Goal: Transaction & Acquisition: Purchase product/service

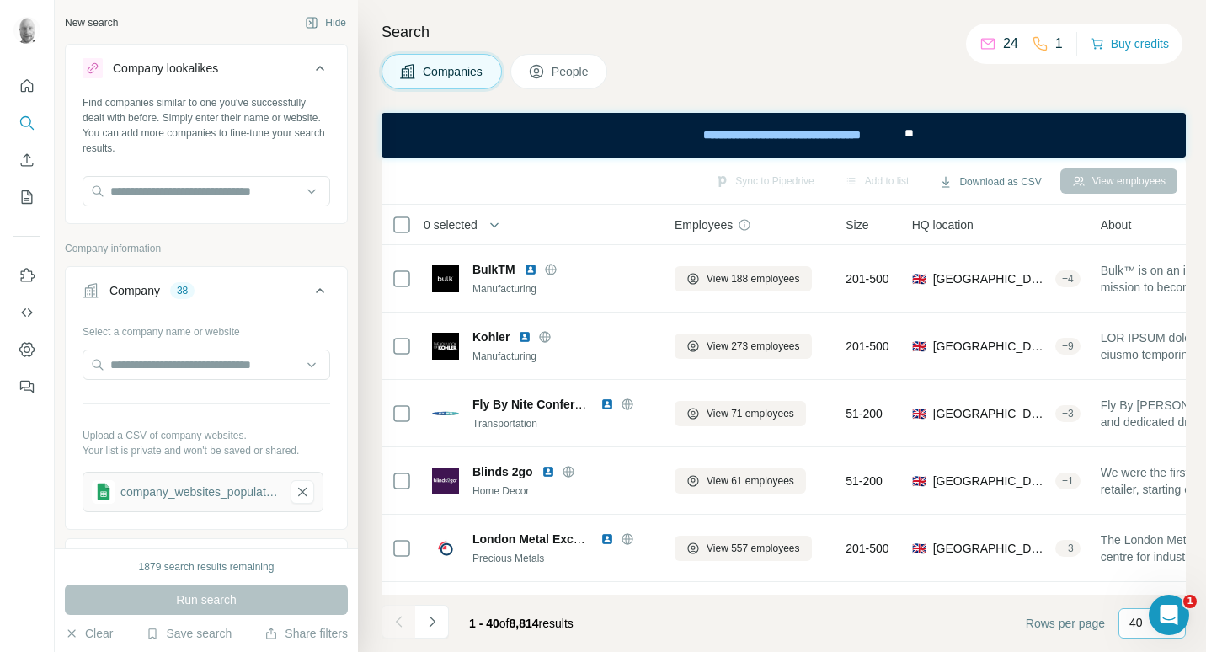
click at [1140, 627] on p "40" at bounding box center [1135, 622] width 13 height 17
click at [1159, 492] on div "60" at bounding box center [1152, 494] width 39 height 17
click at [310, 296] on icon at bounding box center [320, 290] width 20 height 20
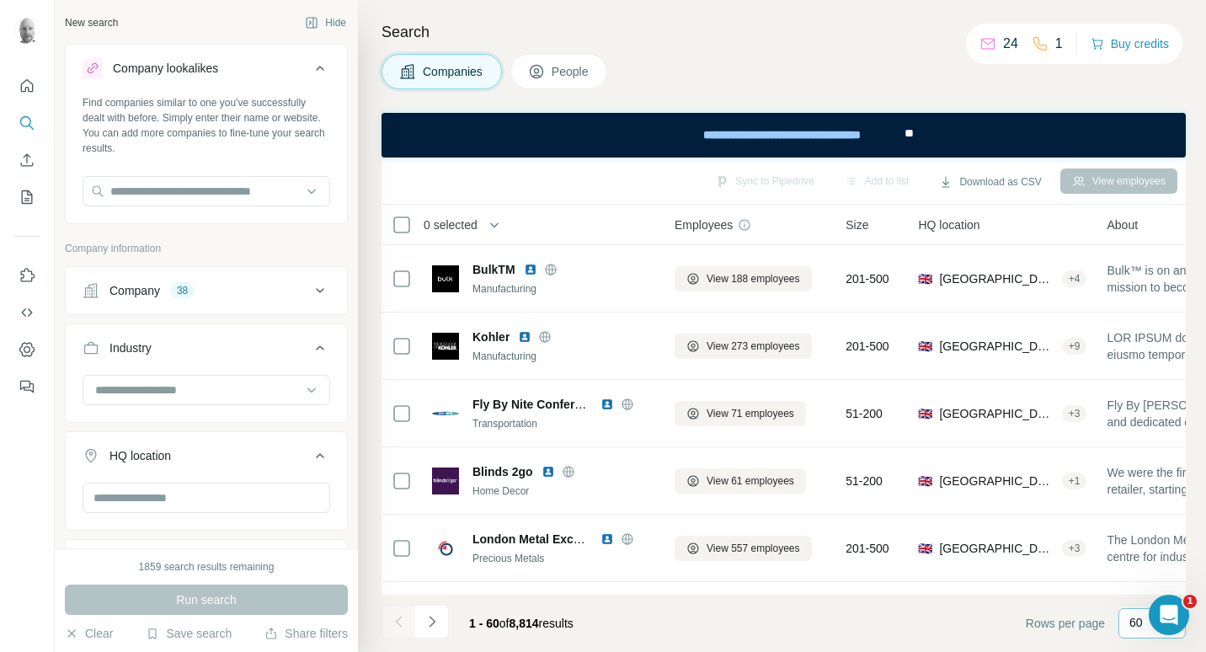
click at [310, 295] on icon at bounding box center [320, 290] width 20 height 20
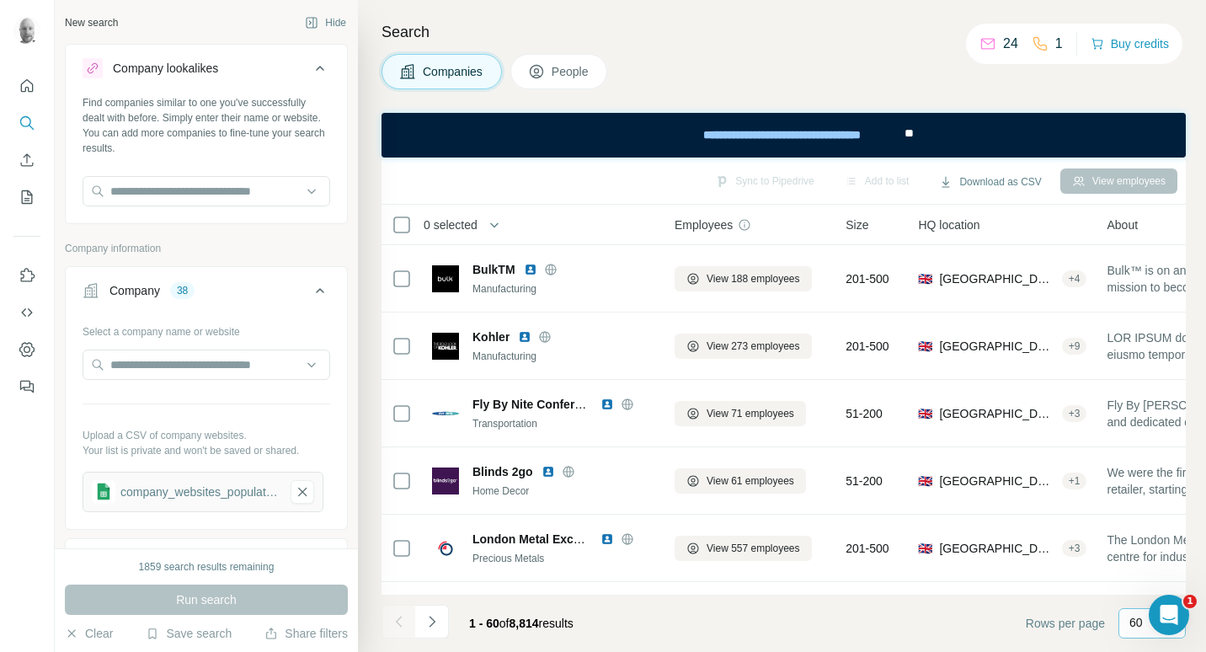
click at [238, 338] on div "Select a company name or website" at bounding box center [207, 328] width 248 height 22
click at [233, 331] on div "Select a company name or website" at bounding box center [207, 328] width 248 height 22
click at [219, 368] on input "text" at bounding box center [207, 364] width 248 height 30
click at [283, 485] on div "company_websites_populated" at bounding box center [203, 492] width 241 height 40
click at [295, 488] on icon "button" at bounding box center [302, 491] width 15 height 17
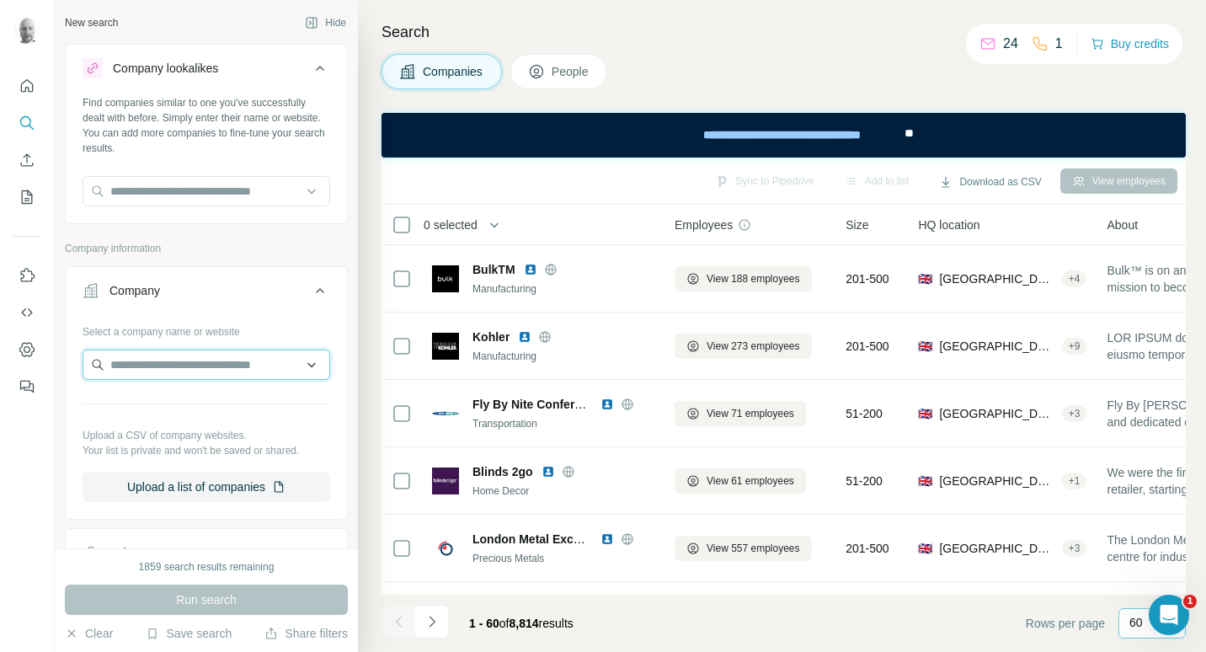
click at [220, 367] on input "text" at bounding box center [207, 364] width 248 height 30
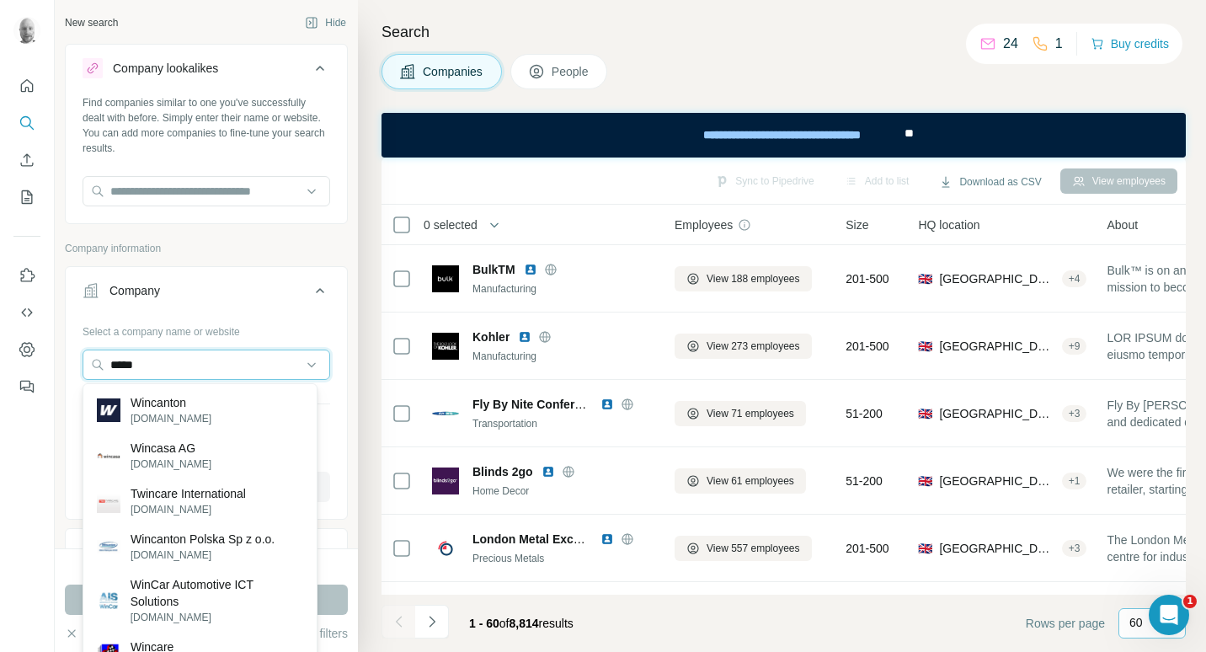
type input "*****"
click at [211, 403] on div "Wincanton wincanton.co.uk" at bounding box center [200, 409] width 227 height 45
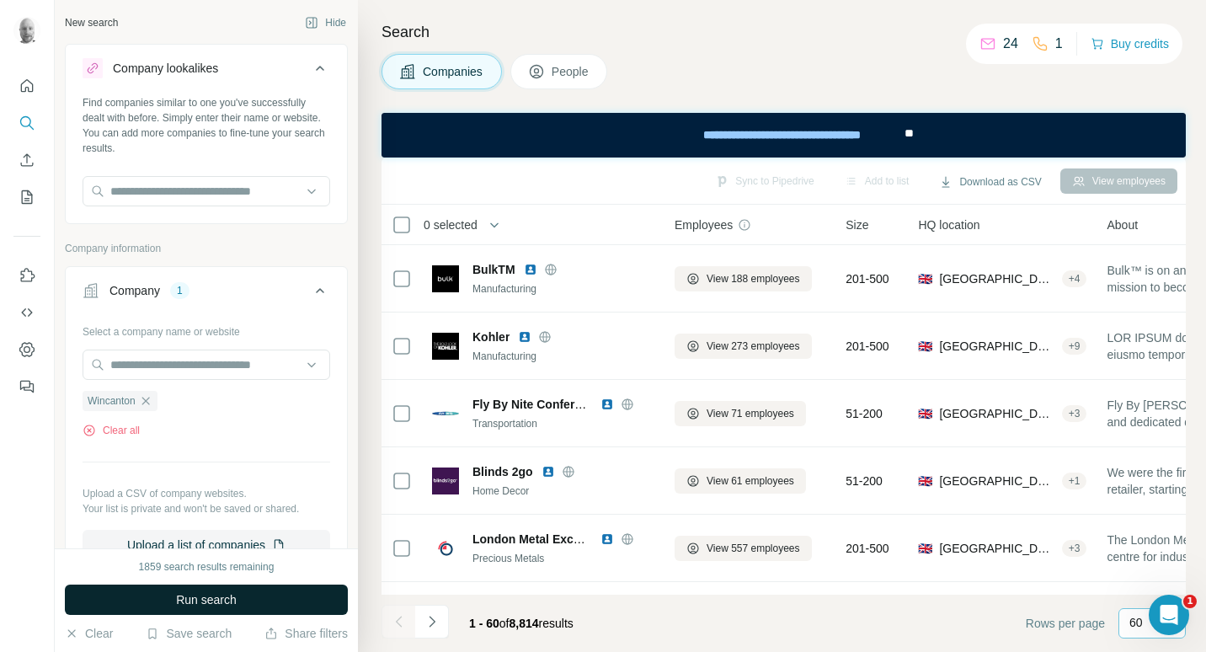
click at [235, 595] on span "Run search" at bounding box center [206, 599] width 61 height 17
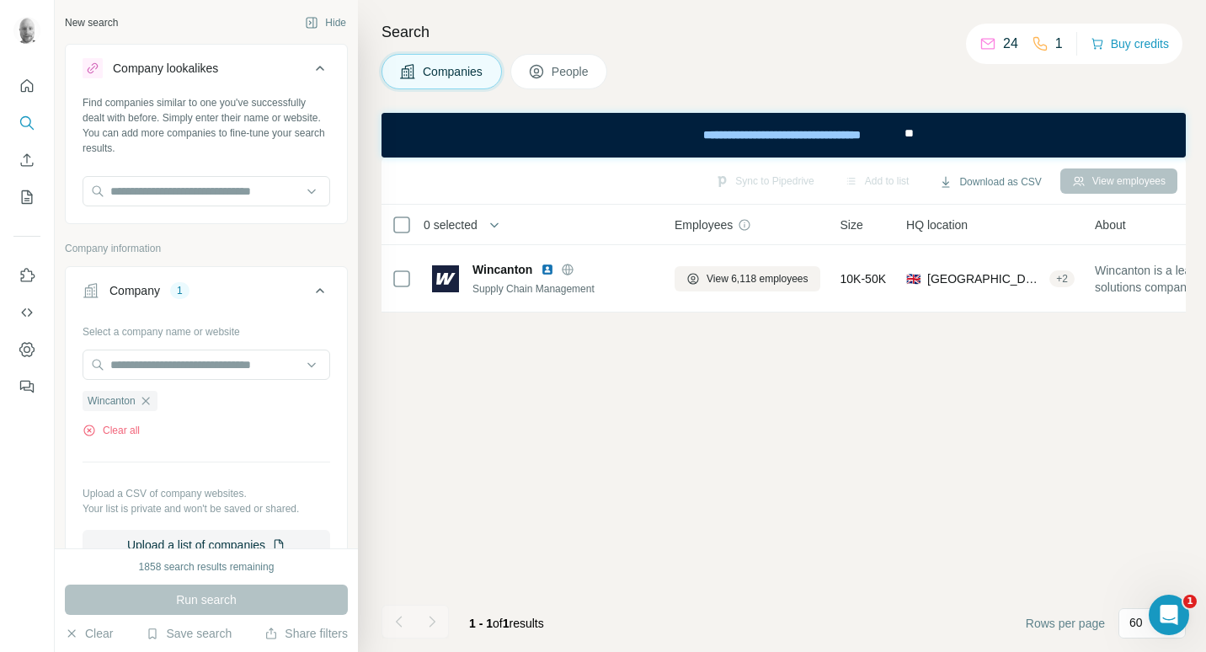
click at [563, 67] on span "People" at bounding box center [571, 71] width 39 height 17
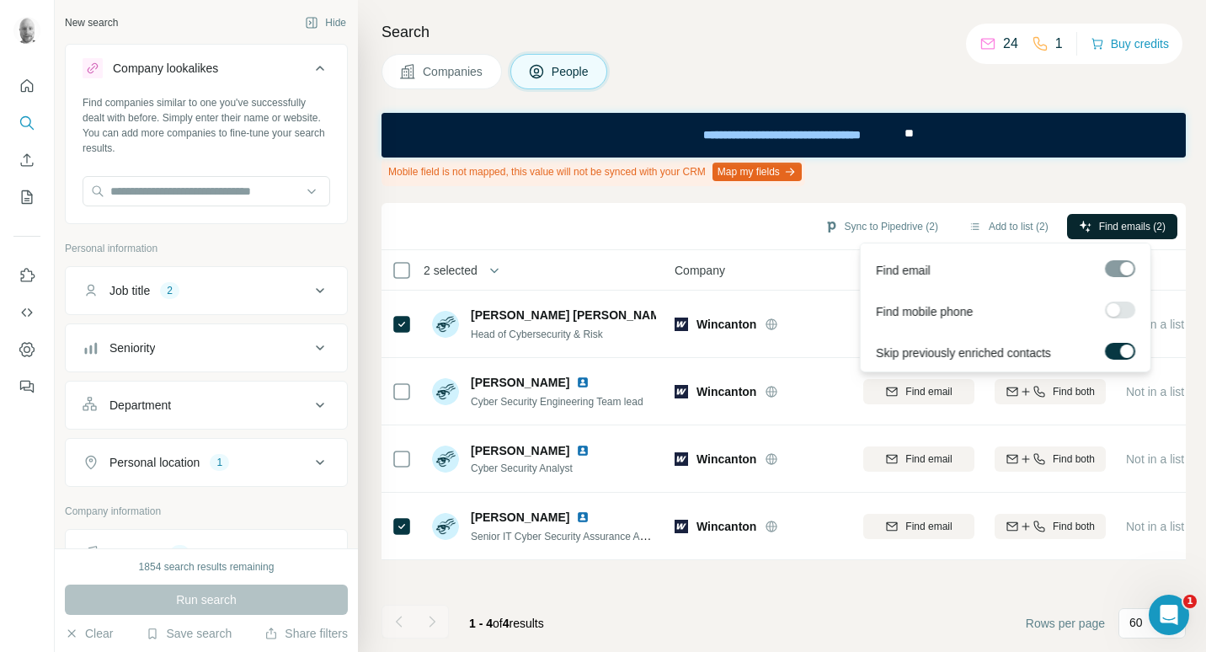
click at [1134, 225] on span "Find emails (2)" at bounding box center [1132, 226] width 67 height 15
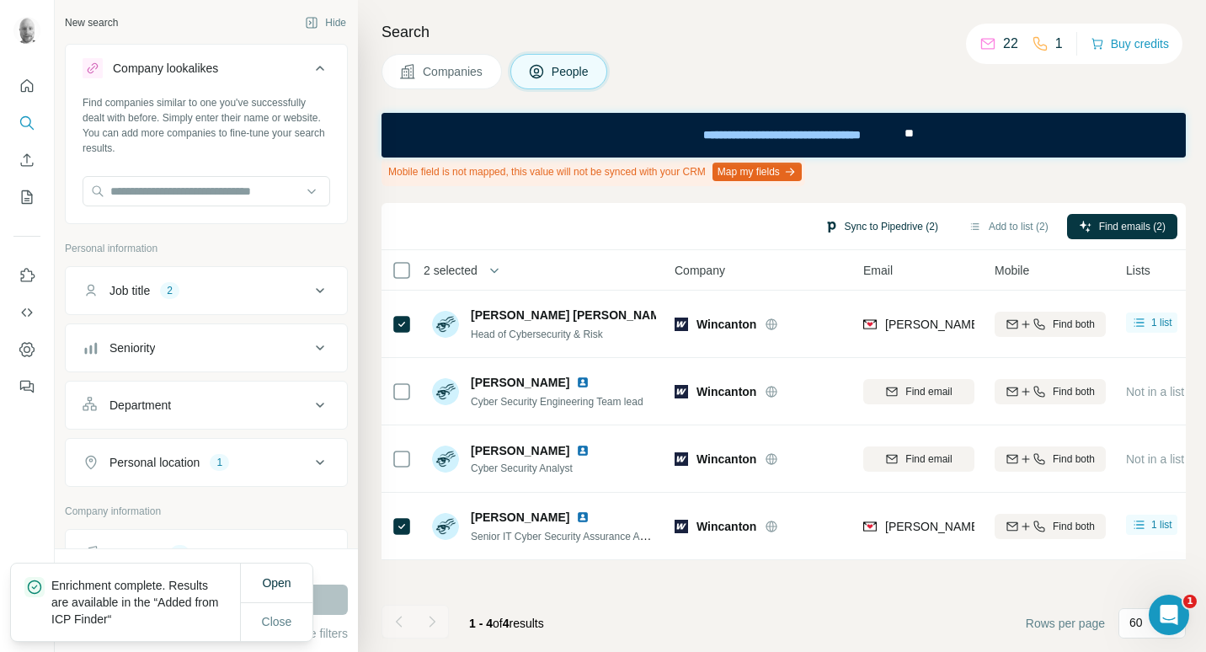
click at [891, 221] on button "Sync to Pipedrive (2)" at bounding box center [881, 226] width 137 height 25
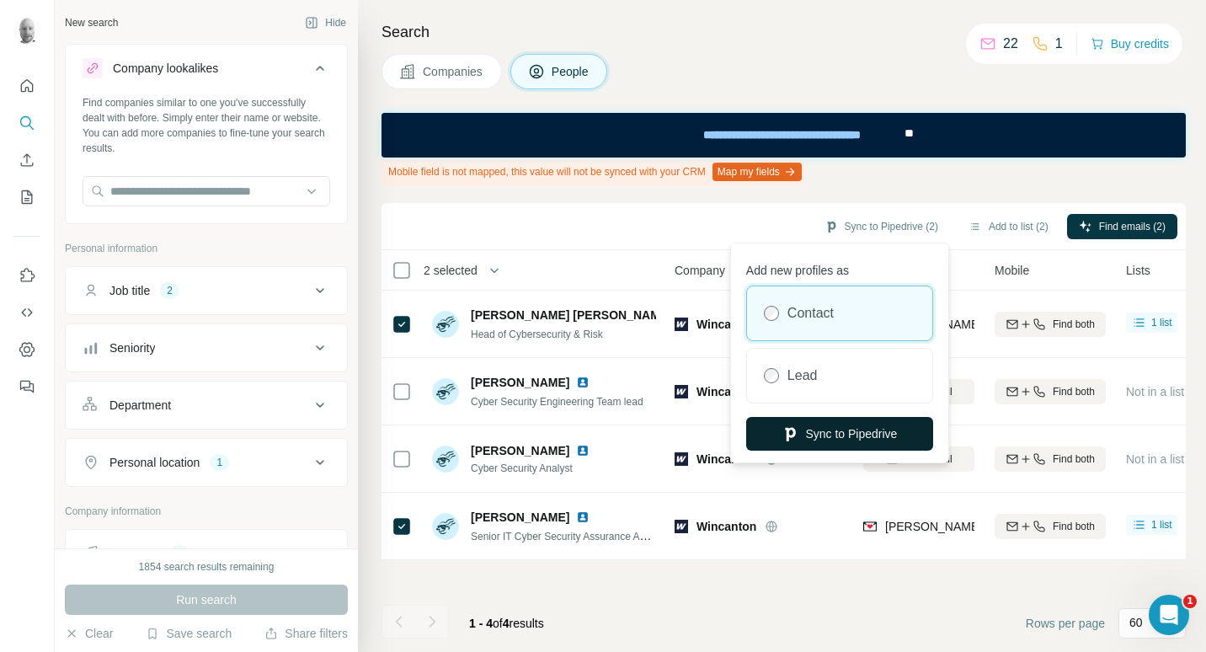
click at [854, 431] on button "Sync to Pipedrive" at bounding box center [839, 434] width 187 height 34
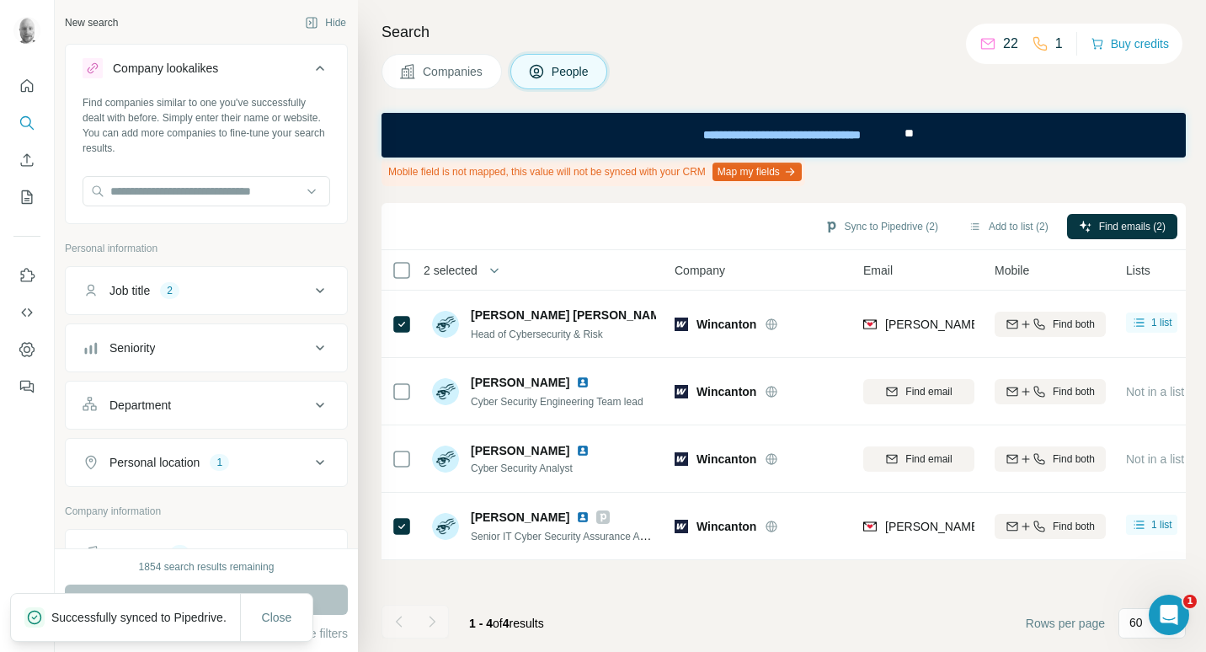
click at [446, 73] on span "Companies" at bounding box center [453, 71] width 61 height 17
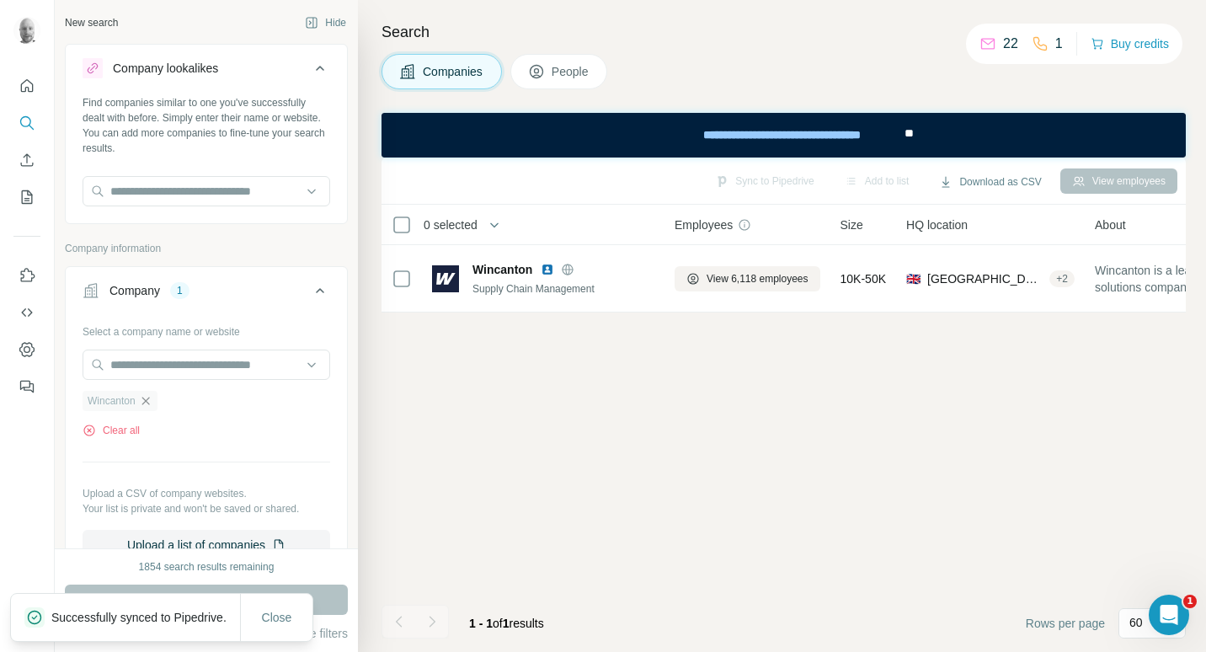
click at [152, 401] on icon "button" at bounding box center [145, 400] width 13 height 13
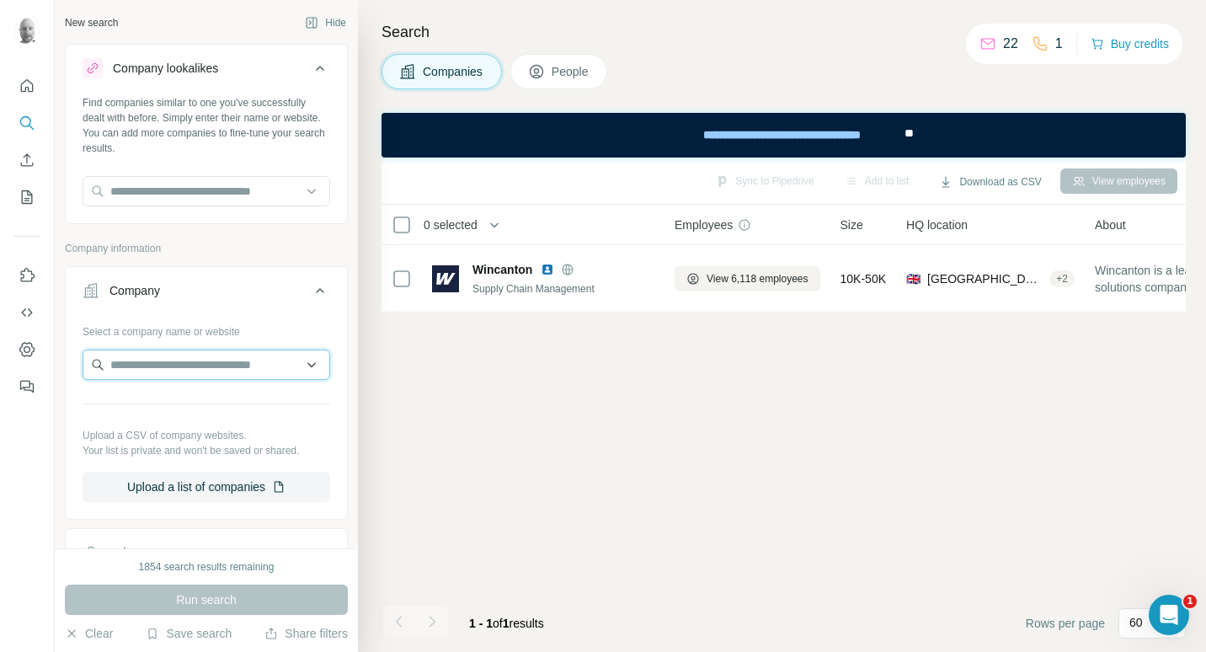
click at [203, 372] on input "text" at bounding box center [207, 364] width 248 height 30
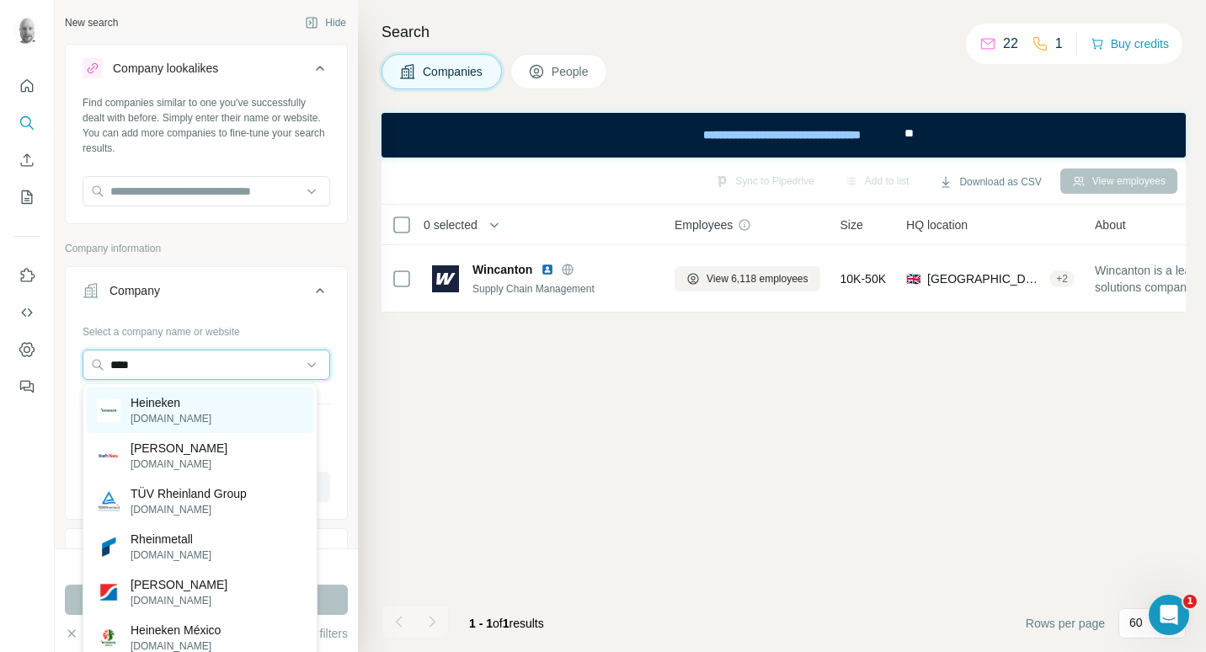
type input "****"
click at [205, 411] on p "theheinekencompany.com" at bounding box center [171, 418] width 81 height 15
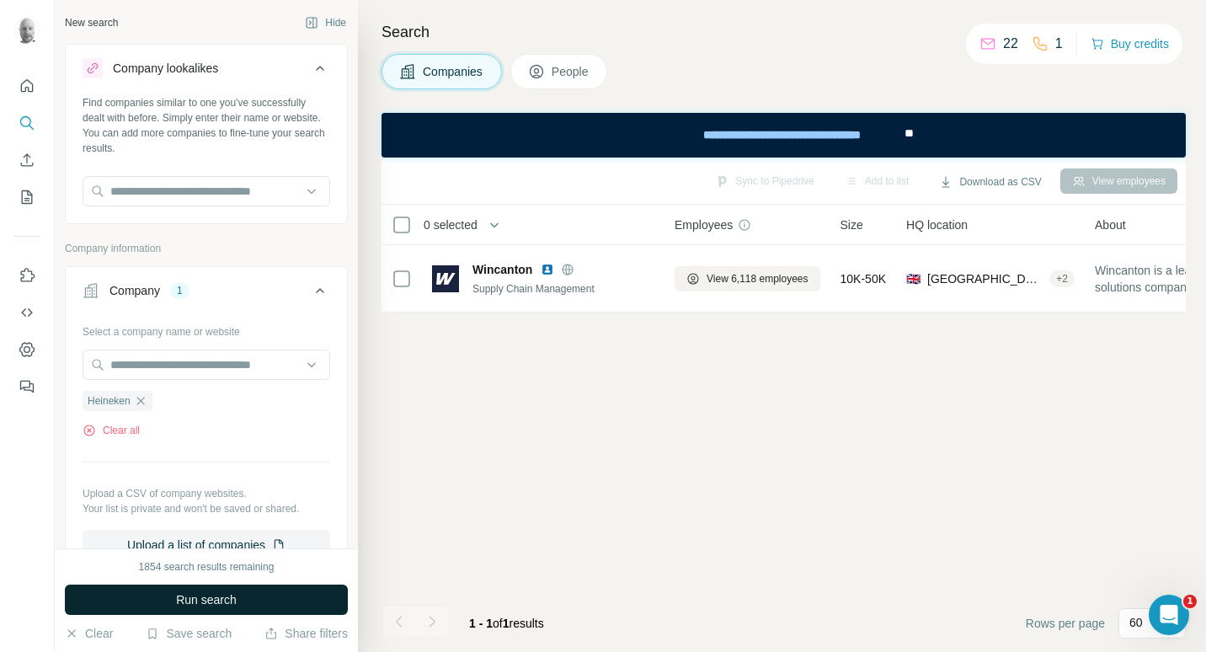
click at [249, 598] on button "Run search" at bounding box center [206, 599] width 283 height 30
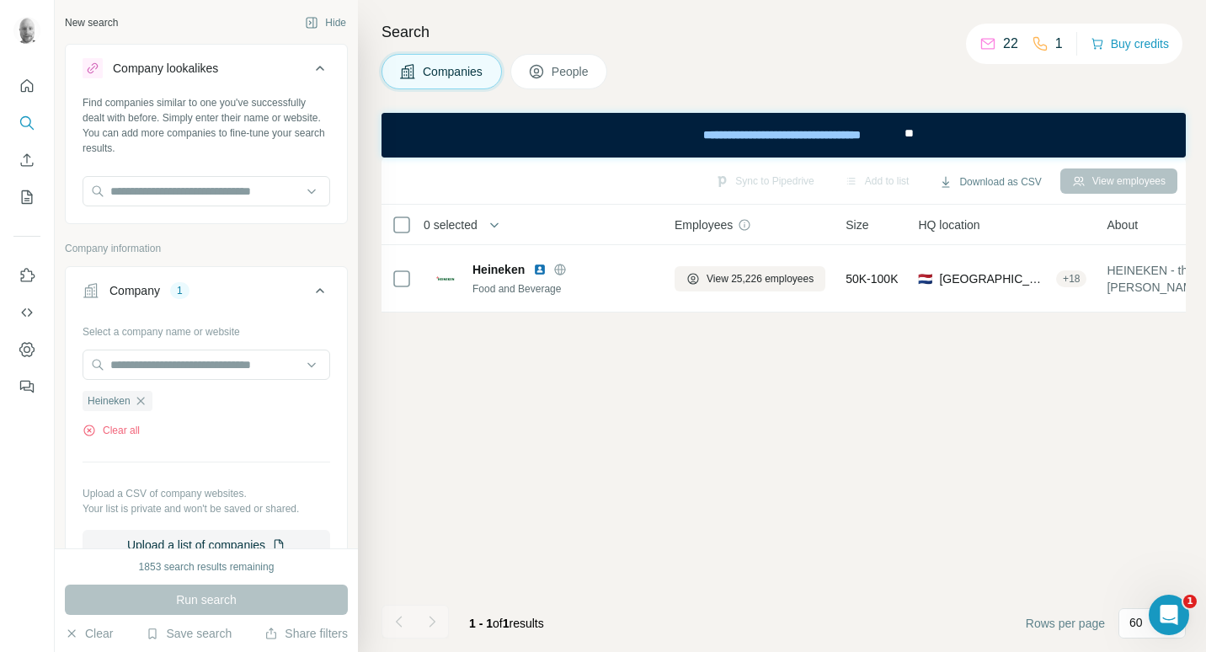
click at [575, 70] on span "People" at bounding box center [571, 71] width 39 height 17
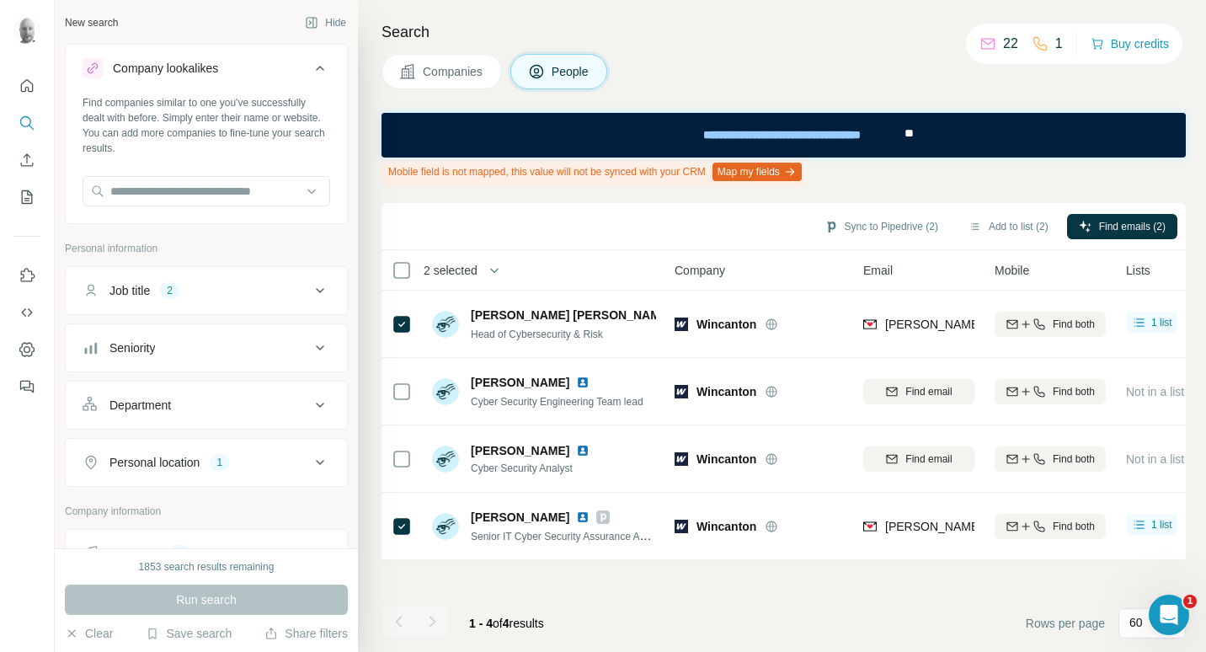
click at [463, 75] on span "Companies" at bounding box center [453, 71] width 61 height 17
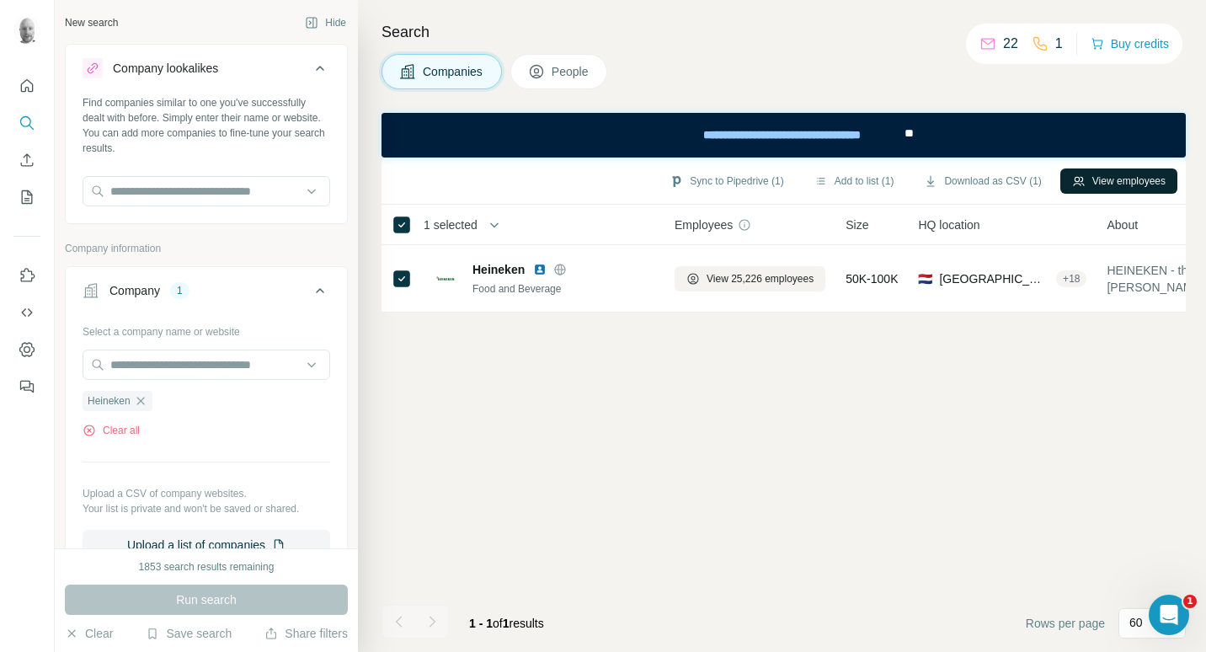
click at [1138, 178] on button "View employees" at bounding box center [1118, 180] width 117 height 25
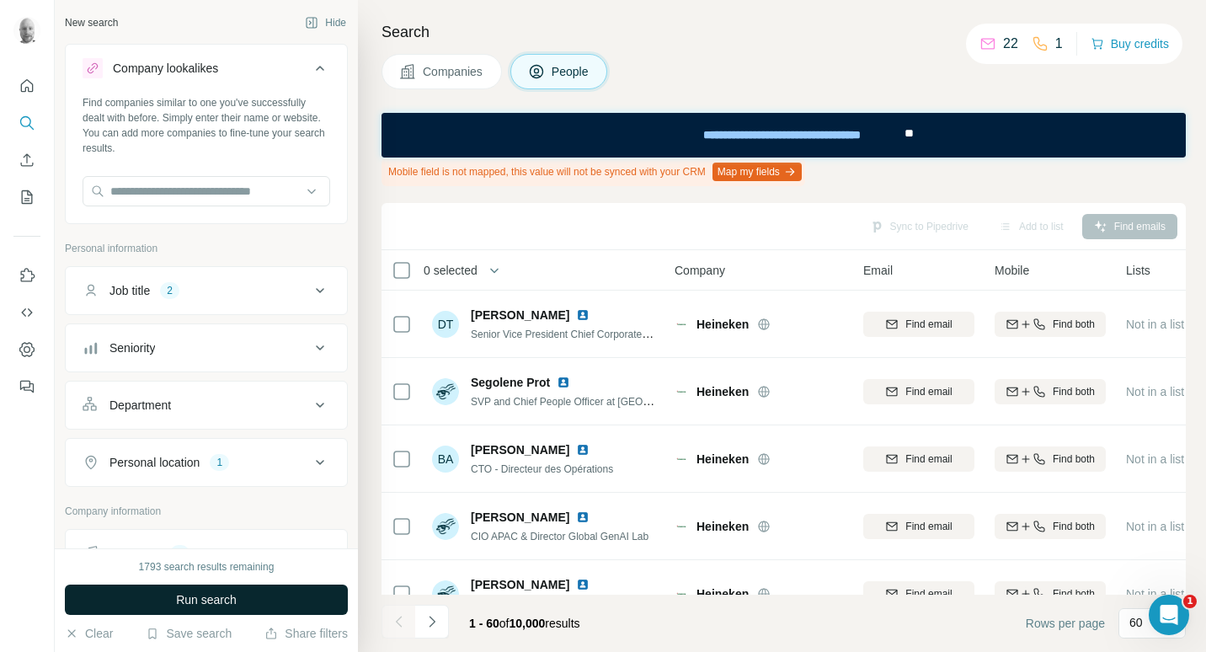
click at [278, 601] on button "Run search" at bounding box center [206, 599] width 283 height 30
click at [269, 593] on button "Run search" at bounding box center [206, 599] width 283 height 30
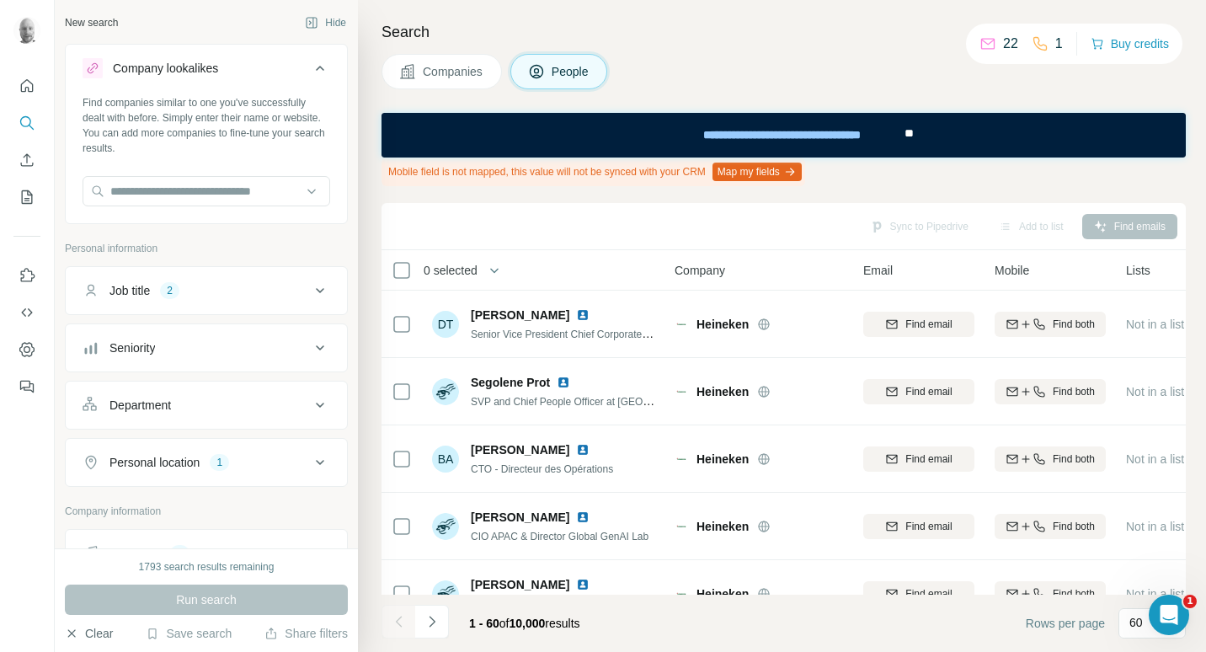
click at [89, 632] on button "Clear" at bounding box center [89, 633] width 48 height 17
click at [477, 76] on span "Companies" at bounding box center [453, 71] width 61 height 17
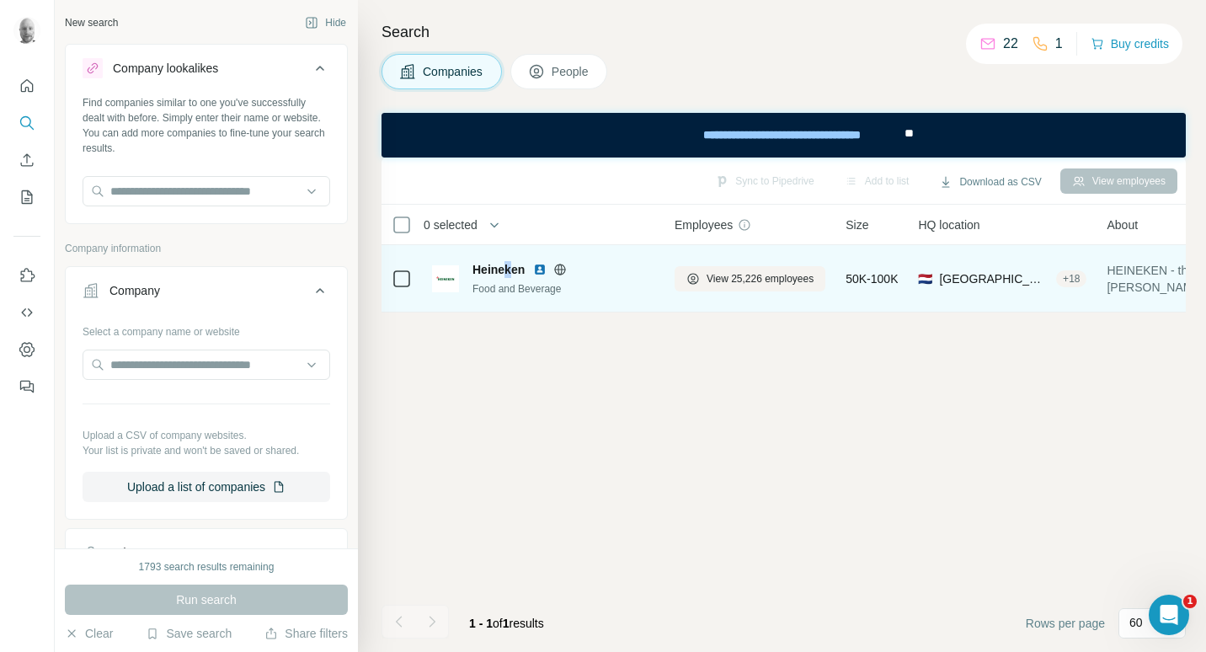
click at [509, 270] on span "Heineken" at bounding box center [498, 269] width 52 height 17
drag, startPoint x: 509, startPoint y: 270, endPoint x: 559, endPoint y: 274, distance: 50.6
click at [559, 274] on icon at bounding box center [560, 269] width 11 height 11
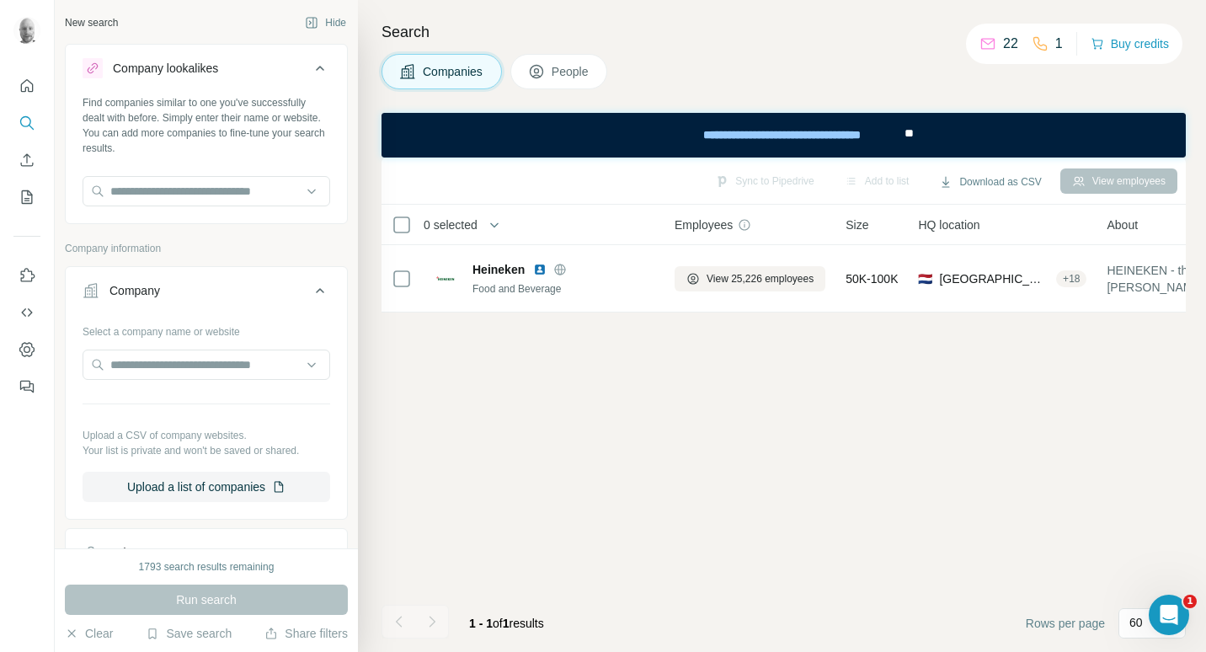
click at [563, 73] on span "People" at bounding box center [571, 71] width 39 height 17
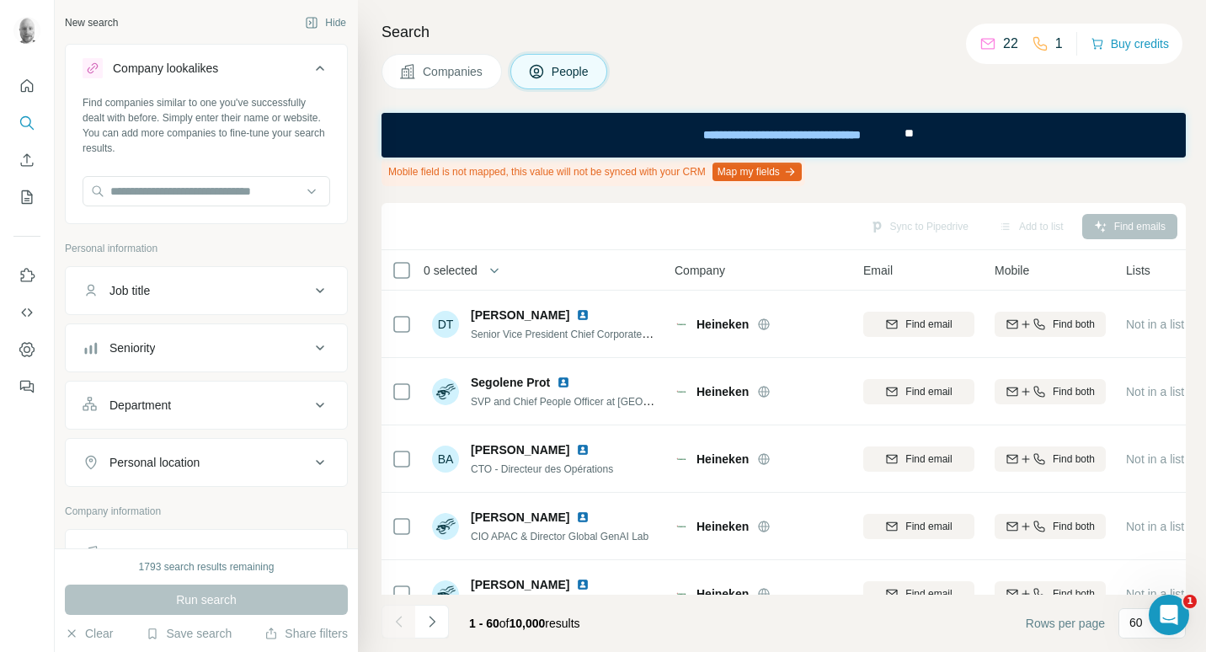
click at [291, 292] on div "Job title" at bounding box center [196, 290] width 227 height 17
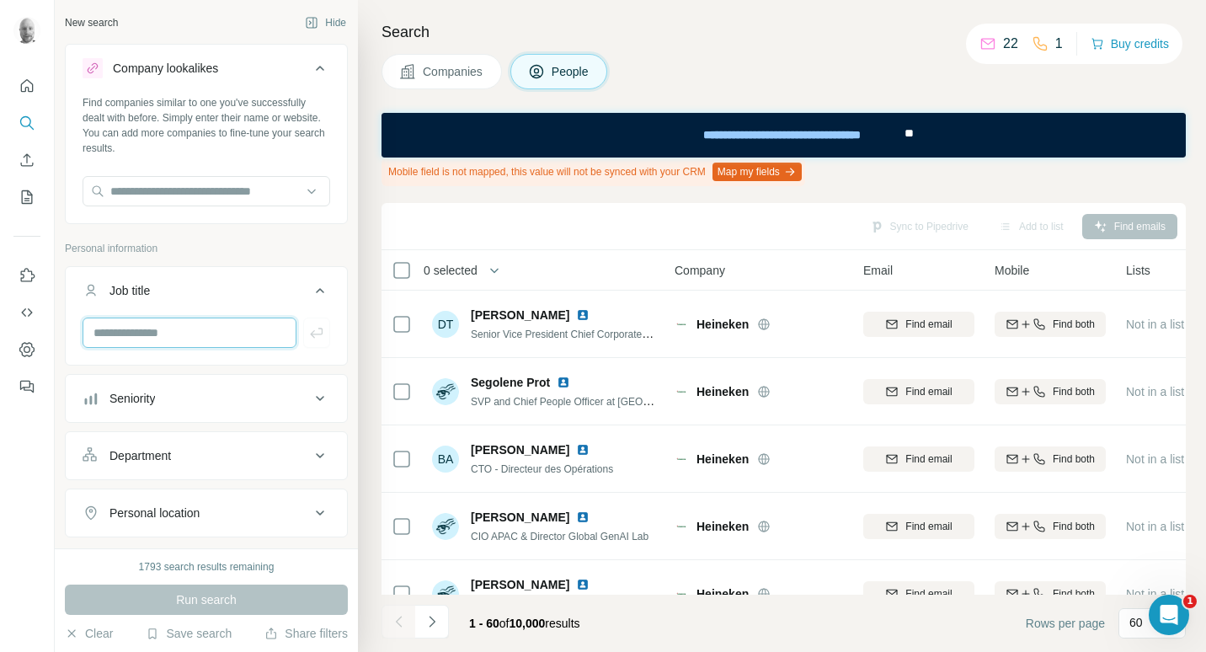
click at [176, 338] on input "text" at bounding box center [190, 332] width 214 height 30
type input "*****"
click at [310, 331] on icon "button" at bounding box center [316, 332] width 17 height 17
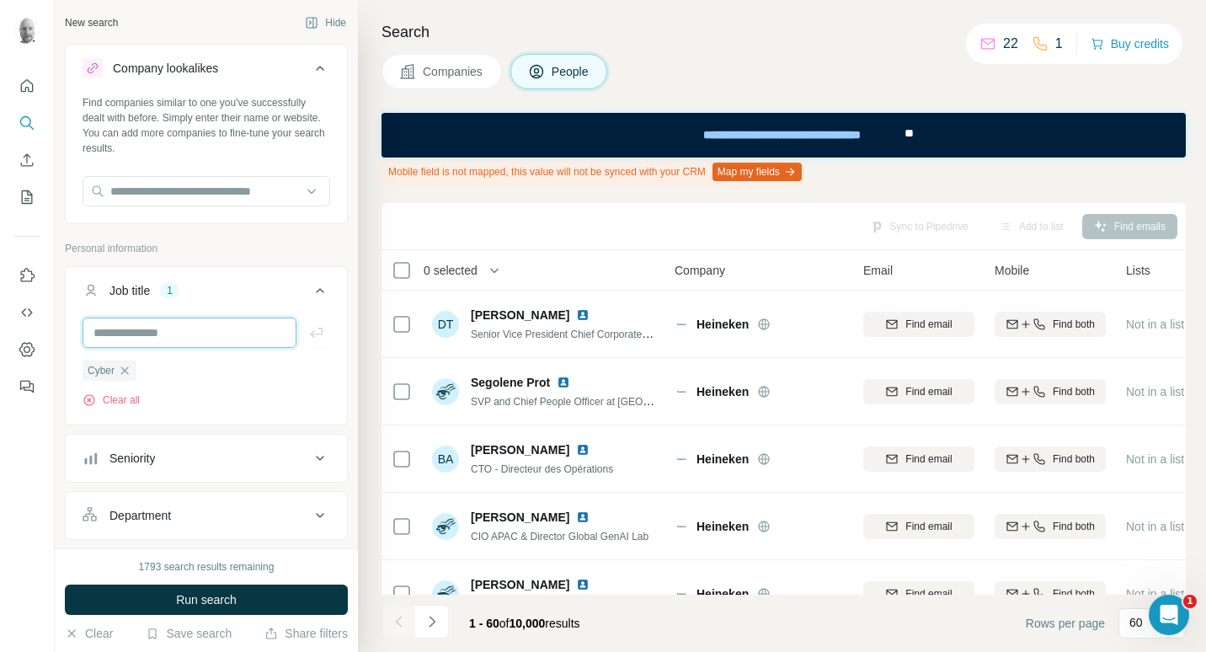
click at [188, 335] on input "text" at bounding box center [190, 332] width 214 height 30
type input "****"
click at [310, 331] on icon "button" at bounding box center [316, 332] width 17 height 17
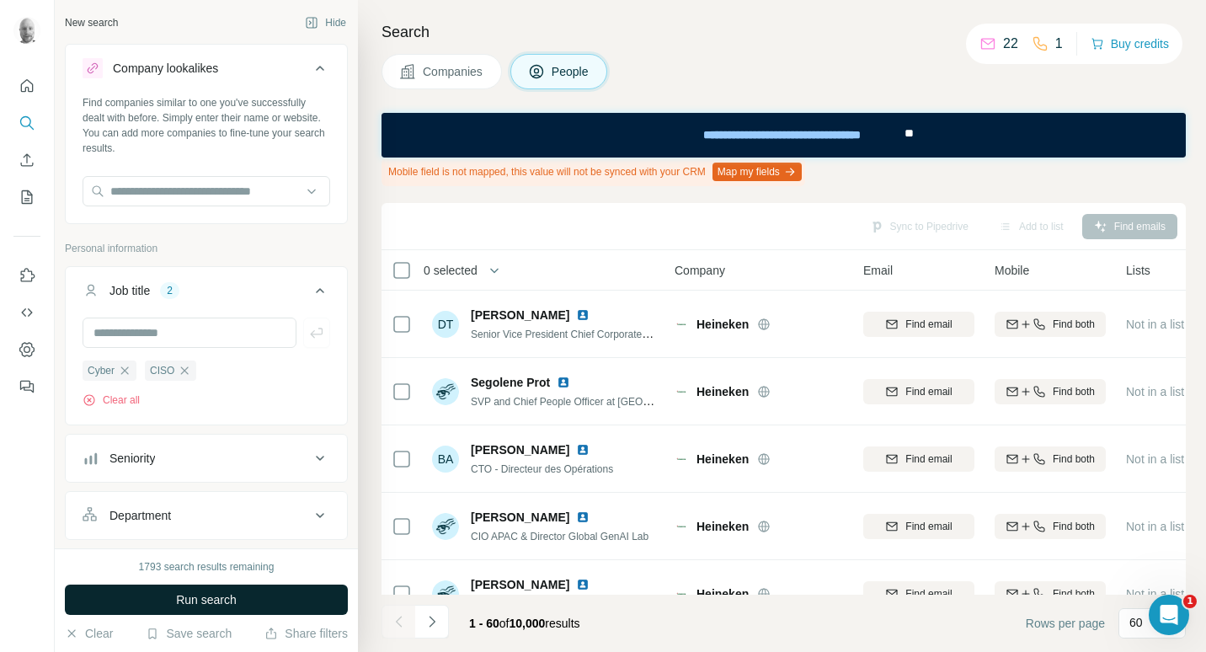
click at [300, 605] on button "Run search" at bounding box center [206, 599] width 283 height 30
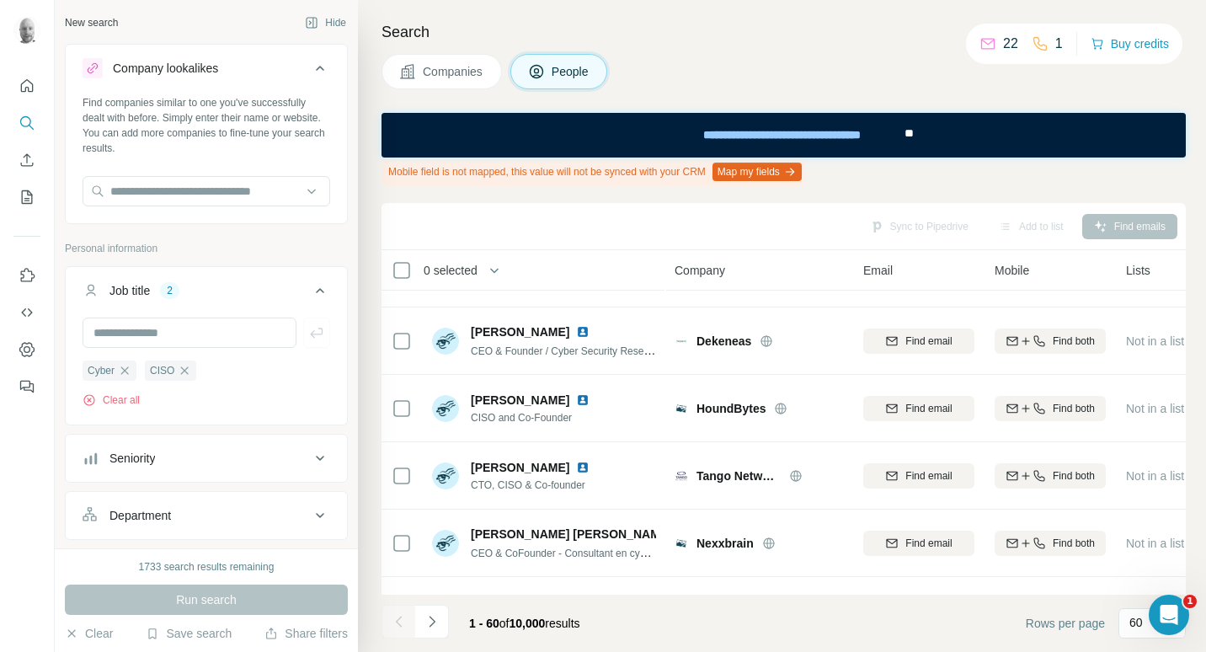
scroll to position [1432, 0]
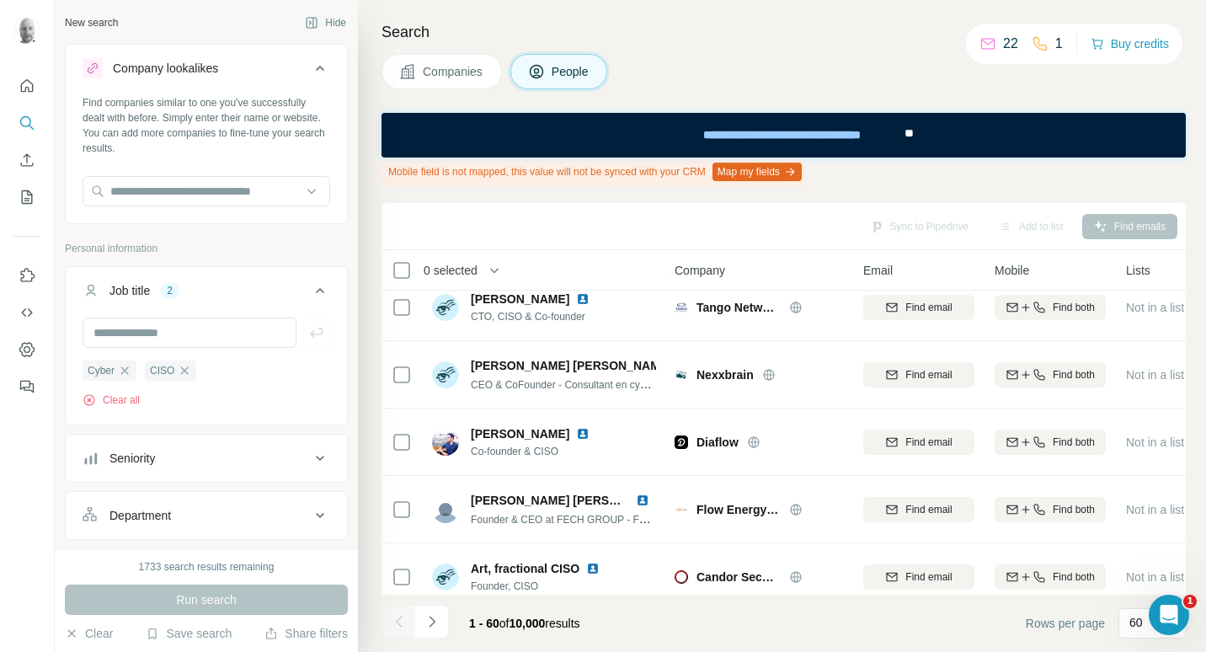
click at [453, 72] on span "Companies" at bounding box center [453, 71] width 61 height 17
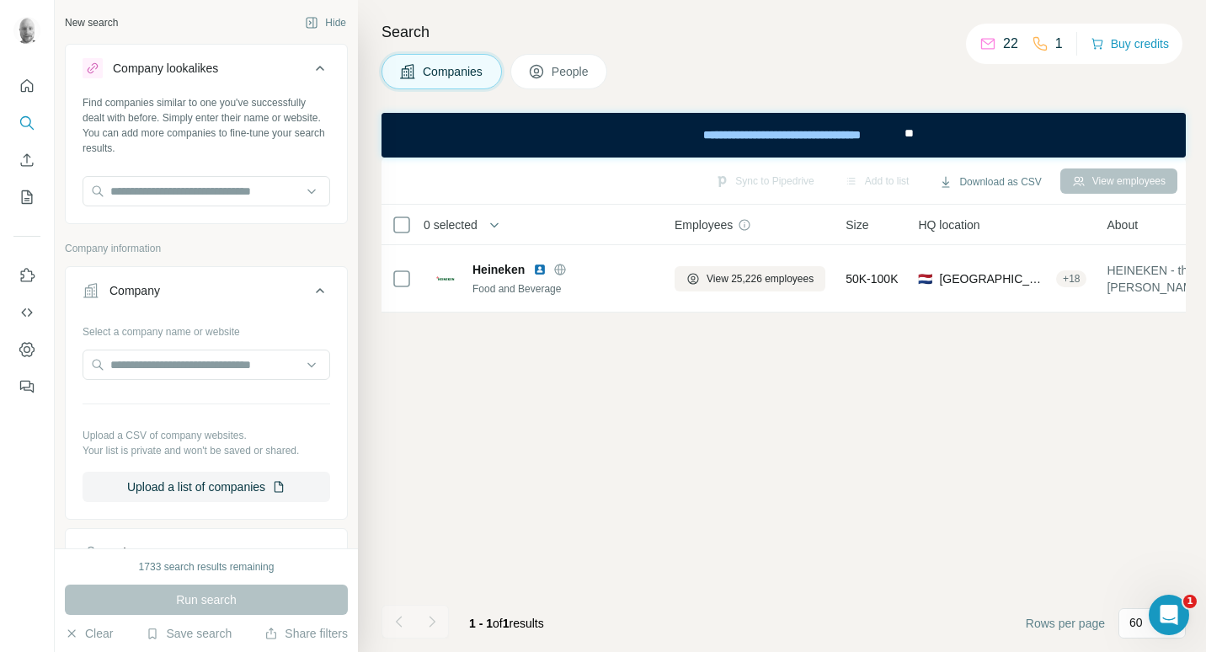
scroll to position [0, 0]
click at [1115, 162] on div "Sync to Pipedrive (1) Add to list (1) Download as CSV (1) View employees" at bounding box center [783, 180] width 804 height 47
click at [1119, 177] on button "View employees" at bounding box center [1118, 180] width 117 height 25
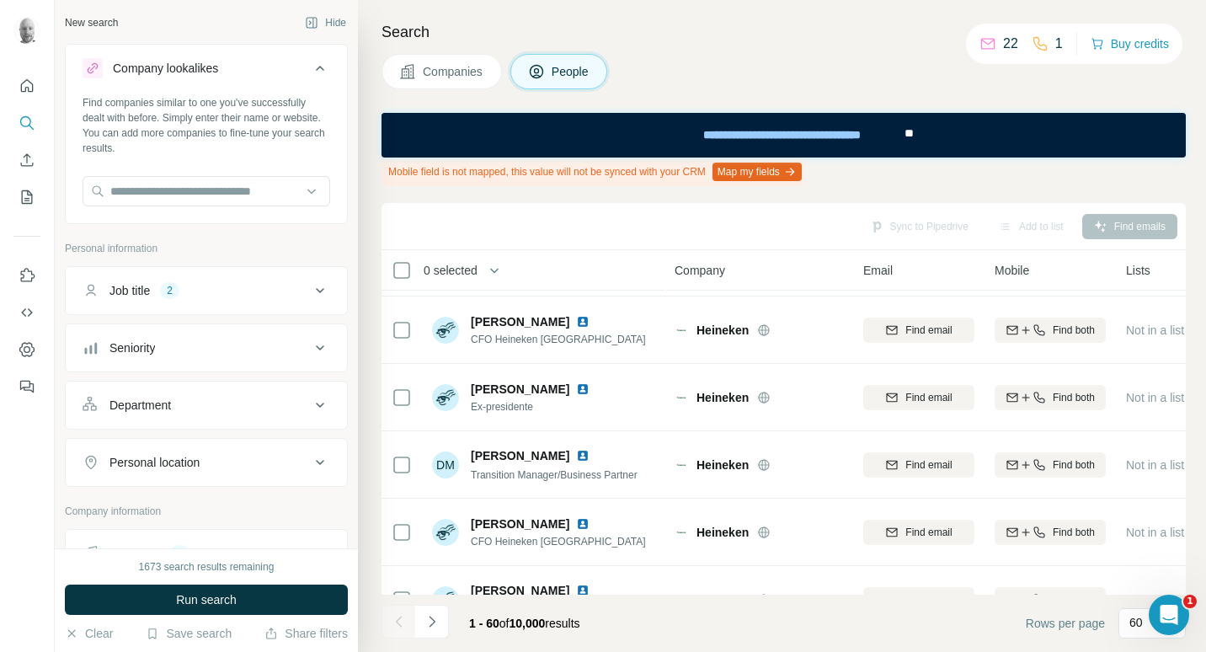
scroll to position [1684, 0]
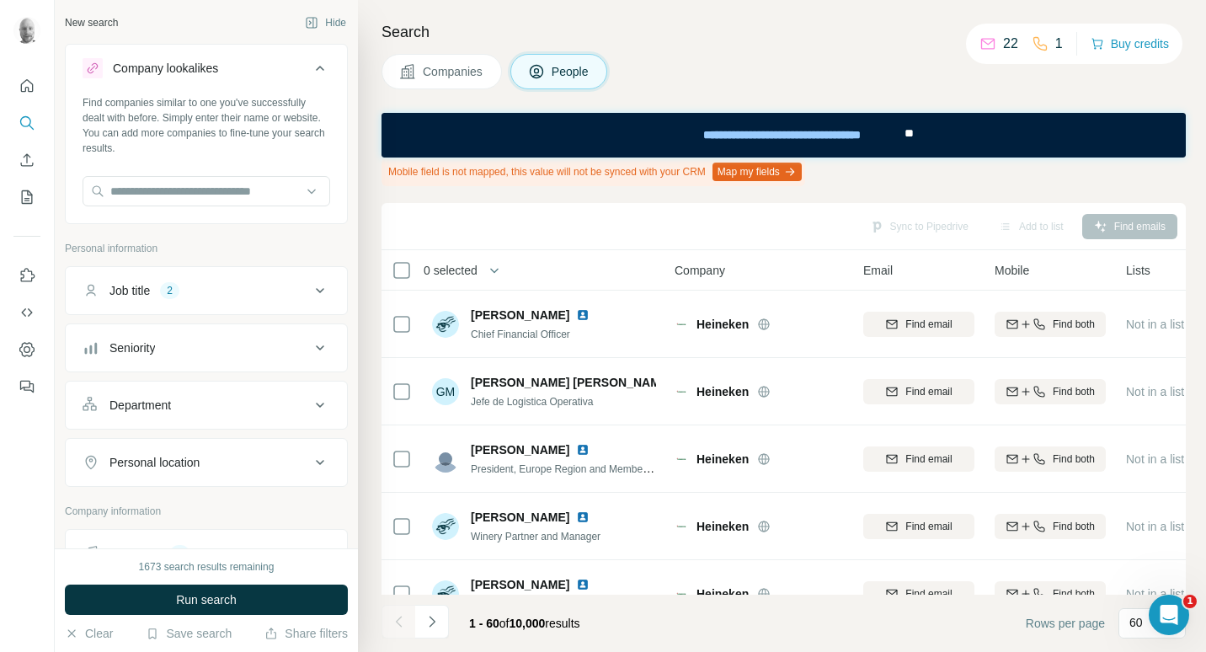
click at [296, 401] on div "Department" at bounding box center [196, 405] width 227 height 17
click at [296, 402] on div "Department" at bounding box center [196, 405] width 227 height 17
click at [310, 459] on icon at bounding box center [320, 462] width 20 height 20
click at [189, 505] on input "text" at bounding box center [207, 504] width 248 height 30
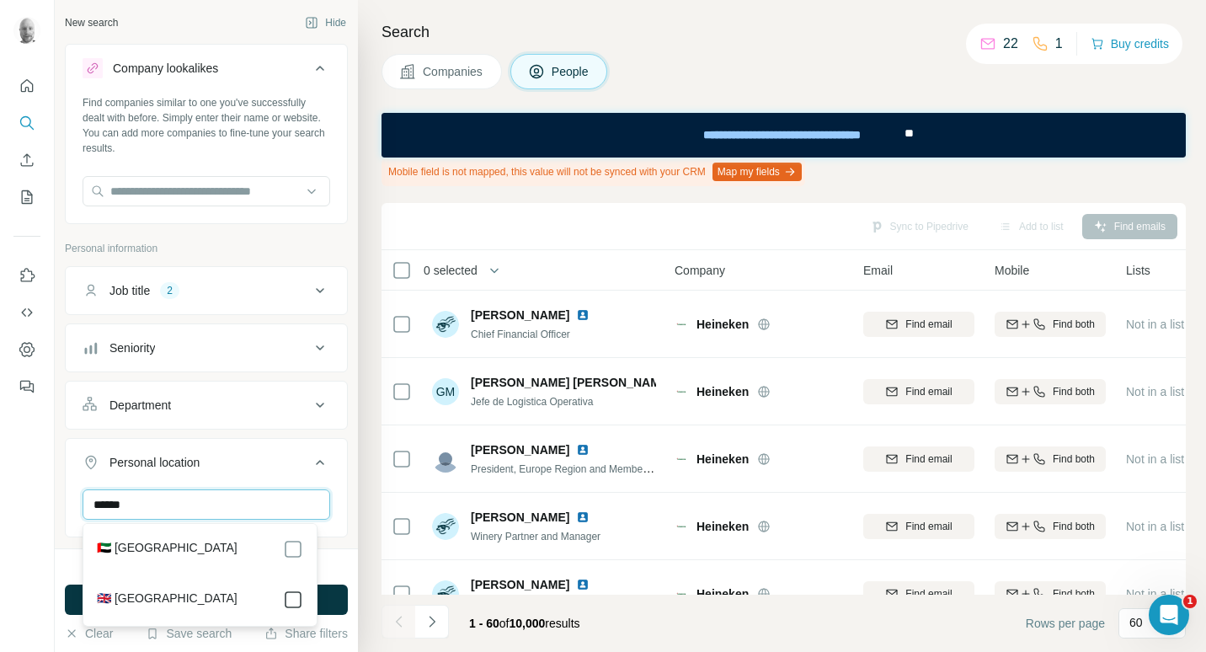
type input "******"
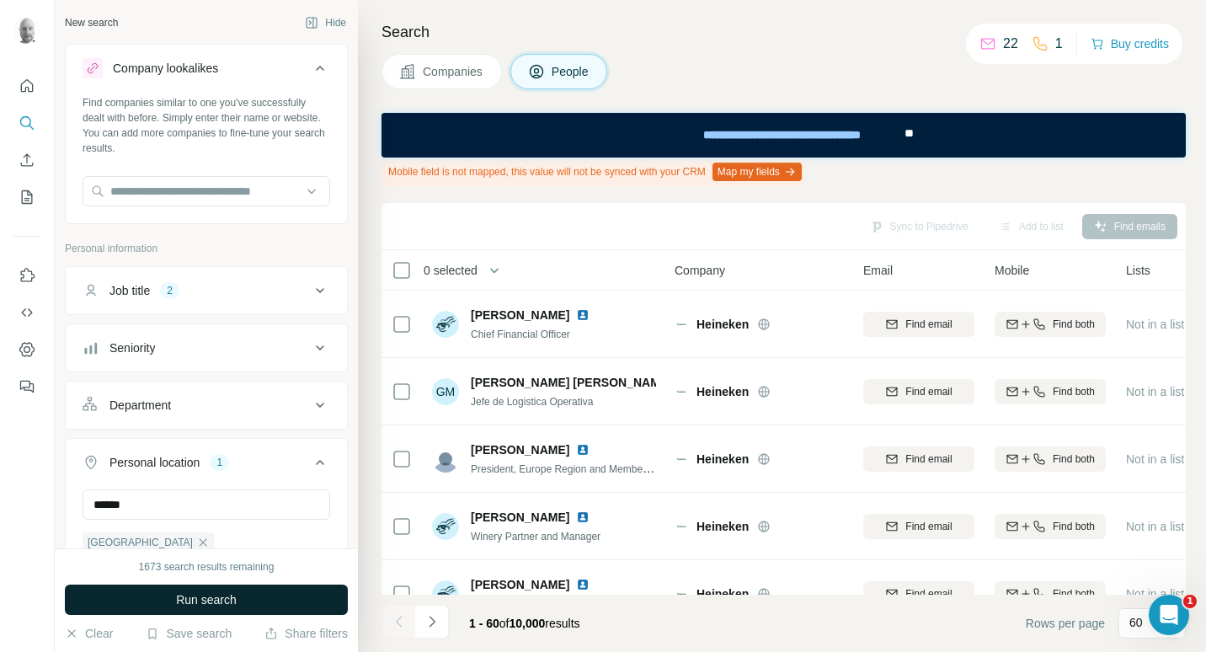
click at [327, 610] on button "Run search" at bounding box center [206, 599] width 283 height 30
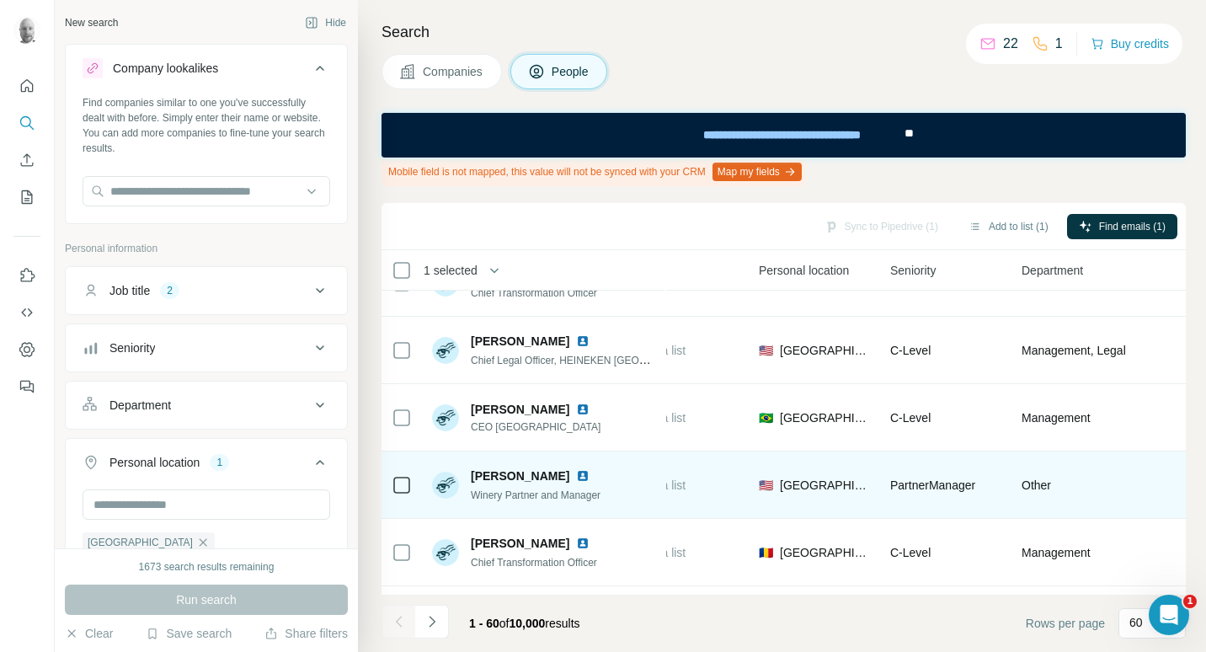
scroll to position [2736, 499]
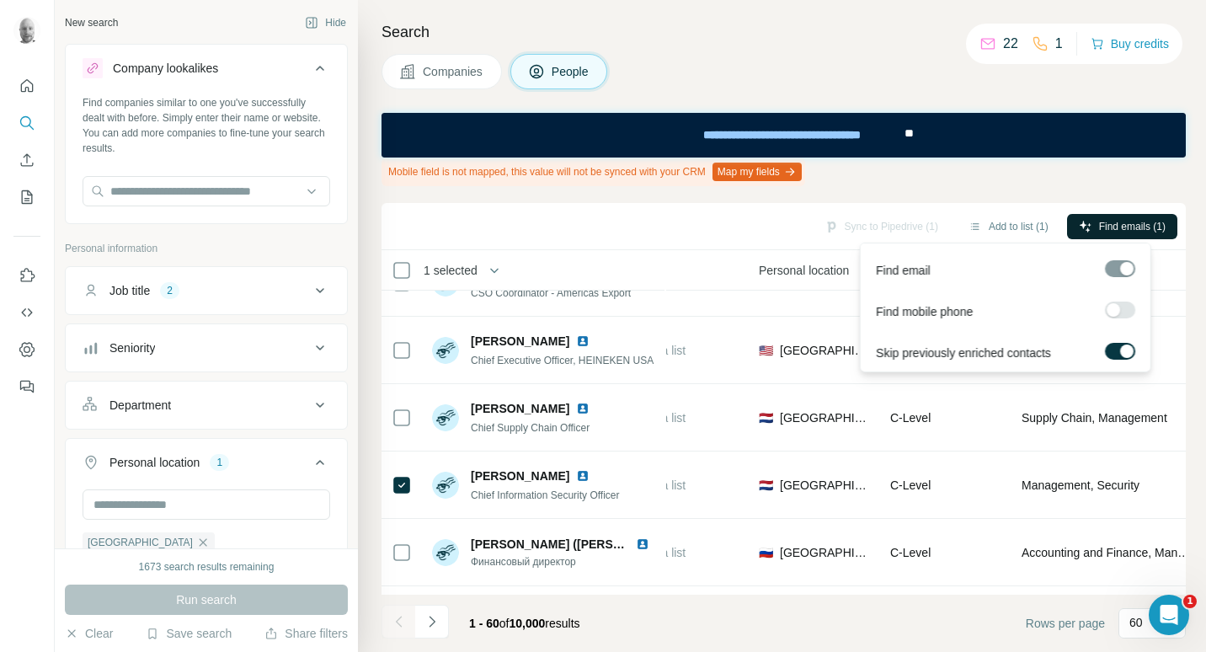
click at [1149, 225] on span "Find emails (1)" at bounding box center [1132, 226] width 67 height 15
click at [1126, 221] on span "Find emails (1)" at bounding box center [1132, 226] width 67 height 15
click at [1188, 293] on div "Search Companies People Mobile field is not mapped, this value will not be sync…" at bounding box center [782, 326] width 848 height 652
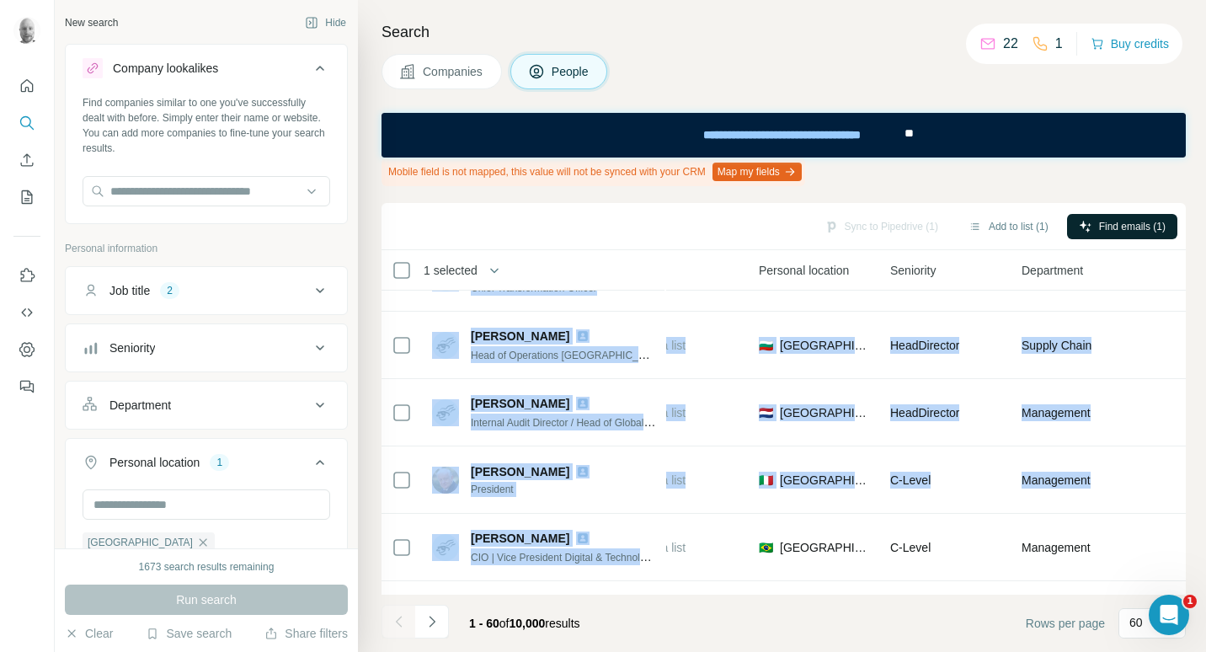
scroll to position [3746, 499]
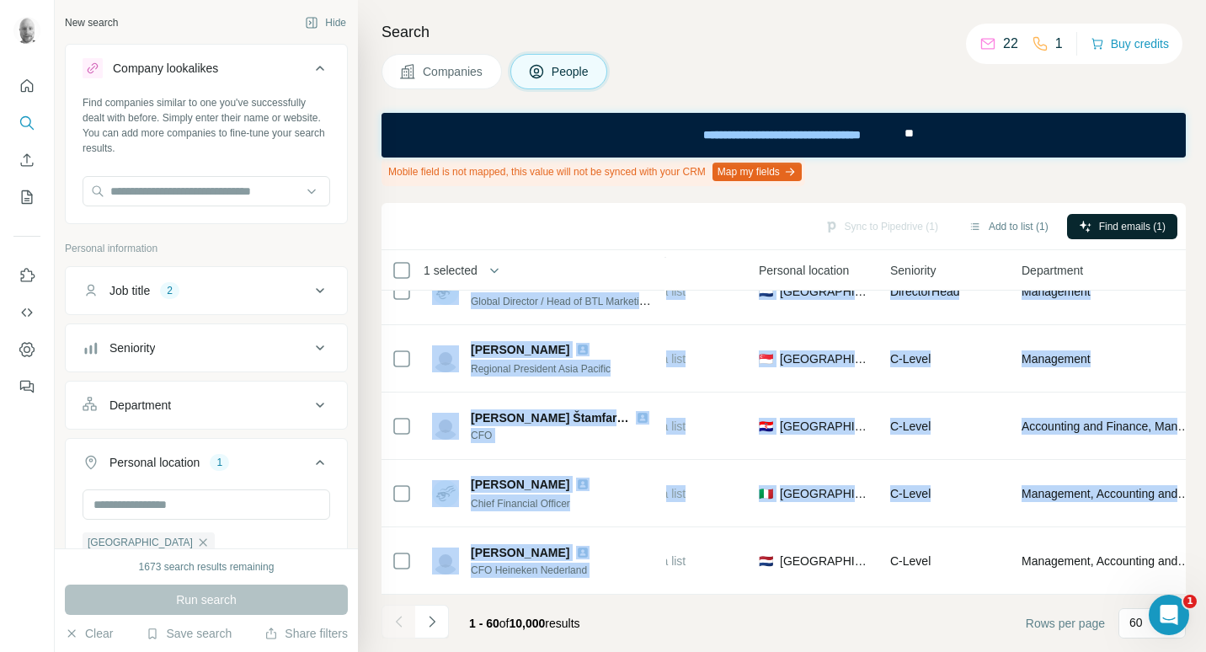
drag, startPoint x: 690, startPoint y: 585, endPoint x: 568, endPoint y: 587, distance: 122.1
click at [568, 587] on div "1 selected People Company Email Mobile Lists Personal location Seniority Depart…" at bounding box center [783, 422] width 804 height 344
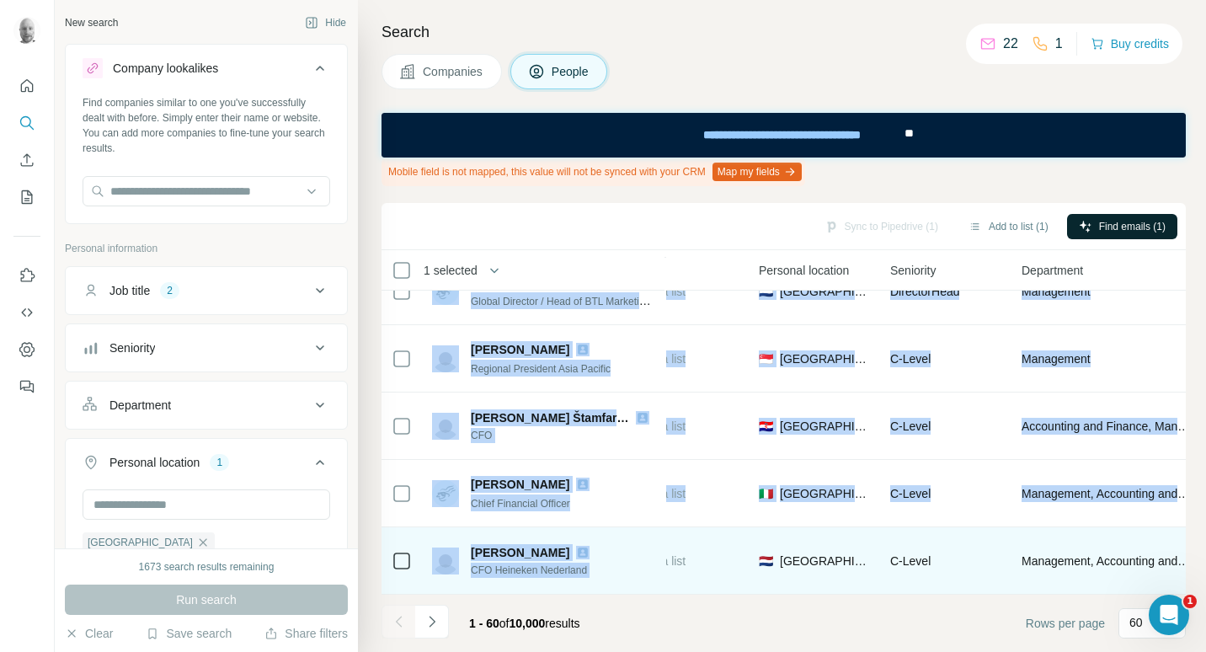
click at [703, 585] on td "Not in a list" at bounding box center [682, 560] width 131 height 67
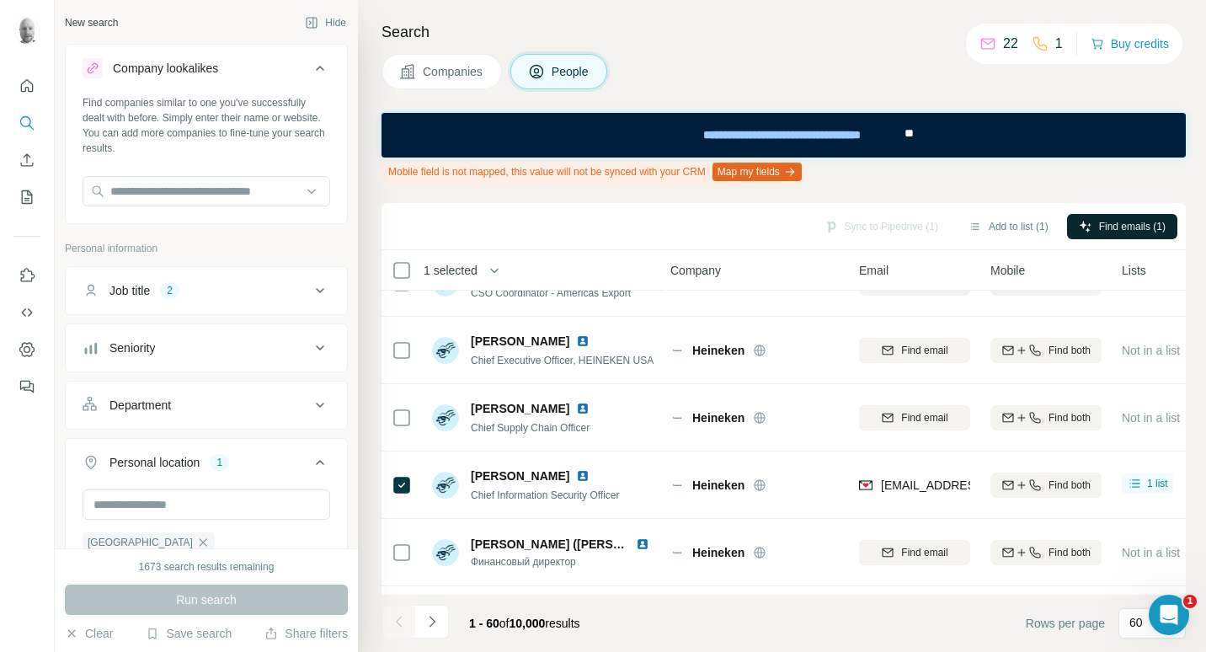
scroll to position [2736, 0]
click at [1002, 224] on button "Add to list (1)" at bounding box center [1009, 226] width 104 height 25
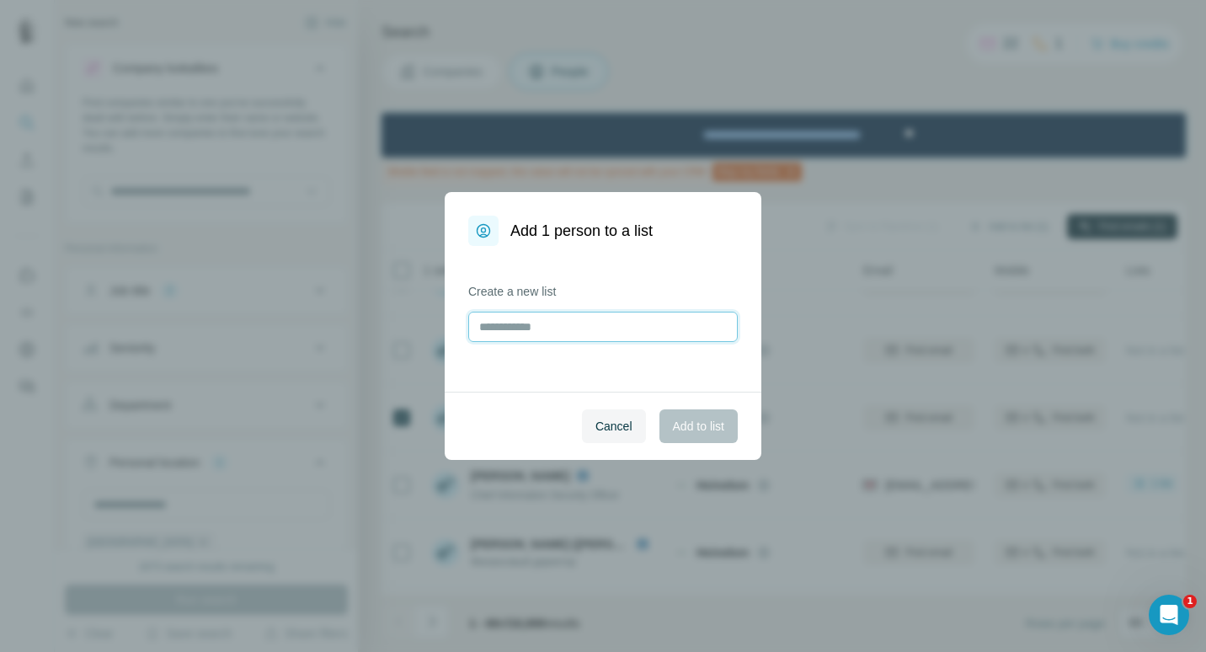
click at [676, 333] on input "text" at bounding box center [602, 327] width 269 height 30
type input "*****"
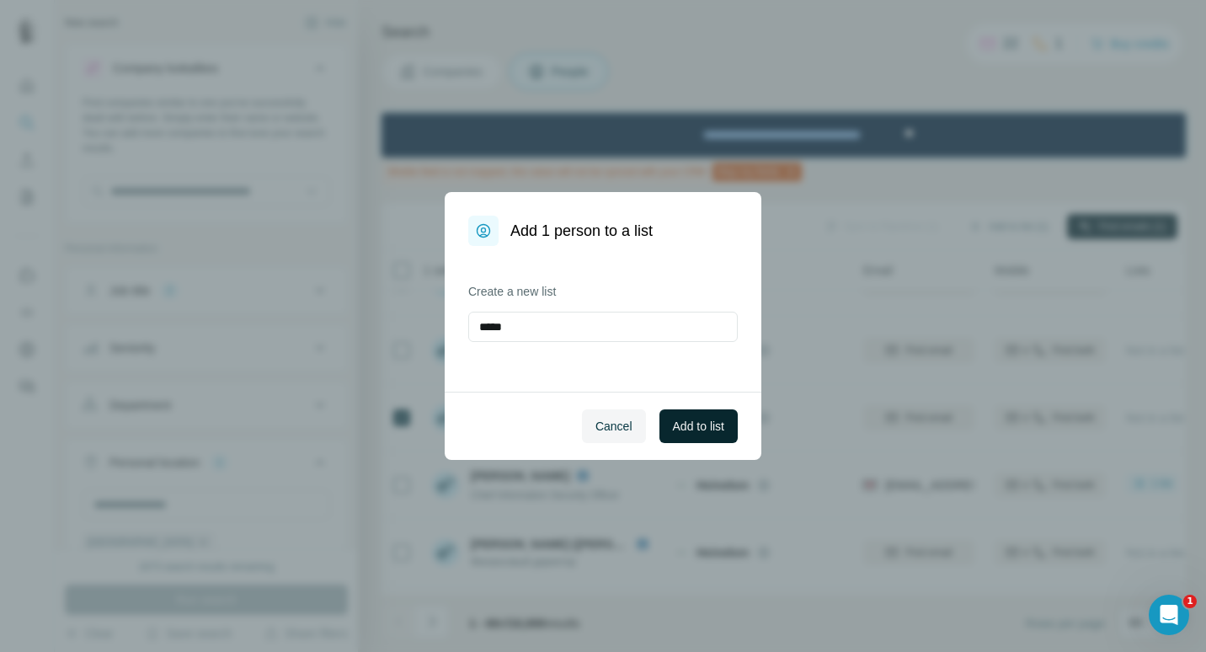
click at [677, 427] on span "Add to list" at bounding box center [698, 426] width 51 height 17
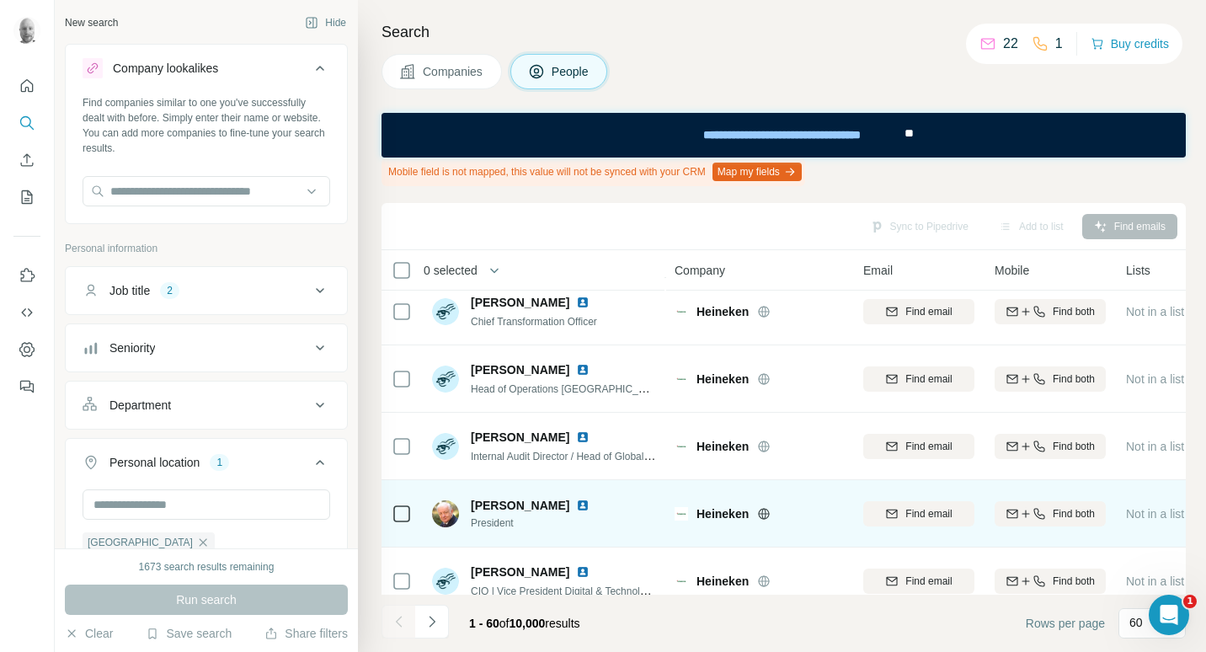
scroll to position [3325, 0]
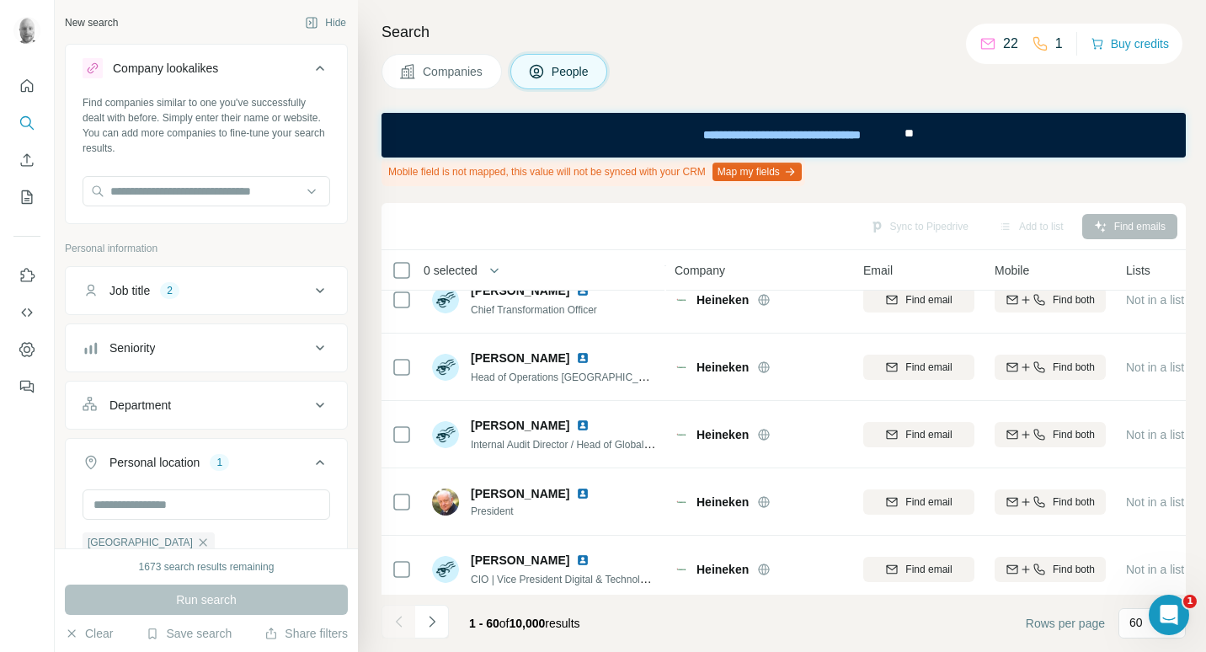
click at [316, 291] on icon at bounding box center [320, 290] width 8 height 5
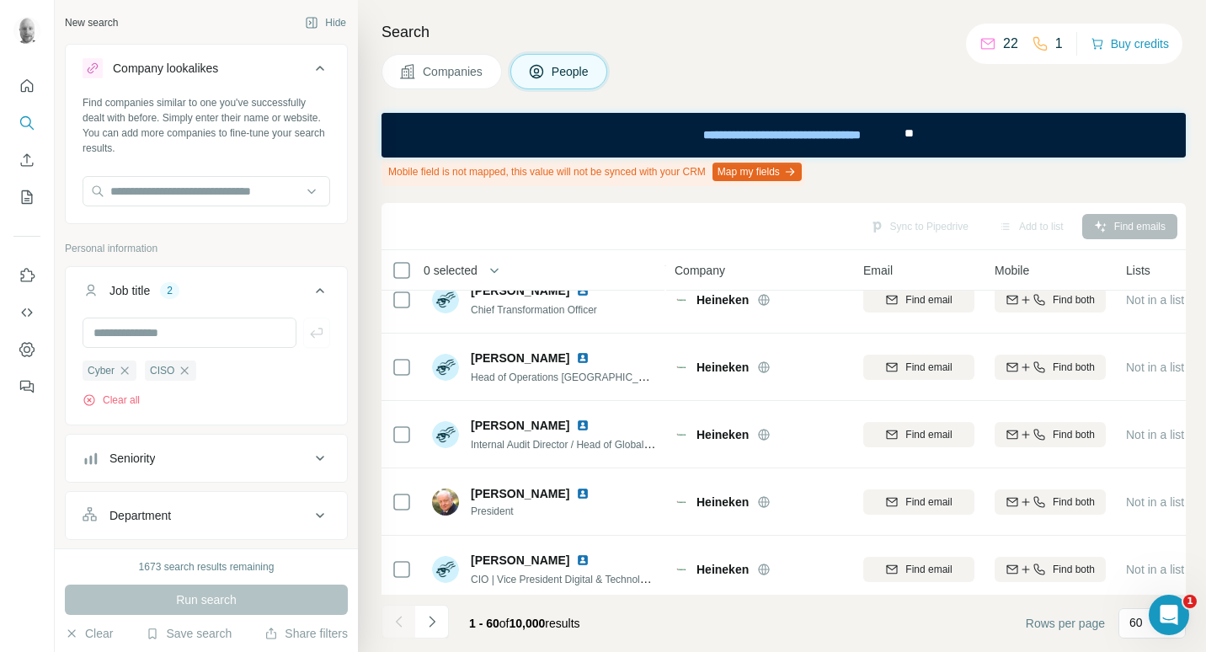
click at [310, 289] on icon at bounding box center [320, 290] width 20 height 20
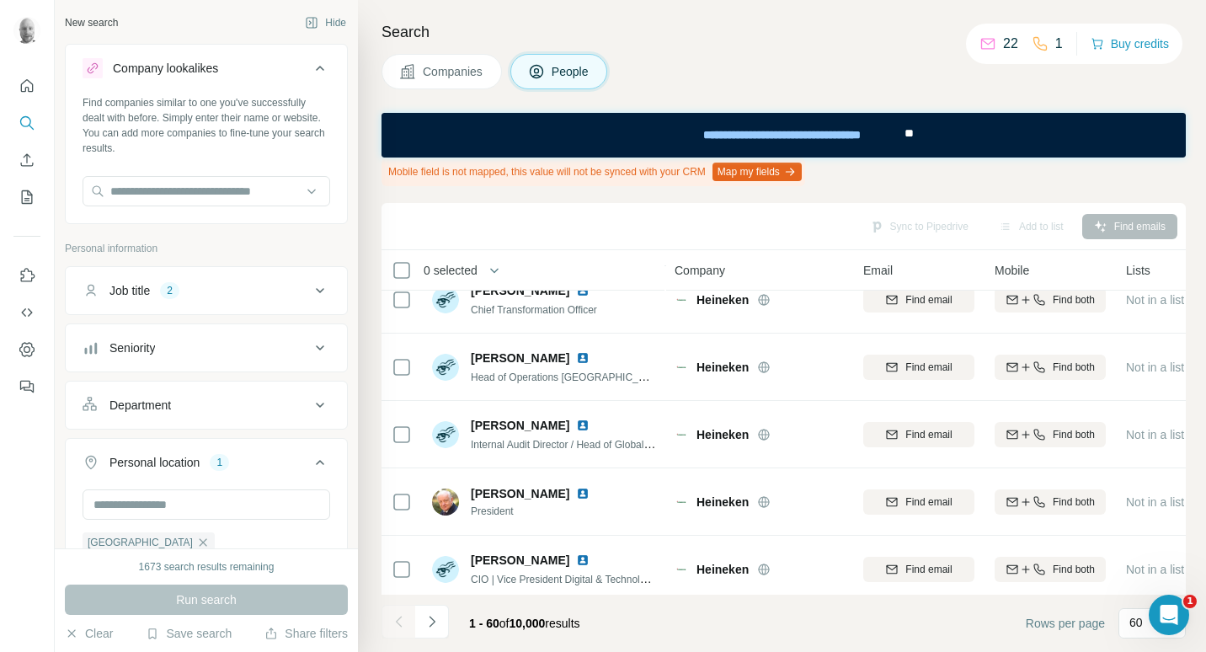
click at [448, 72] on span "Companies" at bounding box center [453, 71] width 61 height 17
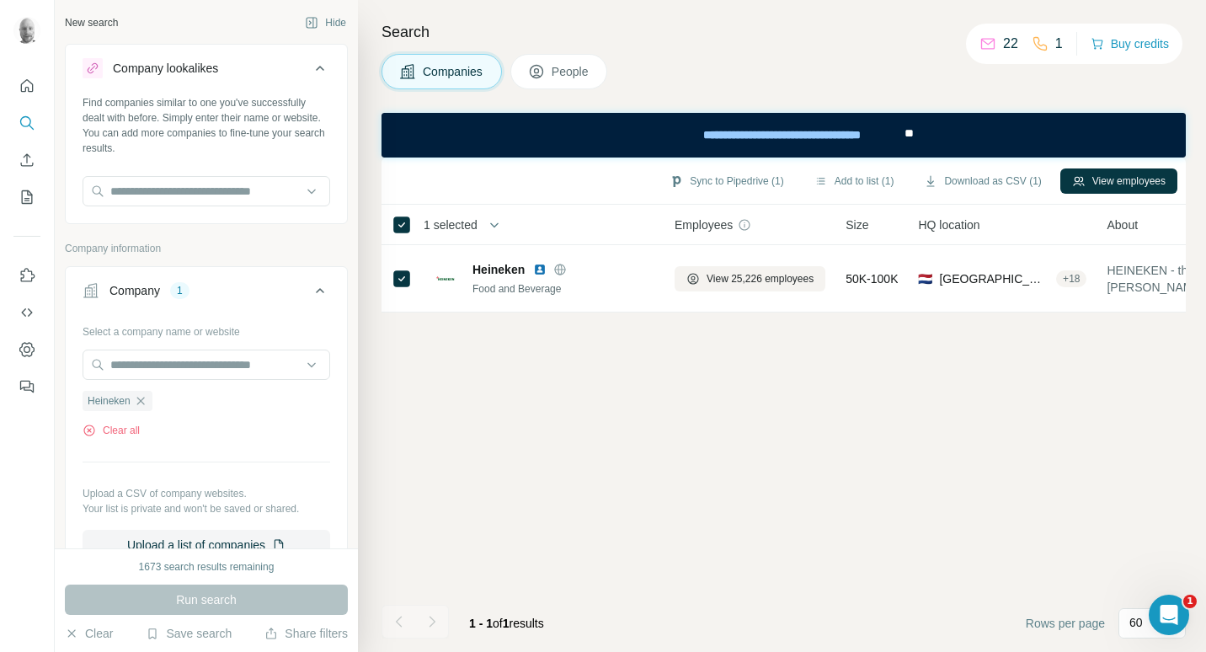
scroll to position [0, 0]
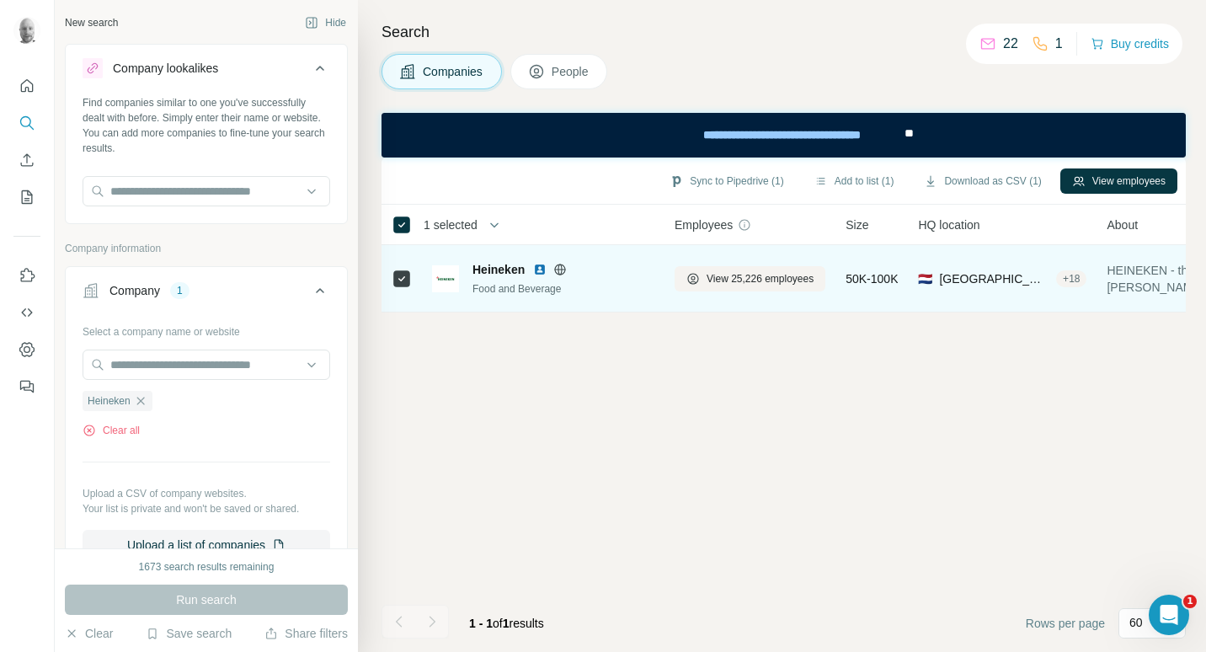
click at [387, 280] on td at bounding box center [401, 278] width 40 height 67
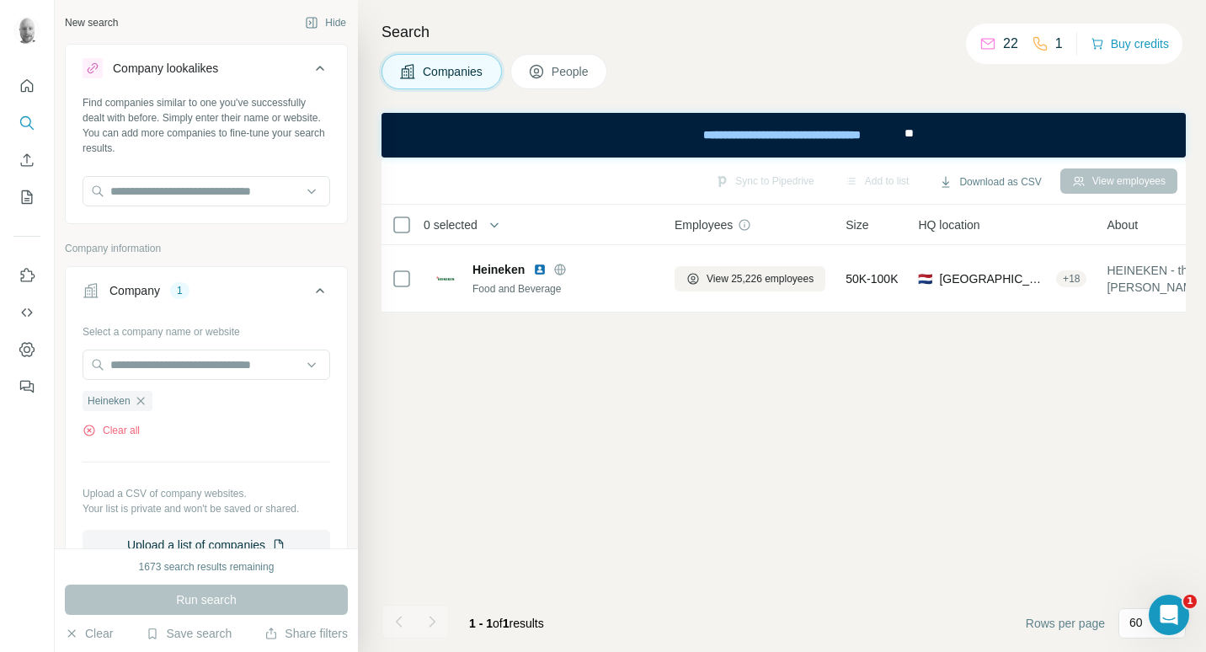
click at [562, 70] on span "People" at bounding box center [571, 71] width 39 height 17
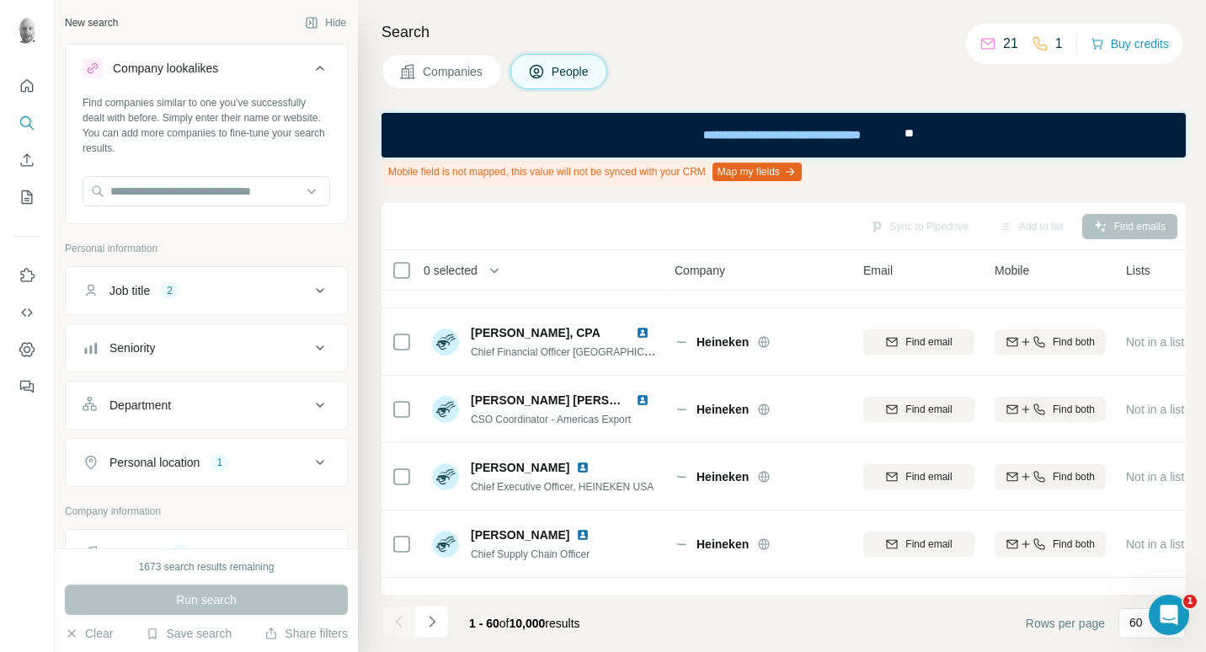
scroll to position [2779, 0]
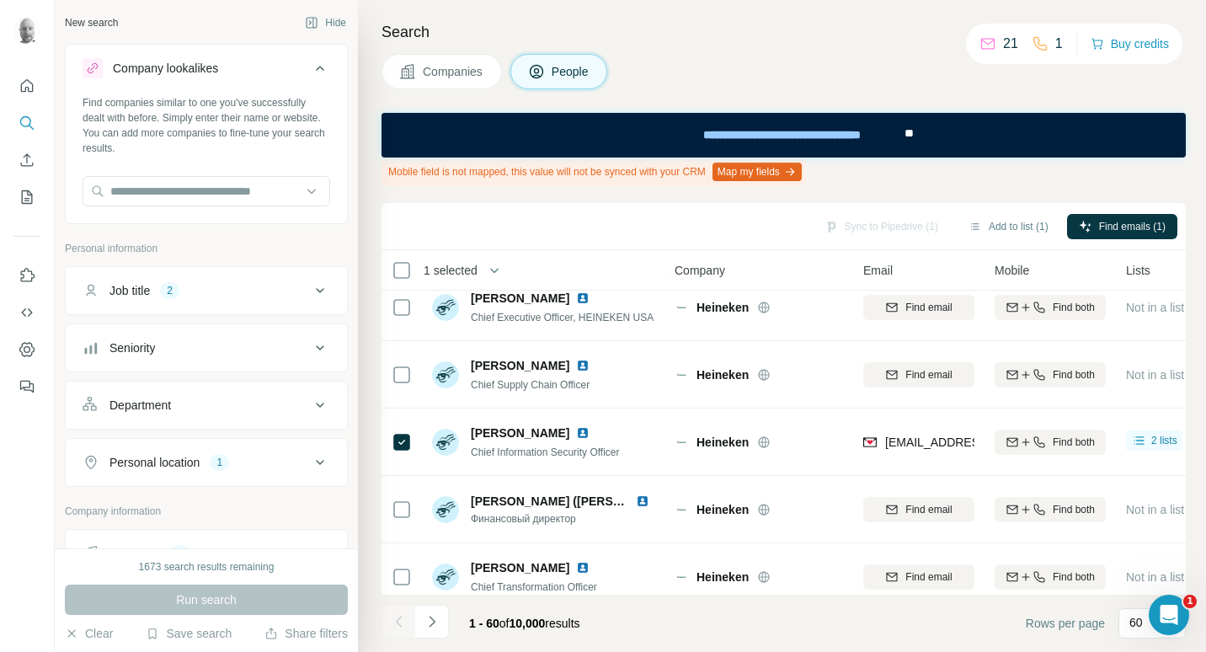
click at [881, 226] on div "Sync to Pipedrive (1) Add to list (1) Find emails (1)" at bounding box center [783, 225] width 787 height 29
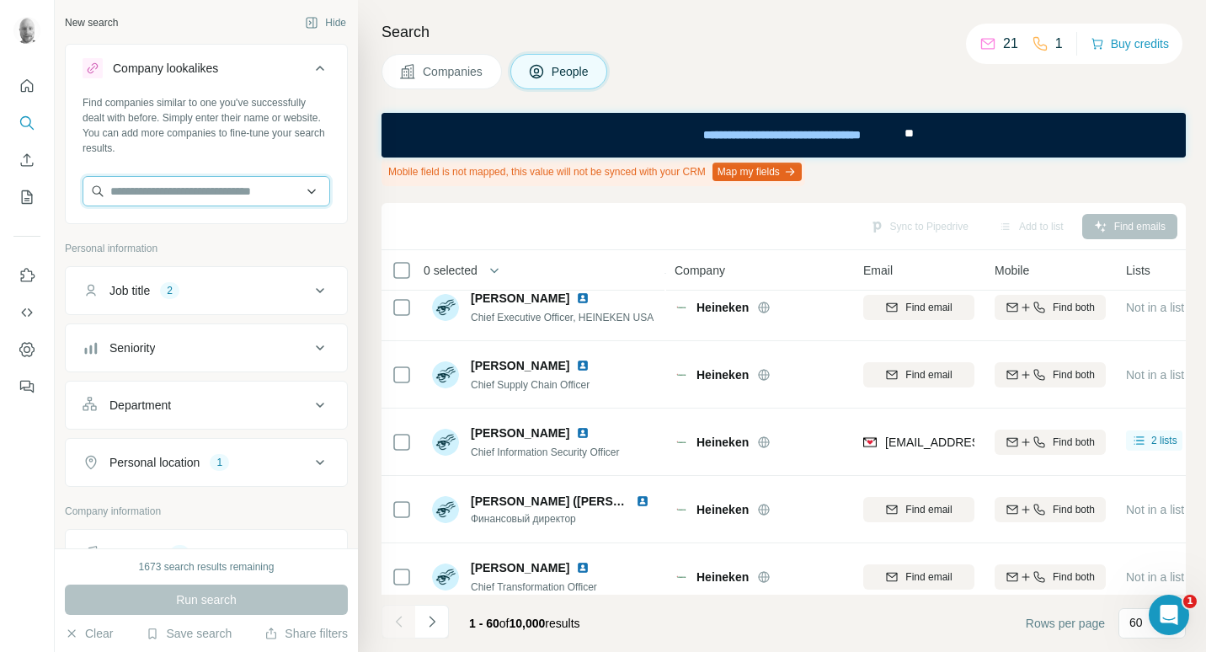
click at [184, 193] on input "text" at bounding box center [207, 191] width 248 height 30
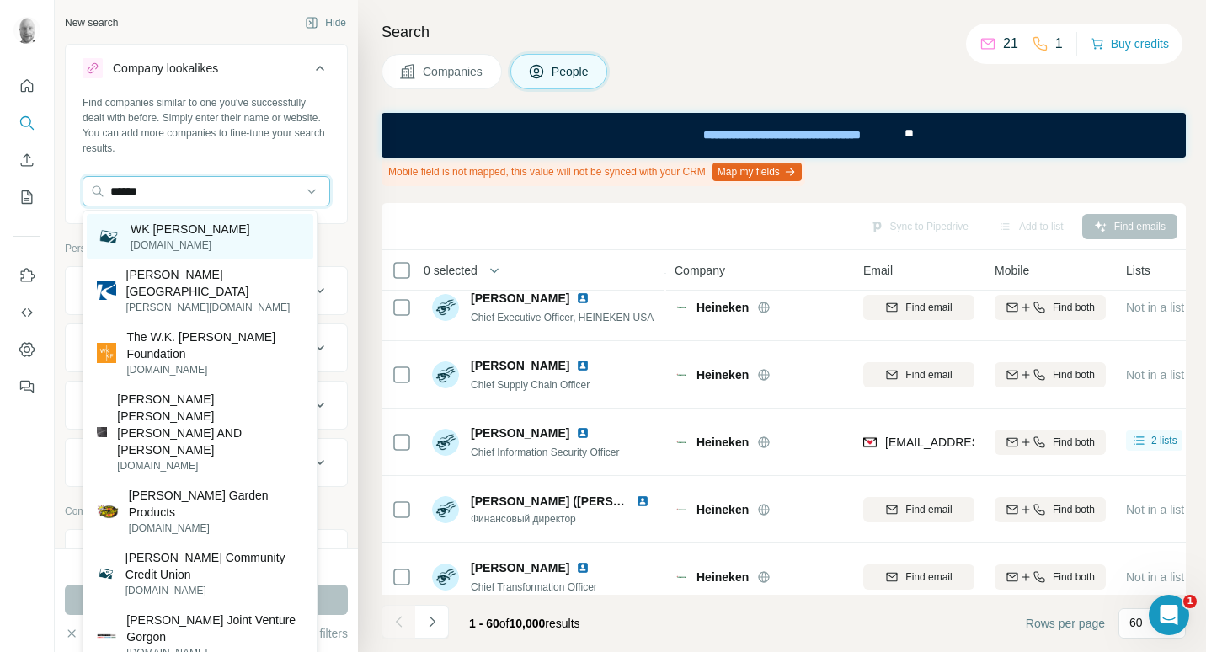
type input "******"
click at [177, 244] on p "wkkellogg.com" at bounding box center [191, 244] width 120 height 15
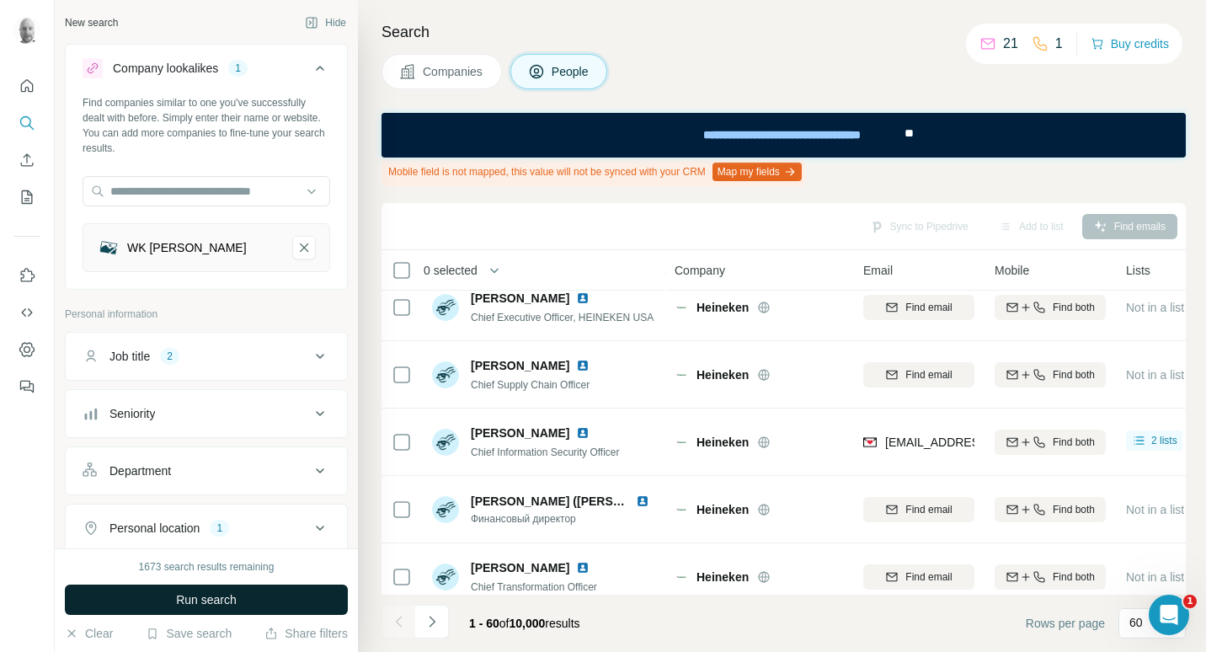
click at [224, 603] on span "Run search" at bounding box center [206, 599] width 61 height 17
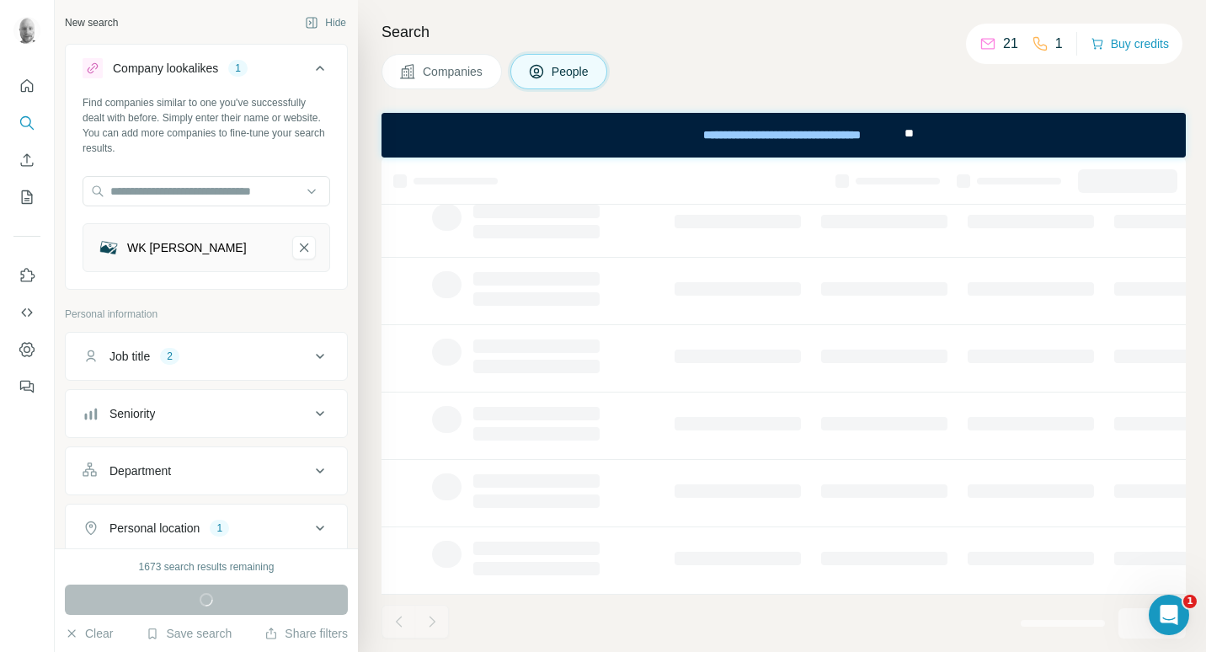
scroll to position [333, 0]
click at [468, 74] on span "Companies" at bounding box center [453, 71] width 61 height 17
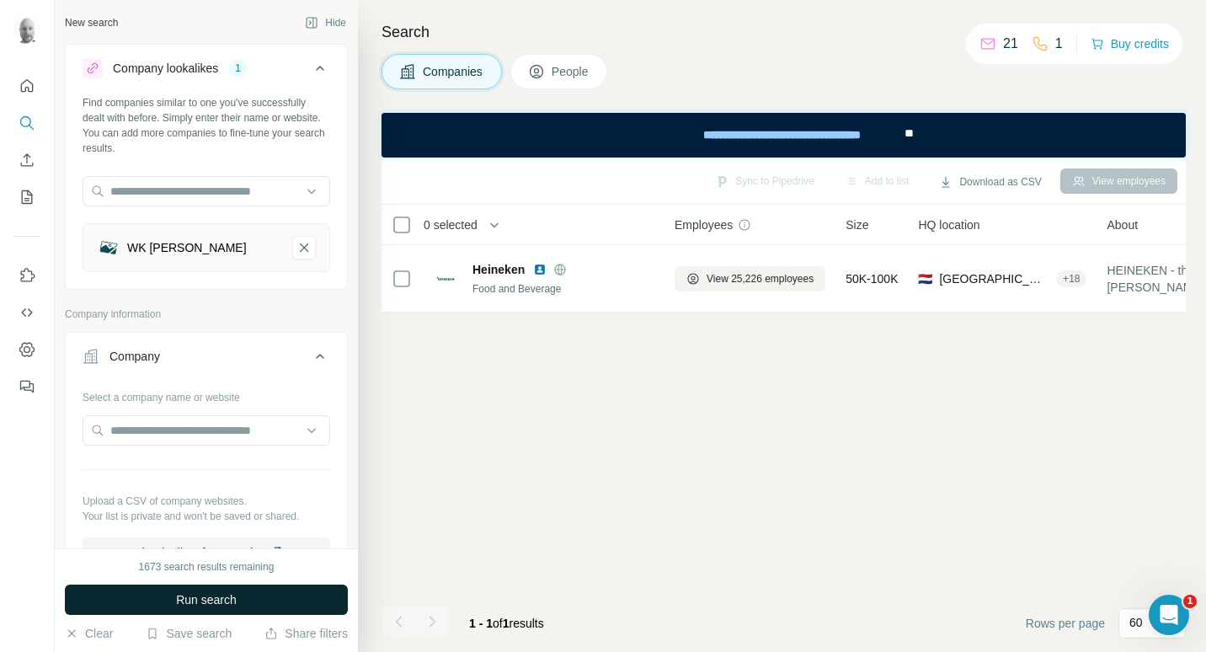
scroll to position [0, 0]
click at [90, 636] on button "Clear" at bounding box center [89, 633] width 48 height 17
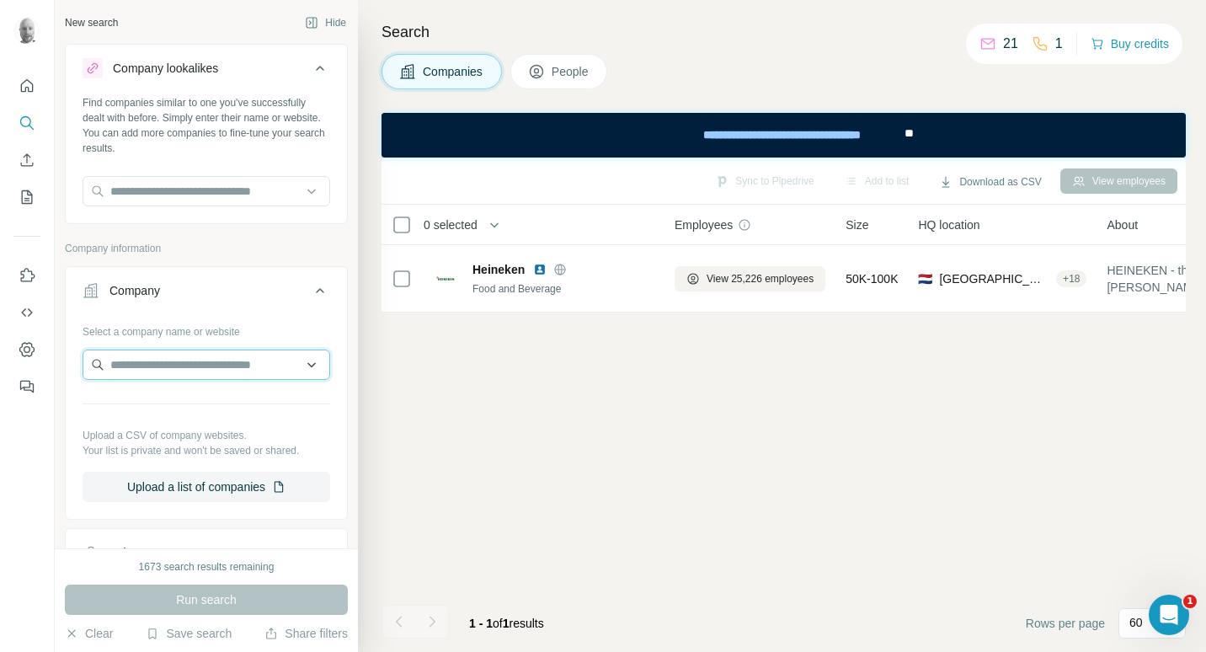
click at [174, 357] on input "text" at bounding box center [207, 364] width 248 height 30
click at [179, 370] on input "text" at bounding box center [207, 364] width 248 height 30
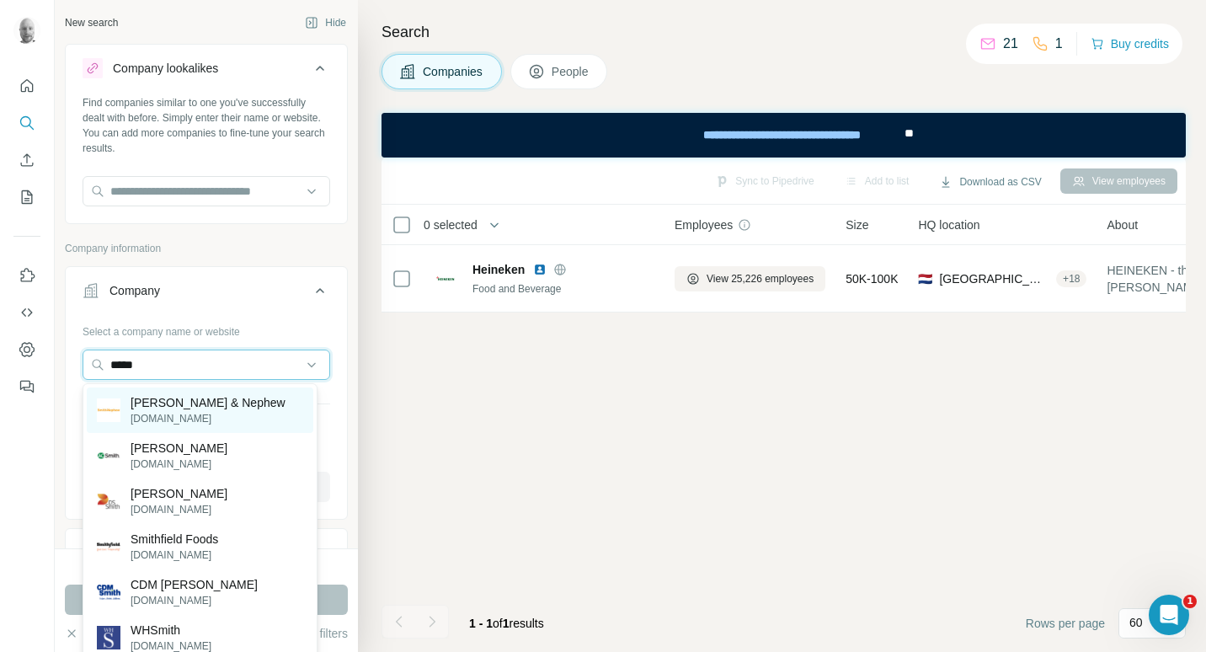
type input "*****"
click at [200, 402] on p "[PERSON_NAME] & Nephew" at bounding box center [208, 402] width 155 height 17
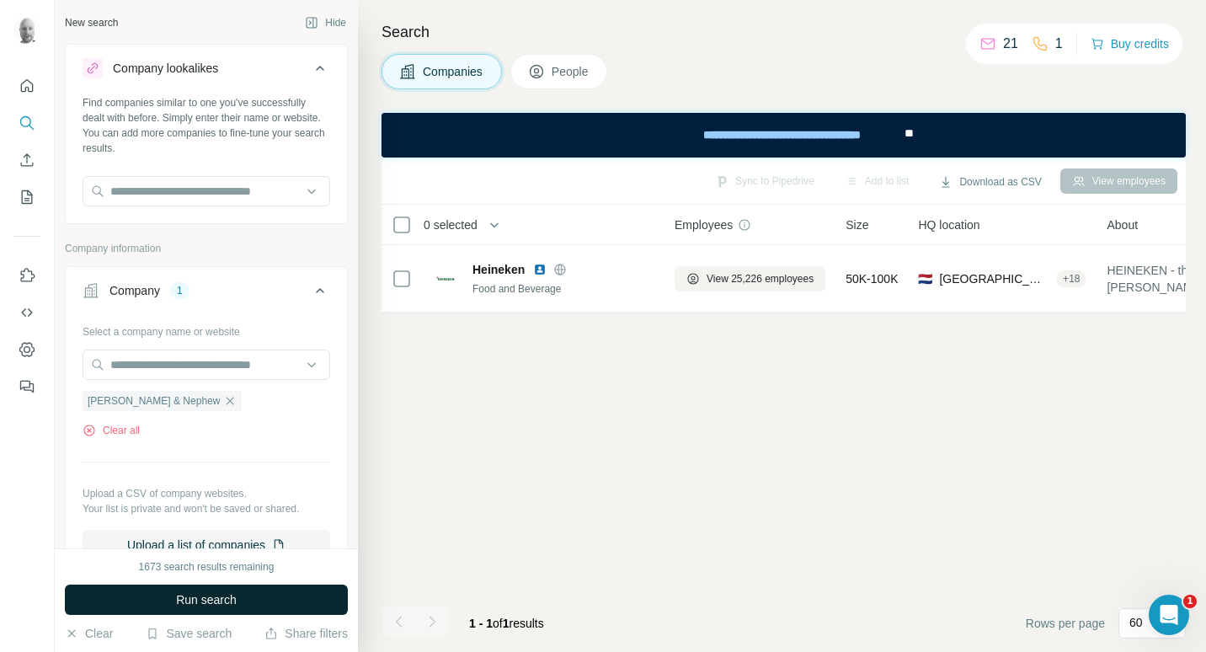
click at [227, 606] on span "Run search" at bounding box center [206, 599] width 61 height 17
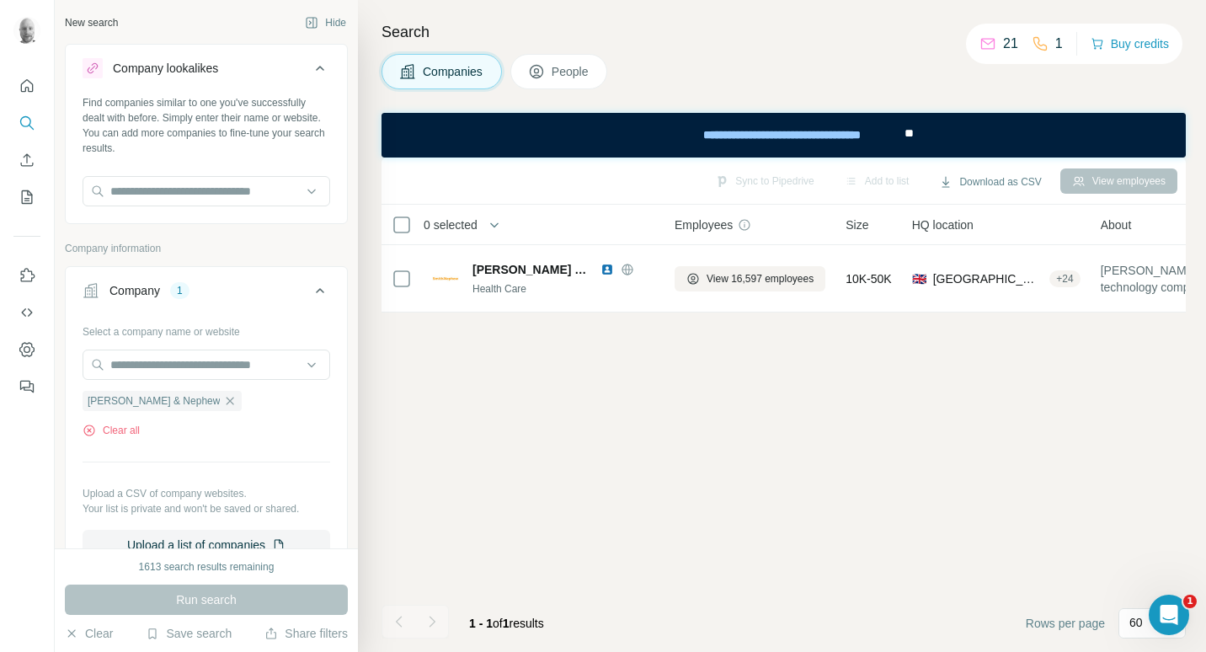
click at [565, 70] on span "People" at bounding box center [571, 71] width 39 height 17
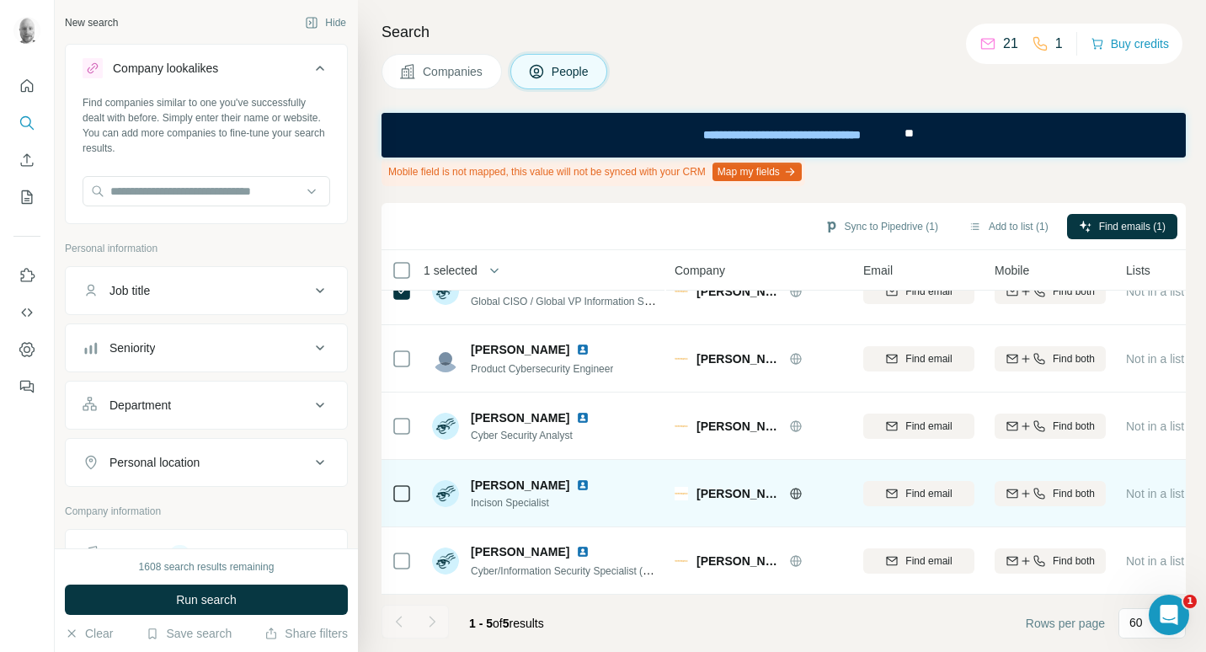
scroll to position [41, 0]
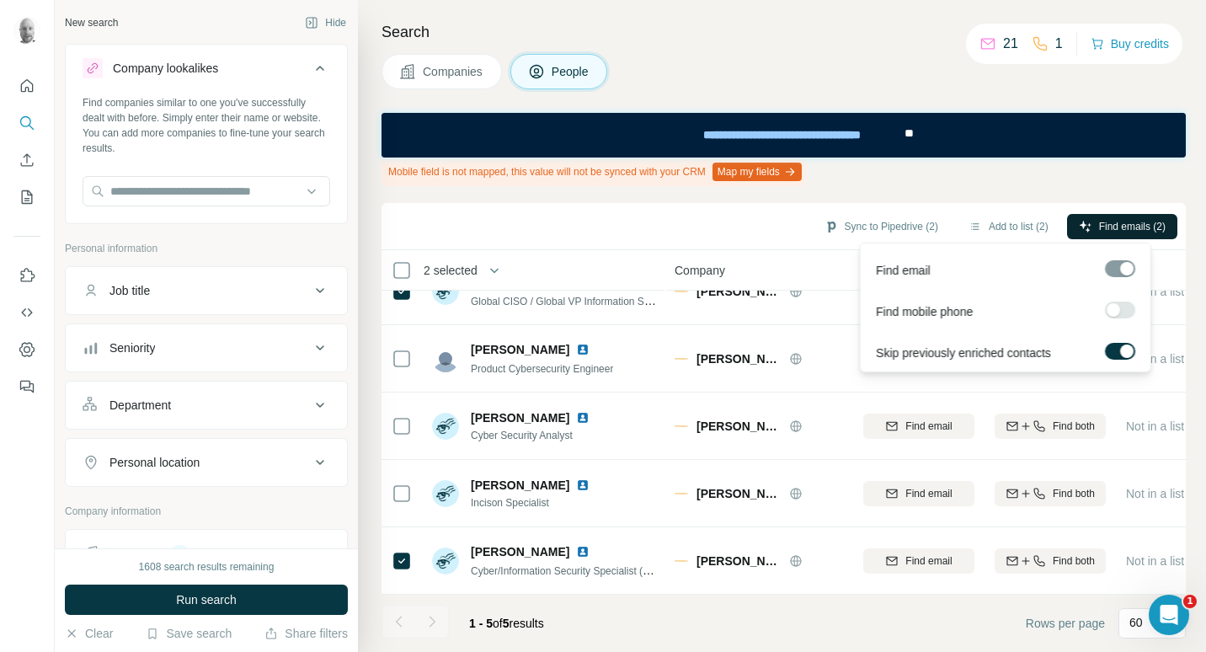
click at [1093, 227] on button "Find emails (2)" at bounding box center [1122, 226] width 110 height 25
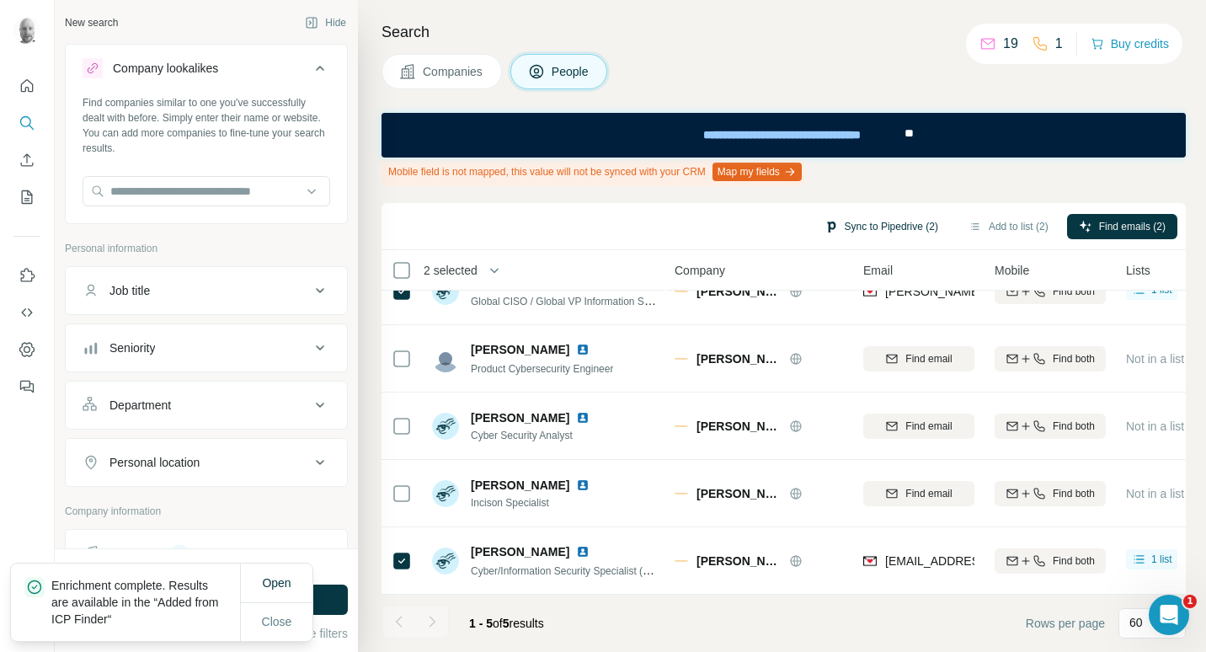
click at [884, 226] on button "Sync to Pipedrive (2)" at bounding box center [881, 226] width 137 height 25
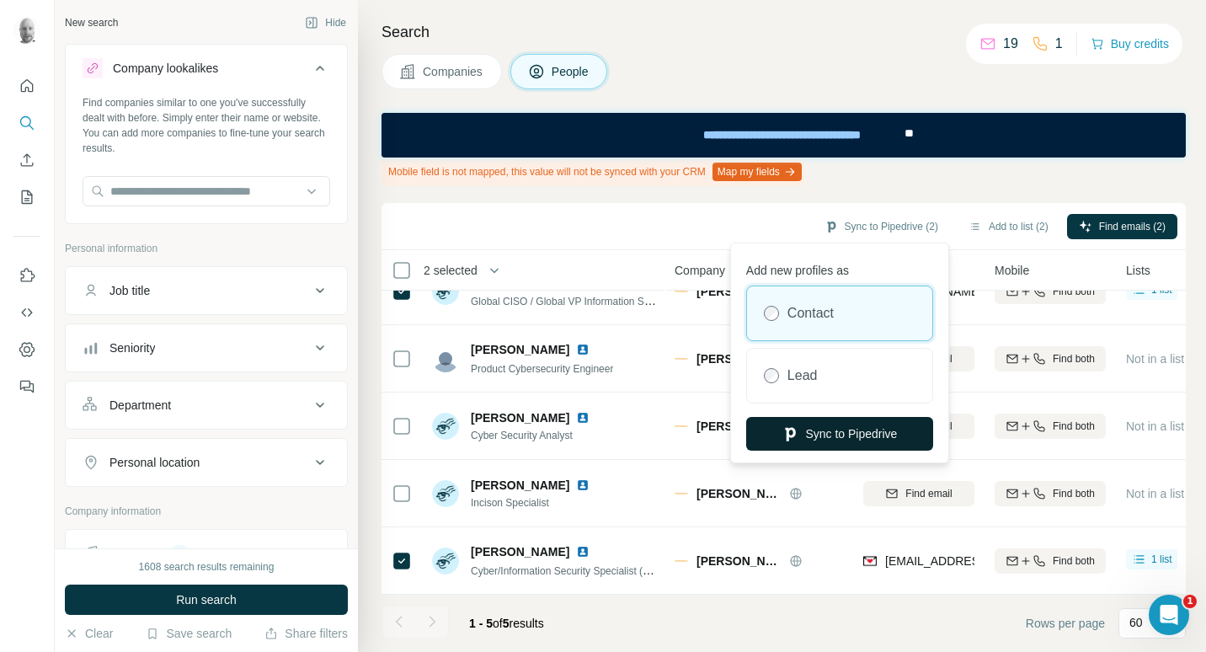
click at [841, 435] on button "Sync to Pipedrive" at bounding box center [839, 434] width 187 height 34
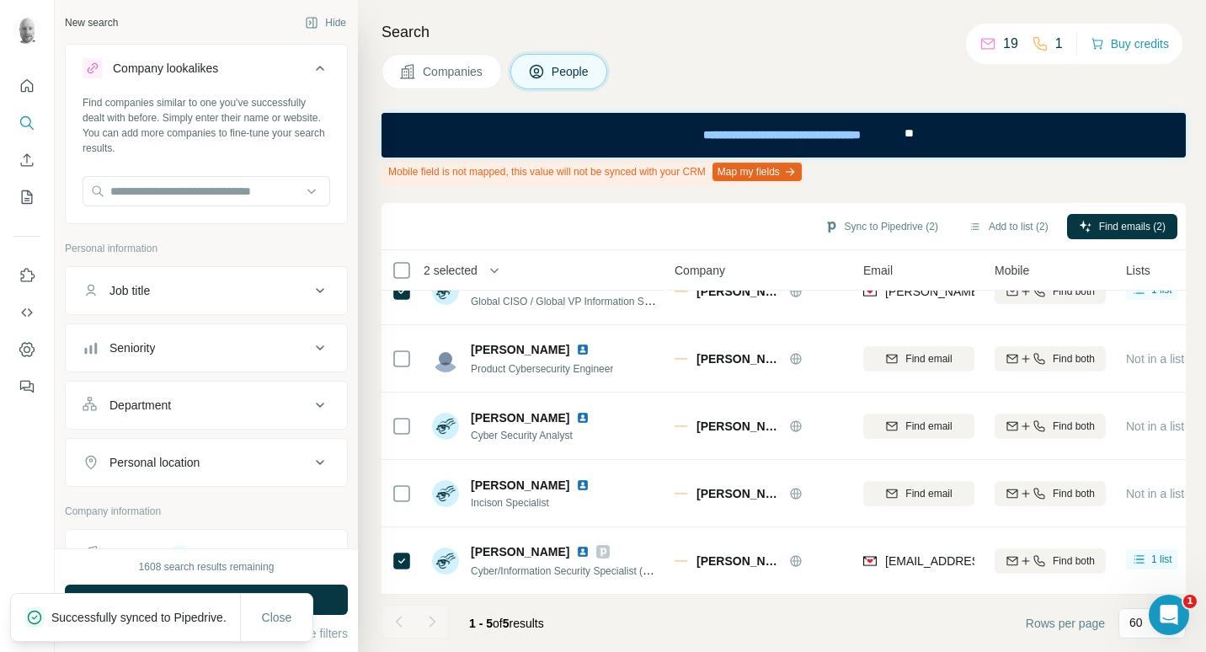
click at [467, 71] on span "Companies" at bounding box center [453, 71] width 61 height 17
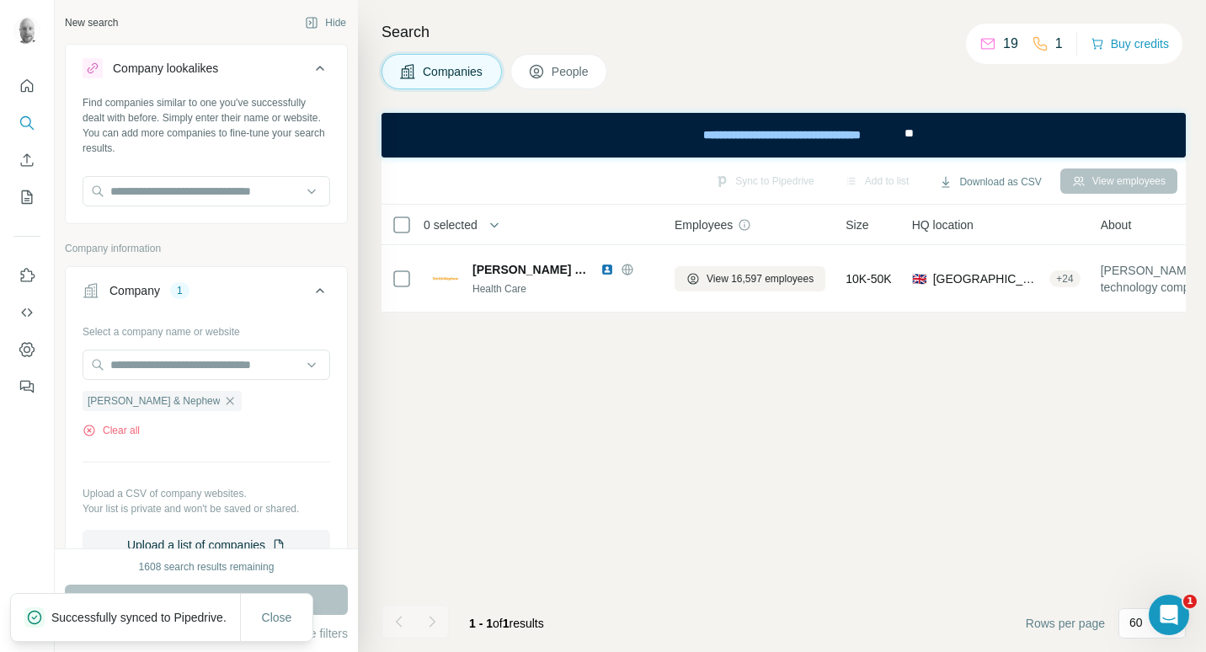
scroll to position [0, 0]
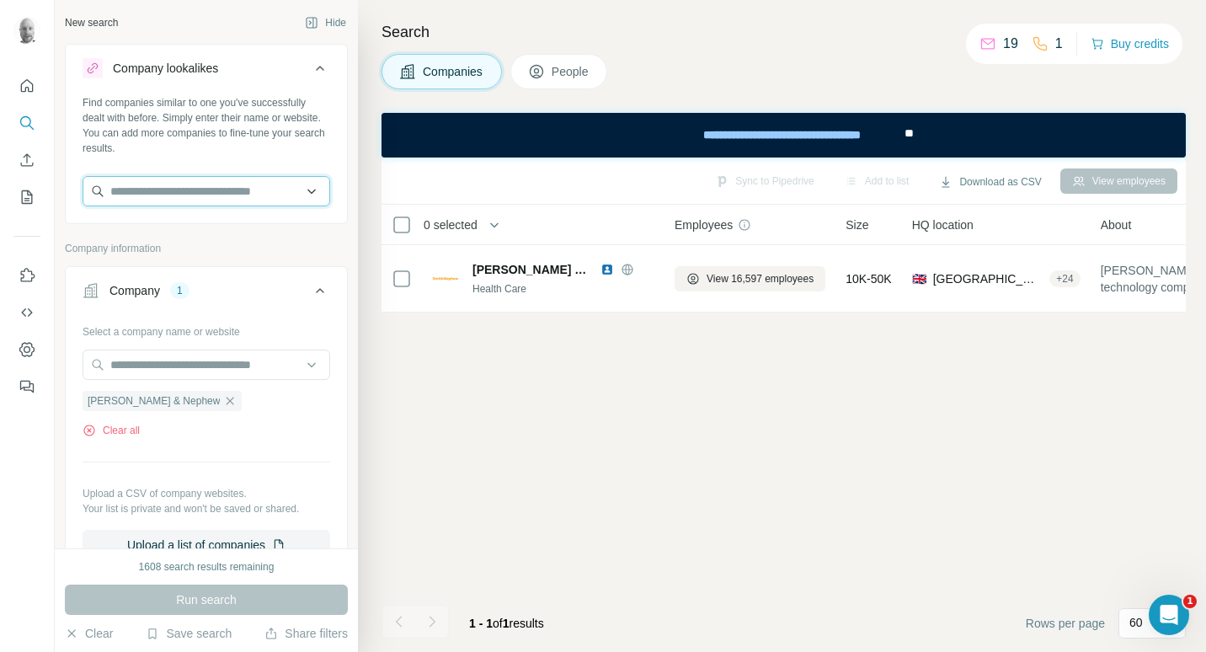
click at [196, 199] on input "text" at bounding box center [207, 191] width 248 height 30
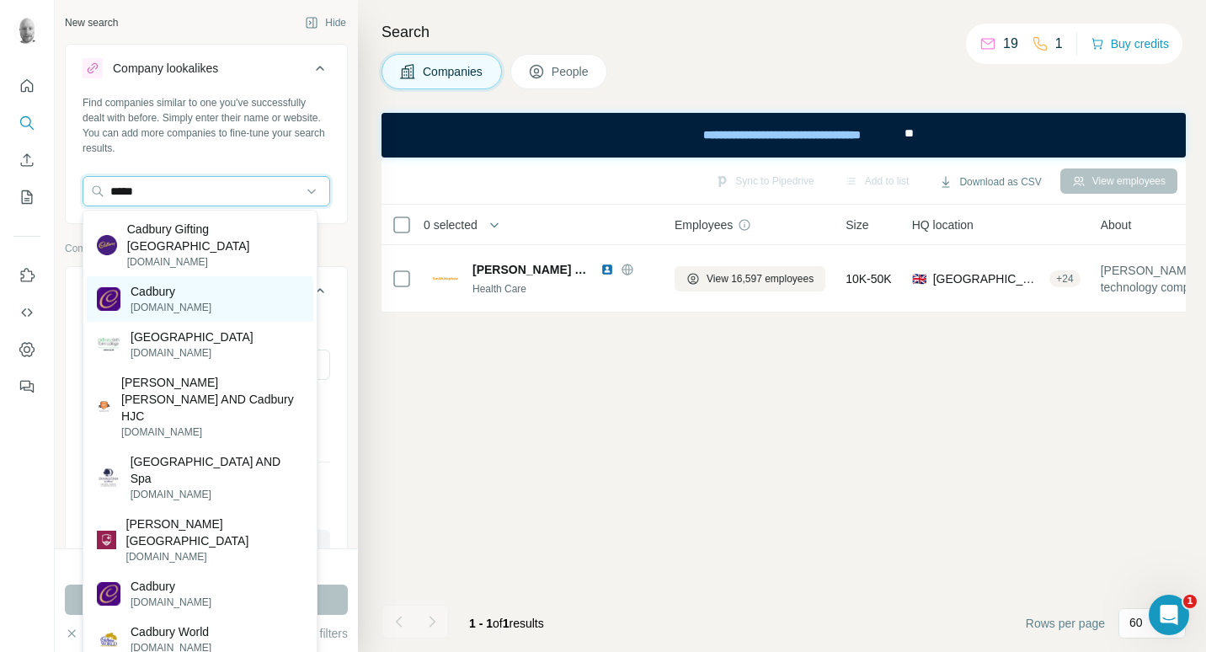
type input "*****"
click at [201, 285] on div "Cadbury [DOMAIN_NAME]" at bounding box center [200, 298] width 227 height 45
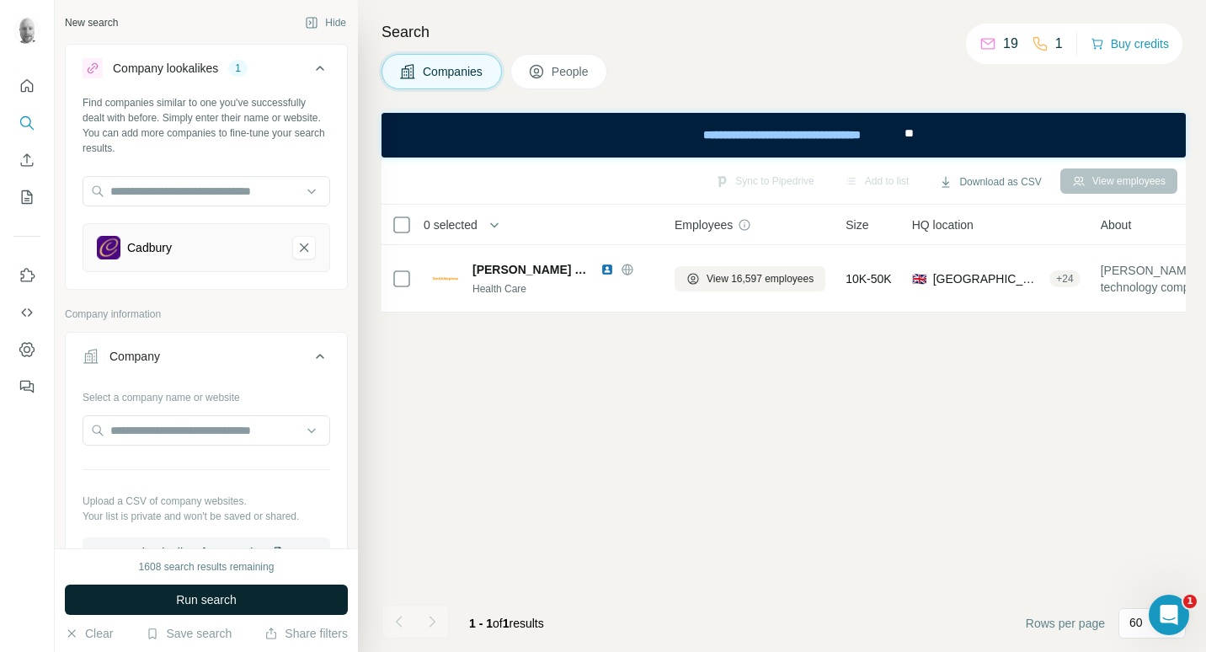
click at [249, 605] on button "Run search" at bounding box center [206, 599] width 283 height 30
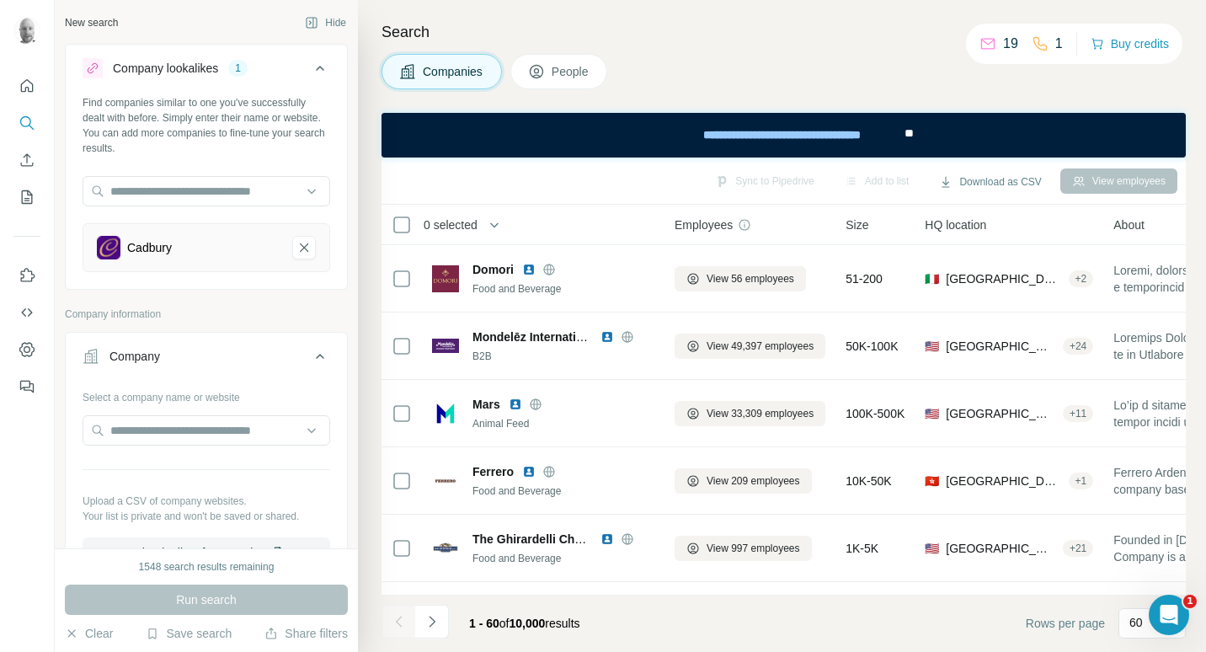
drag, startPoint x: 557, startPoint y: 71, endPoint x: 255, endPoint y: 27, distance: 305.5
click at [557, 71] on span "People" at bounding box center [571, 71] width 39 height 17
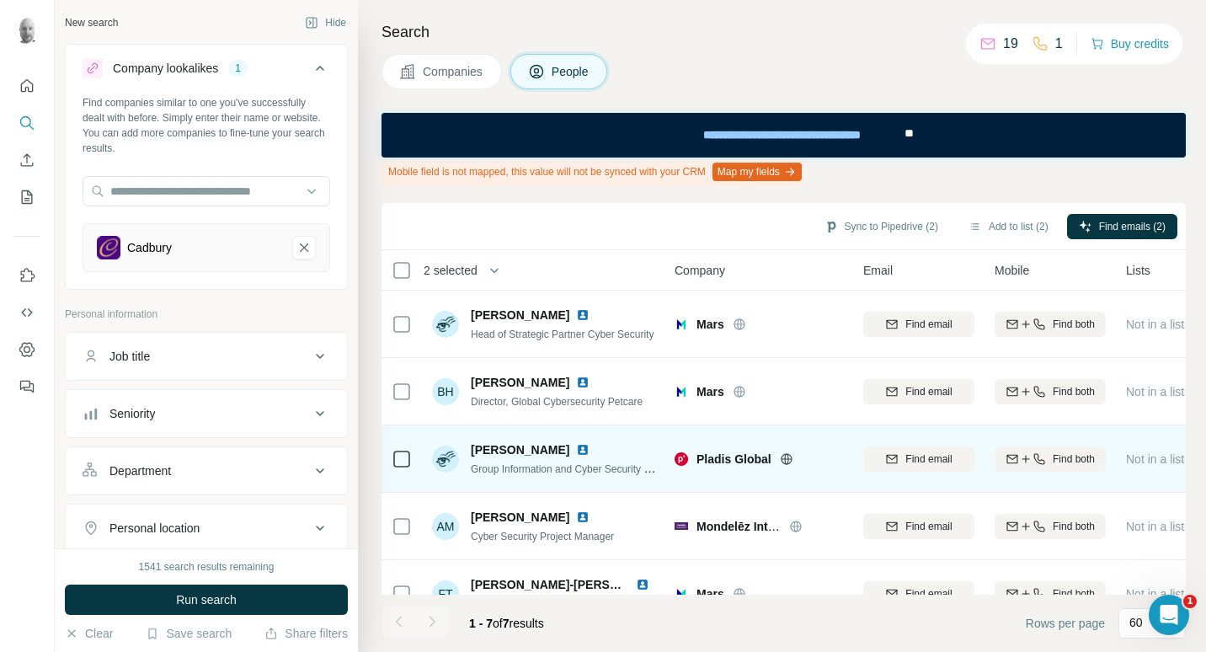
click at [783, 461] on icon at bounding box center [786, 458] width 13 height 13
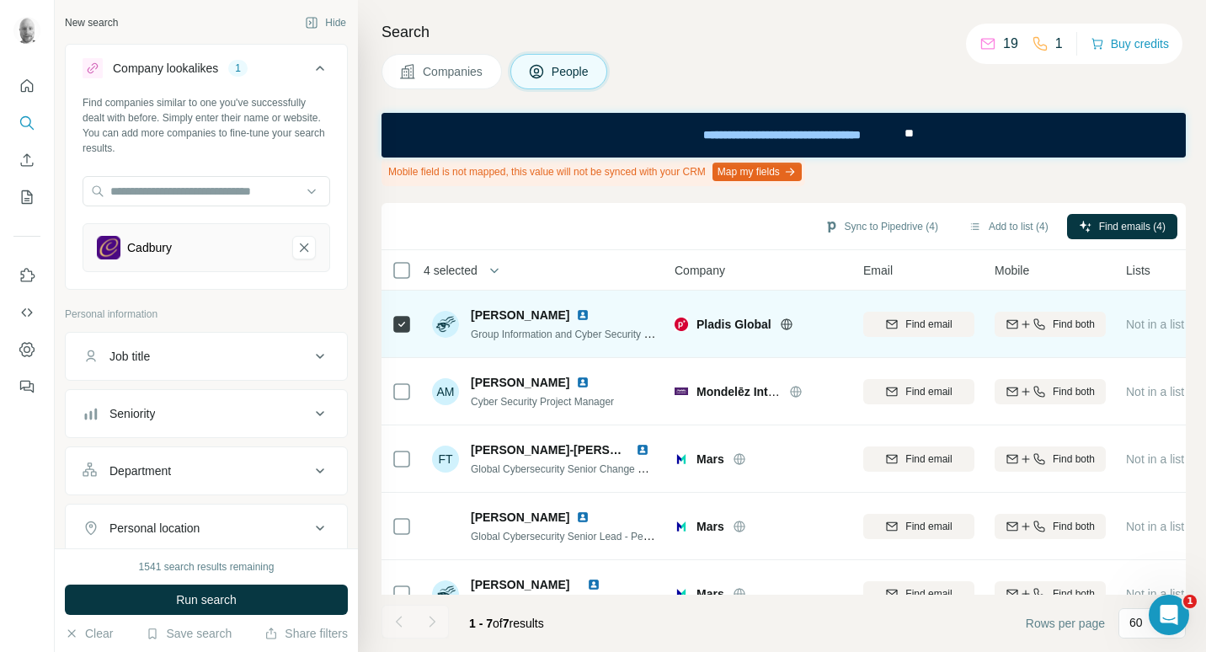
scroll to position [176, 0]
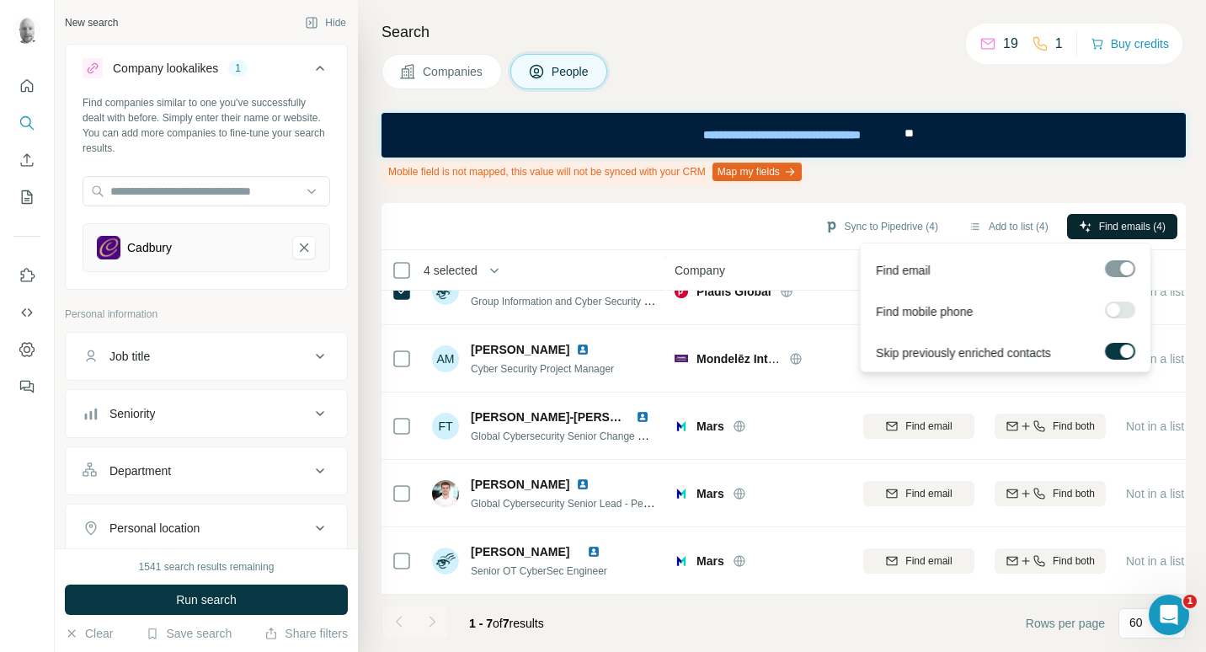
click at [1103, 230] on span "Find emails (4)" at bounding box center [1132, 226] width 67 height 15
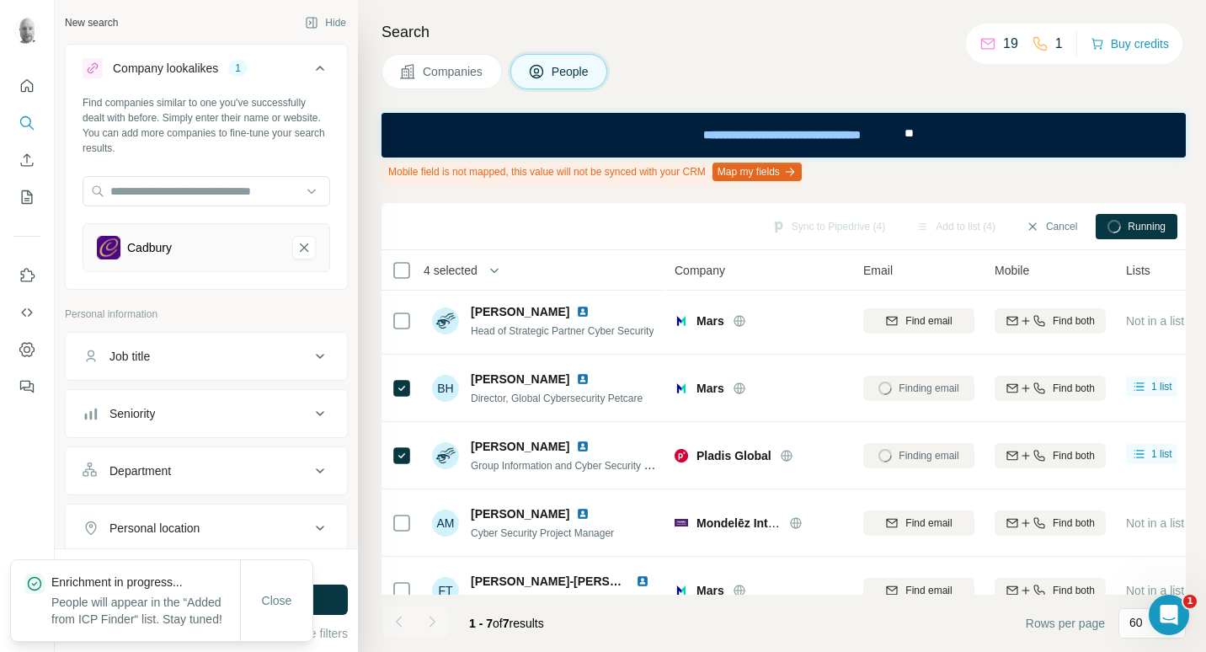
scroll to position [0, 0]
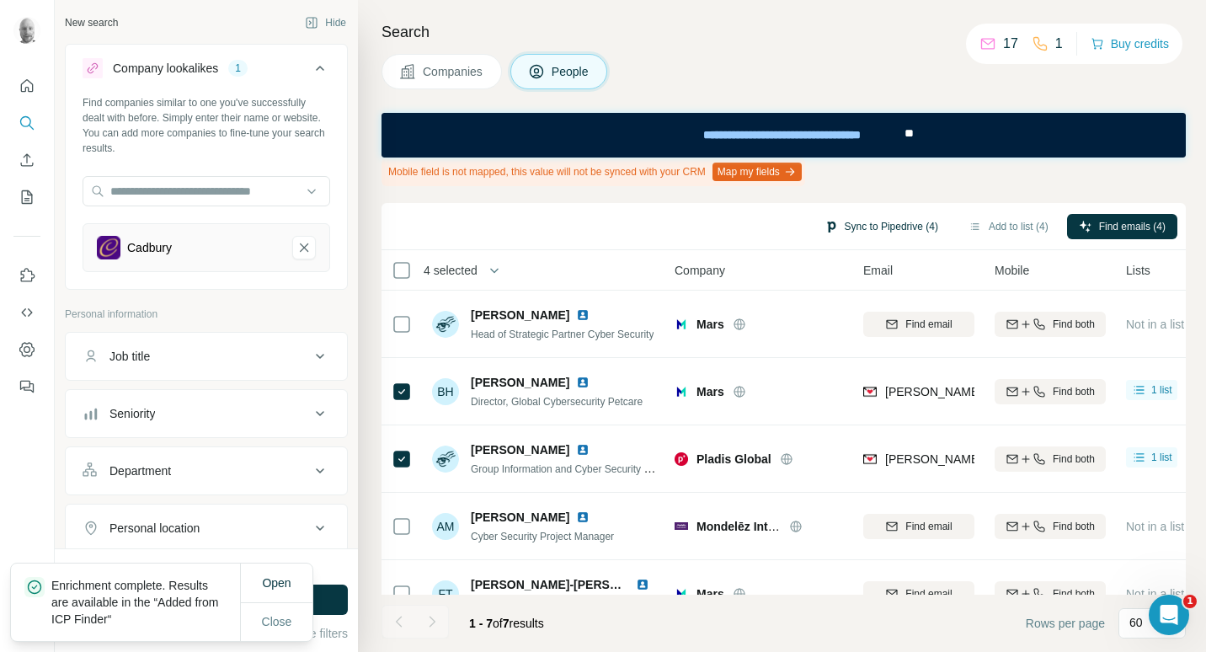
click at [861, 222] on button "Sync to Pipedrive (4)" at bounding box center [881, 226] width 137 height 25
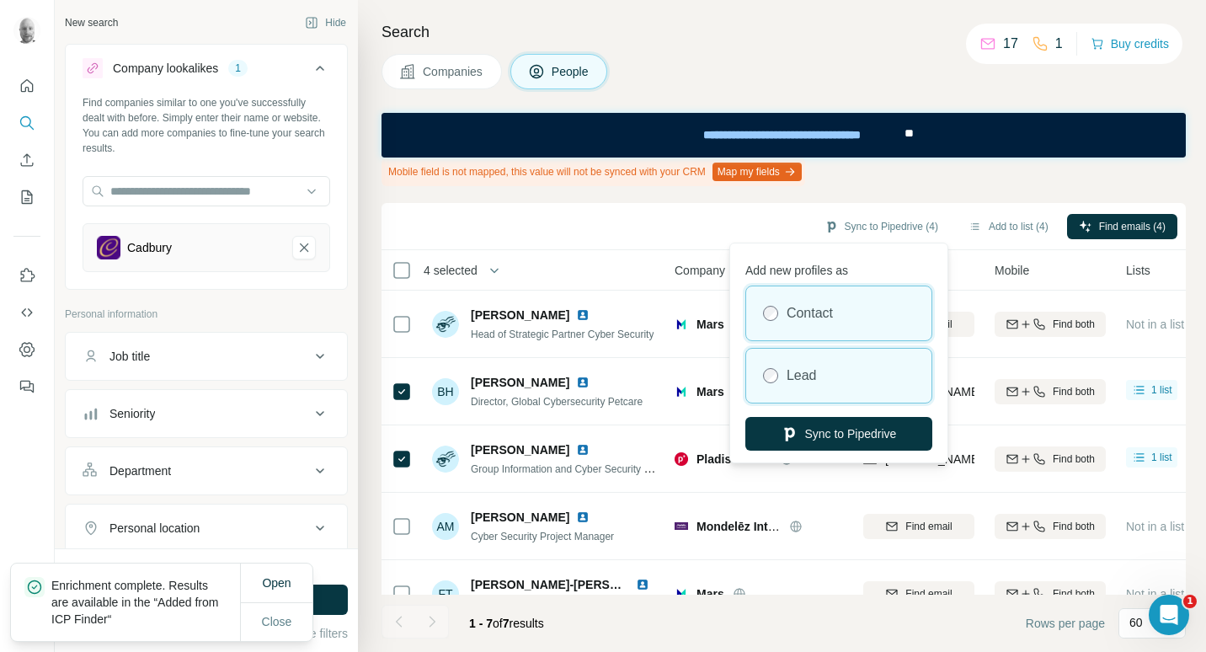
click at [799, 386] on div "Lead" at bounding box center [838, 376] width 185 height 54
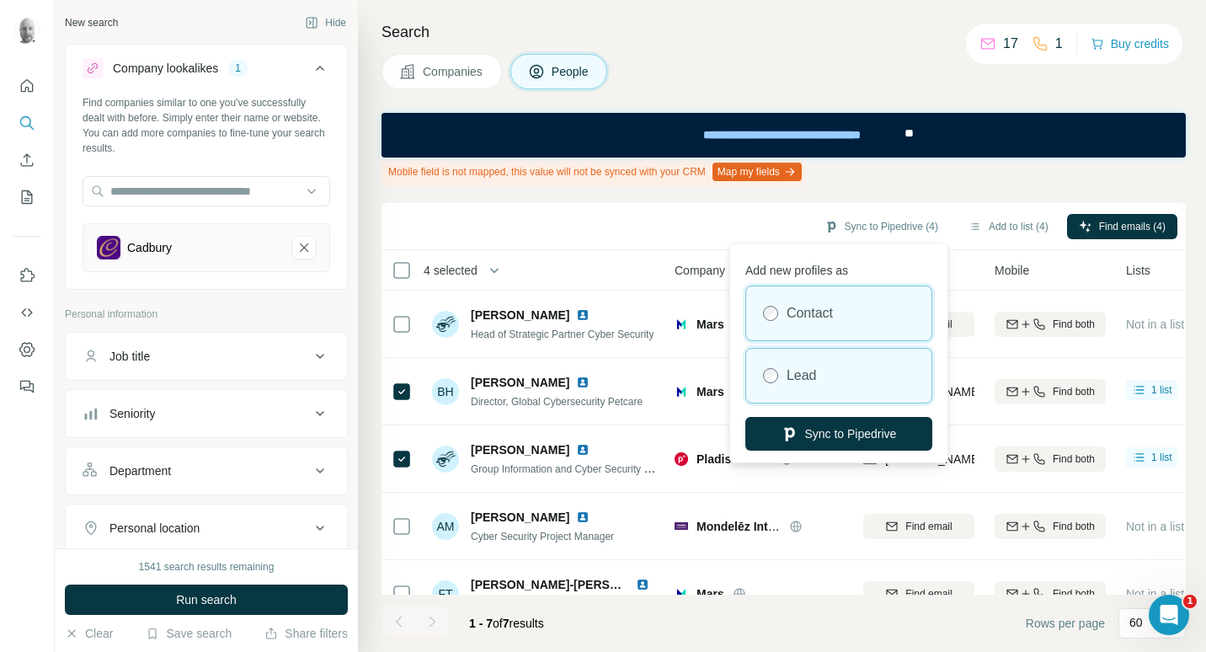
drag, startPoint x: 824, startPoint y: 438, endPoint x: 829, endPoint y: 324, distance: 113.8
click at [829, 324] on div "Add new profiles as Contact Lead Sync to Pipedrive" at bounding box center [838, 353] width 211 height 212
click at [829, 318] on label "Contact" at bounding box center [809, 313] width 46 height 20
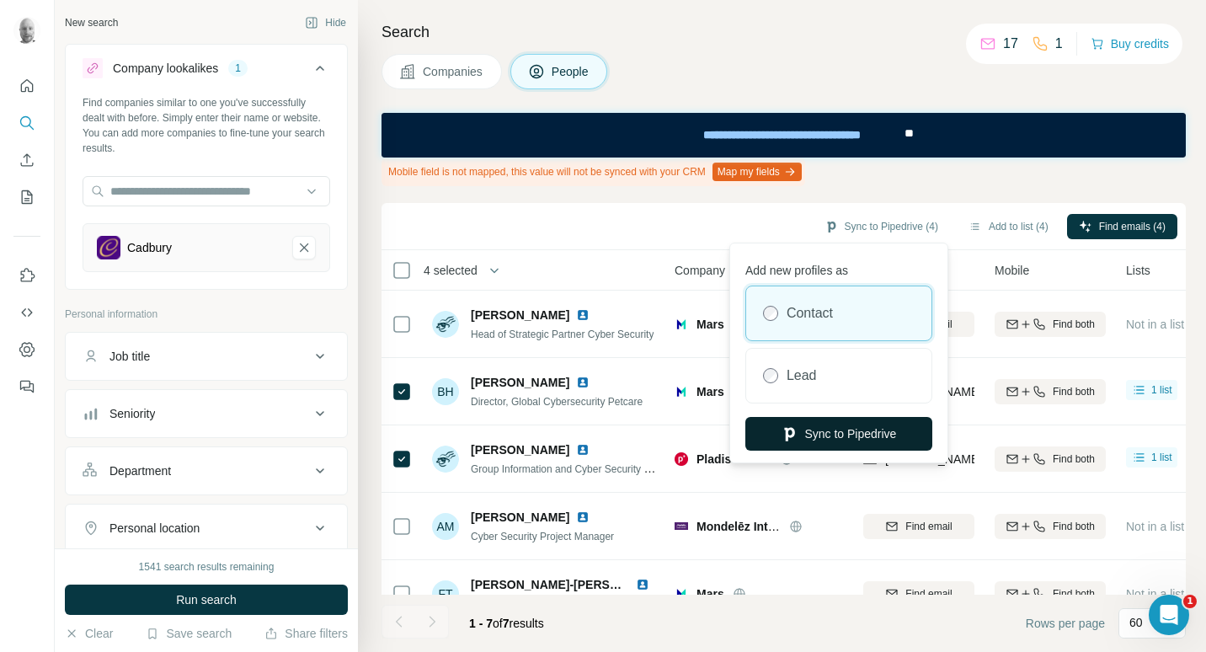
click at [814, 433] on button "Sync to Pipedrive" at bounding box center [838, 434] width 187 height 34
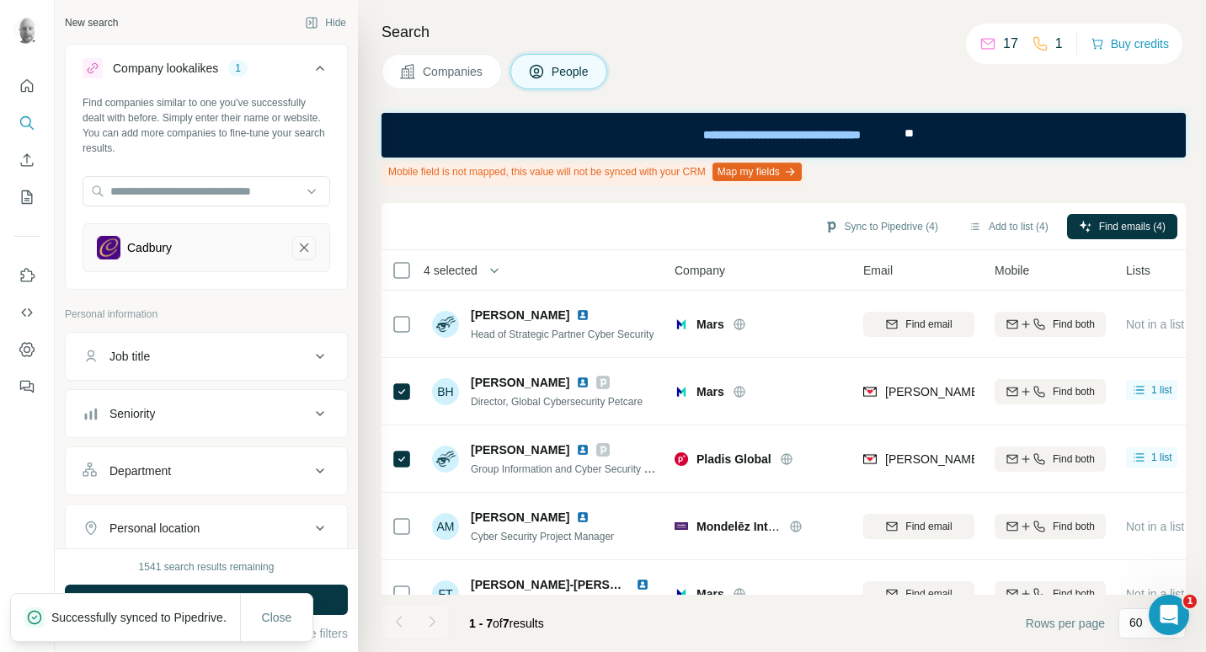
click at [296, 242] on icon "Cadbury-remove-button" at bounding box center [303, 247] width 15 height 17
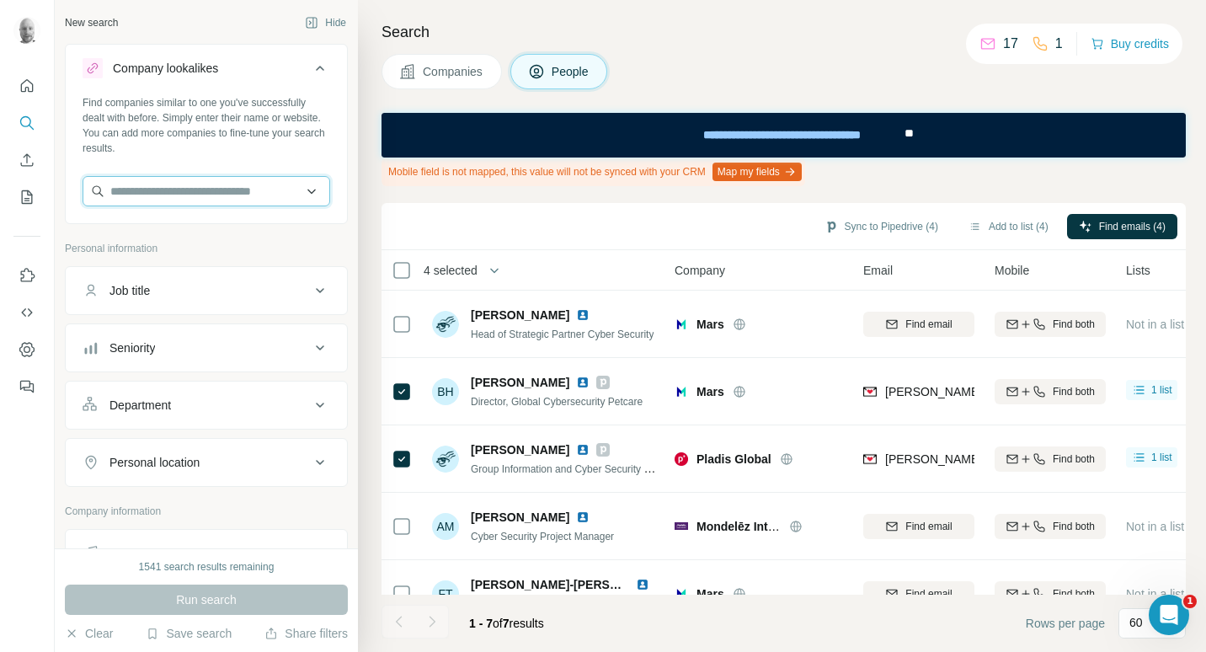
click at [188, 198] on input "text" at bounding box center [207, 191] width 248 height 30
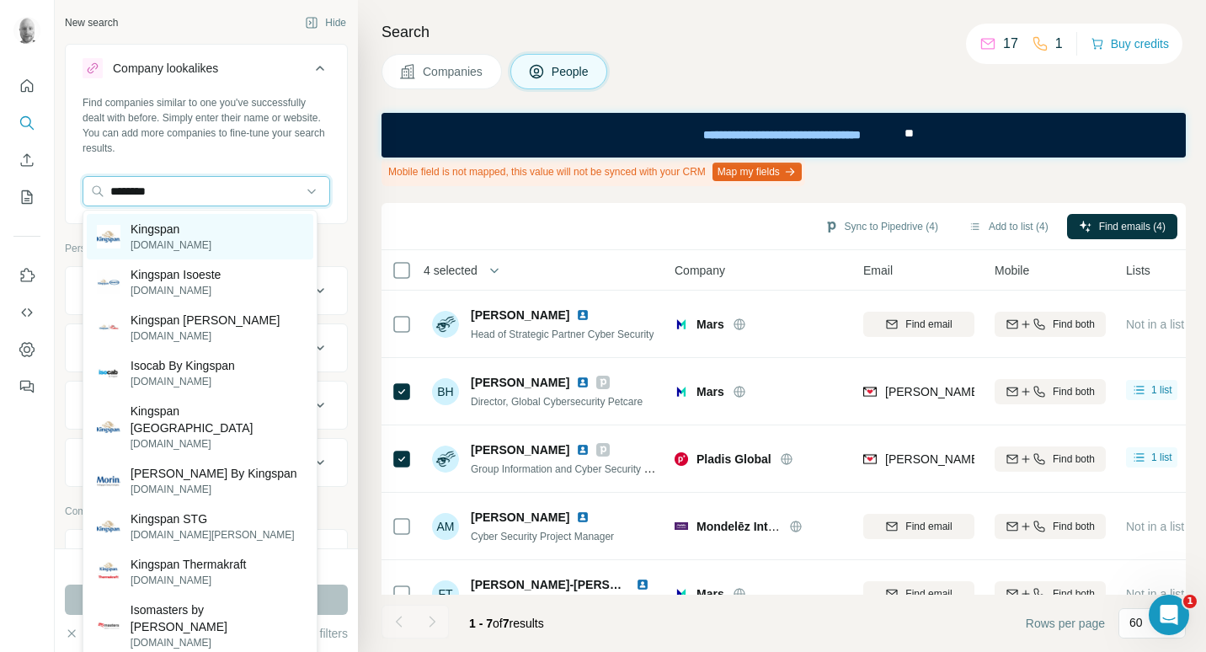
type input "********"
click at [184, 244] on p "[DOMAIN_NAME]" at bounding box center [171, 244] width 81 height 15
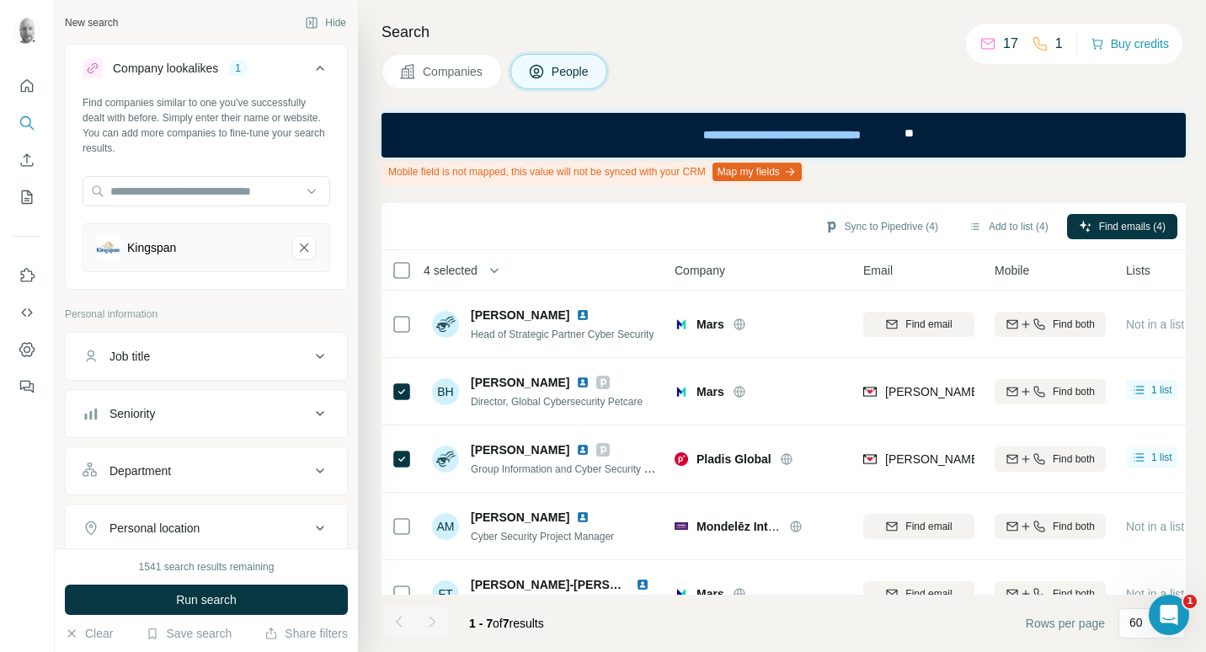
click at [457, 73] on span "Companies" at bounding box center [453, 71] width 61 height 17
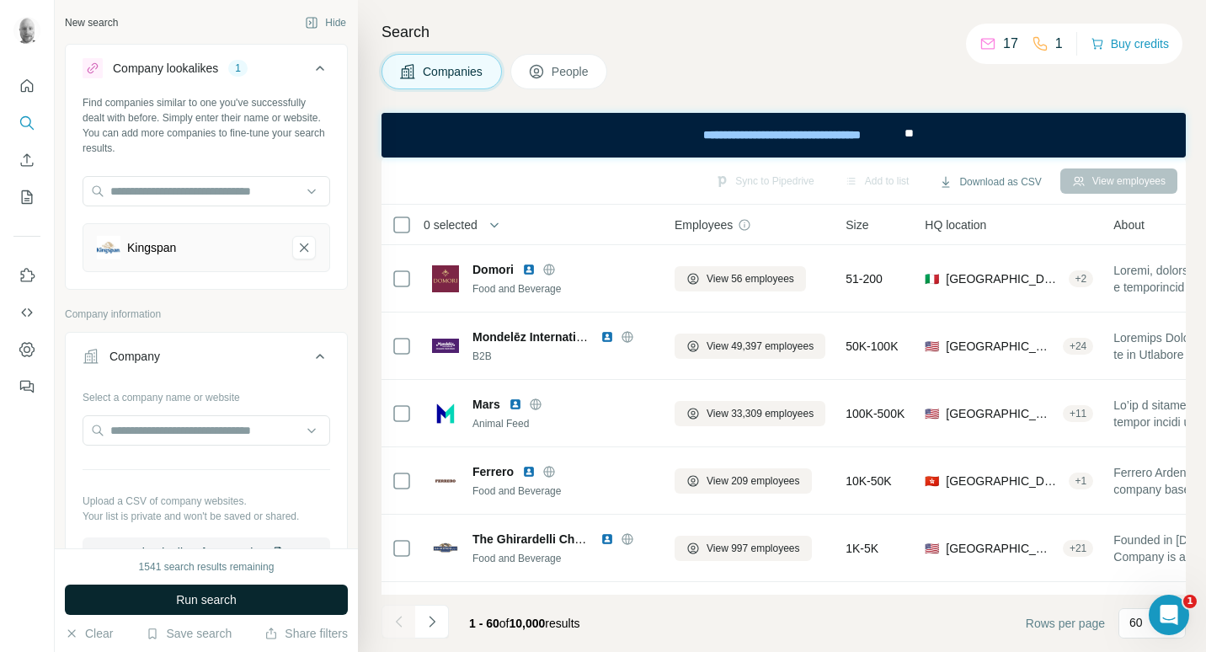
click at [254, 600] on button "Run search" at bounding box center [206, 599] width 283 height 30
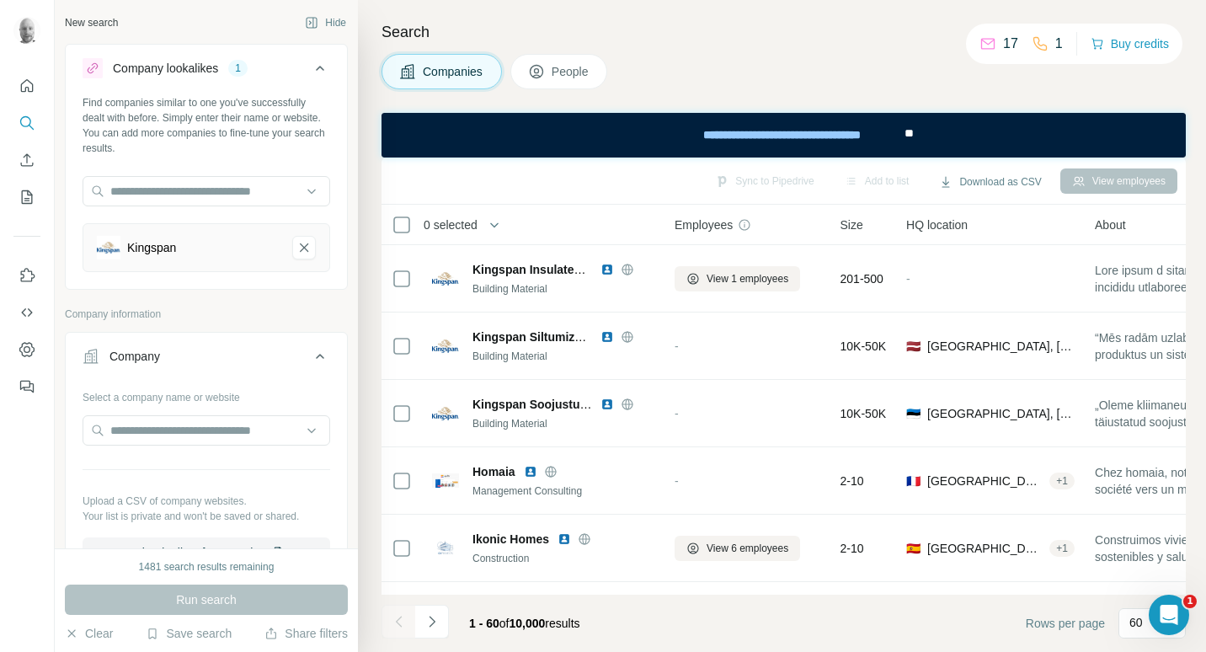
click at [554, 77] on button "People" at bounding box center [559, 71] width 98 height 35
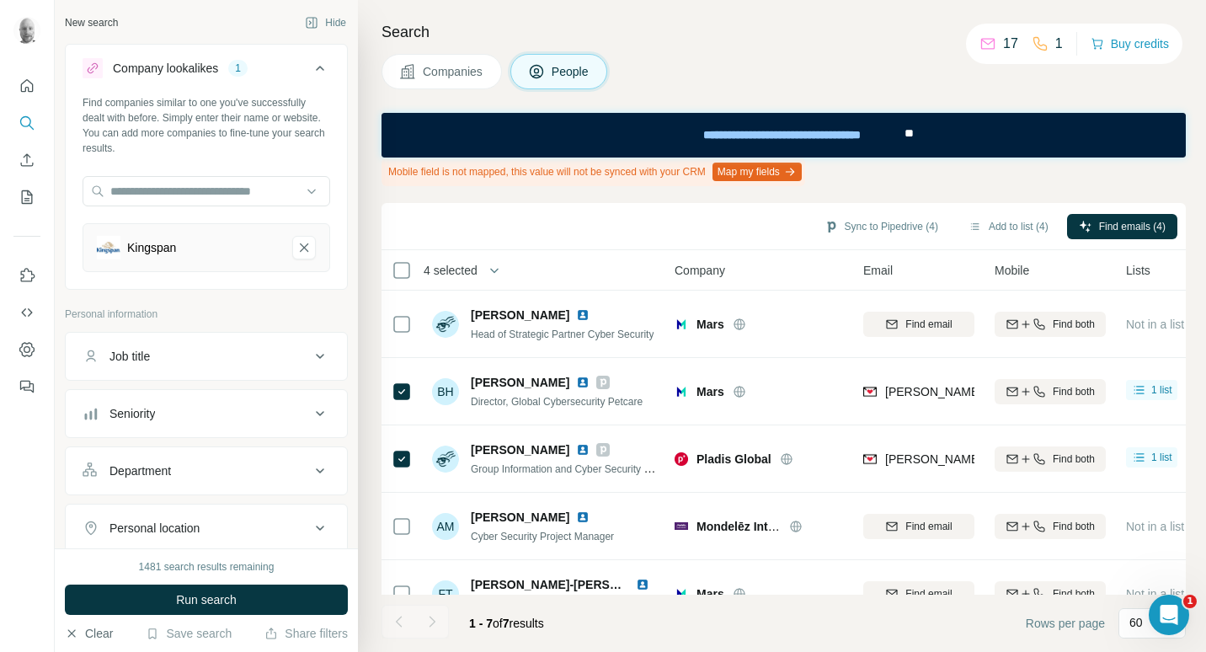
click at [93, 633] on button "Clear" at bounding box center [89, 633] width 48 height 17
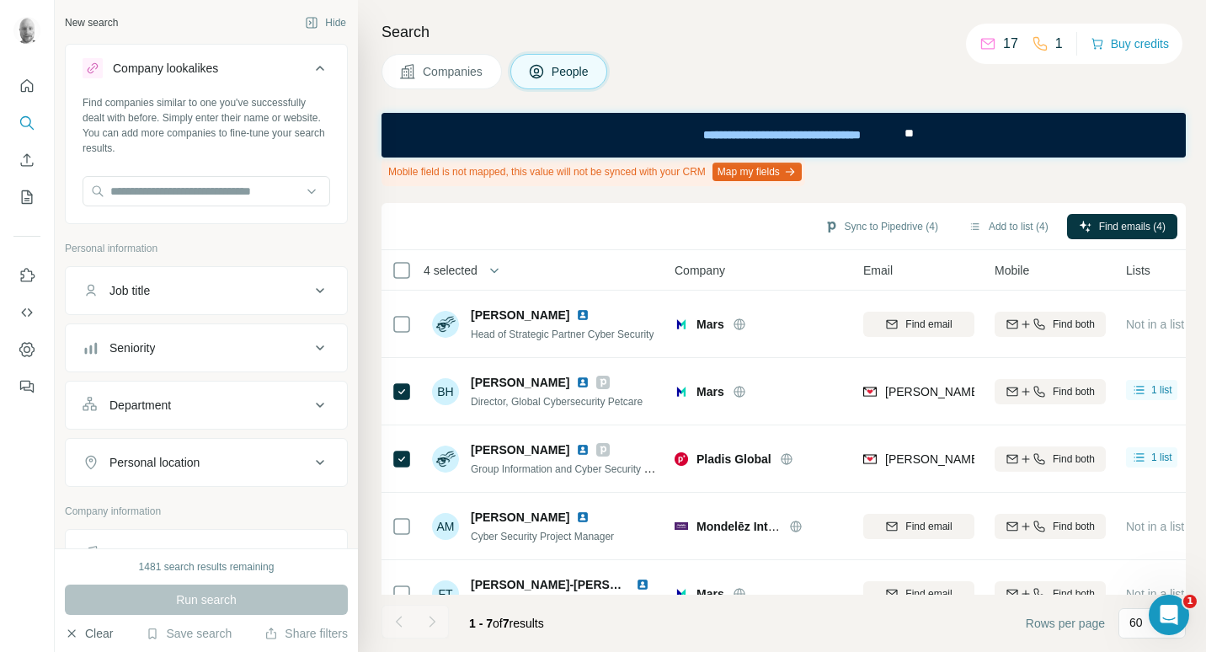
click at [93, 633] on button "Clear" at bounding box center [89, 633] width 48 height 17
click at [429, 77] on span "Companies" at bounding box center [453, 71] width 61 height 17
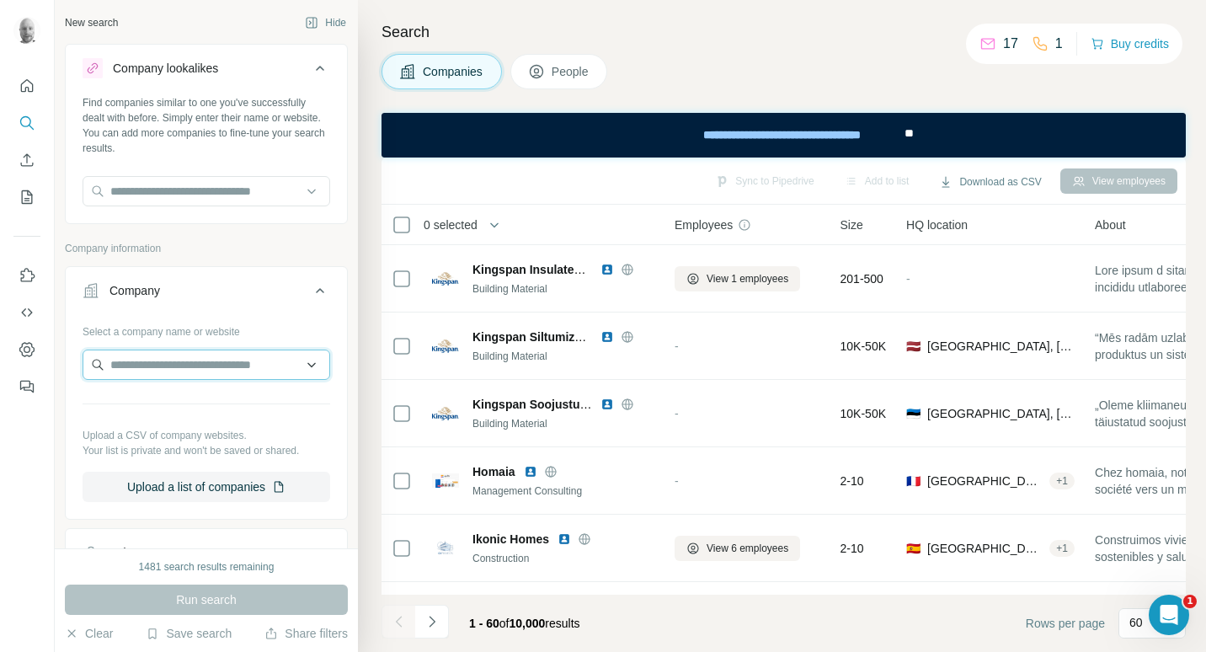
click at [241, 363] on input "text" at bounding box center [207, 364] width 248 height 30
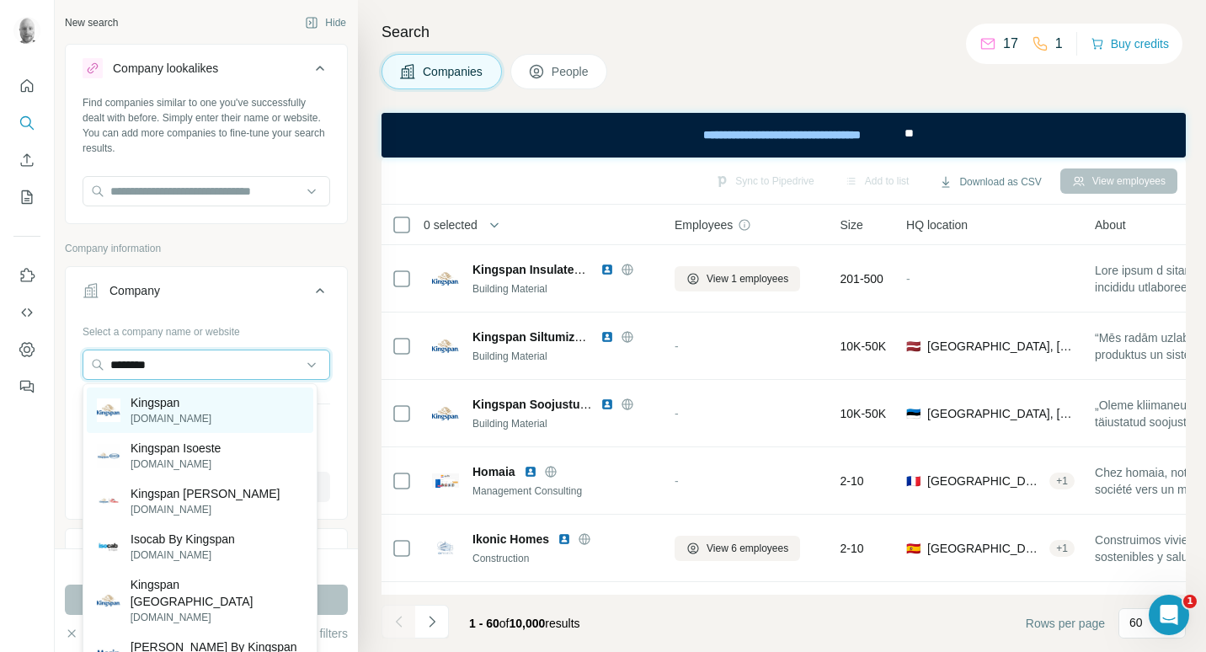
type input "********"
click at [186, 420] on p "kingspan.com" at bounding box center [171, 418] width 81 height 15
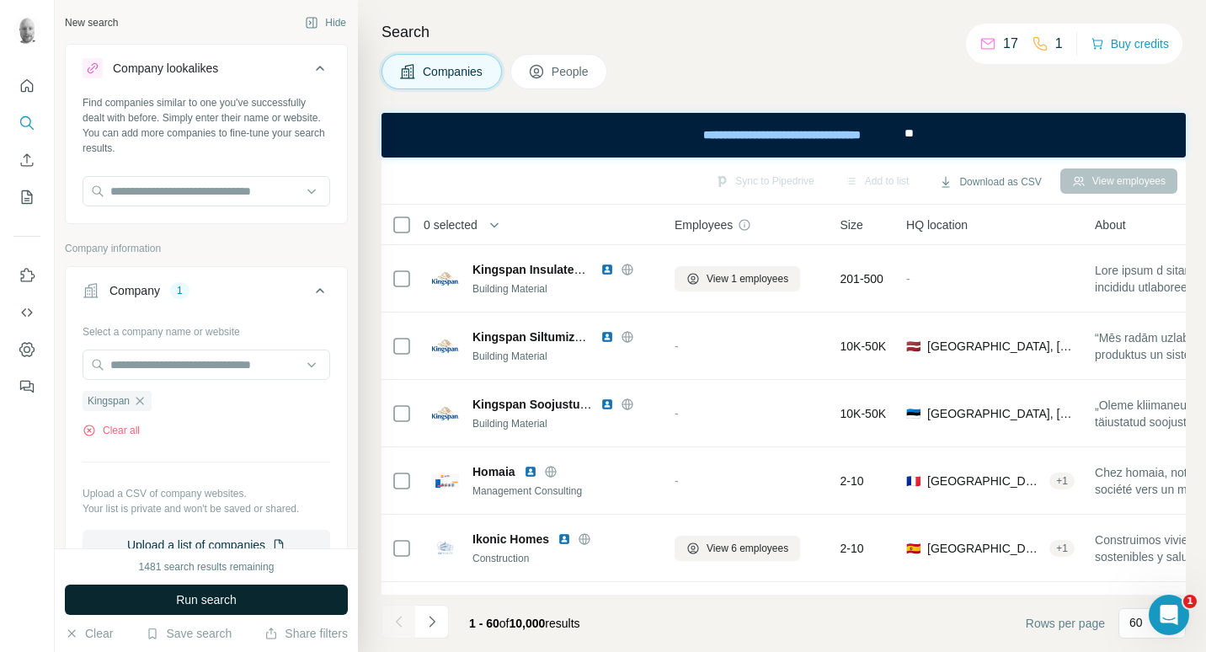
click at [232, 605] on span "Run search" at bounding box center [206, 599] width 61 height 17
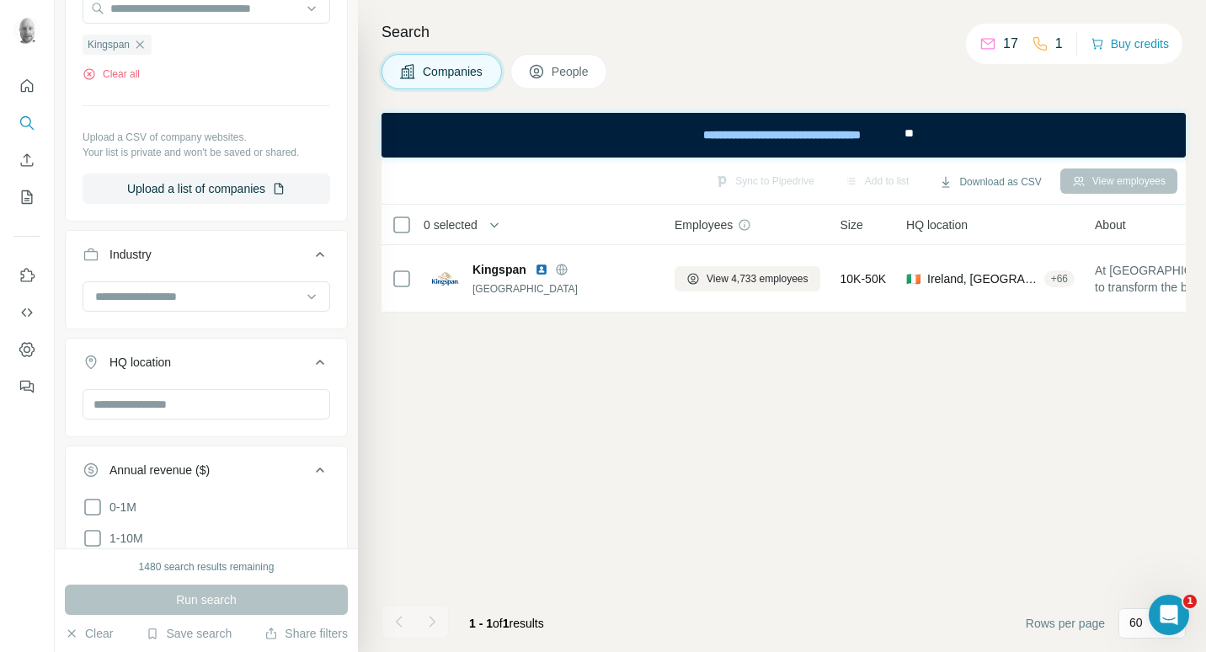
scroll to position [337, 0]
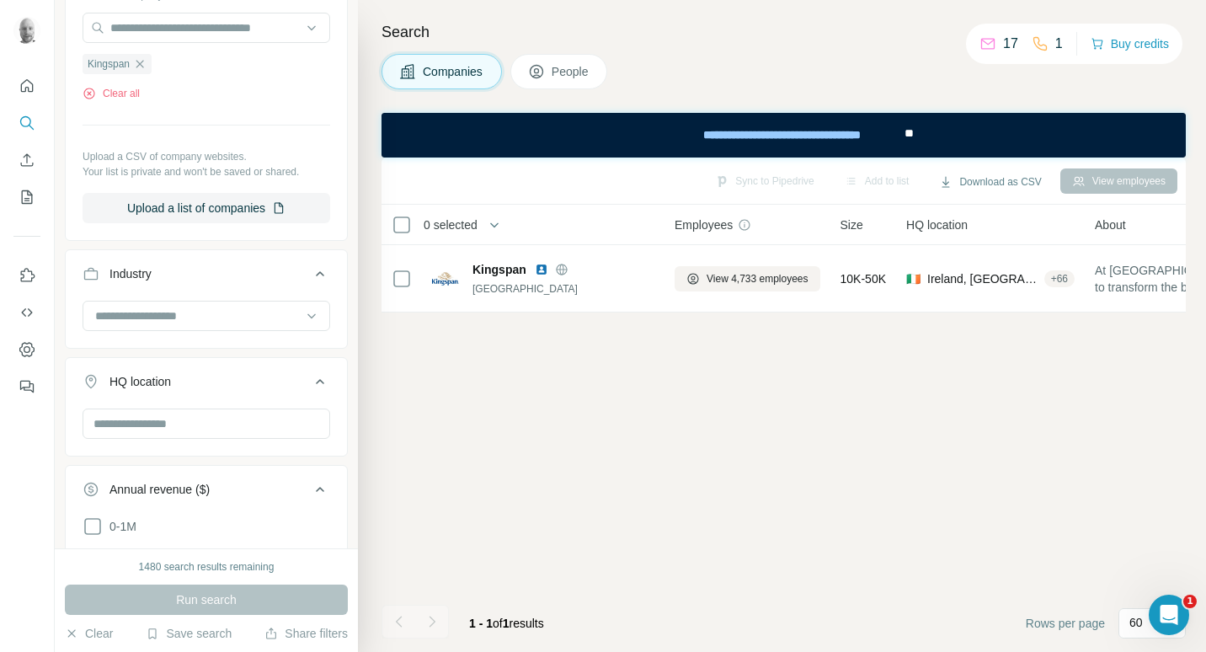
click at [563, 71] on span "People" at bounding box center [571, 71] width 39 height 17
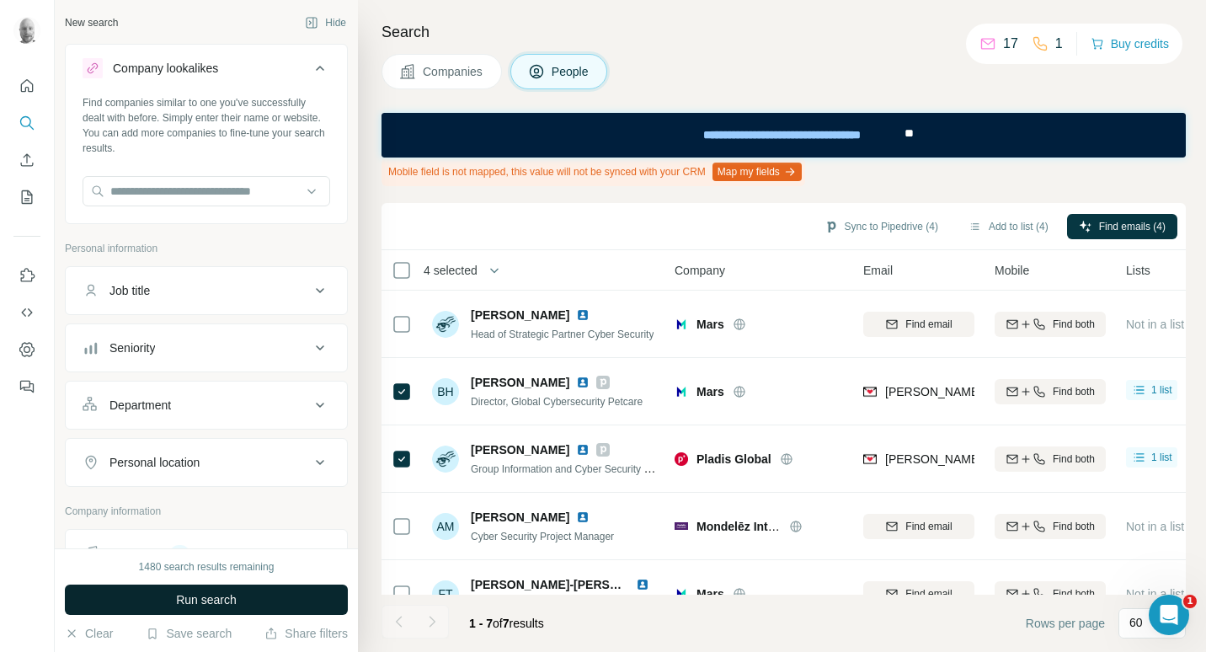
click at [256, 598] on button "Run search" at bounding box center [206, 599] width 283 height 30
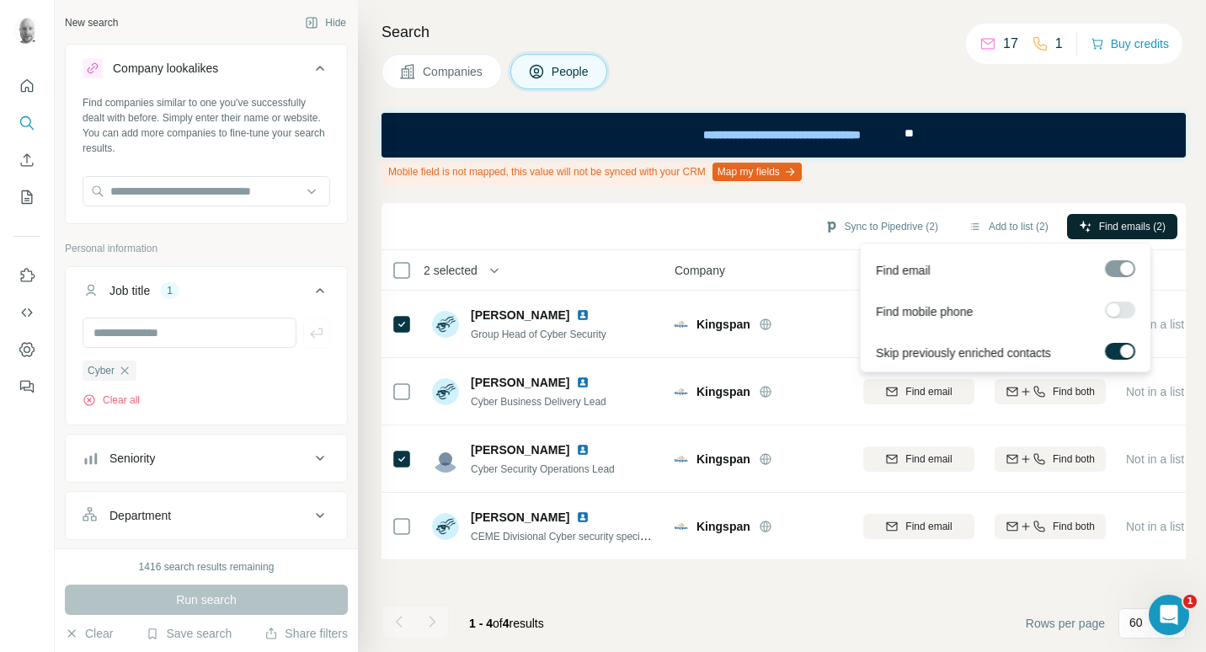
click at [1122, 228] on span "Find emails (2)" at bounding box center [1132, 226] width 67 height 15
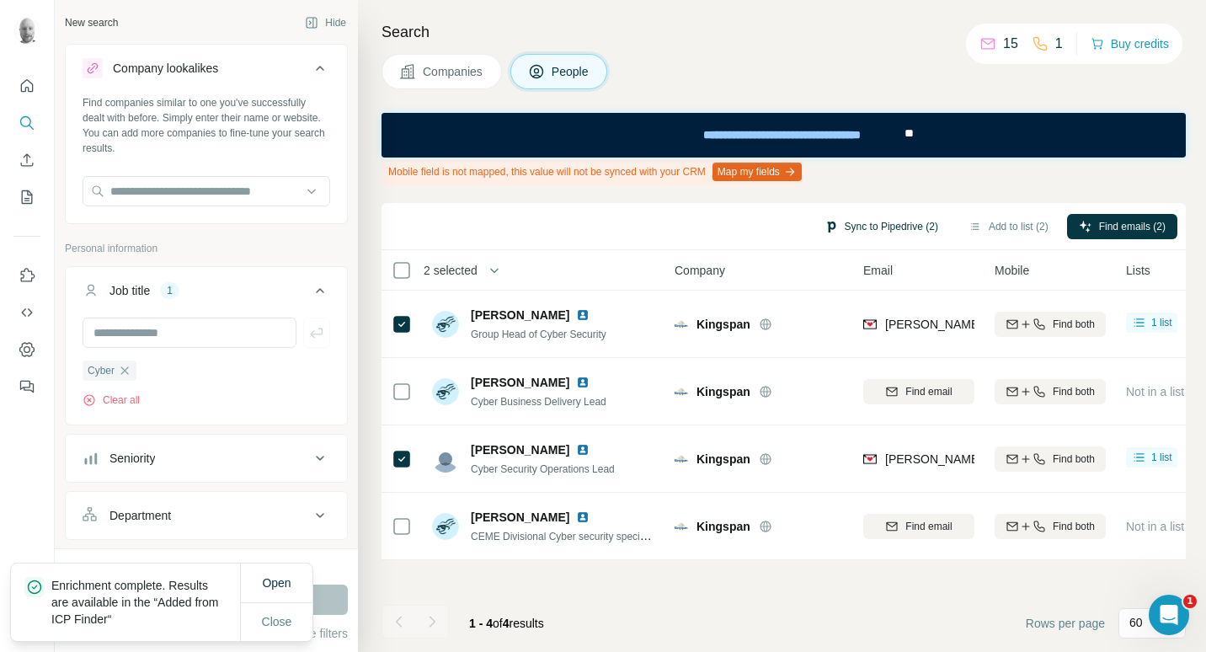
click at [896, 220] on button "Sync to Pipedrive (2)" at bounding box center [881, 226] width 137 height 25
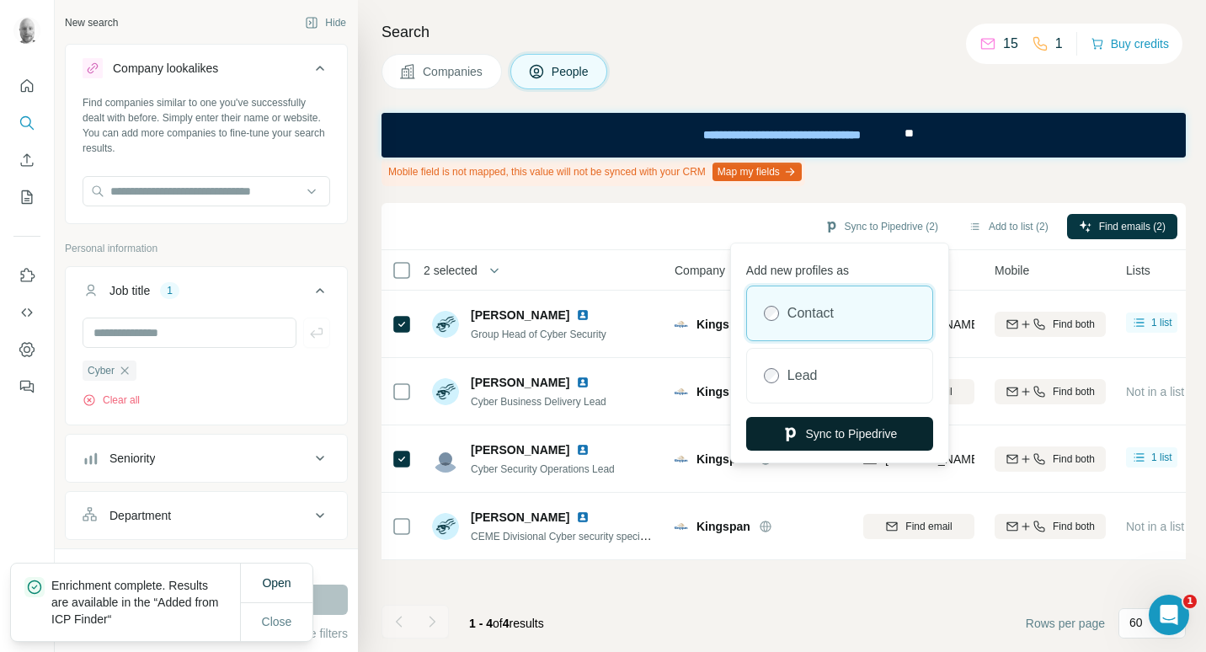
click at [849, 435] on button "Sync to Pipedrive" at bounding box center [839, 434] width 187 height 34
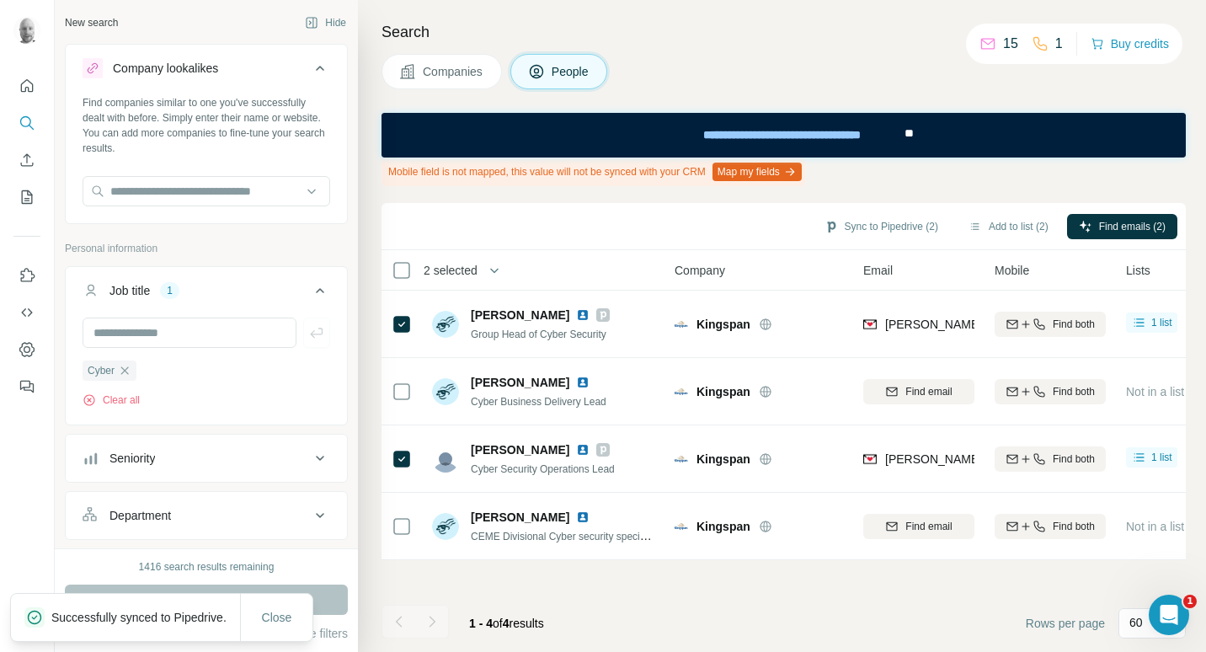
click at [456, 73] on span "Companies" at bounding box center [453, 71] width 61 height 17
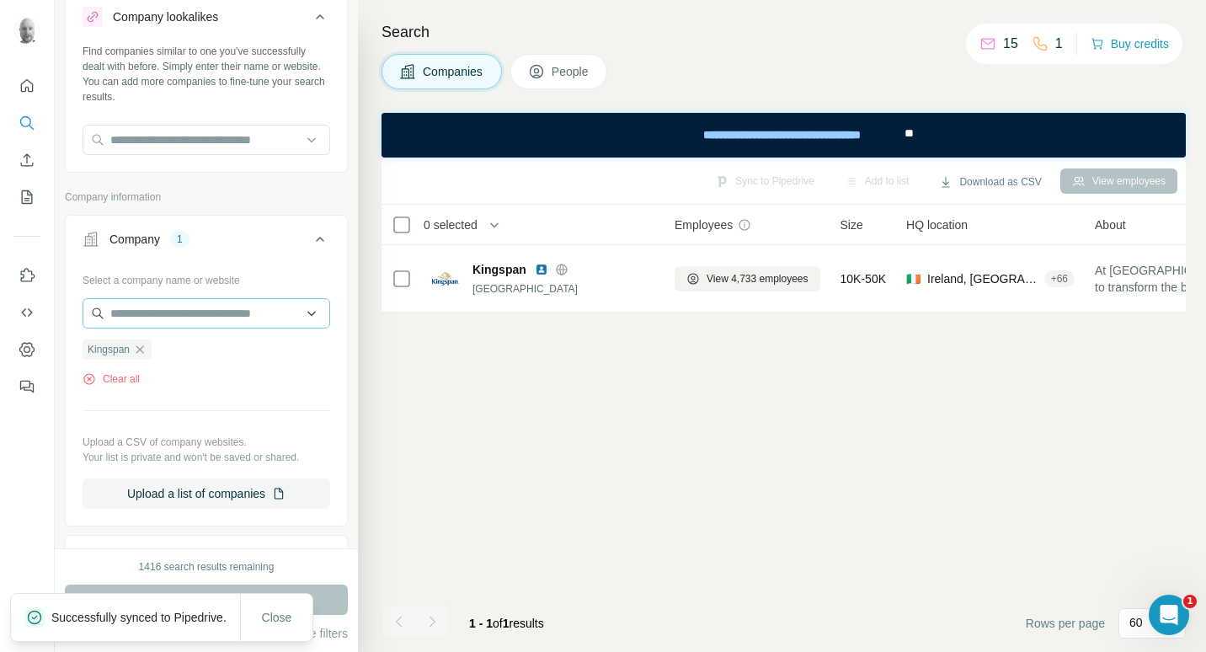
scroll to position [84, 0]
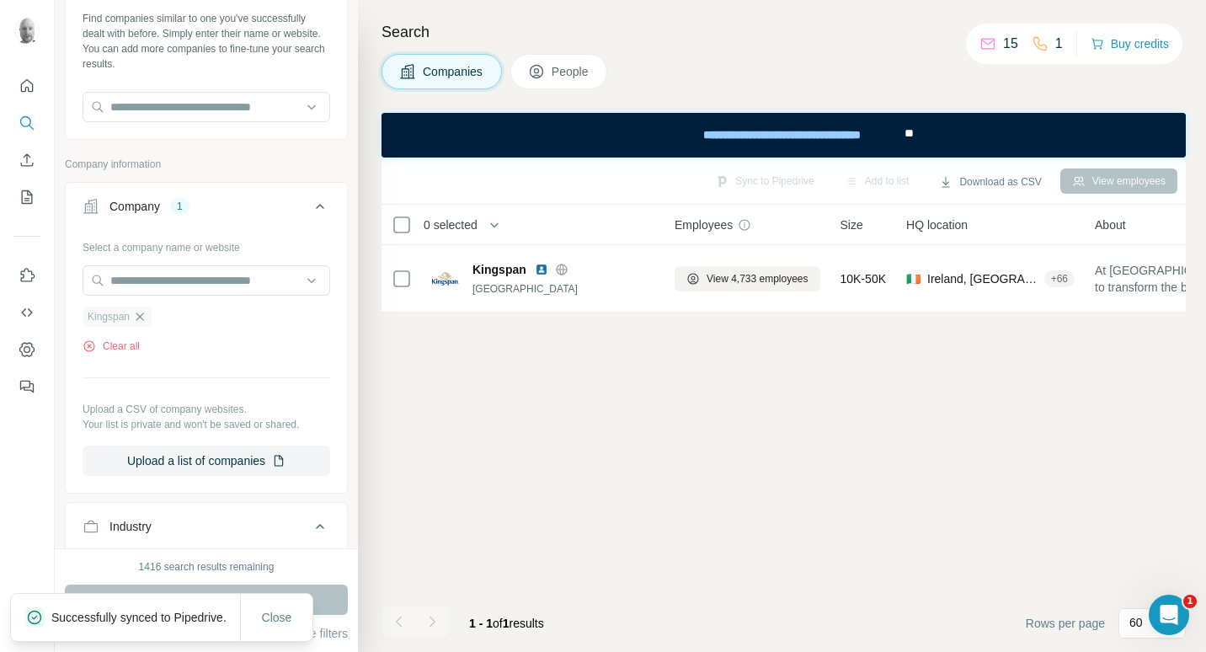
click at [143, 316] on icon "button" at bounding box center [140, 316] width 8 height 8
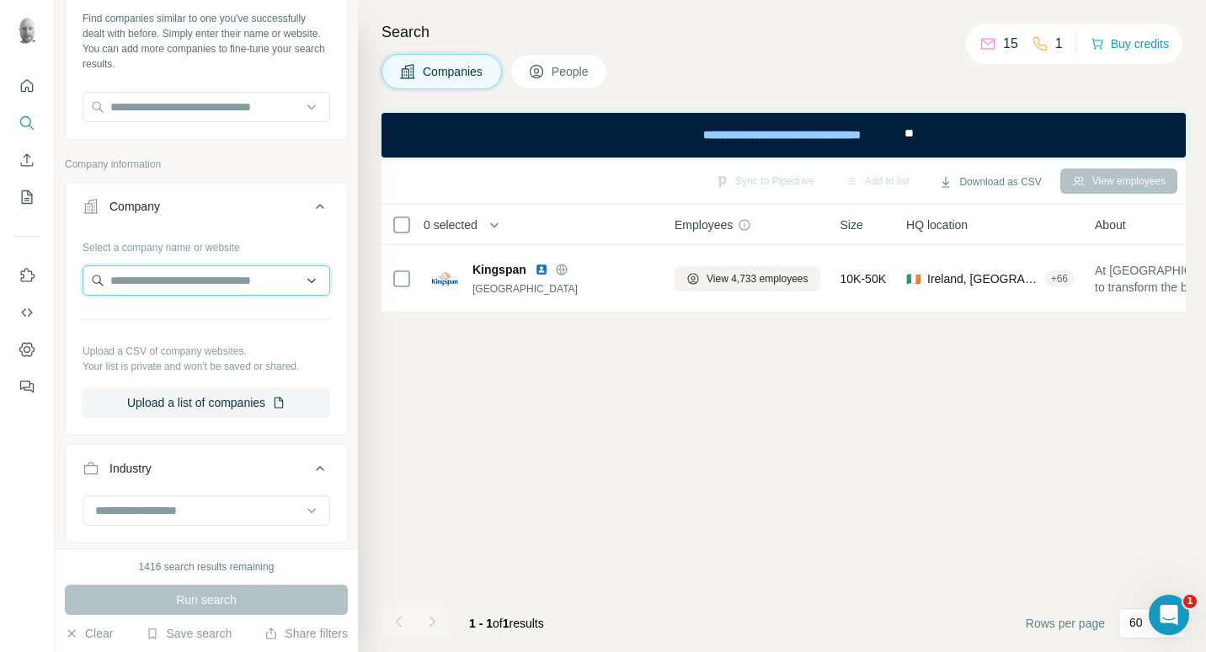
click at [186, 272] on input "text" at bounding box center [207, 280] width 248 height 30
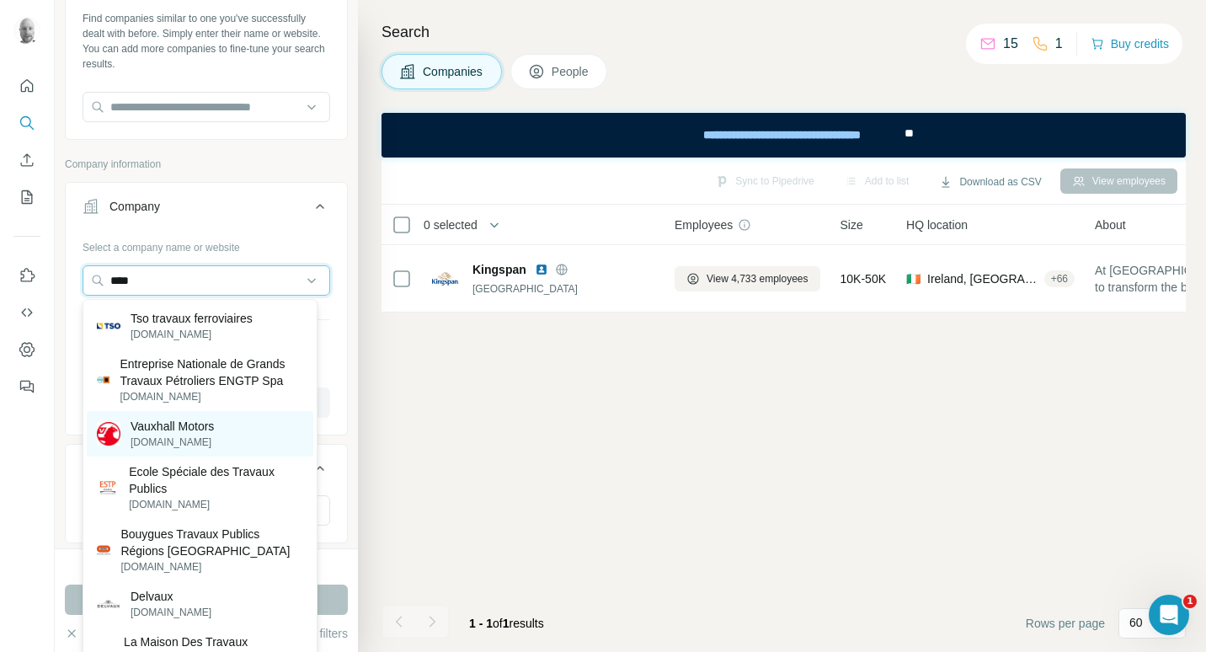
type input "****"
click at [221, 436] on div "Vauxhall Motors vauxhall.co.uk" at bounding box center [200, 433] width 227 height 45
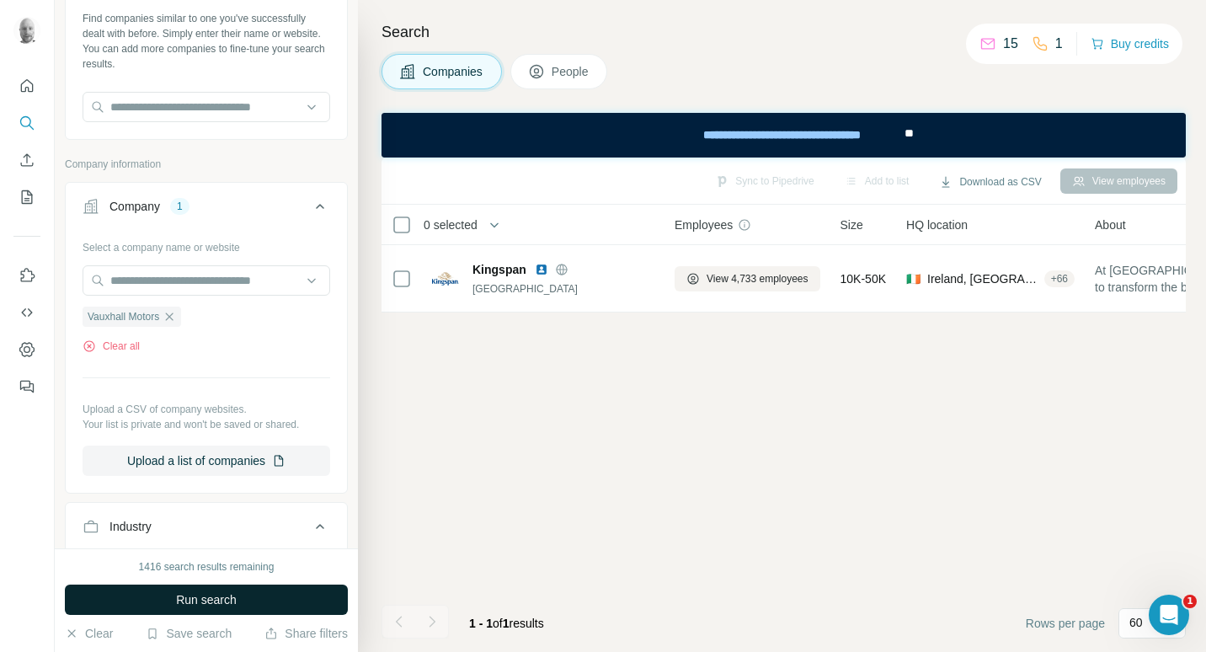
click at [225, 593] on span "Run search" at bounding box center [206, 599] width 61 height 17
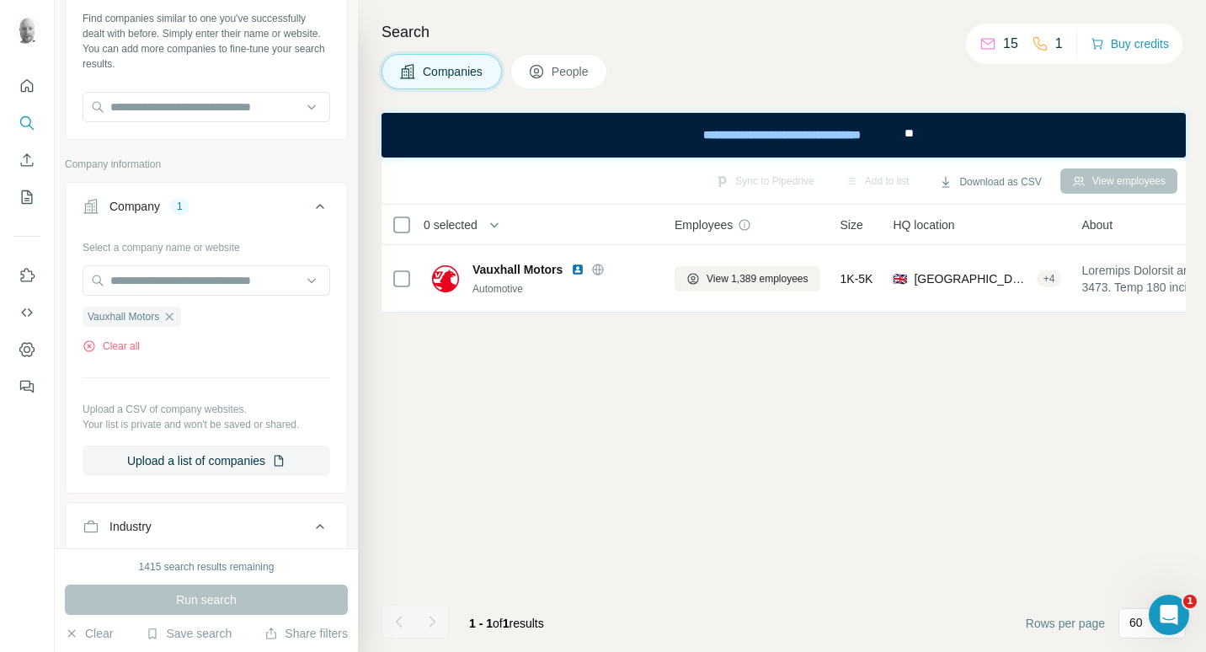
click at [554, 74] on button "People" at bounding box center [559, 71] width 98 height 35
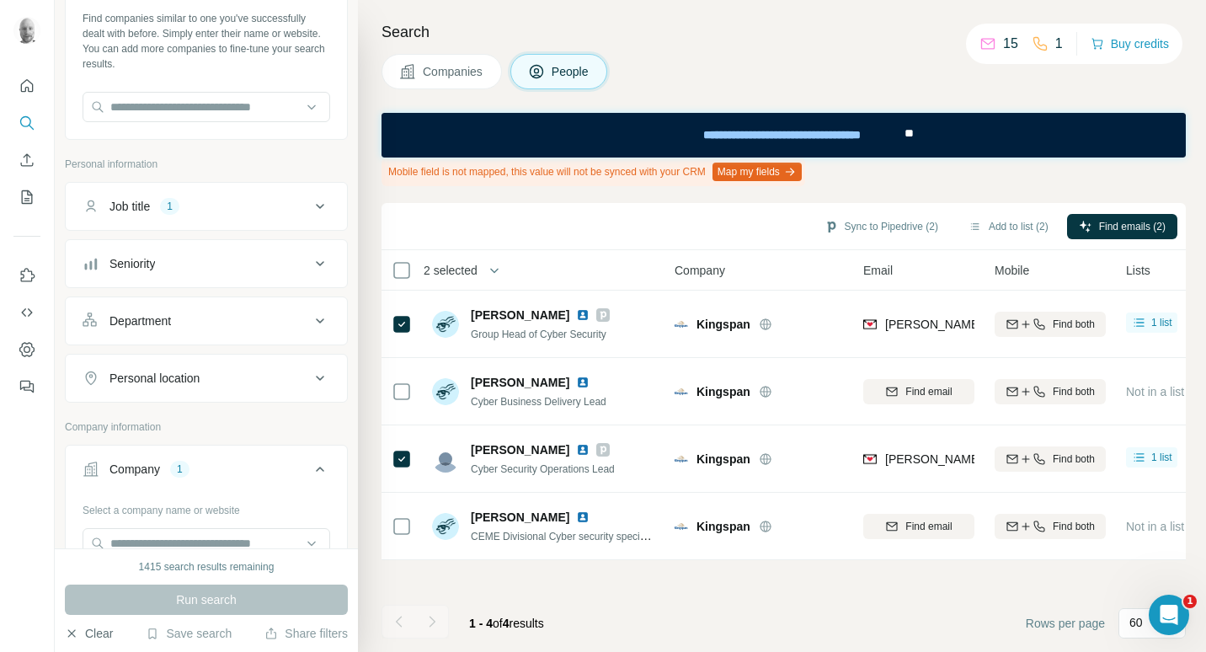
click at [104, 635] on button "Clear" at bounding box center [89, 633] width 48 height 17
click at [440, 63] on span "Companies" at bounding box center [453, 71] width 61 height 17
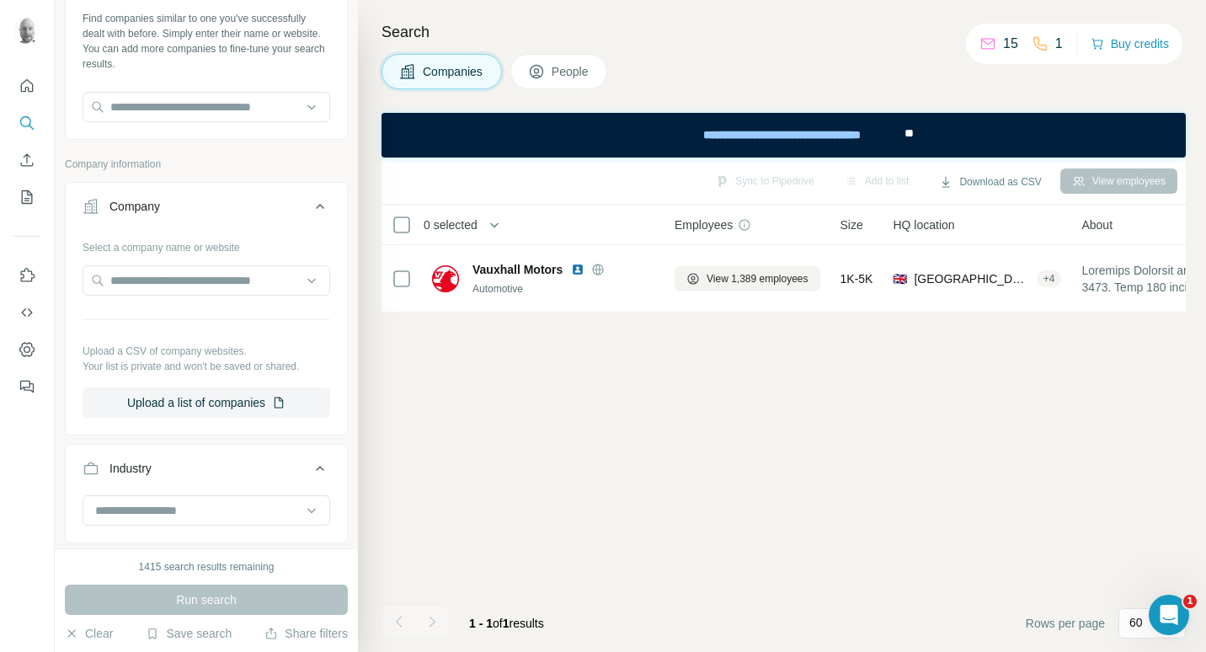
click at [561, 76] on span "People" at bounding box center [571, 71] width 39 height 17
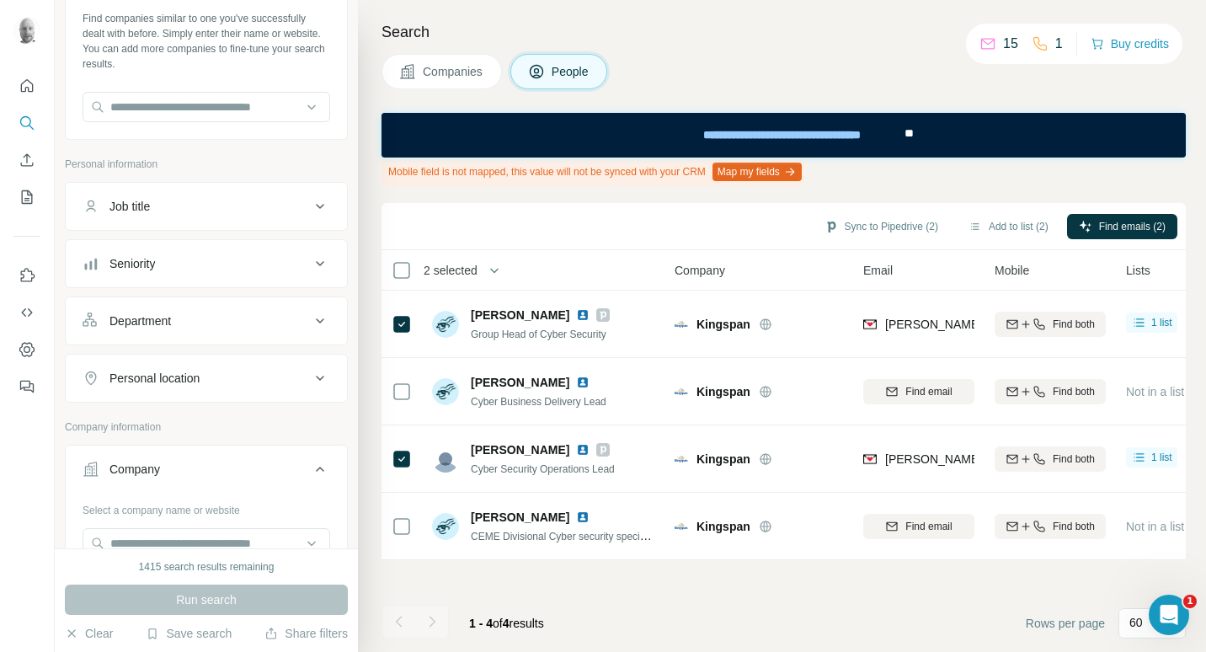
click at [310, 200] on icon at bounding box center [320, 206] width 20 height 20
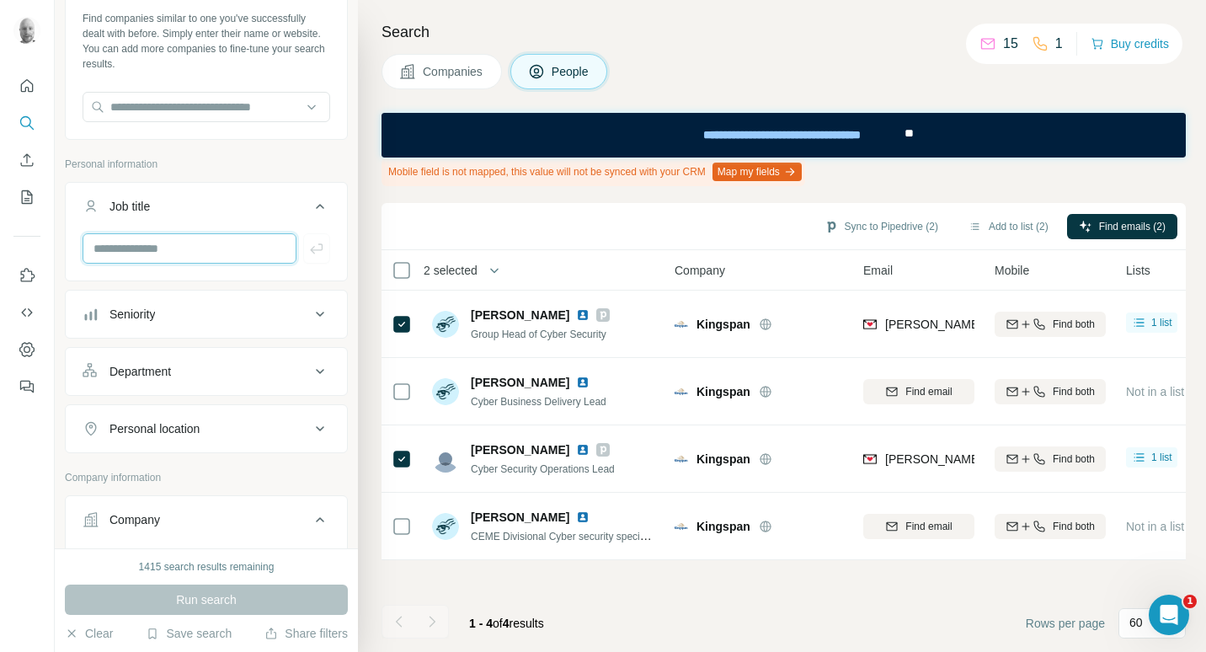
click at [188, 243] on input "text" at bounding box center [190, 248] width 214 height 30
drag, startPoint x: 195, startPoint y: 244, endPoint x: 44, endPoint y: 243, distance: 150.7
click at [44, 243] on div "New search Hide Company lookalikes Find companies similar to one you've success…" at bounding box center [603, 326] width 1206 height 652
type input "*****"
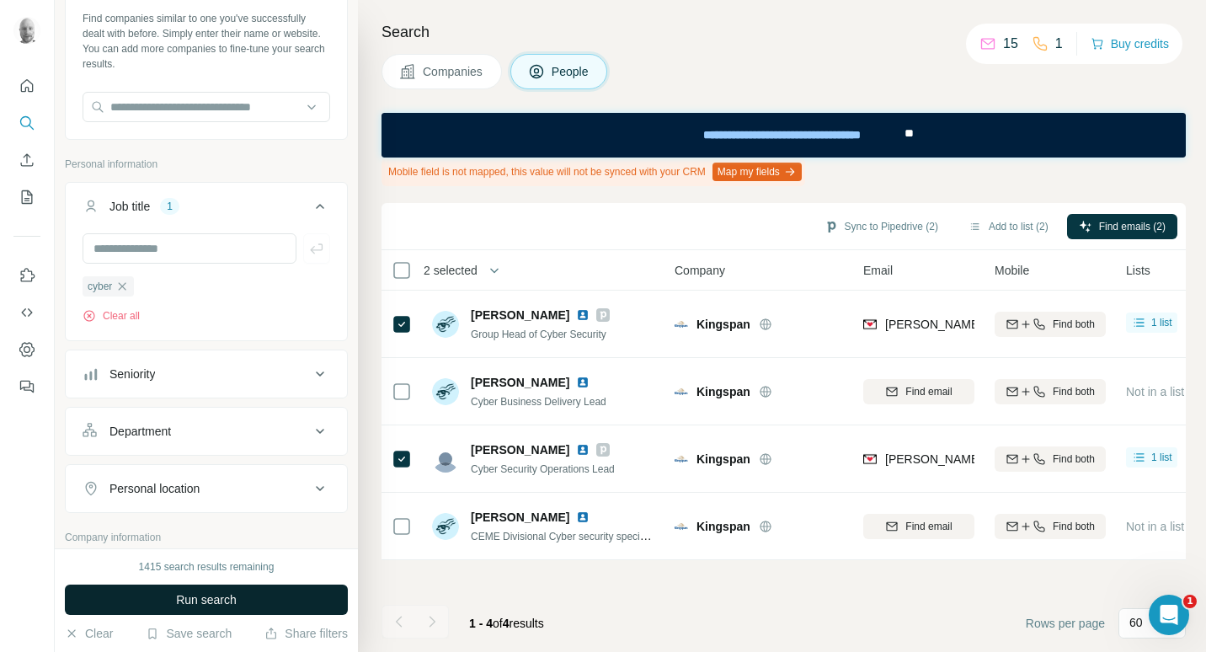
click at [211, 596] on span "Run search" at bounding box center [206, 599] width 61 height 17
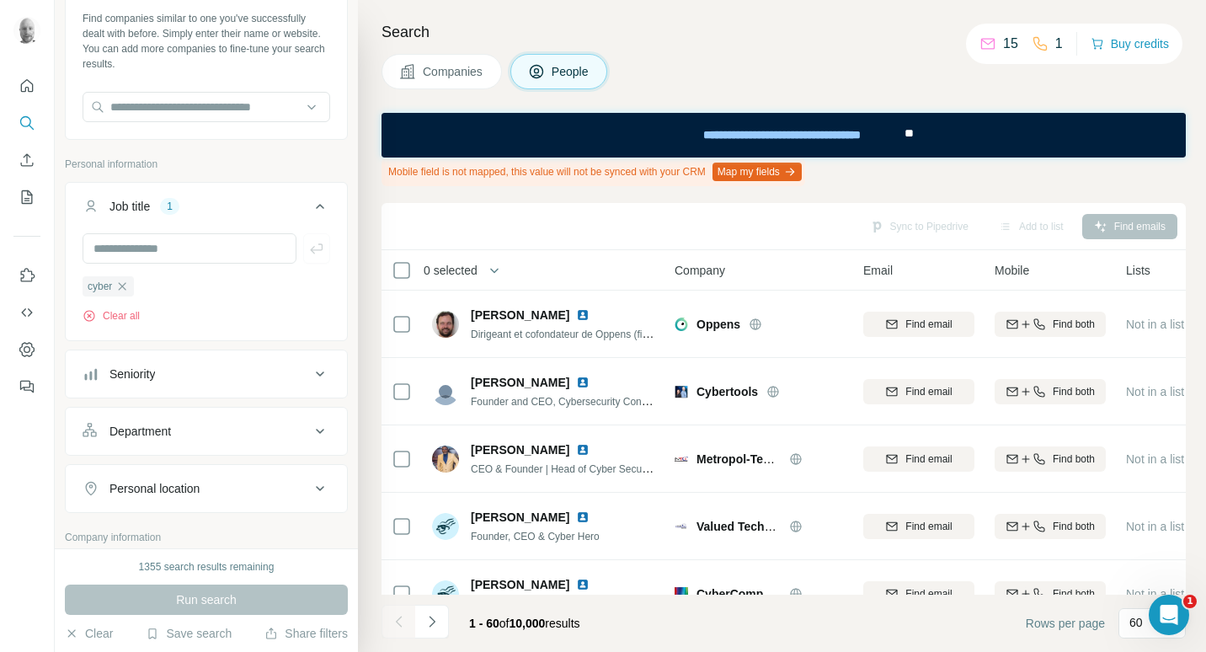
scroll to position [2274, 0]
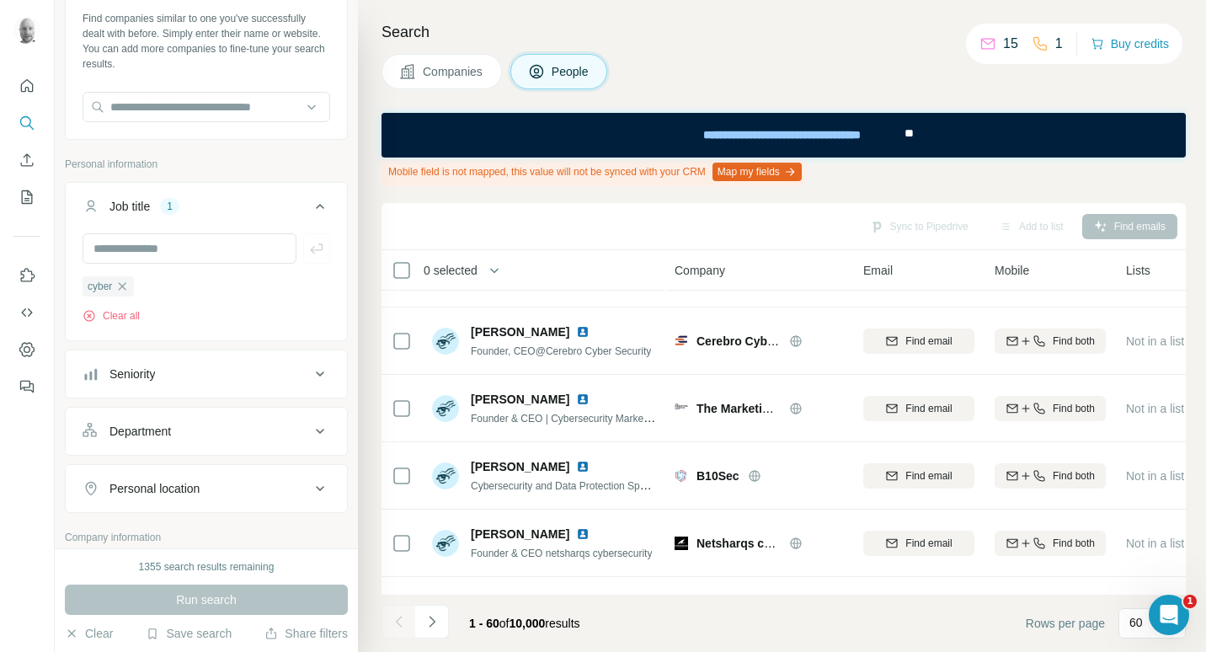
click at [465, 72] on span "Companies" at bounding box center [453, 71] width 61 height 17
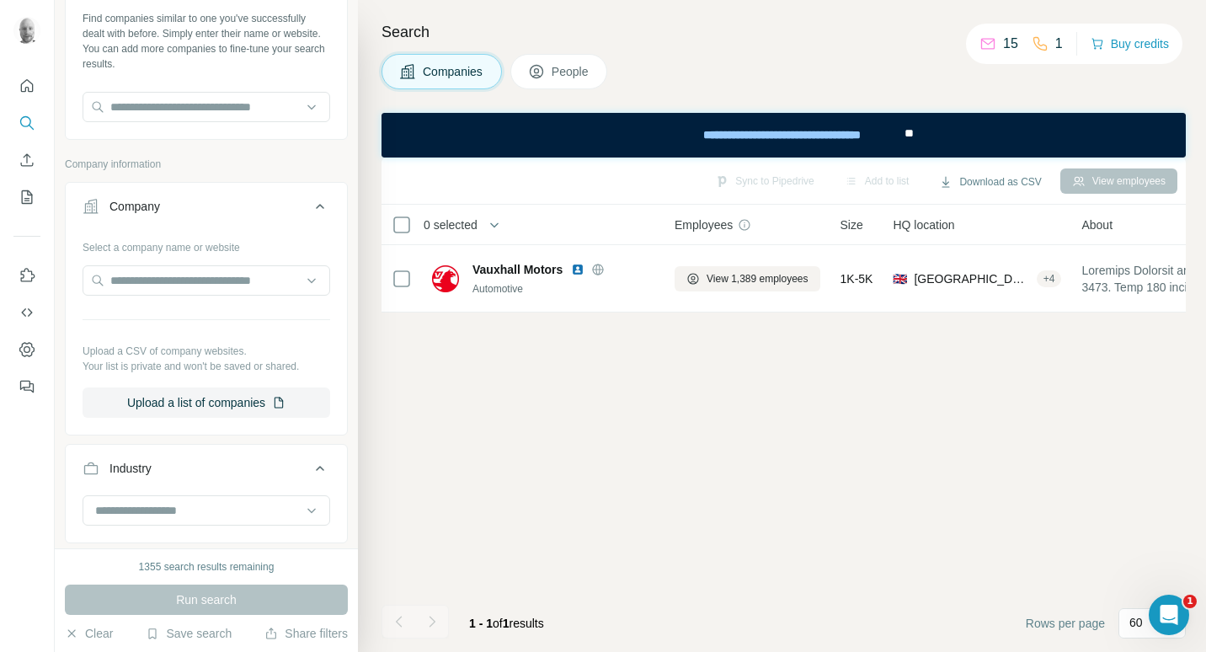
scroll to position [0, 0]
click at [1130, 185] on button "View employees" at bounding box center [1118, 180] width 117 height 25
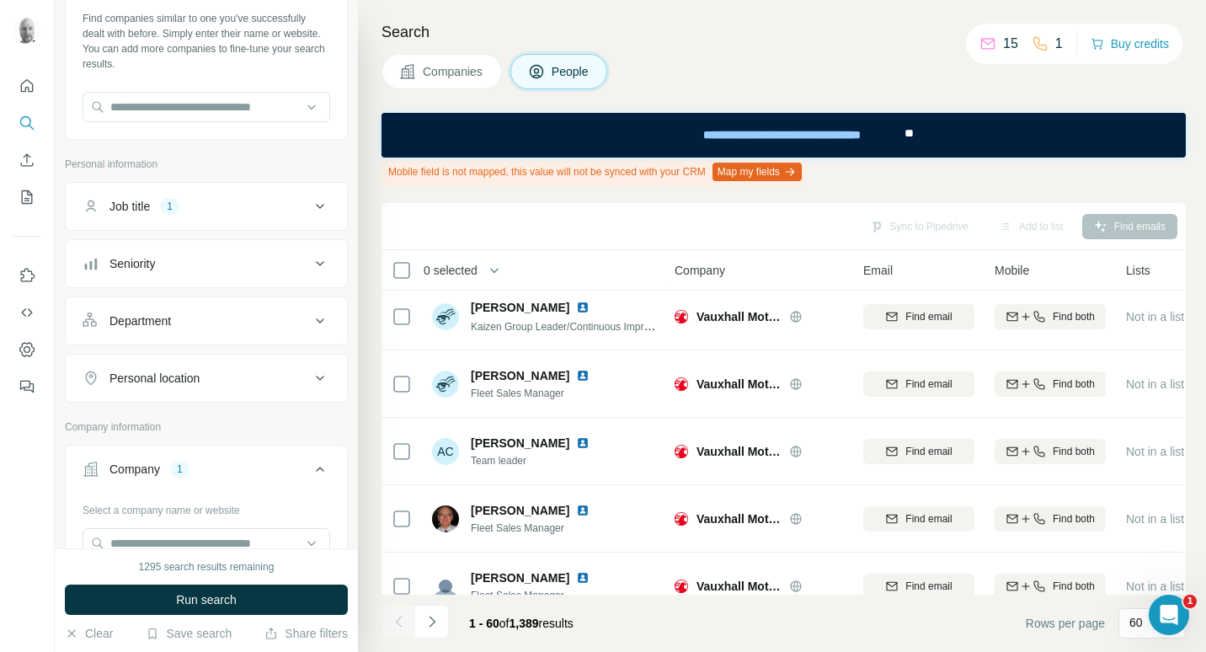
scroll to position [1600, 0]
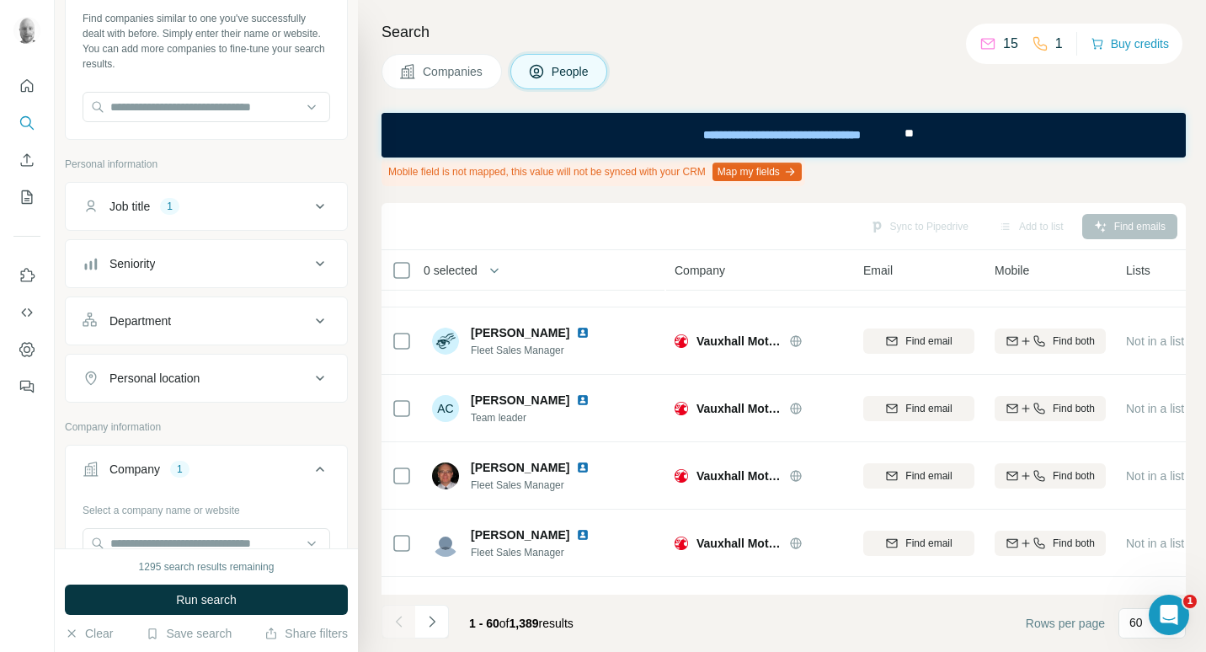
click at [205, 594] on span "Run search" at bounding box center [206, 599] width 61 height 17
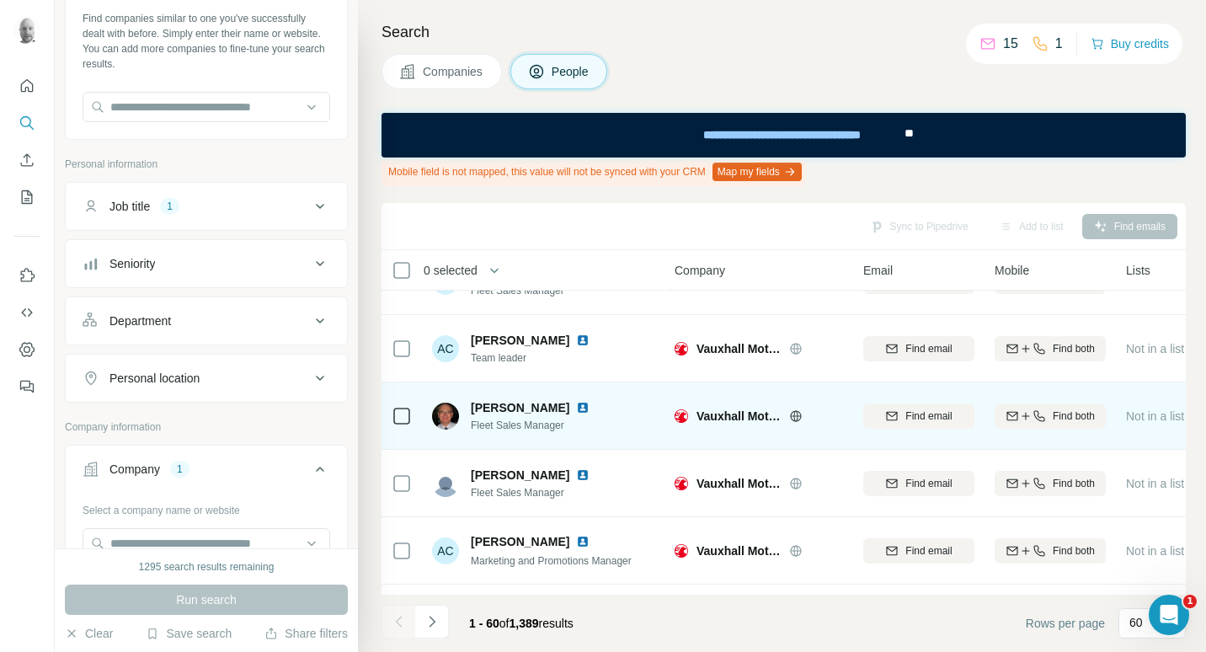
scroll to position [1768, 0]
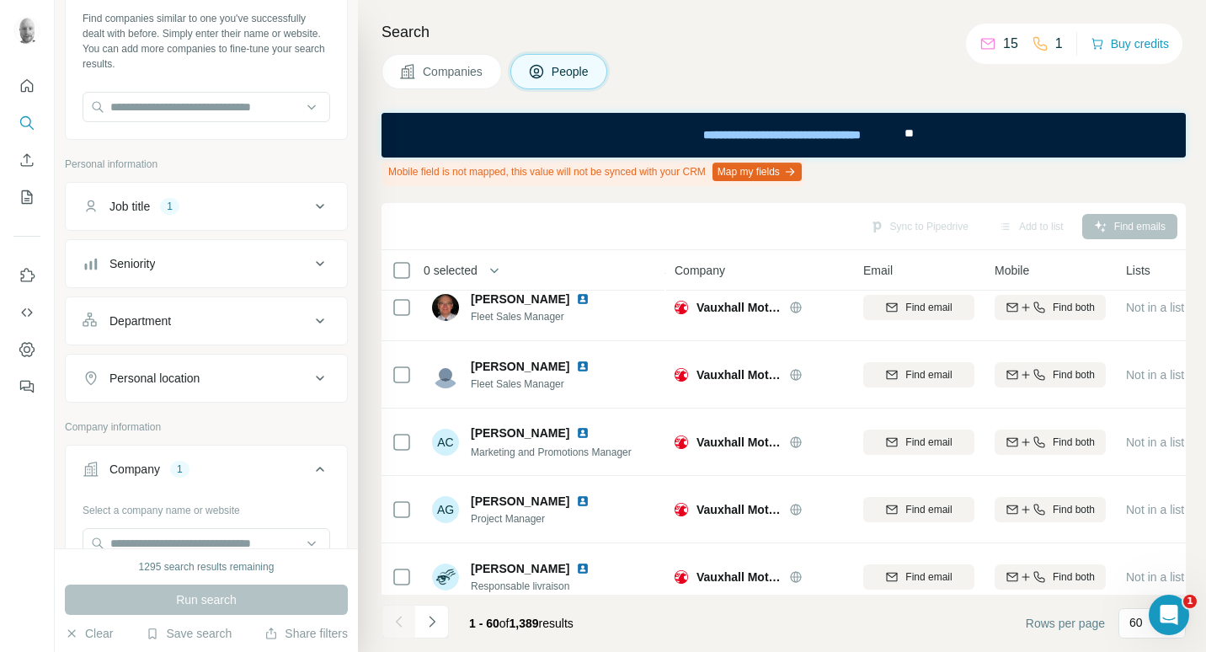
click at [310, 202] on icon at bounding box center [320, 206] width 20 height 20
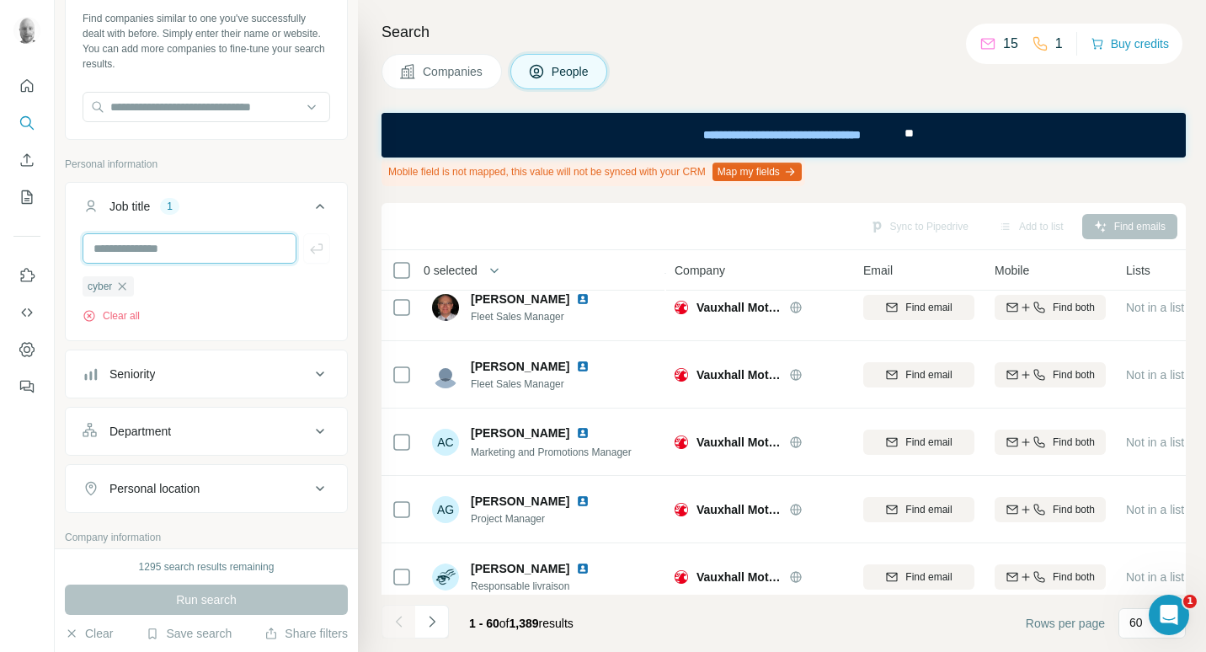
click at [183, 246] on input "text" at bounding box center [190, 248] width 214 height 30
type input "****"
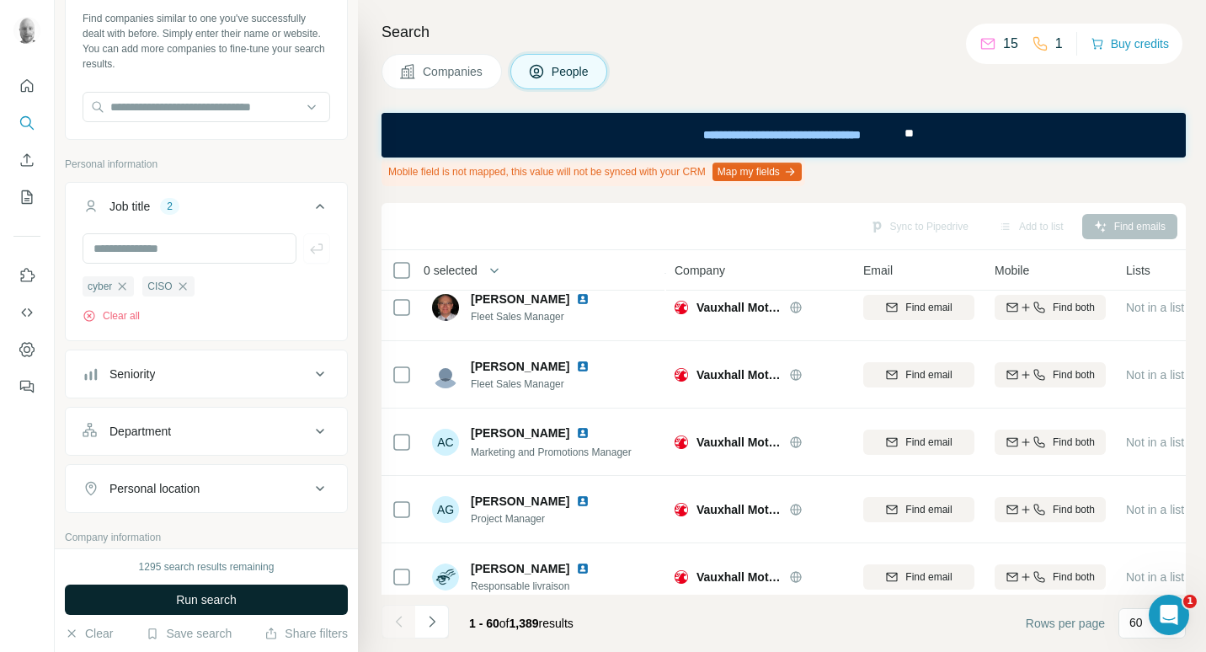
click at [253, 600] on button "Run search" at bounding box center [206, 599] width 283 height 30
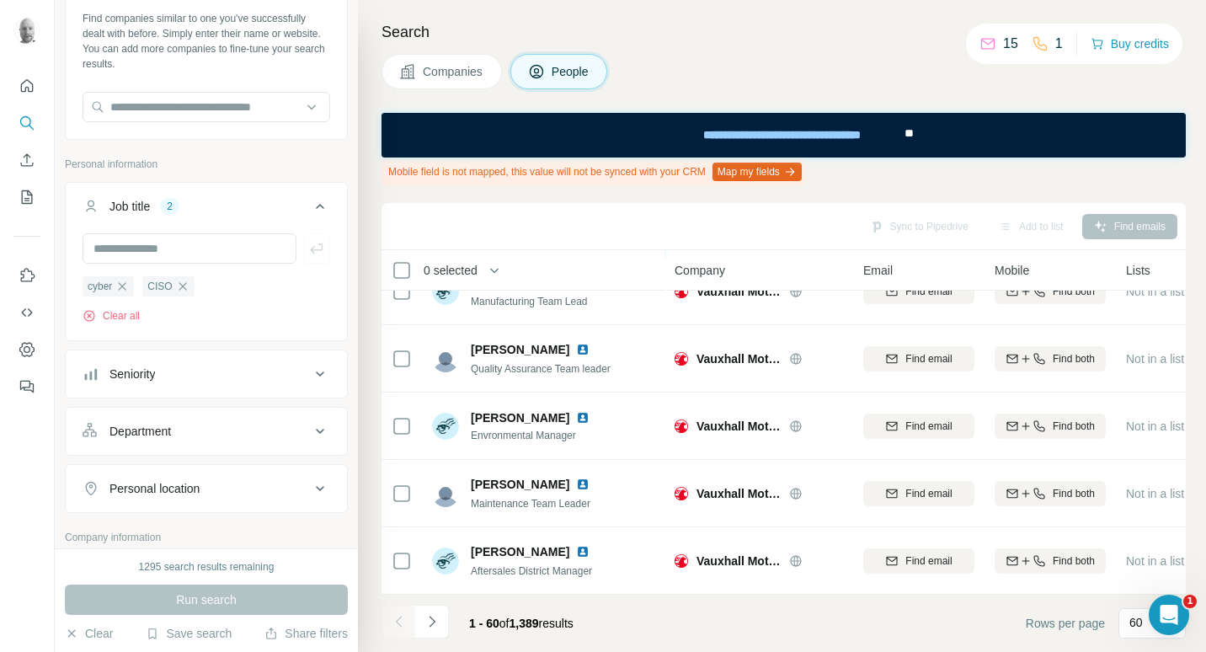
scroll to position [3746, 0]
click at [29, 272] on icon "Use Surfe on LinkedIn" at bounding box center [27, 275] width 17 height 17
click at [133, 315] on button "Clear all" at bounding box center [111, 315] width 57 height 15
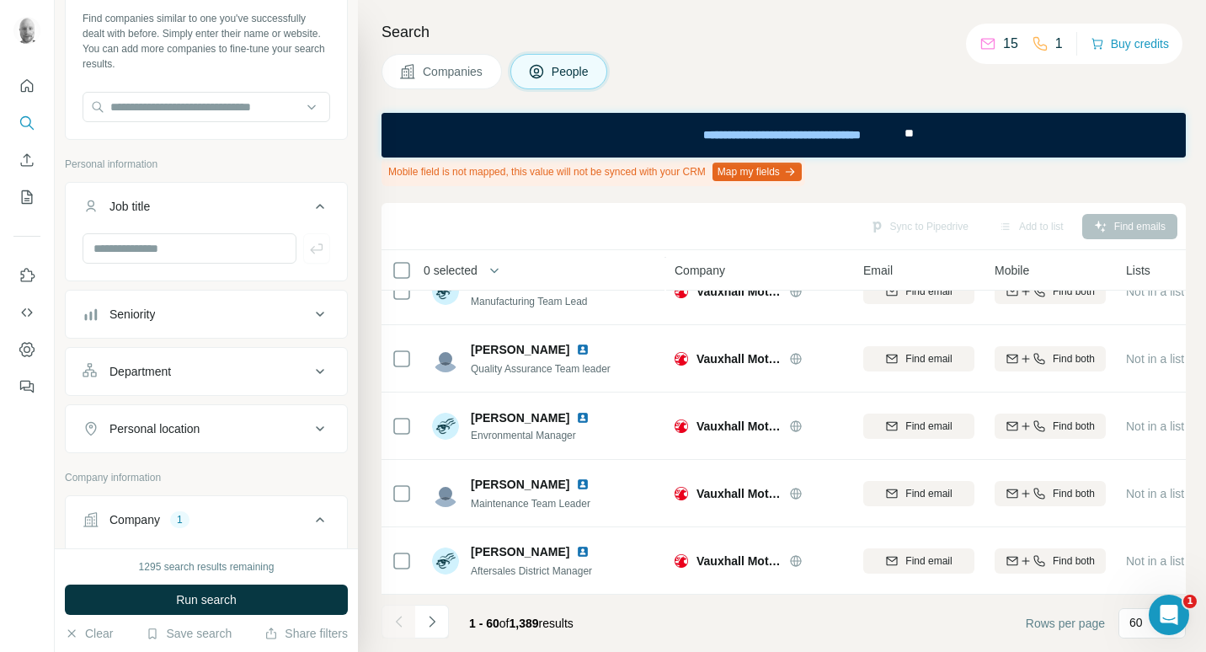
click at [458, 77] on span "Companies" at bounding box center [453, 71] width 61 height 17
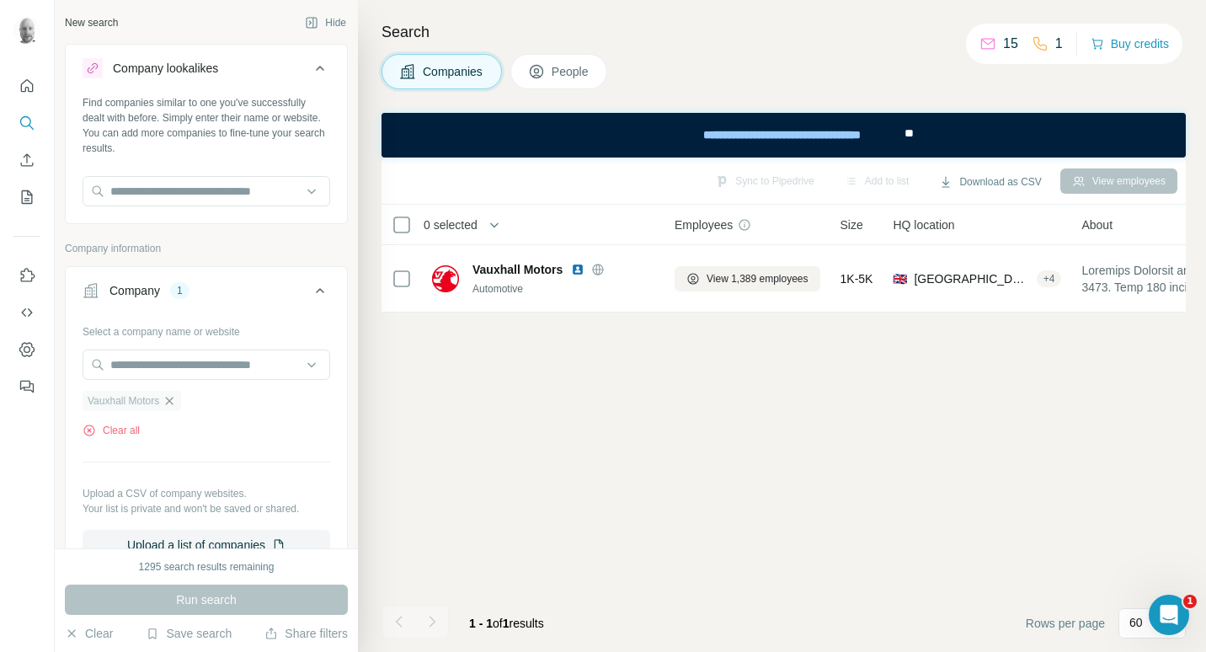
drag, startPoint x: 163, startPoint y: 401, endPoint x: 175, endPoint y: 400, distance: 12.7
click at [175, 400] on div "Vauxhall Motors" at bounding box center [132, 401] width 99 height 20
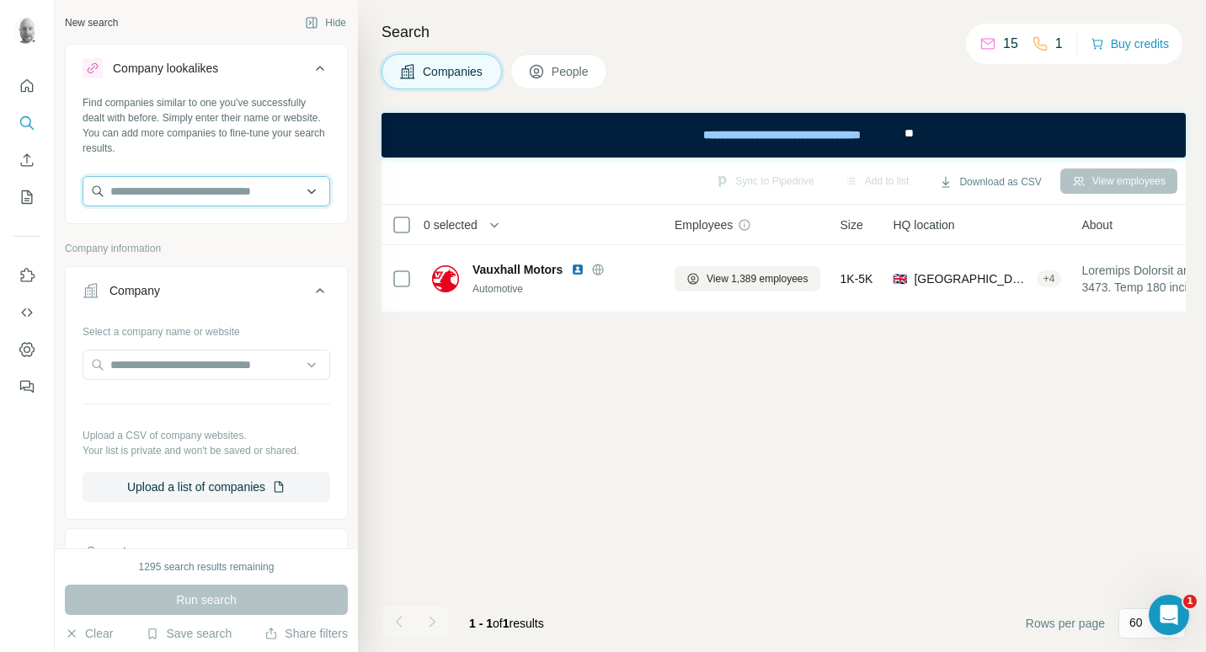
click at [207, 189] on input "text" at bounding box center [207, 191] width 248 height 30
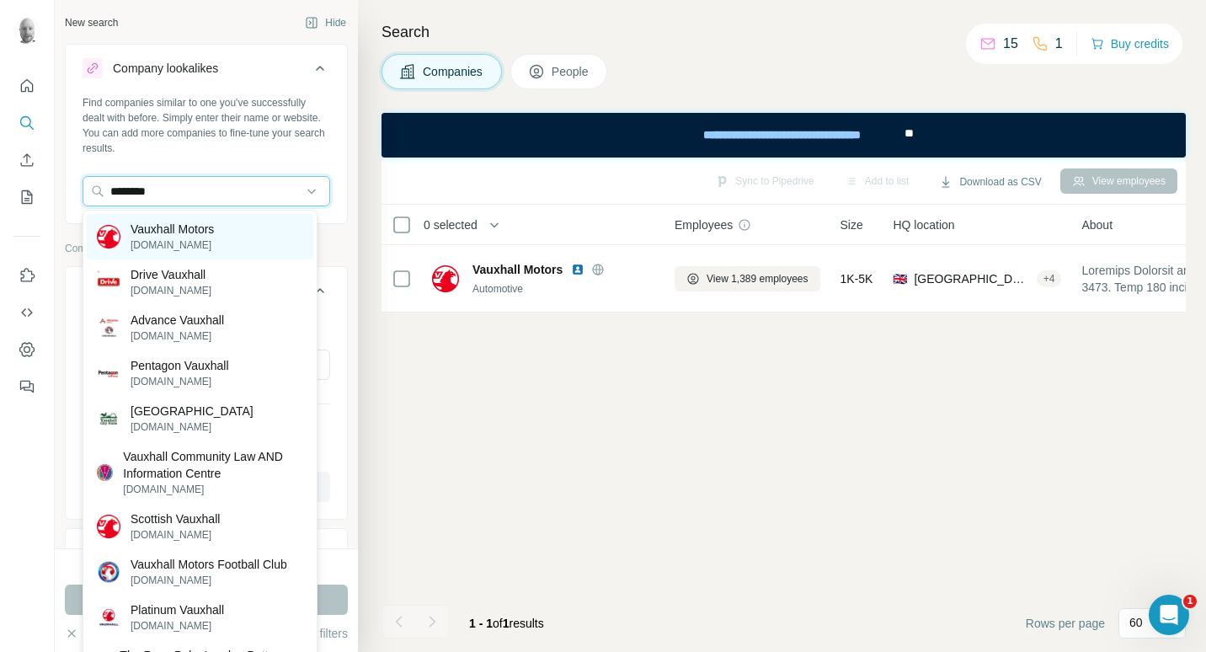
type input "********"
click at [213, 239] on p "vauxhall.co.uk" at bounding box center [172, 244] width 83 height 15
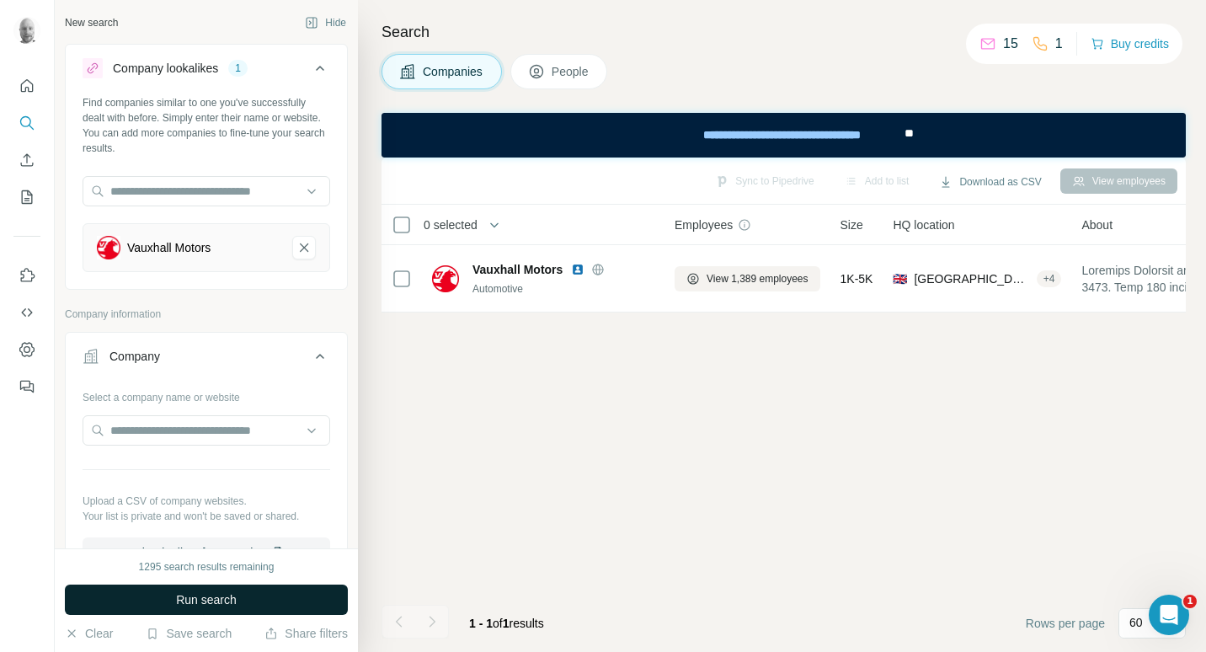
click at [298, 587] on button "Run search" at bounding box center [206, 599] width 283 height 30
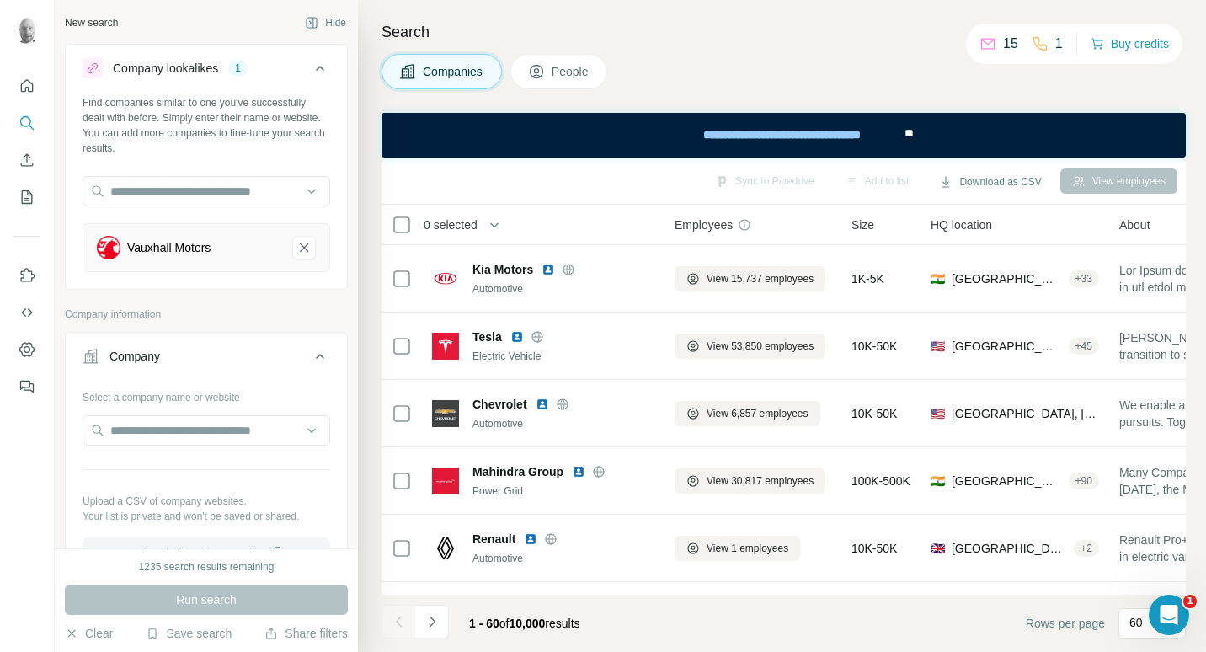
click at [564, 72] on span "People" at bounding box center [571, 71] width 39 height 17
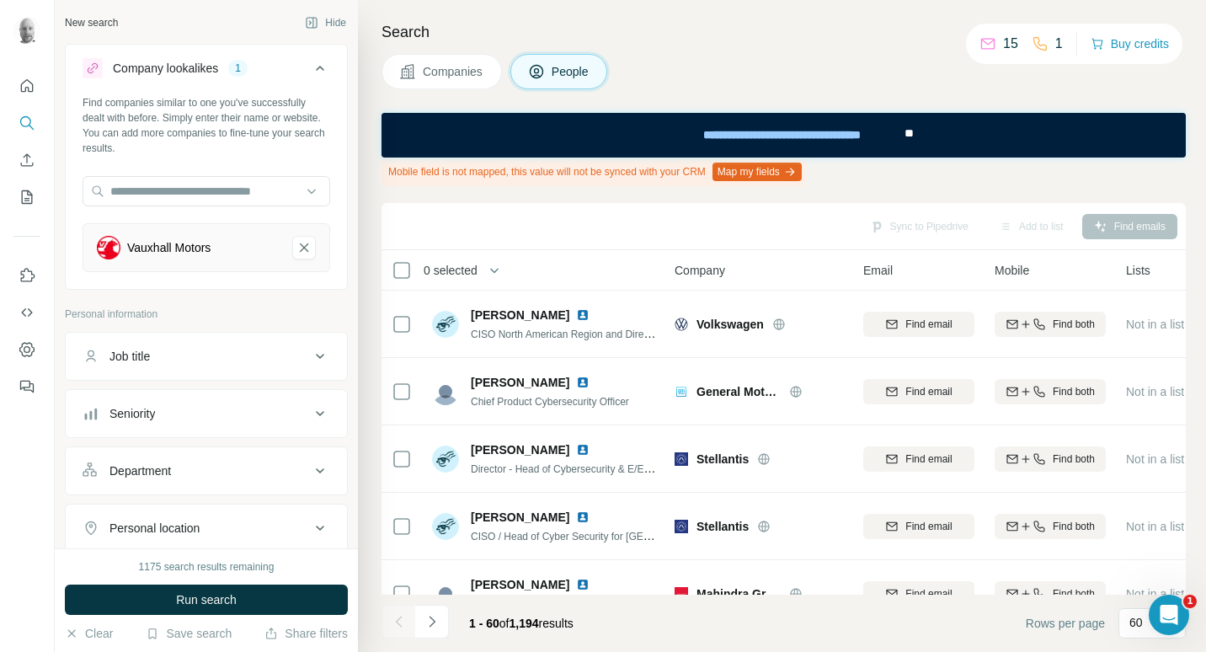
click at [283, 355] on div "Job title" at bounding box center [196, 356] width 227 height 17
click at [250, 392] on input "text" at bounding box center [190, 398] width 214 height 30
type input "*****"
click at [310, 395] on icon "button" at bounding box center [316, 398] width 17 height 17
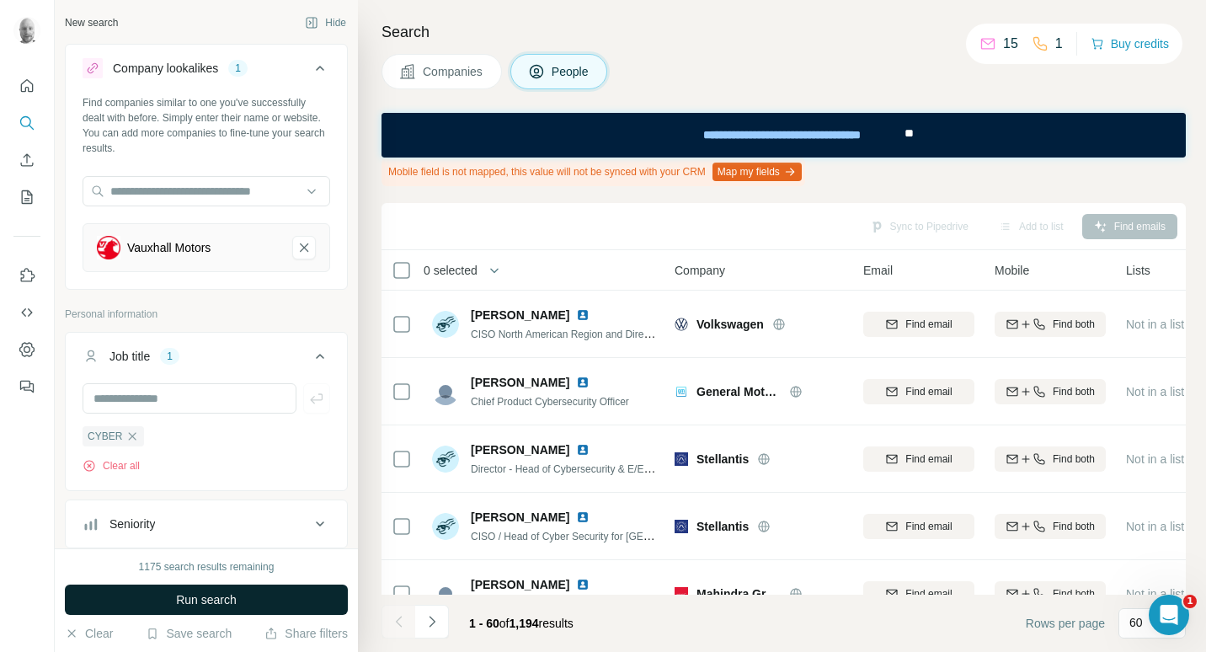
click at [275, 599] on button "Run search" at bounding box center [206, 599] width 283 height 30
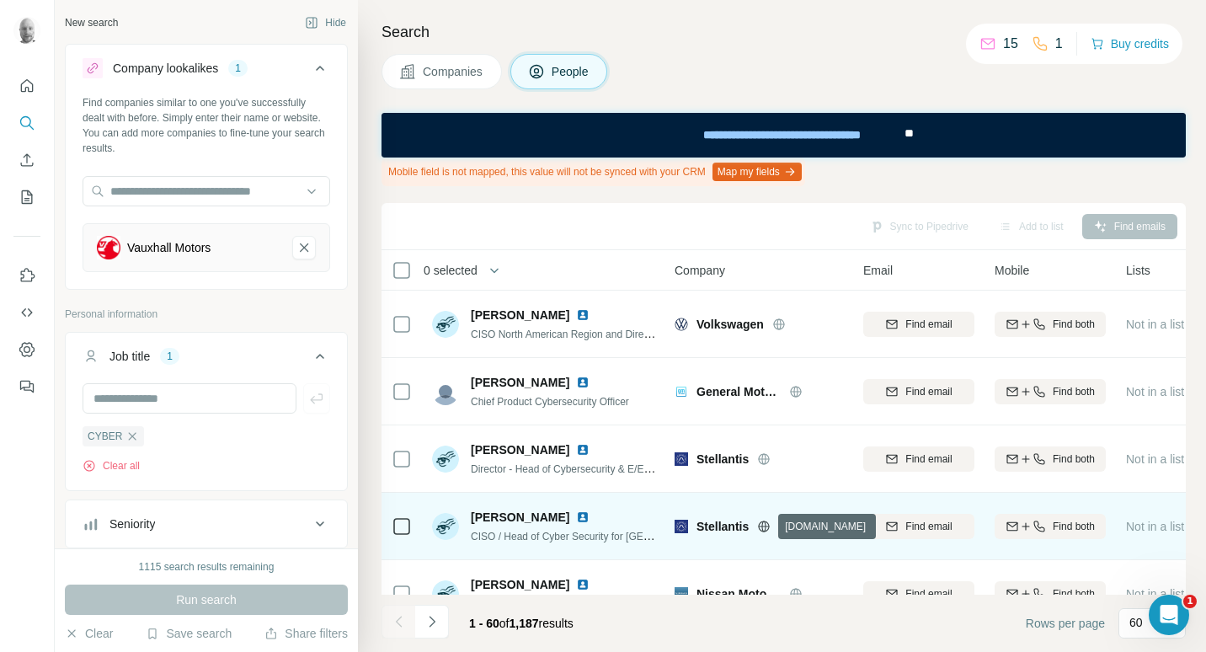
click at [764, 528] on icon at bounding box center [763, 526] width 13 height 13
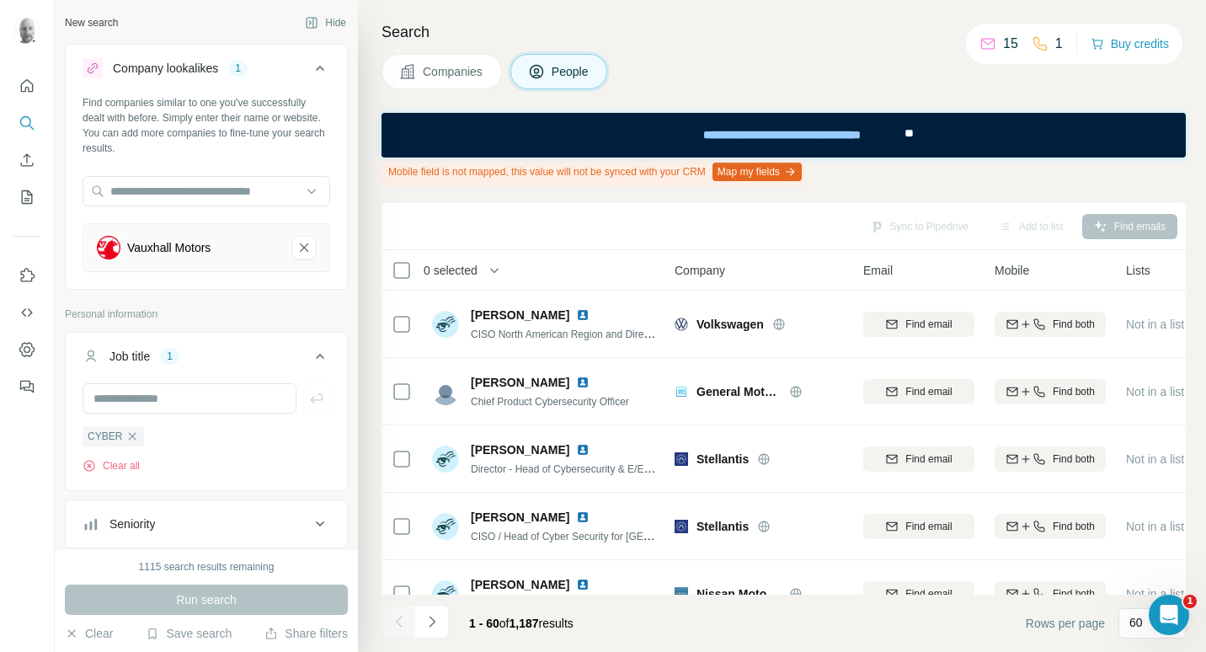
drag, startPoint x: 663, startPoint y: 595, endPoint x: 690, endPoint y: 596, distance: 27.0
click at [690, 596] on footer "1 - 60 of 1,187 results Rows per page 60" at bounding box center [783, 622] width 804 height 57
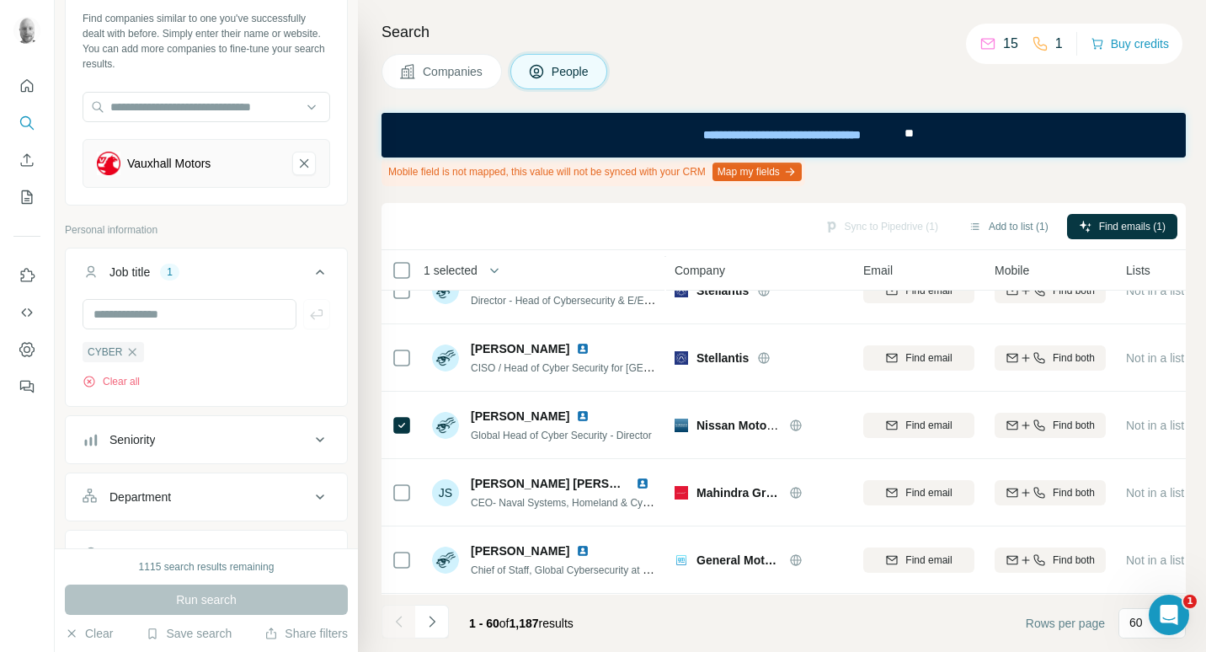
scroll to position [168, 0]
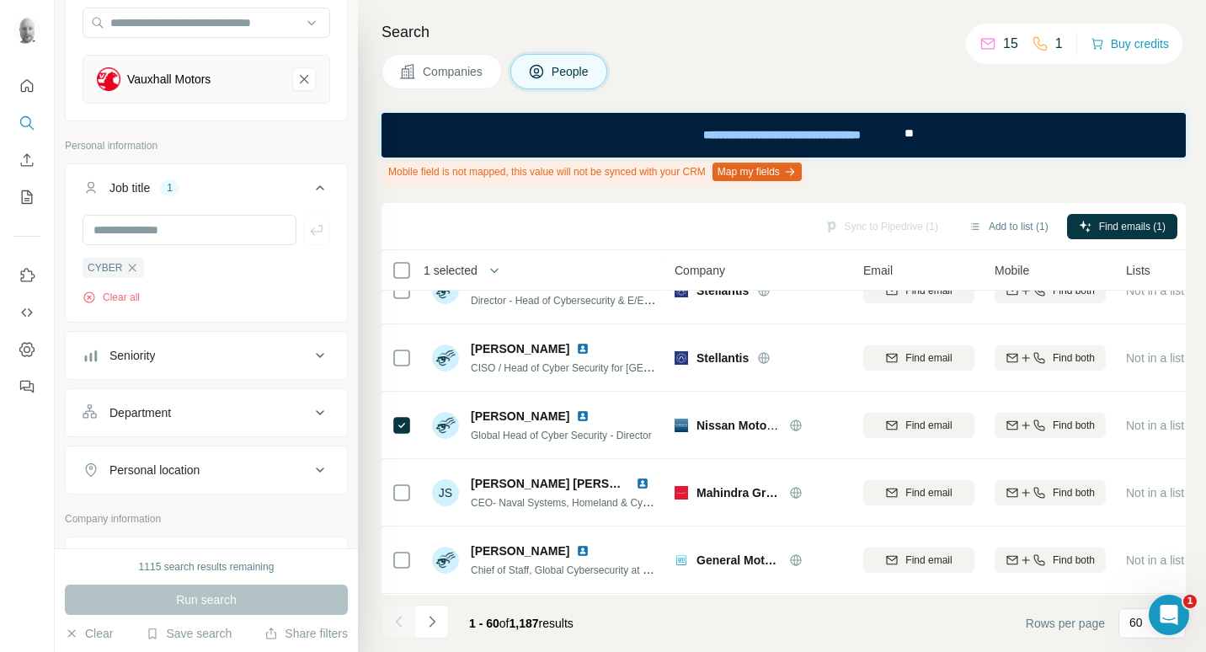
click at [296, 472] on div "Personal location" at bounding box center [196, 469] width 227 height 17
click at [174, 509] on input "text" at bounding box center [207, 512] width 248 height 30
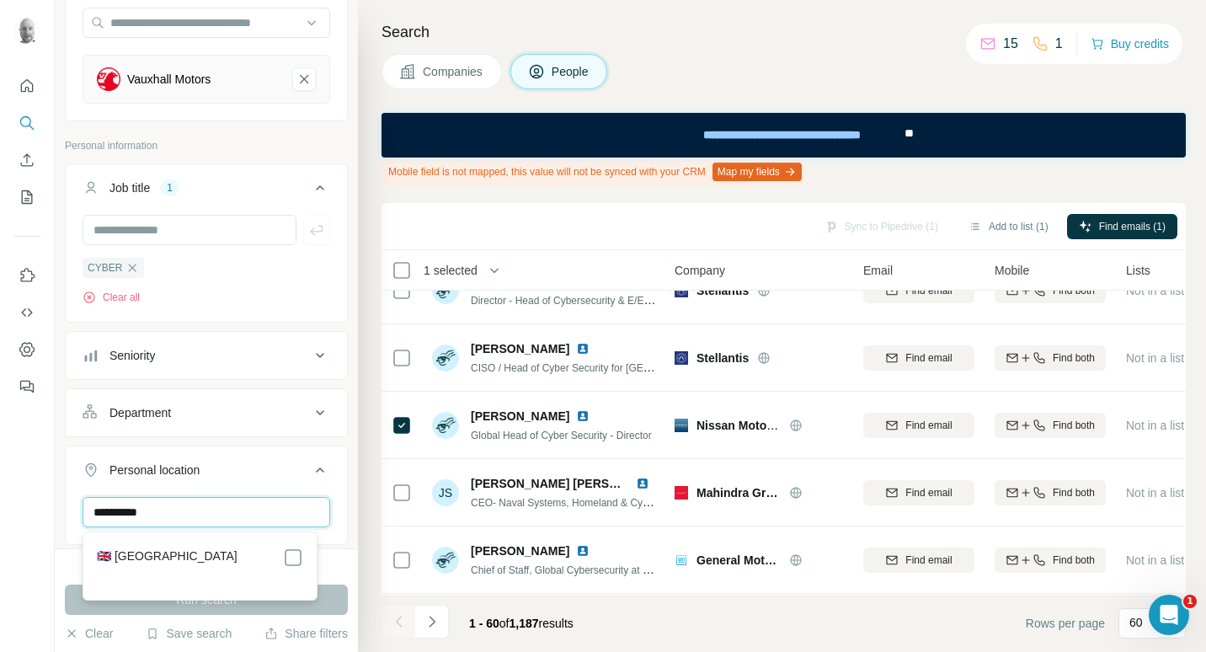
type input "**********"
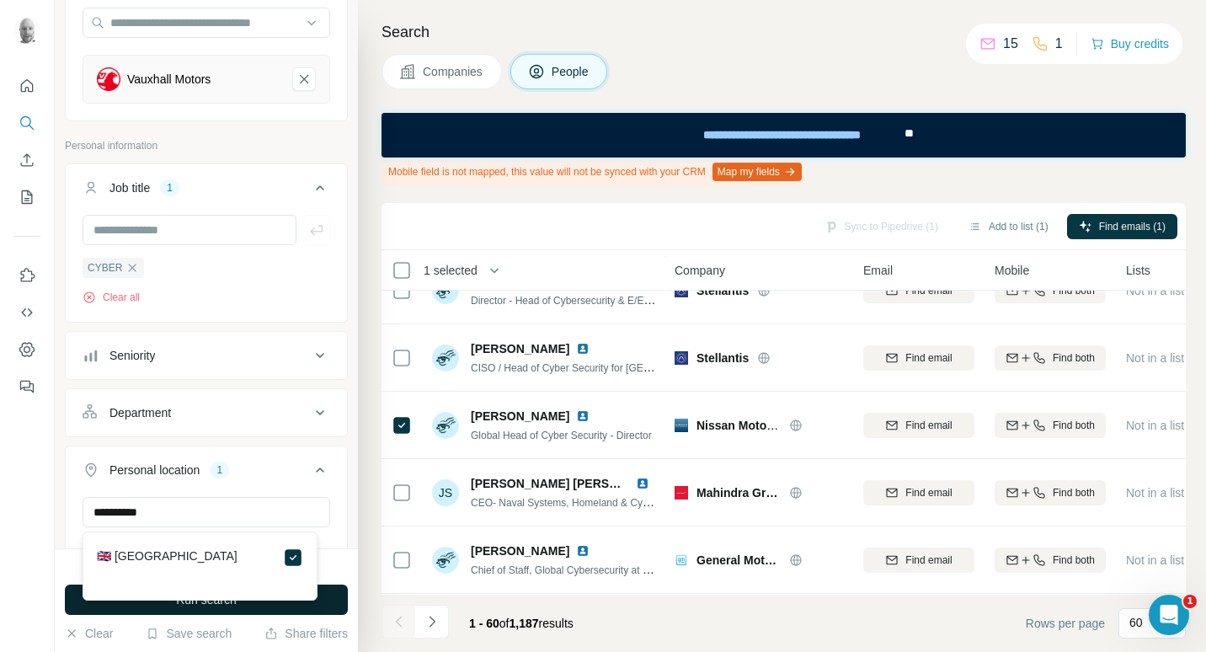
click at [294, 610] on button "Run search" at bounding box center [206, 599] width 283 height 30
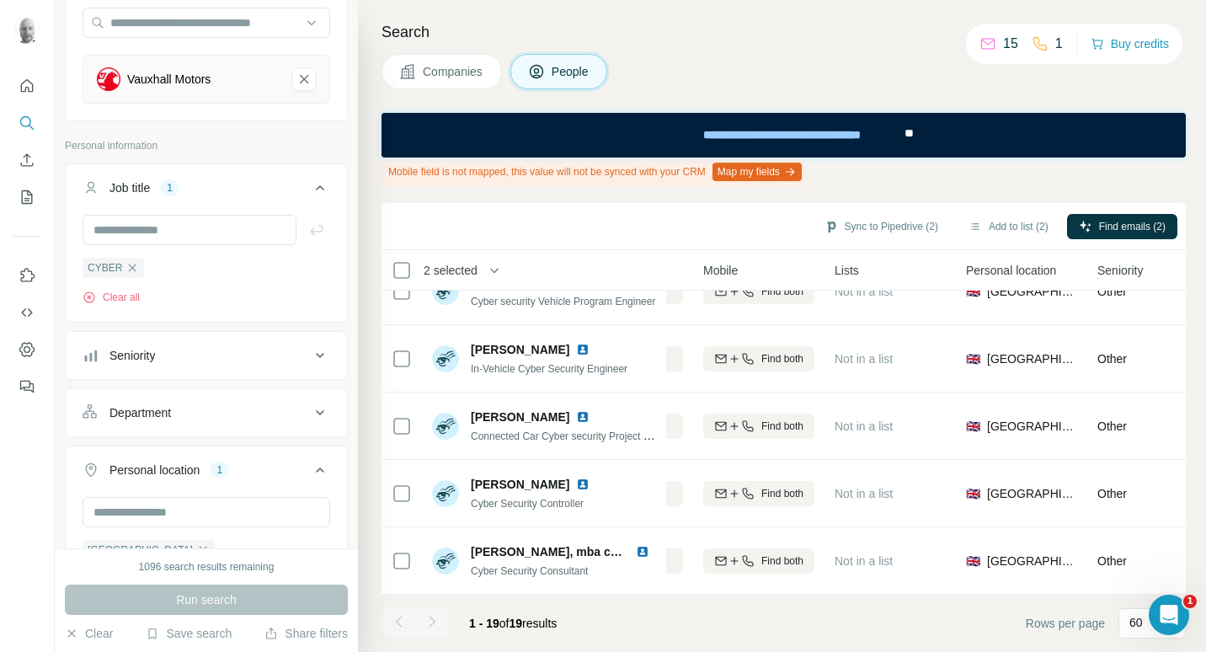
scroll to position [984, 0]
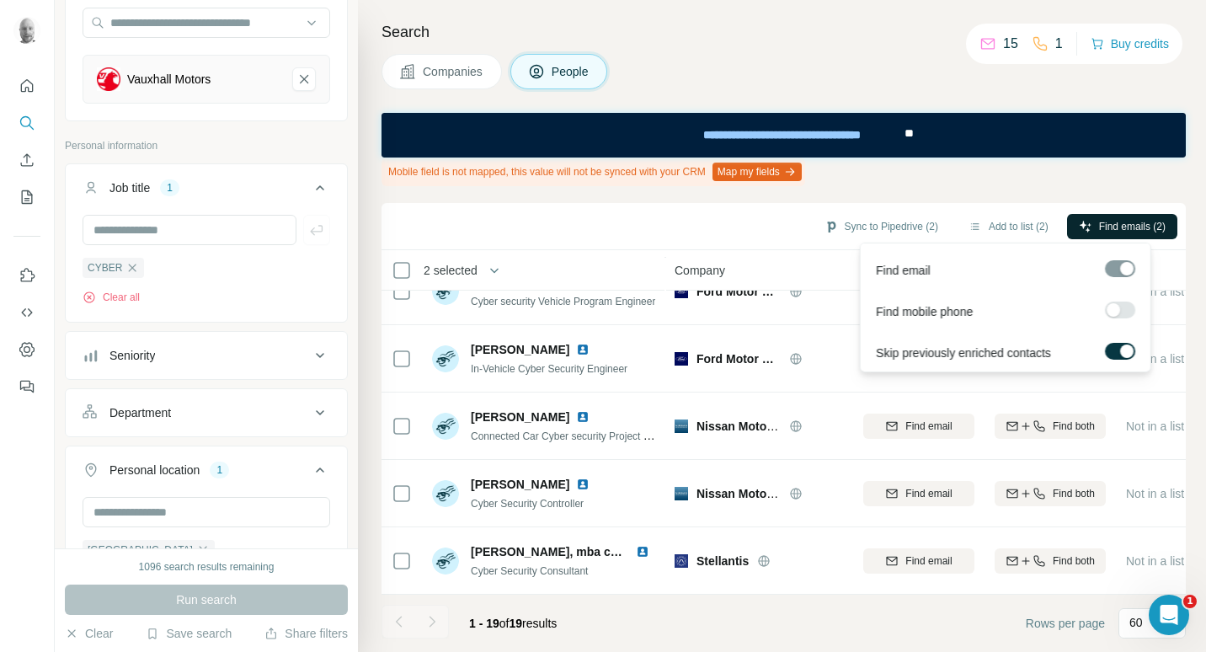
click at [1099, 228] on span "Find emails (2)" at bounding box center [1132, 226] width 67 height 15
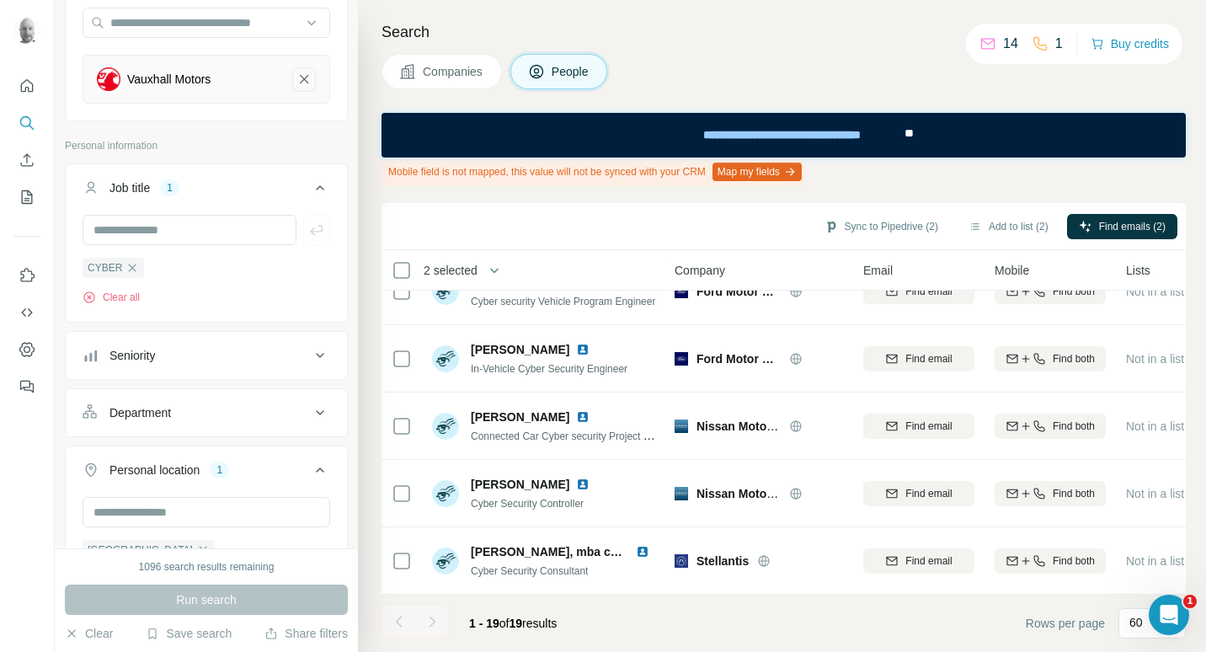
click at [296, 79] on icon "Vauxhall Motors-remove-button" at bounding box center [303, 79] width 15 height 17
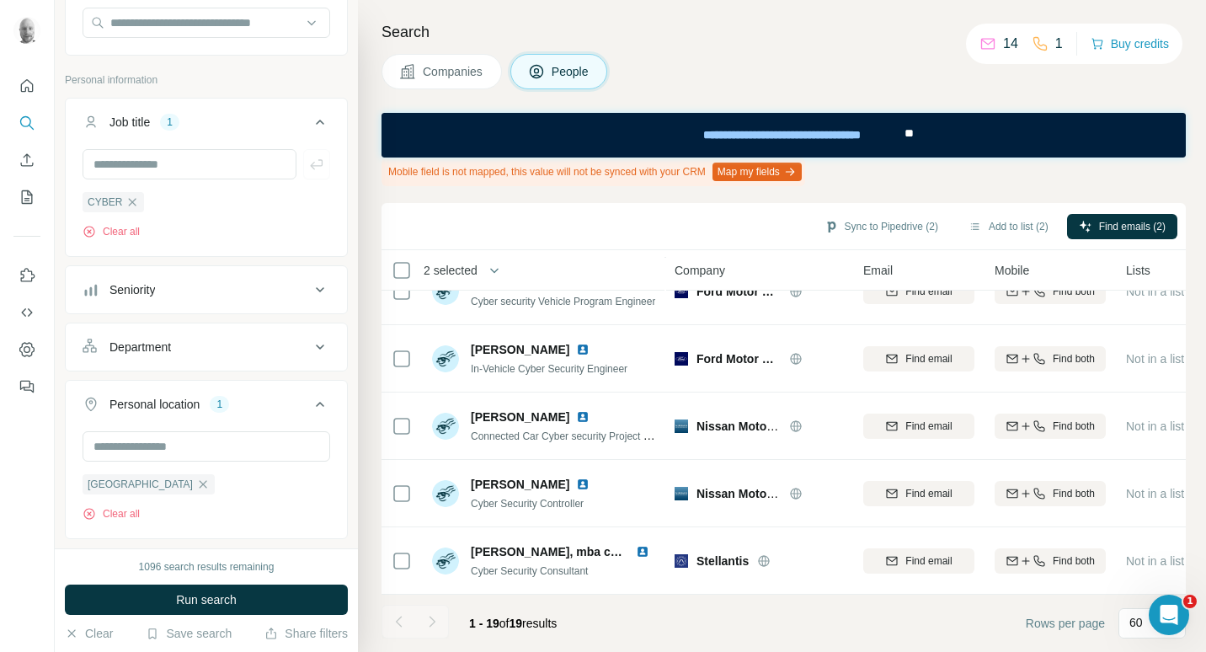
click at [152, 82] on p "Personal information" at bounding box center [206, 79] width 283 height 15
click at [140, 83] on p "Personal information" at bounding box center [206, 79] width 283 height 15
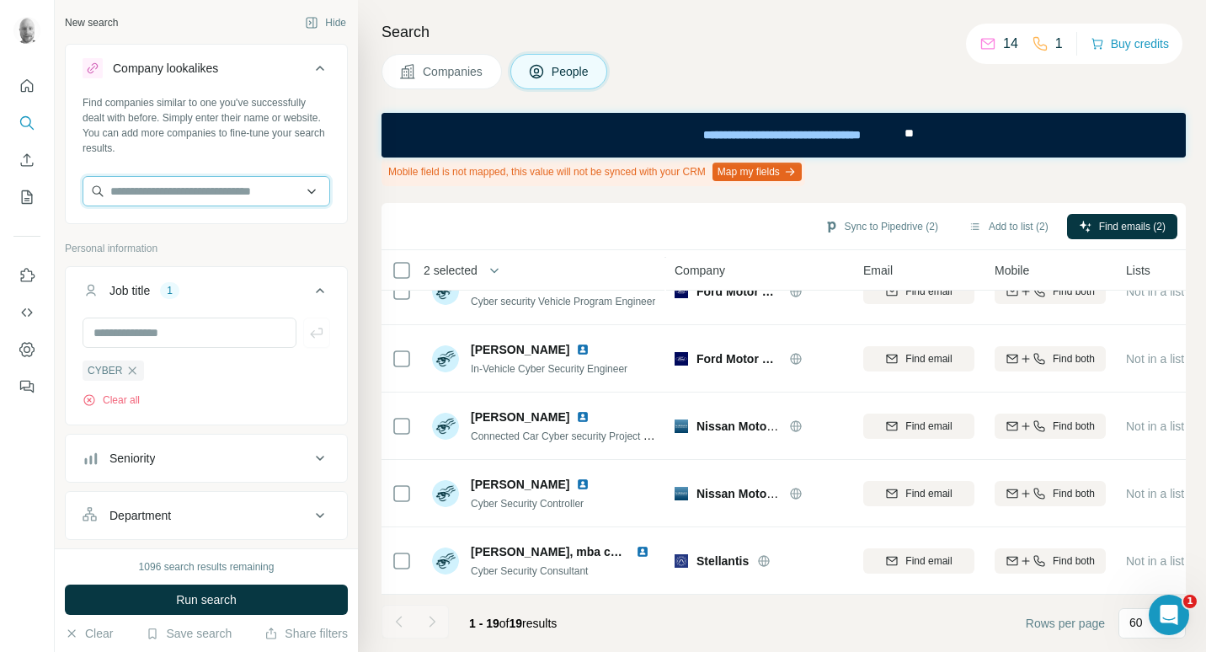
click at [180, 196] on input "text" at bounding box center [207, 191] width 248 height 30
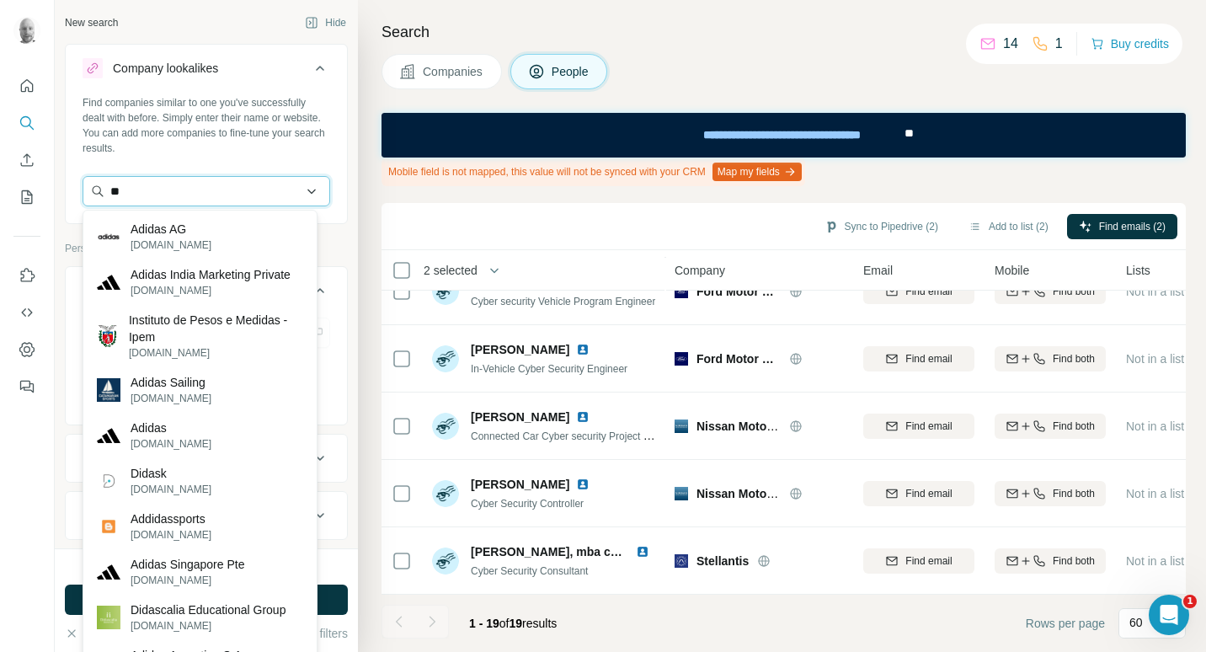
type input "*"
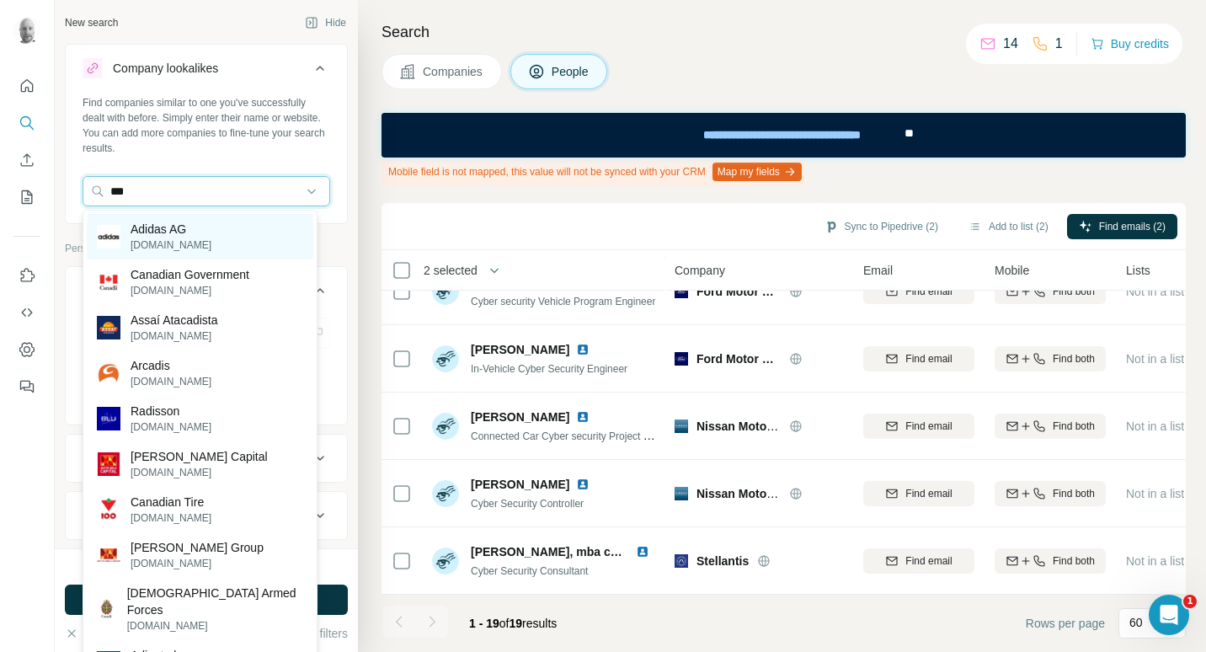
type input "***"
click at [244, 240] on div "Adidas AG adidas-group.com" at bounding box center [200, 236] width 227 height 45
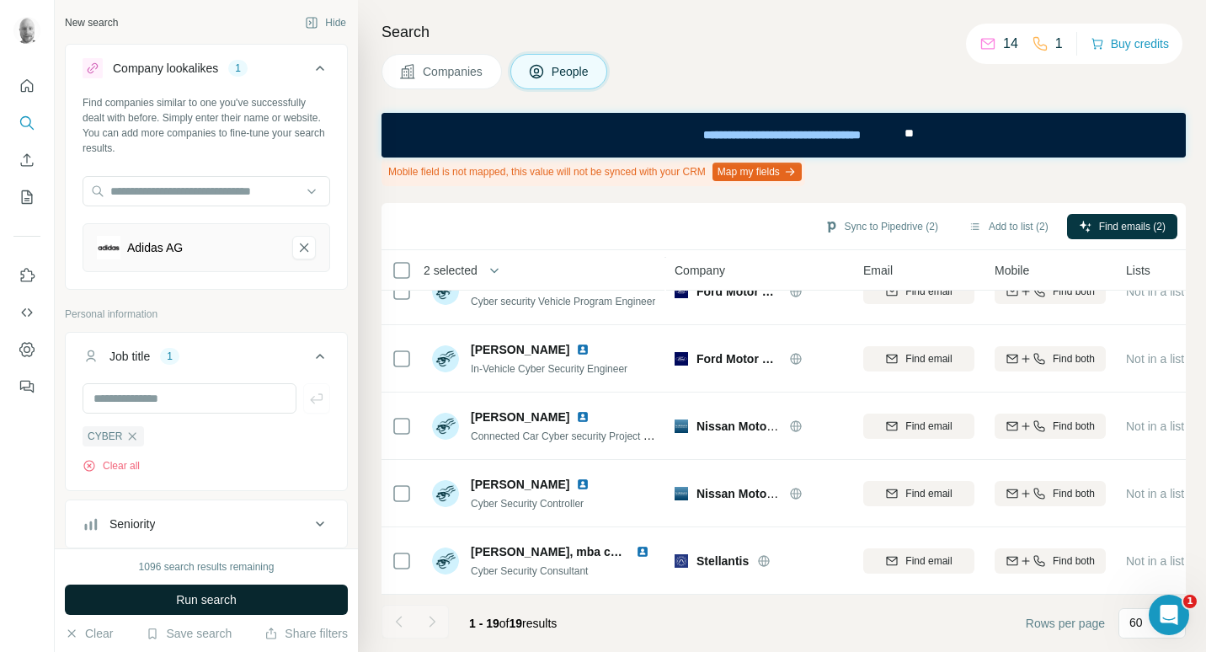
click at [264, 594] on button "Run search" at bounding box center [206, 599] width 283 height 30
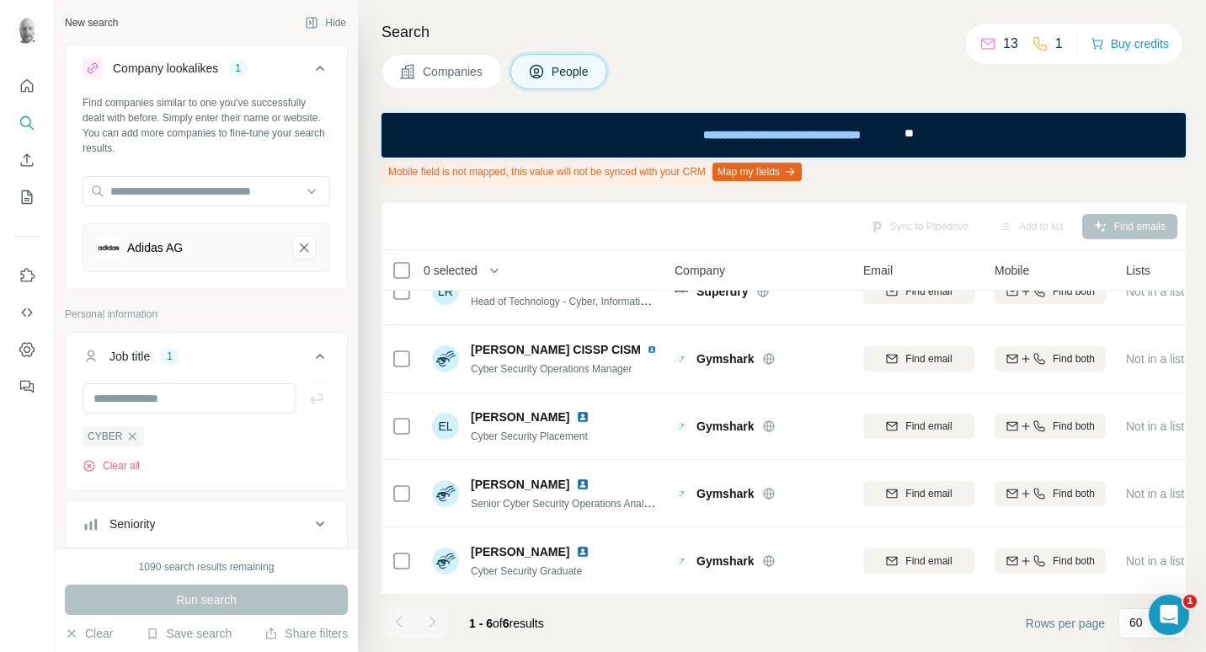
scroll to position [109, 0]
click at [455, 74] on span "Companies" at bounding box center [453, 71] width 61 height 17
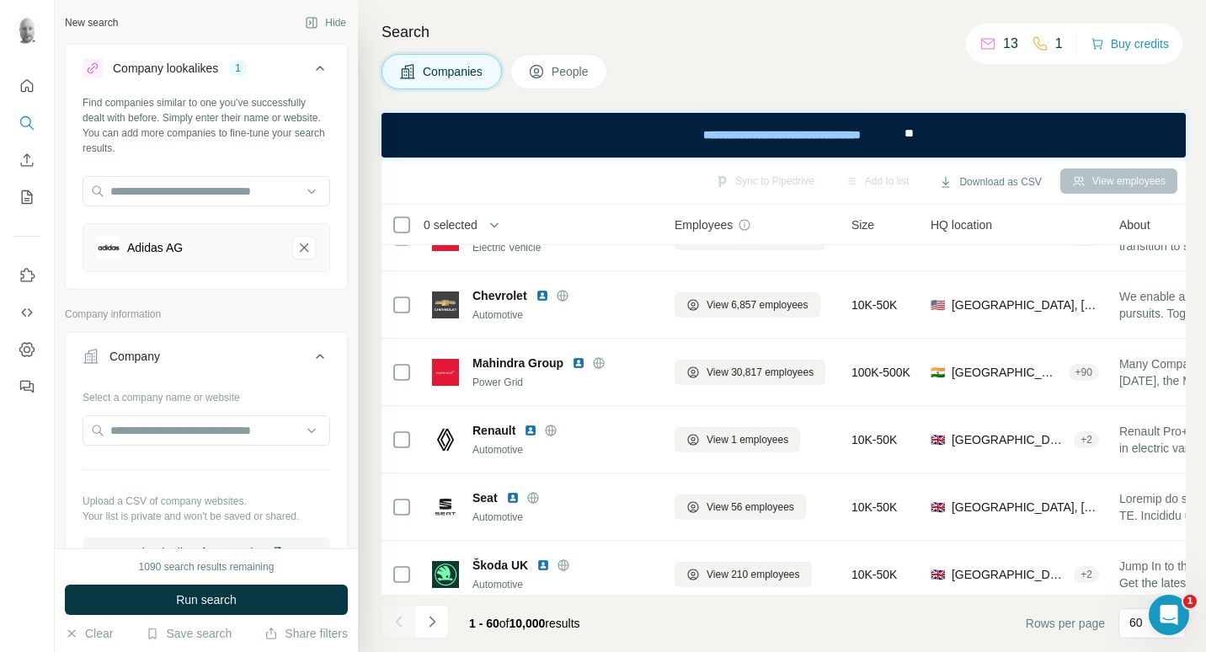
scroll to position [984, 0]
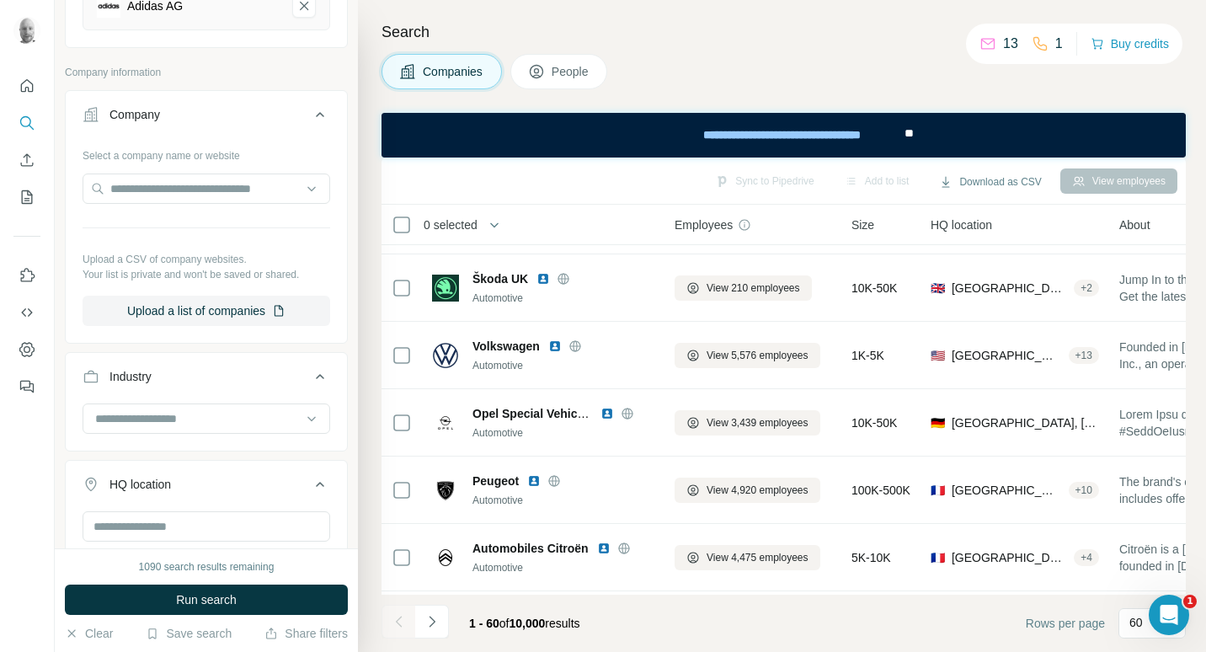
scroll to position [421, 0]
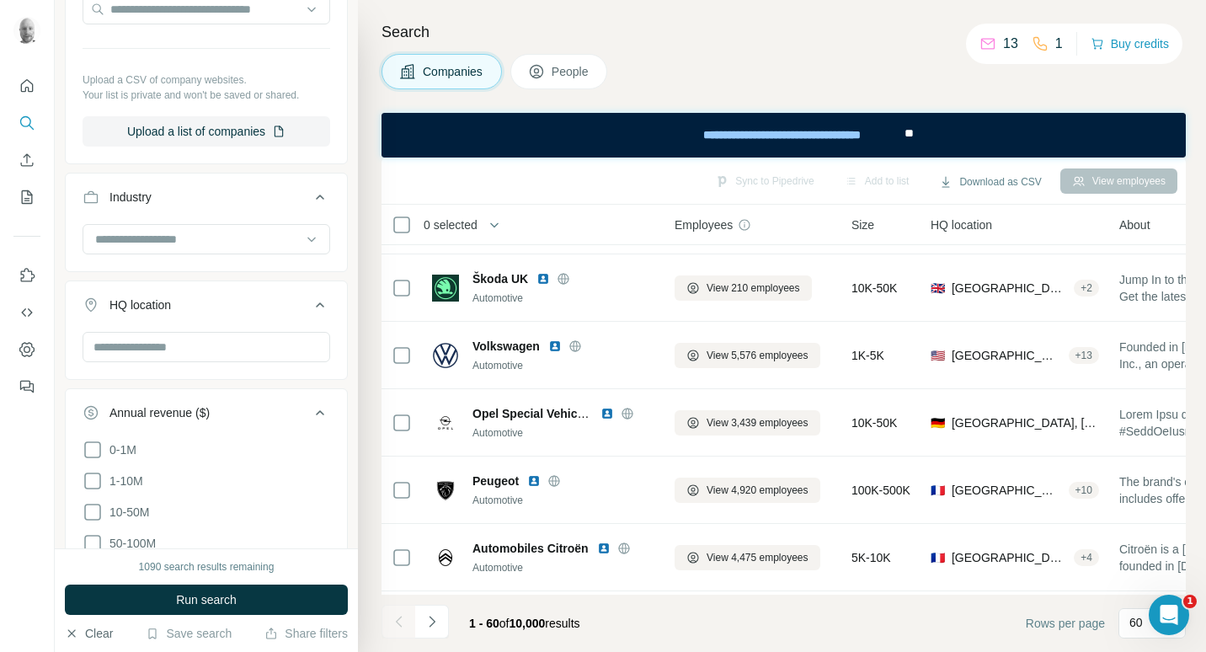
click at [96, 630] on button "Clear" at bounding box center [89, 633] width 48 height 17
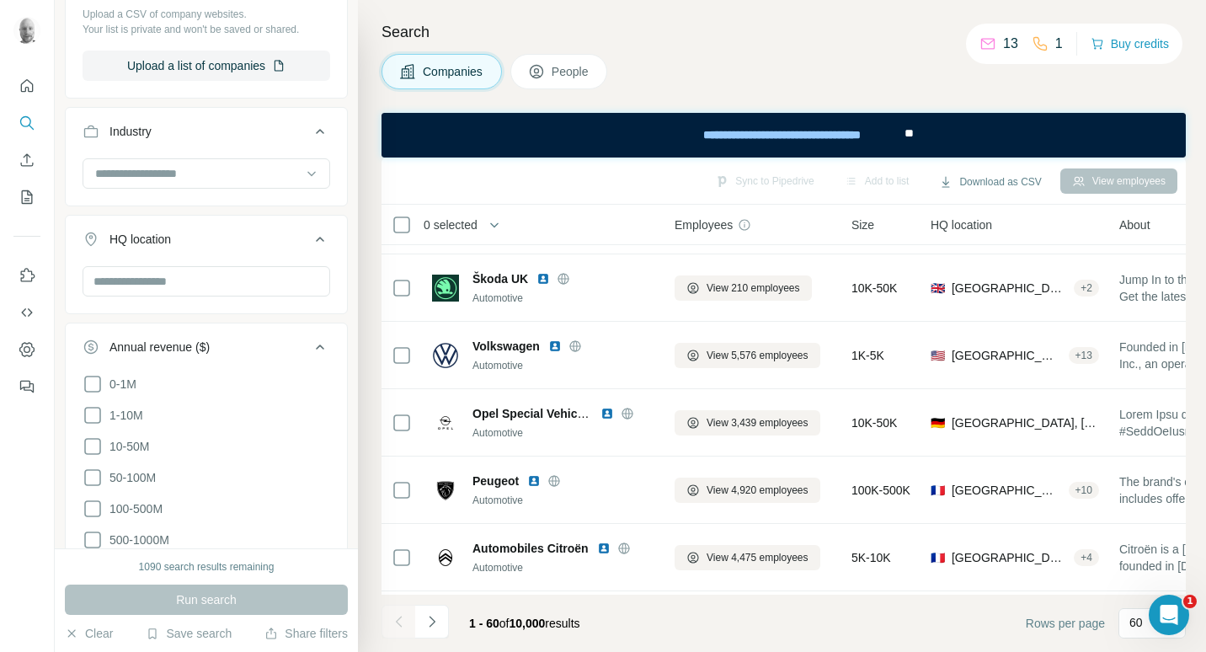
scroll to position [355, 0]
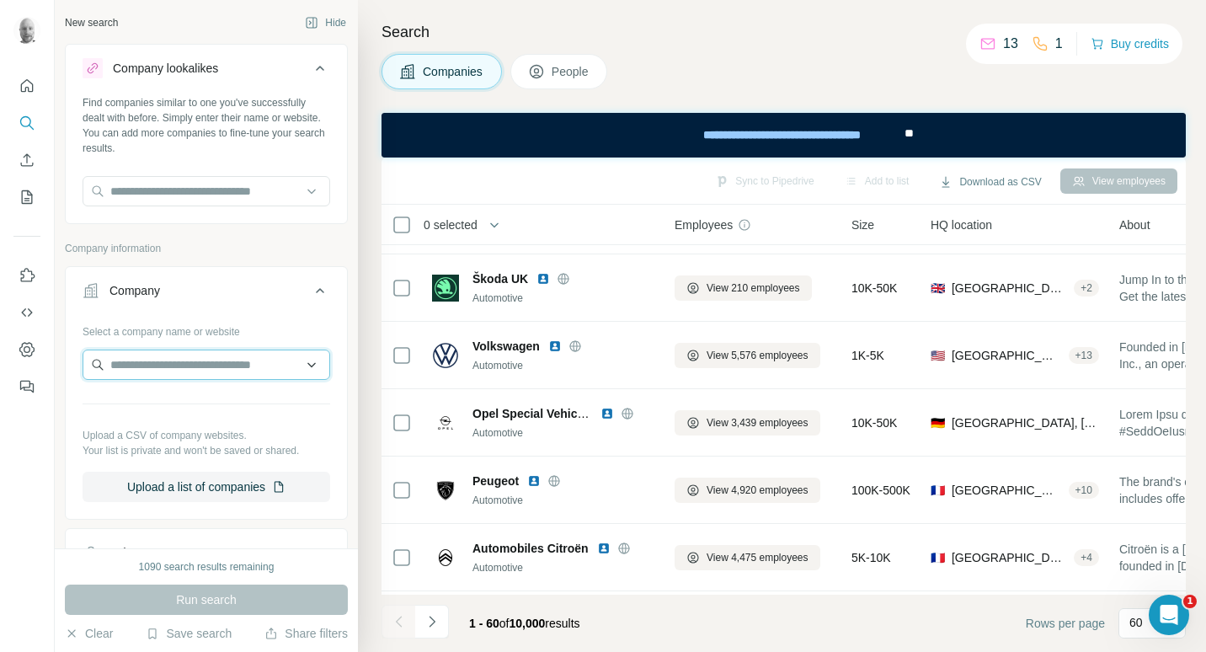
click at [188, 369] on input "text" at bounding box center [207, 364] width 248 height 30
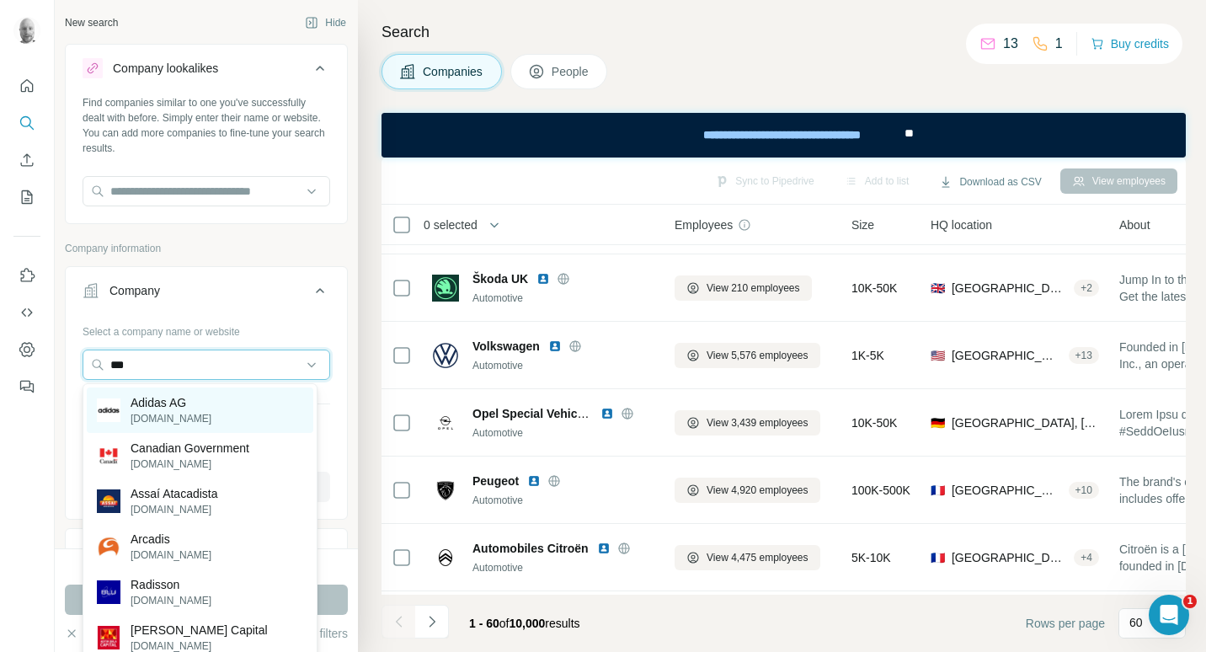
type input "***"
click at [208, 411] on p "adidas-group.com" at bounding box center [171, 418] width 81 height 15
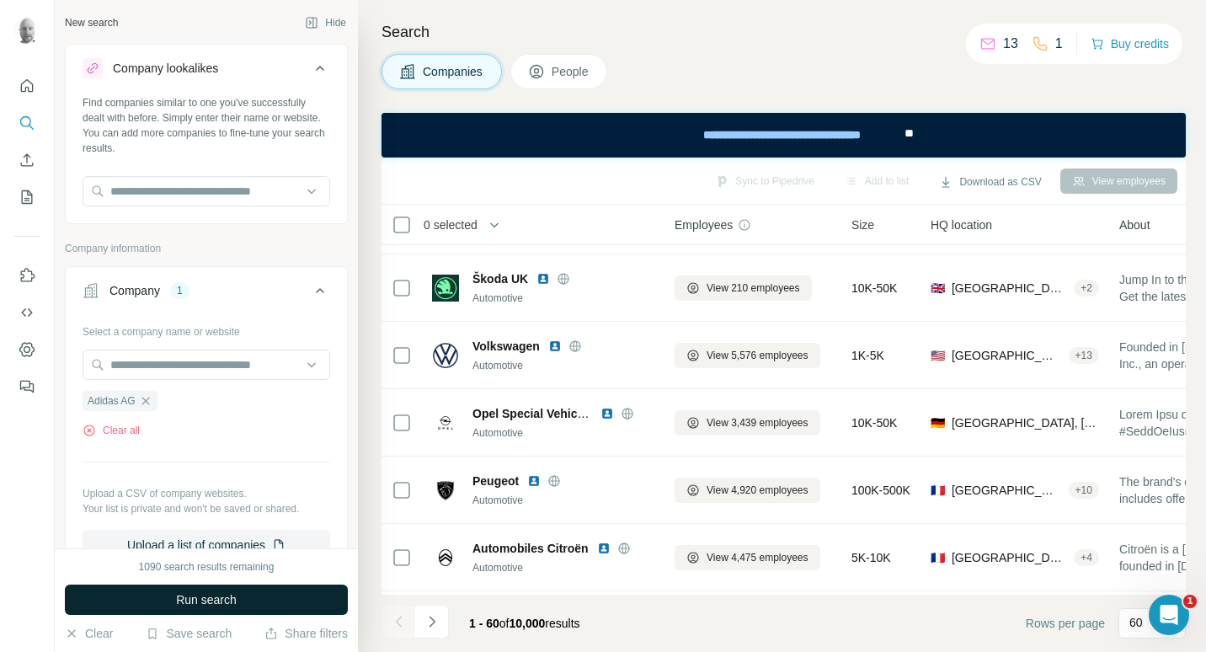
click at [220, 598] on span "Run search" at bounding box center [206, 599] width 61 height 17
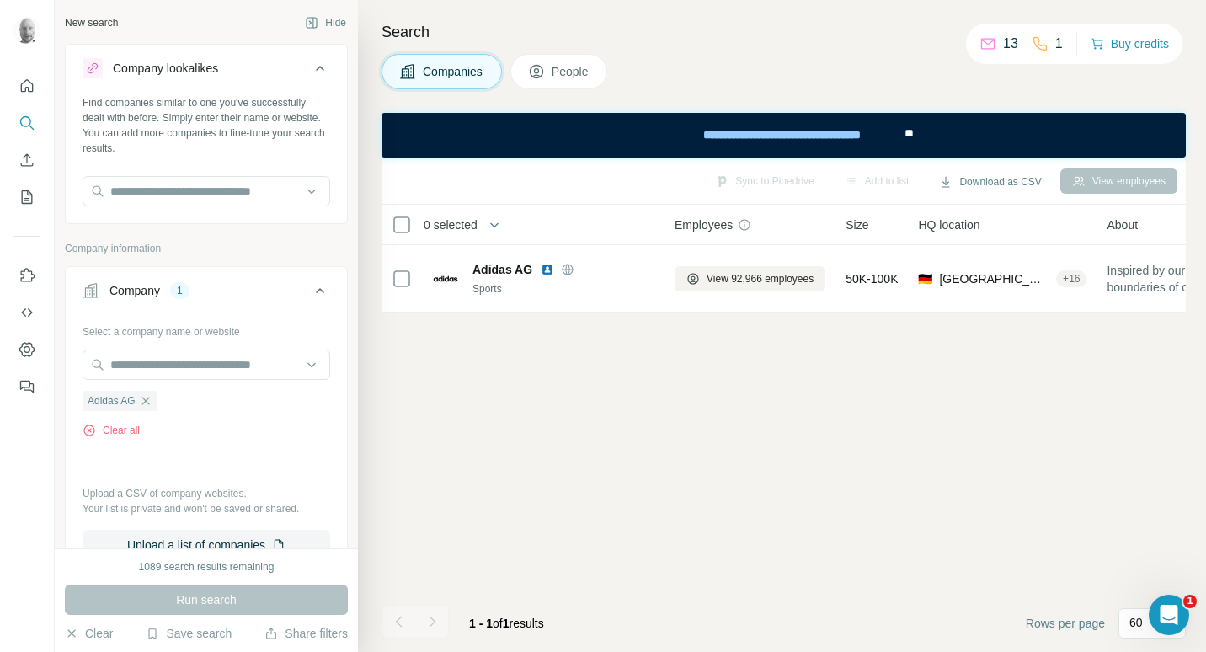
click at [552, 72] on button "People" at bounding box center [559, 71] width 98 height 35
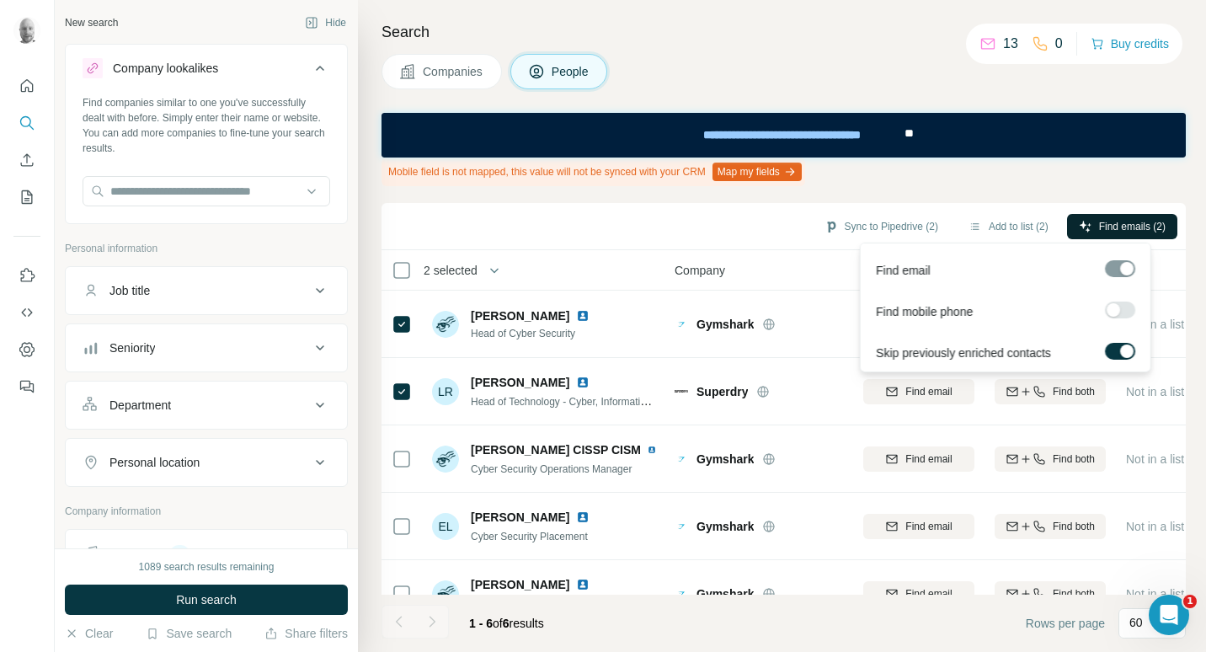
click at [1143, 226] on span "Find emails (2)" at bounding box center [1132, 226] width 67 height 15
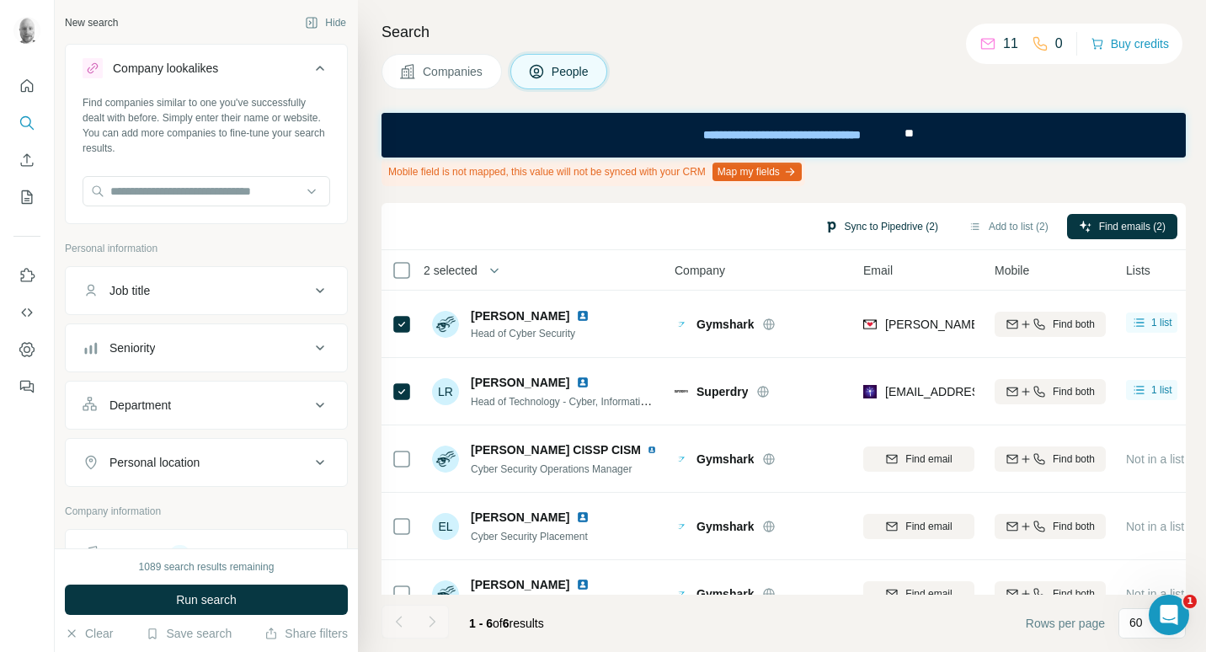
click at [864, 227] on button "Sync to Pipedrive (2)" at bounding box center [881, 226] width 137 height 25
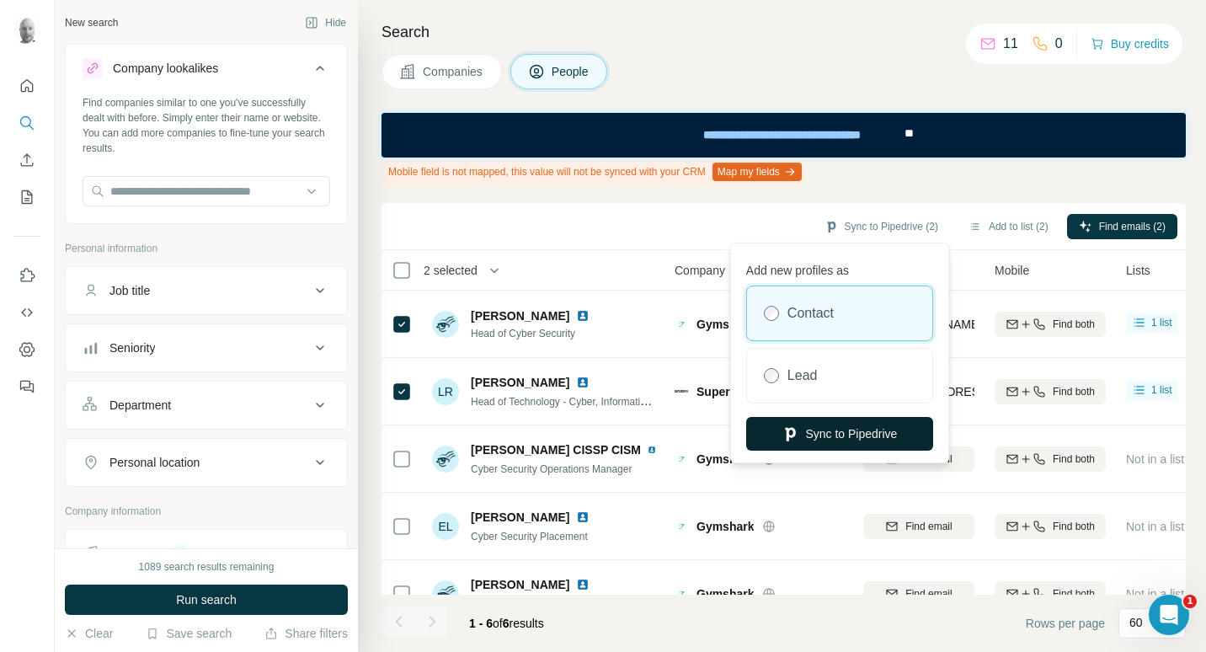
click at [839, 436] on button "Sync to Pipedrive" at bounding box center [839, 434] width 187 height 34
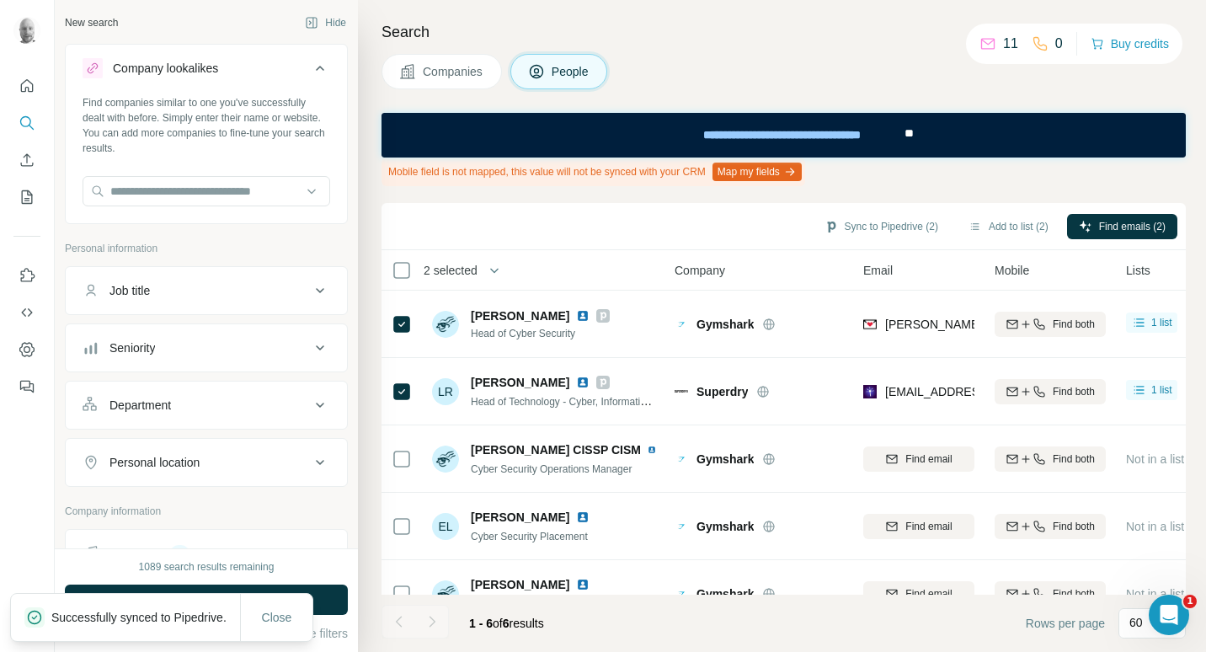
click at [460, 60] on button "Companies" at bounding box center [441, 71] width 120 height 35
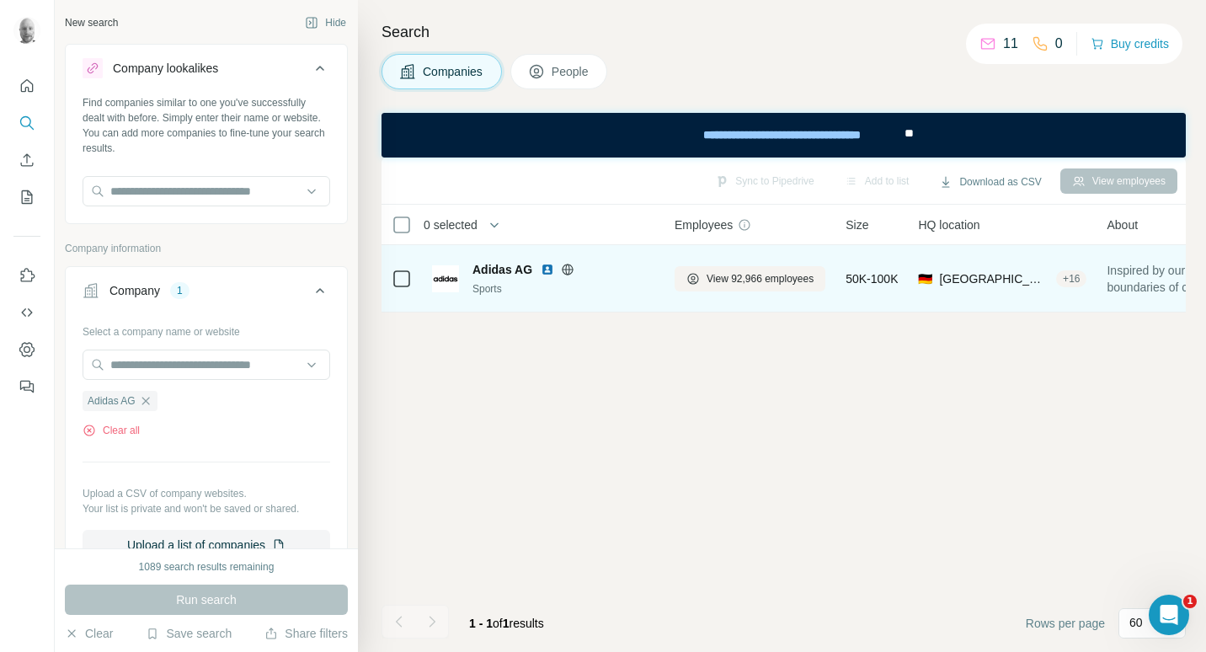
click at [390, 281] on td at bounding box center [401, 278] width 40 height 67
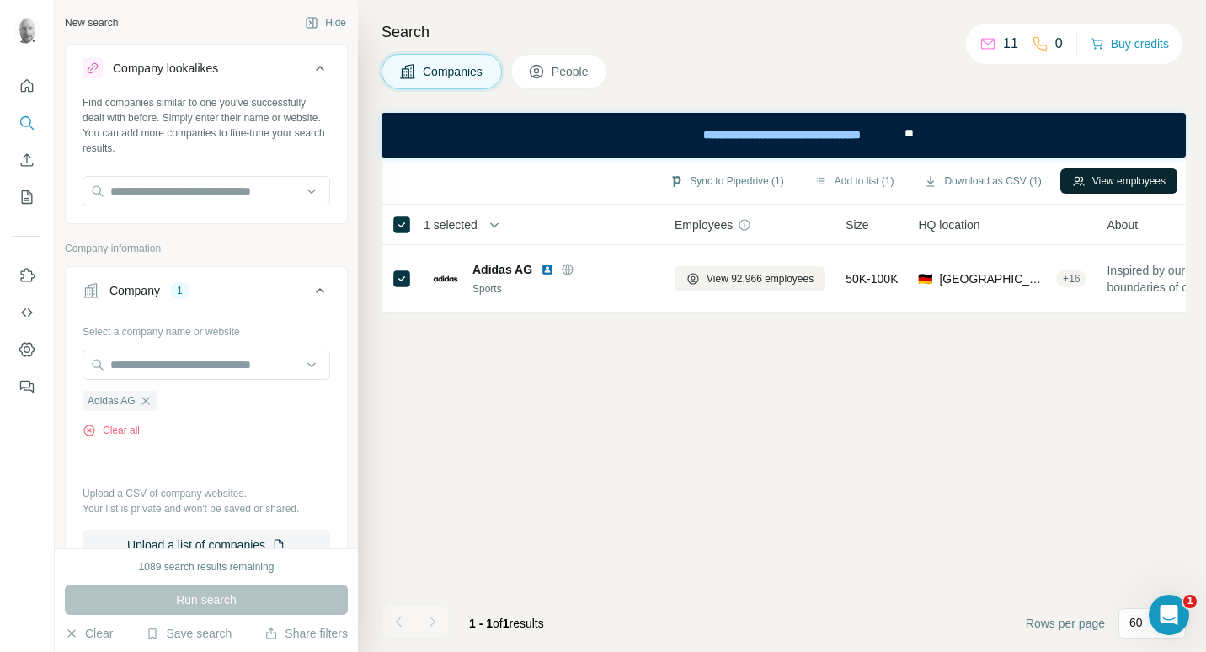
click at [1106, 174] on button "View employees" at bounding box center [1118, 180] width 117 height 25
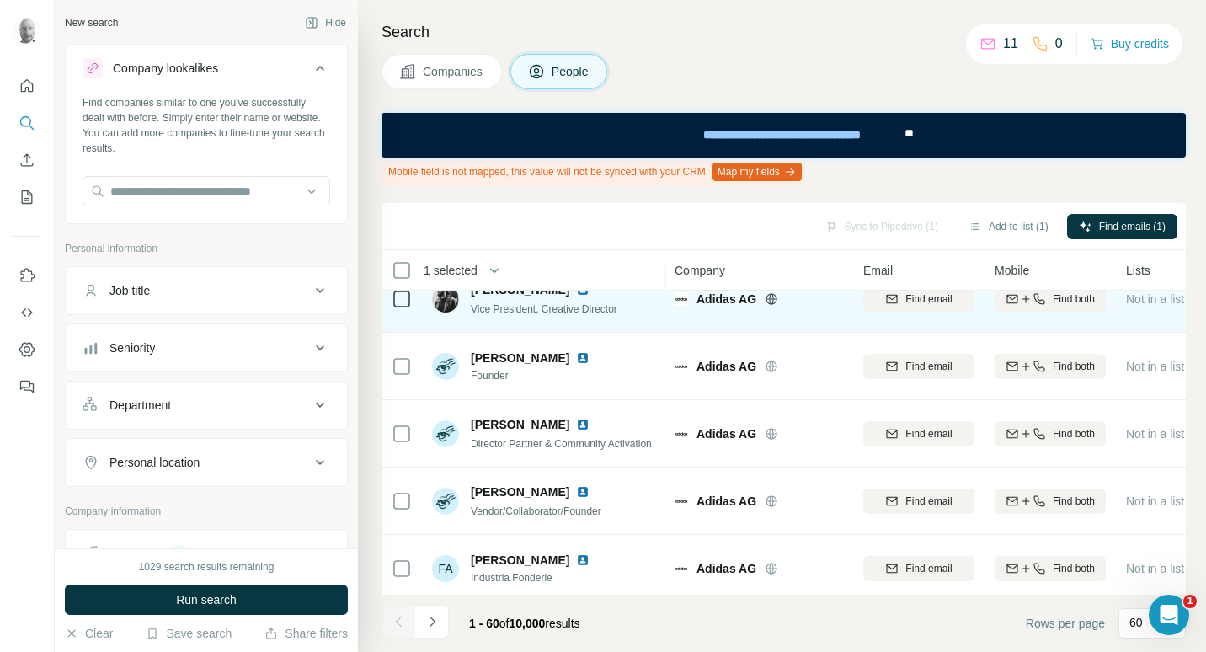
scroll to position [1263, 0]
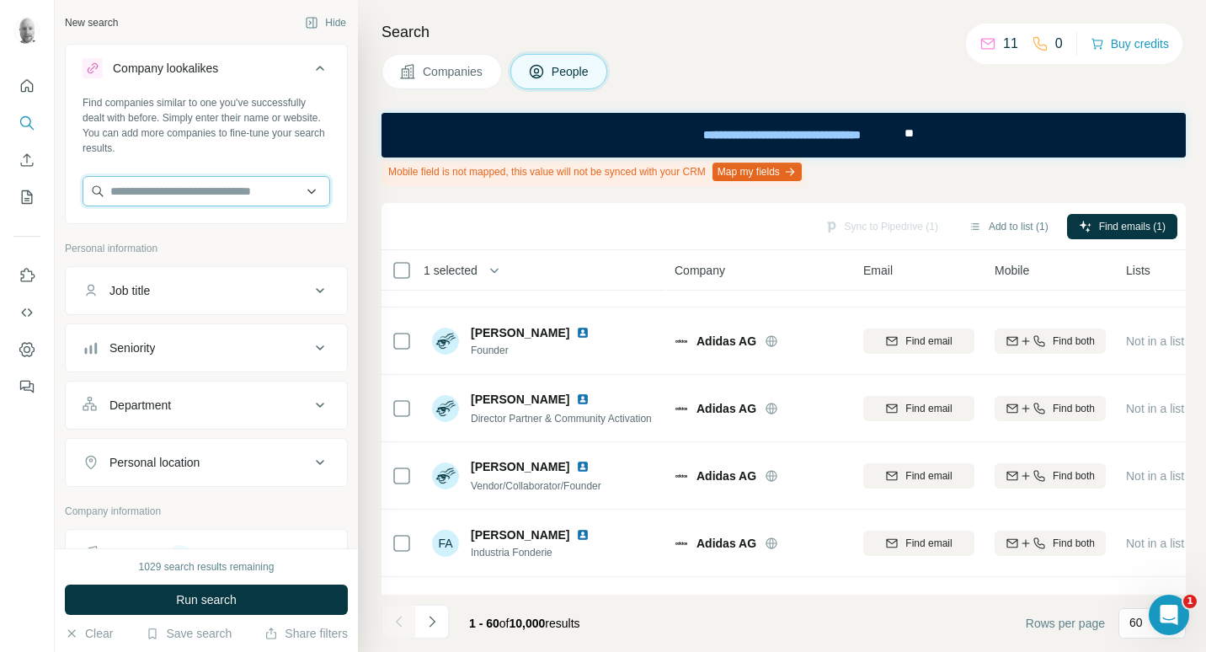
click at [261, 199] on input "text" at bounding box center [207, 191] width 248 height 30
drag, startPoint x: 101, startPoint y: 629, endPoint x: 433, endPoint y: 255, distance: 499.9
click at [101, 628] on button "Clear" at bounding box center [89, 633] width 48 height 17
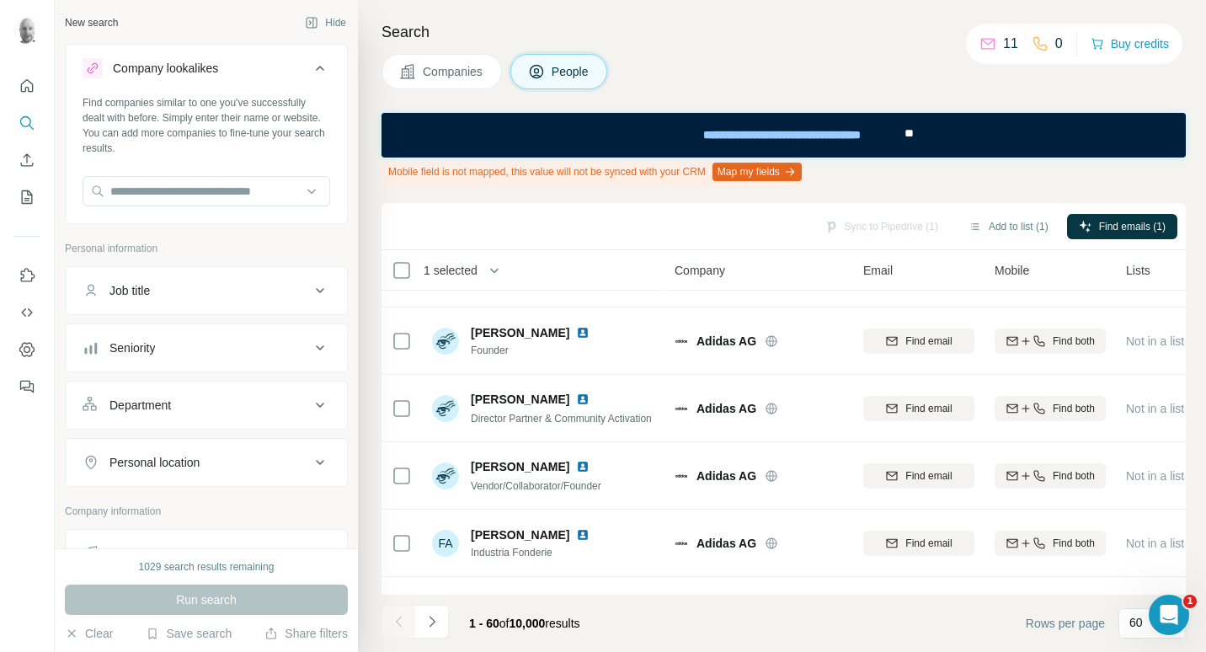
click at [454, 80] on button "Companies" at bounding box center [441, 71] width 120 height 35
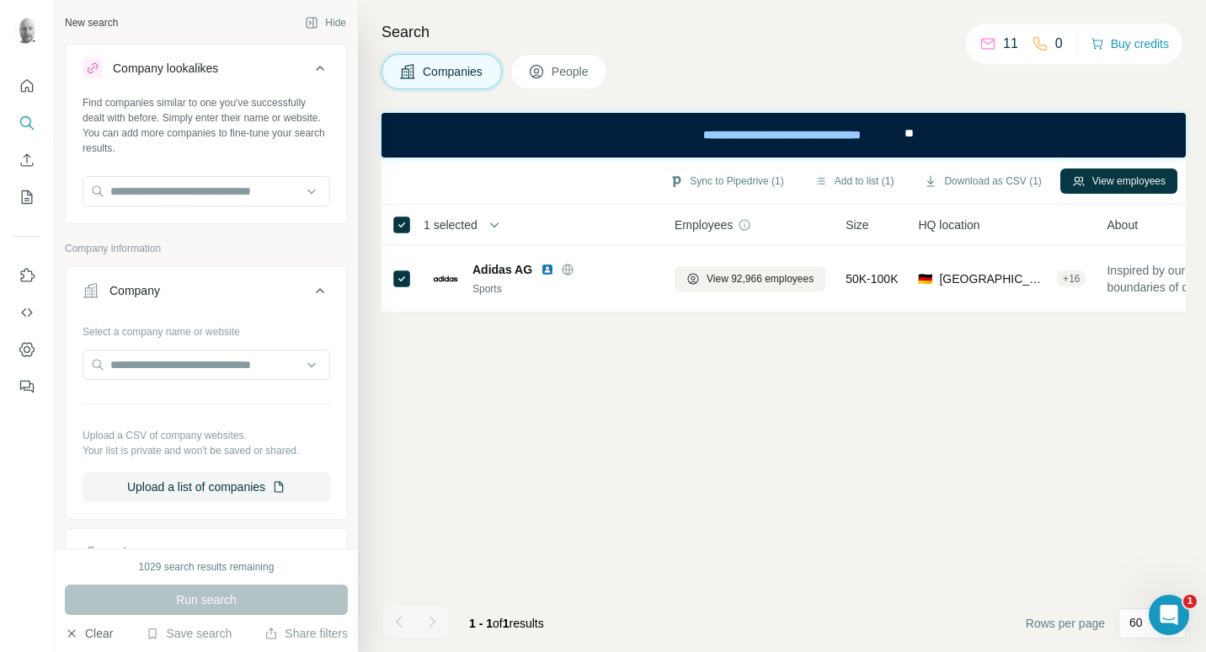
click at [93, 635] on button "Clear" at bounding box center [89, 633] width 48 height 17
click at [99, 633] on button "Clear" at bounding box center [89, 633] width 48 height 17
click at [245, 71] on div "Company lookalikes" at bounding box center [196, 68] width 227 height 20
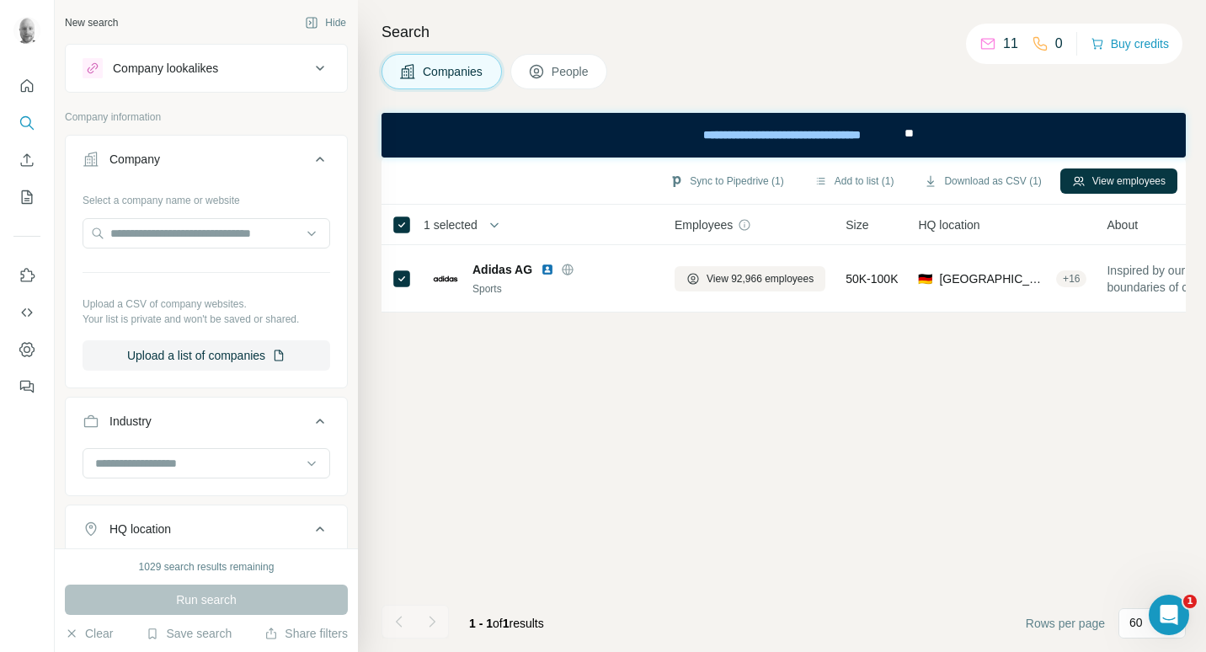
click at [152, 116] on p "Company information" at bounding box center [206, 116] width 283 height 15
click at [157, 205] on div "Select a company name or website" at bounding box center [207, 197] width 248 height 22
drag, startPoint x: 167, startPoint y: 202, endPoint x: 154, endPoint y: 204, distance: 12.7
click at [165, 203] on div "Select a company name or website" at bounding box center [207, 197] width 248 height 22
click at [147, 125] on div "Company information" at bounding box center [206, 121] width 283 height 25
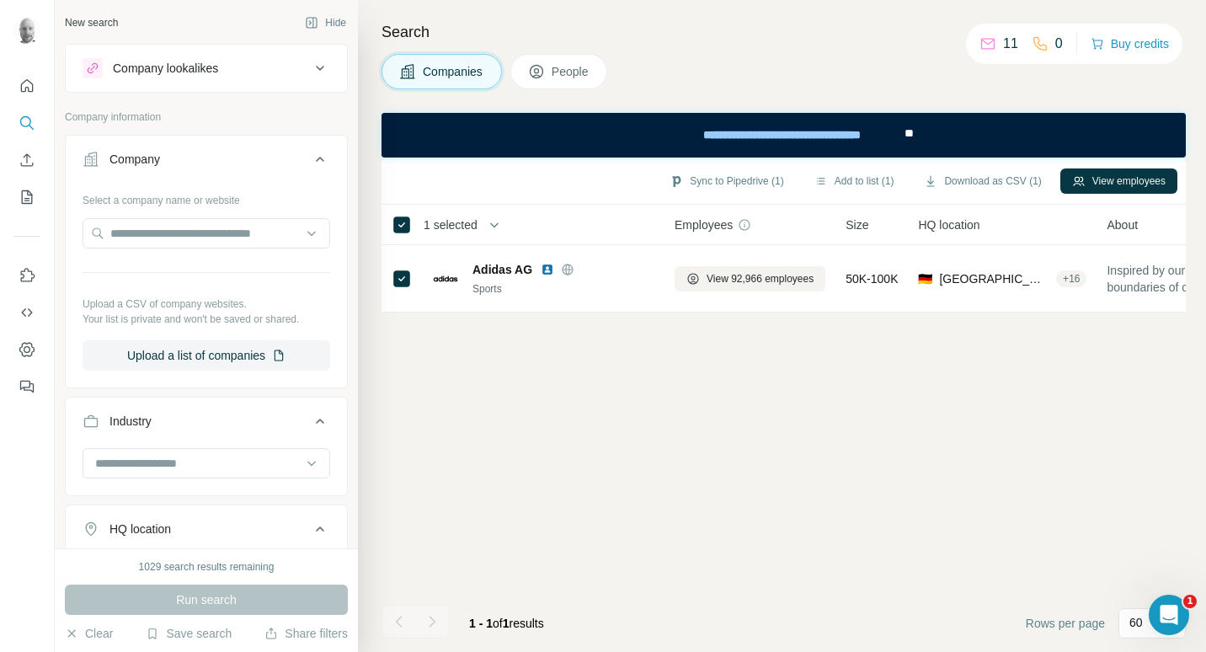
click at [147, 118] on p "Company information" at bounding box center [206, 116] width 283 height 15
click at [146, 117] on p "Company information" at bounding box center [206, 116] width 283 height 15
drag, startPoint x: 146, startPoint y: 117, endPoint x: 167, endPoint y: 147, distance: 36.9
click at [122, 123] on p "Company information" at bounding box center [206, 116] width 283 height 15
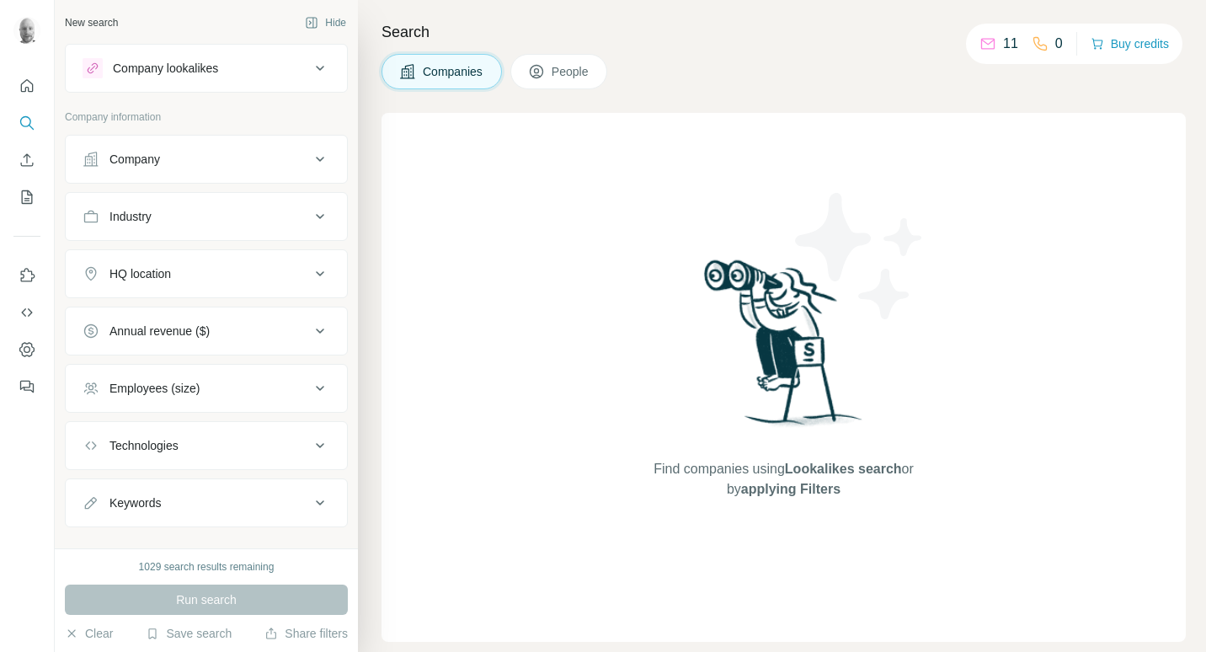
click at [173, 117] on p "Company information" at bounding box center [206, 116] width 283 height 15
click at [310, 72] on icon at bounding box center [320, 68] width 20 height 20
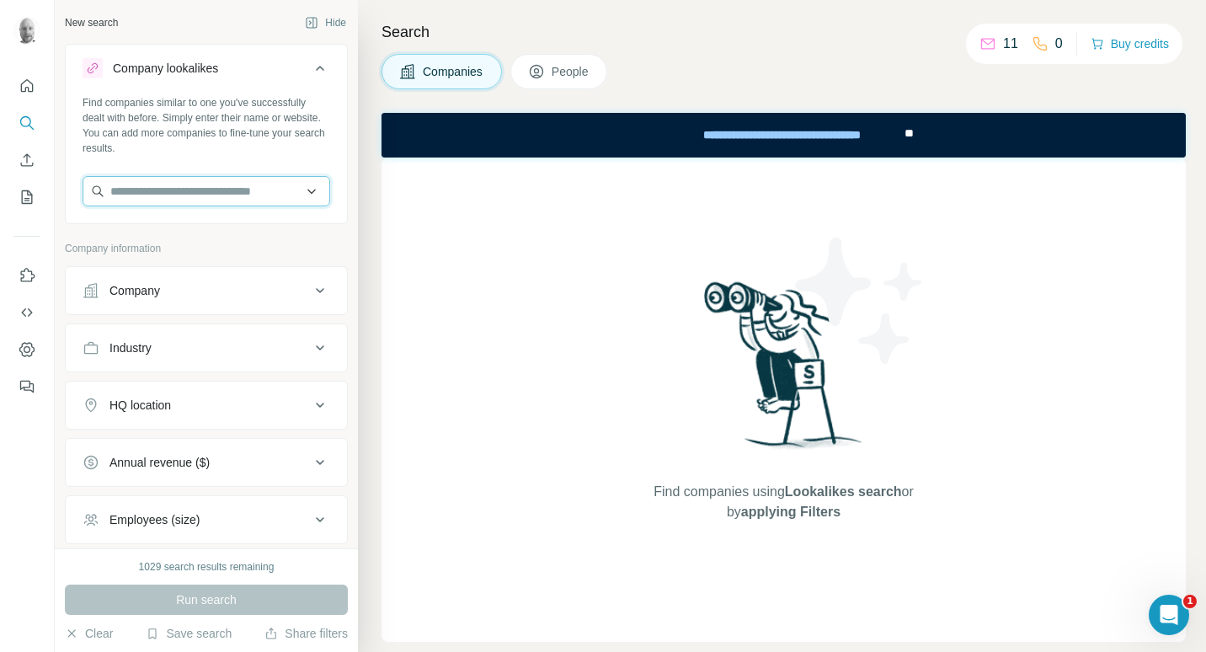
click at [231, 186] on input "text" at bounding box center [207, 191] width 248 height 30
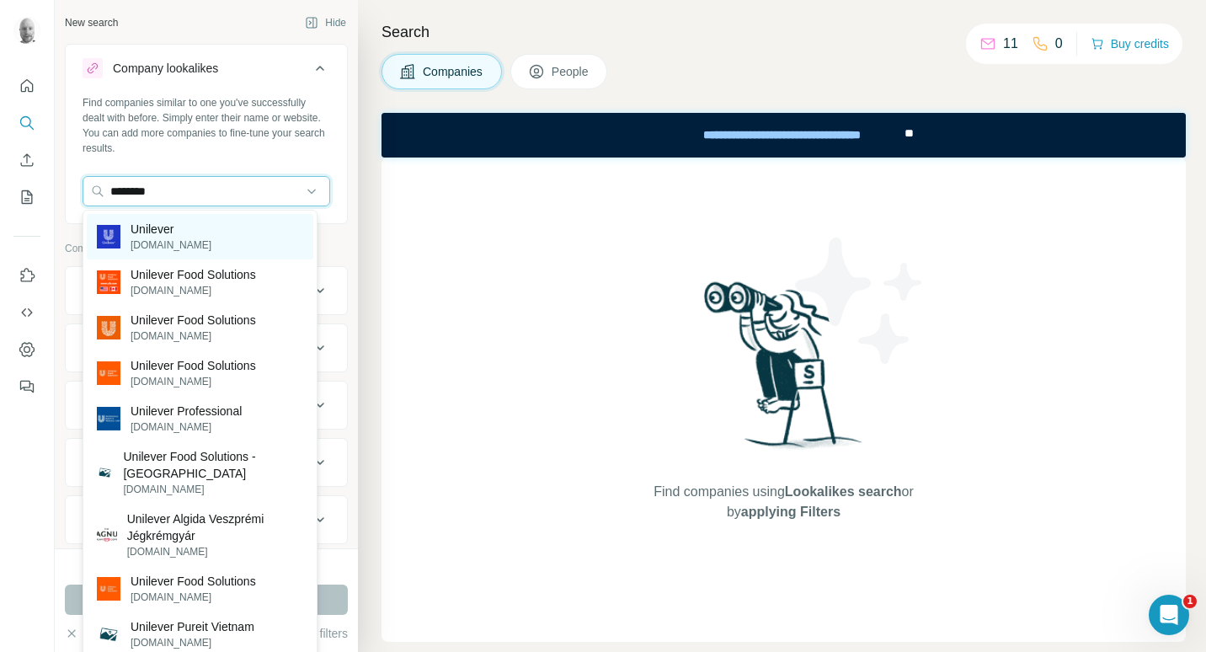
type input "********"
click at [204, 242] on div "Unilever [DOMAIN_NAME]" at bounding box center [200, 236] width 227 height 45
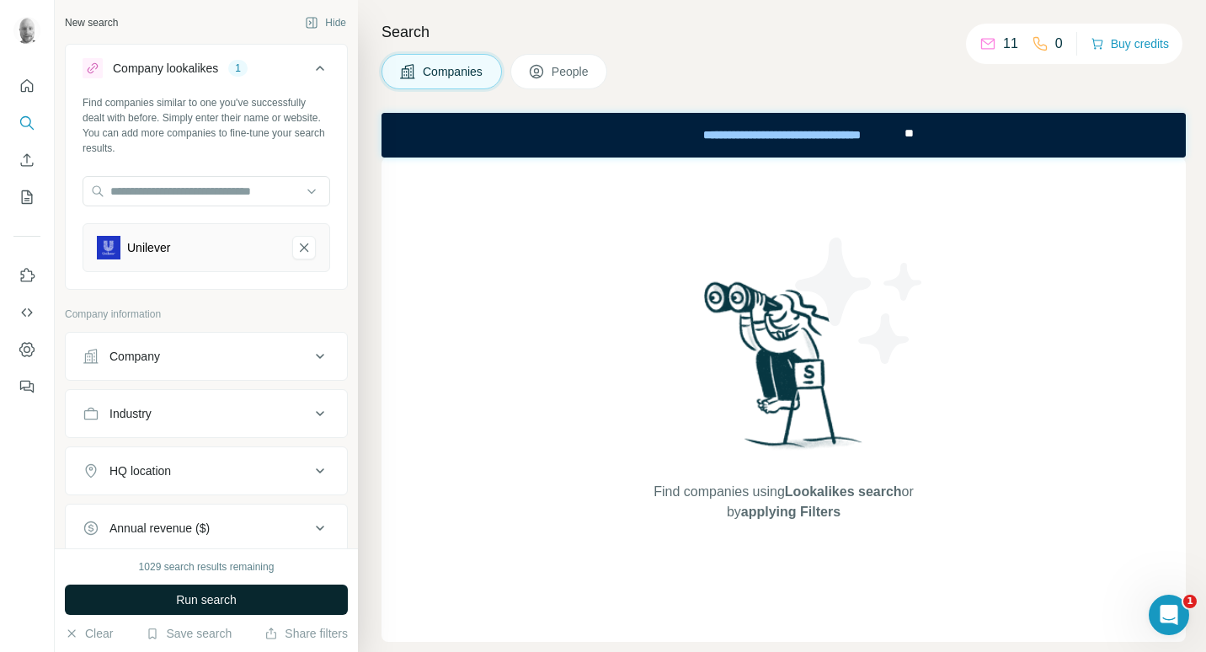
click at [255, 601] on button "Run search" at bounding box center [206, 599] width 283 height 30
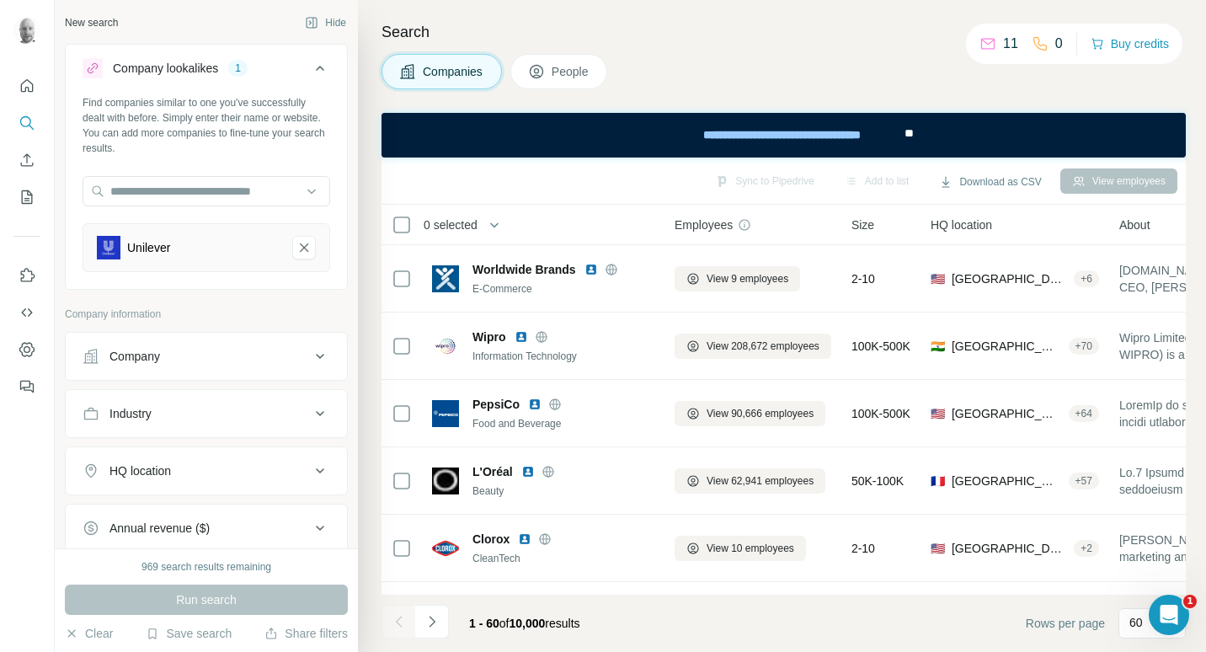
click at [552, 77] on button "People" at bounding box center [559, 71] width 98 height 35
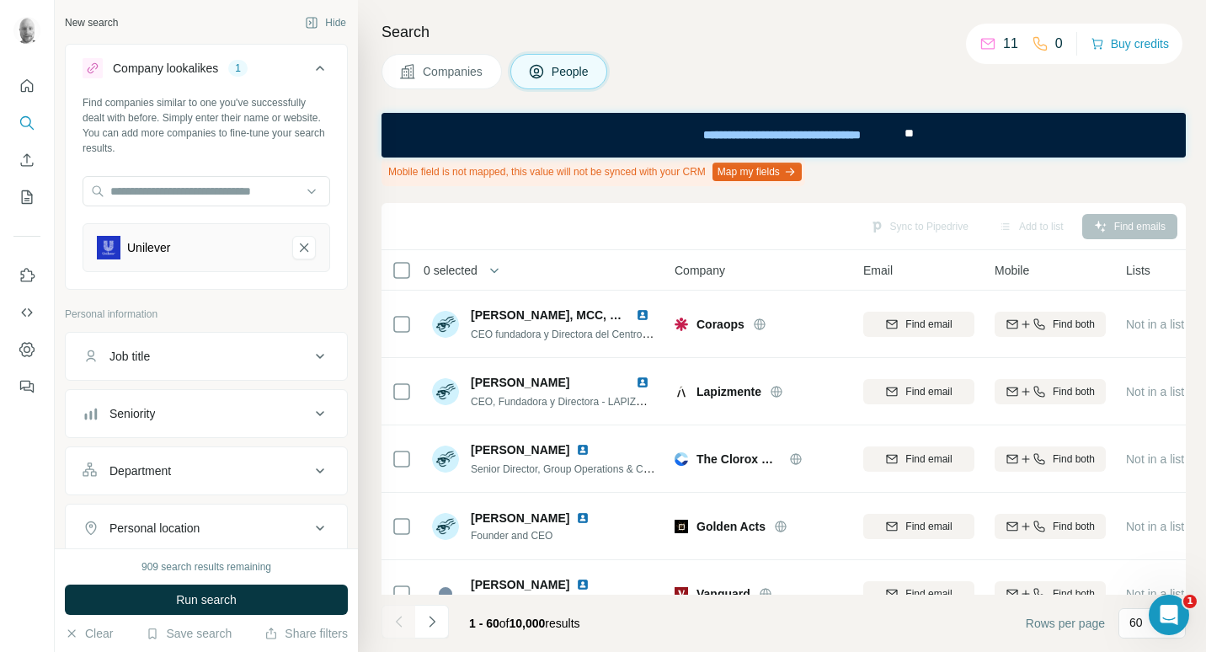
click at [239, 362] on div "Job title" at bounding box center [196, 356] width 227 height 17
click at [187, 403] on input "text" at bounding box center [190, 398] width 214 height 30
type input "*****"
click at [310, 400] on icon "button" at bounding box center [316, 398] width 13 height 10
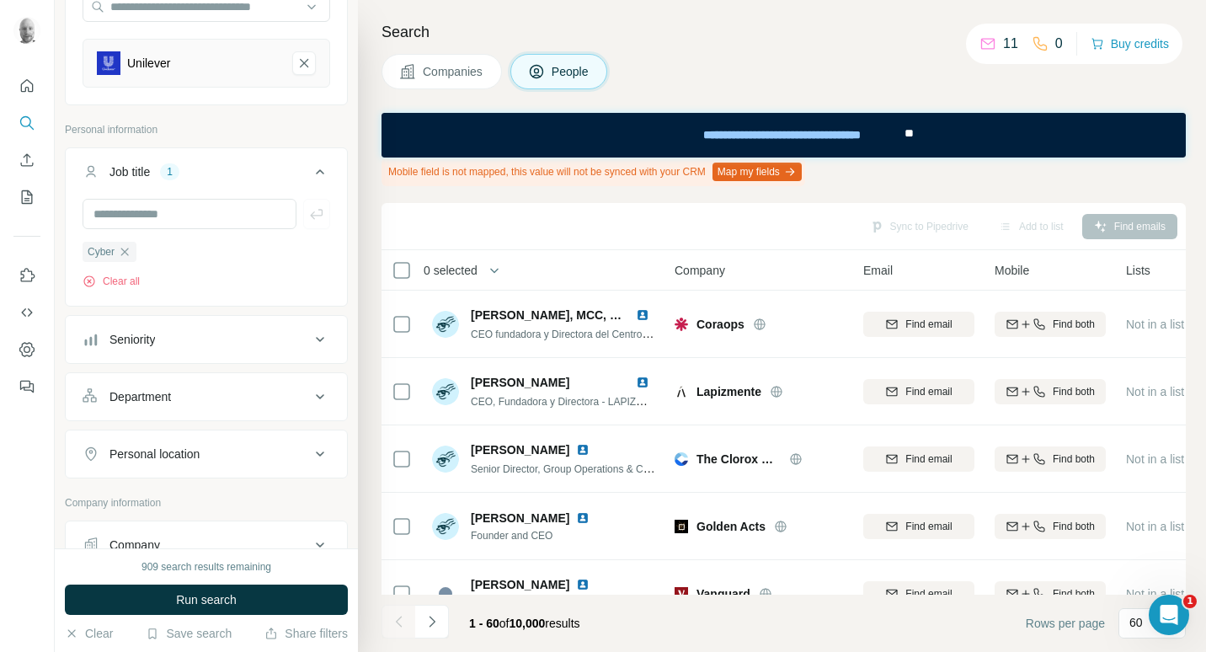
scroll to position [253, 0]
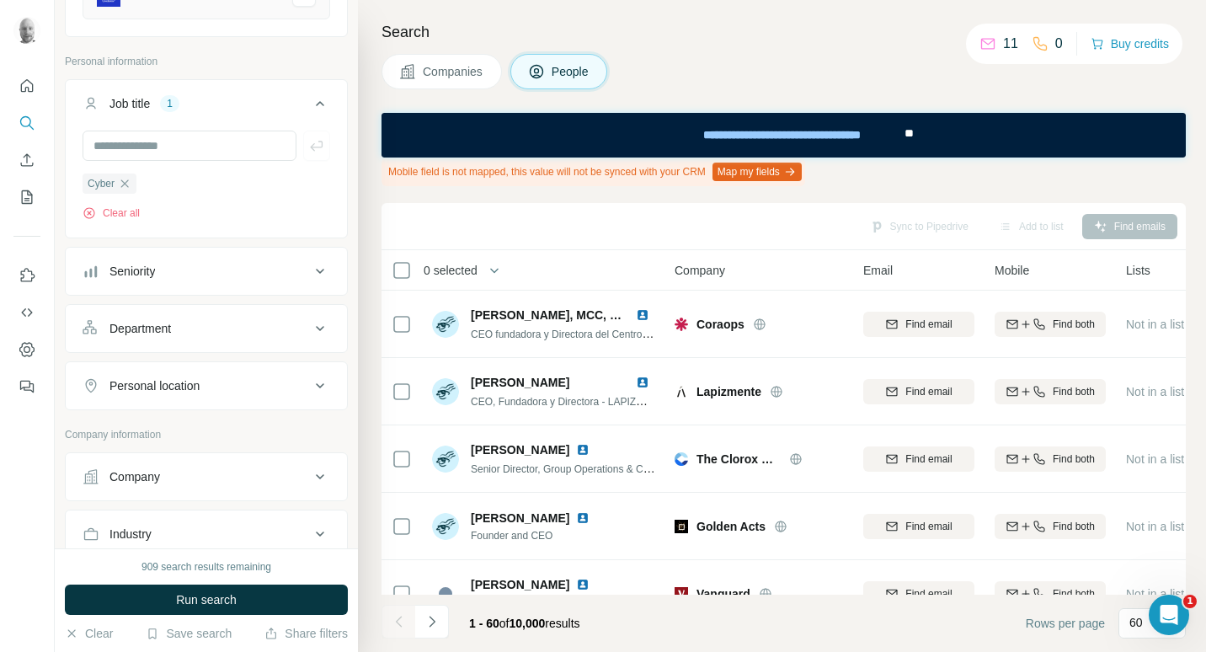
click at [272, 384] on div "Personal location" at bounding box center [196, 385] width 227 height 17
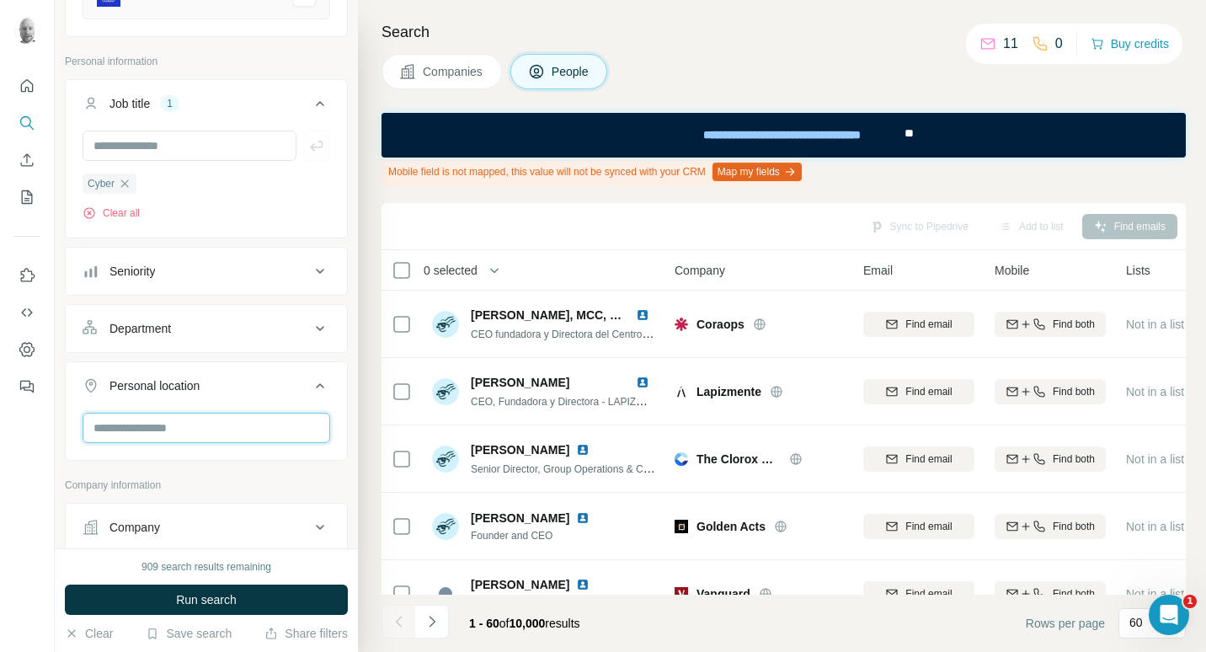
click at [182, 423] on input "text" at bounding box center [207, 428] width 248 height 30
type input "*********"
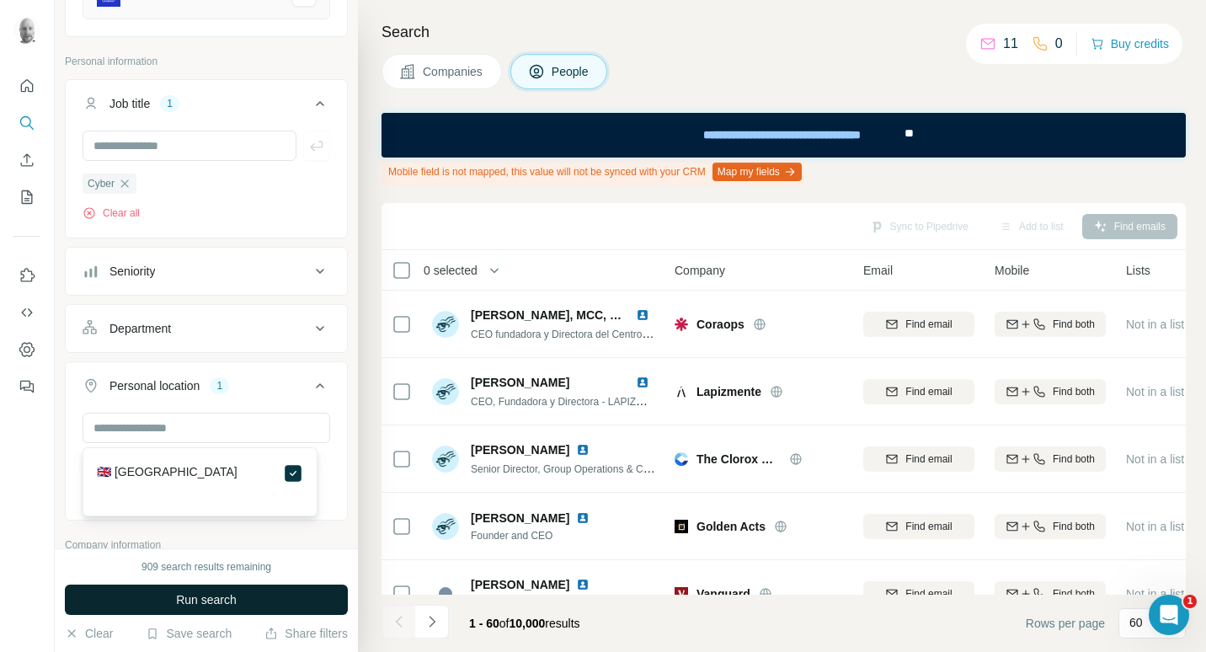
click at [251, 610] on button "Run search" at bounding box center [206, 599] width 283 height 30
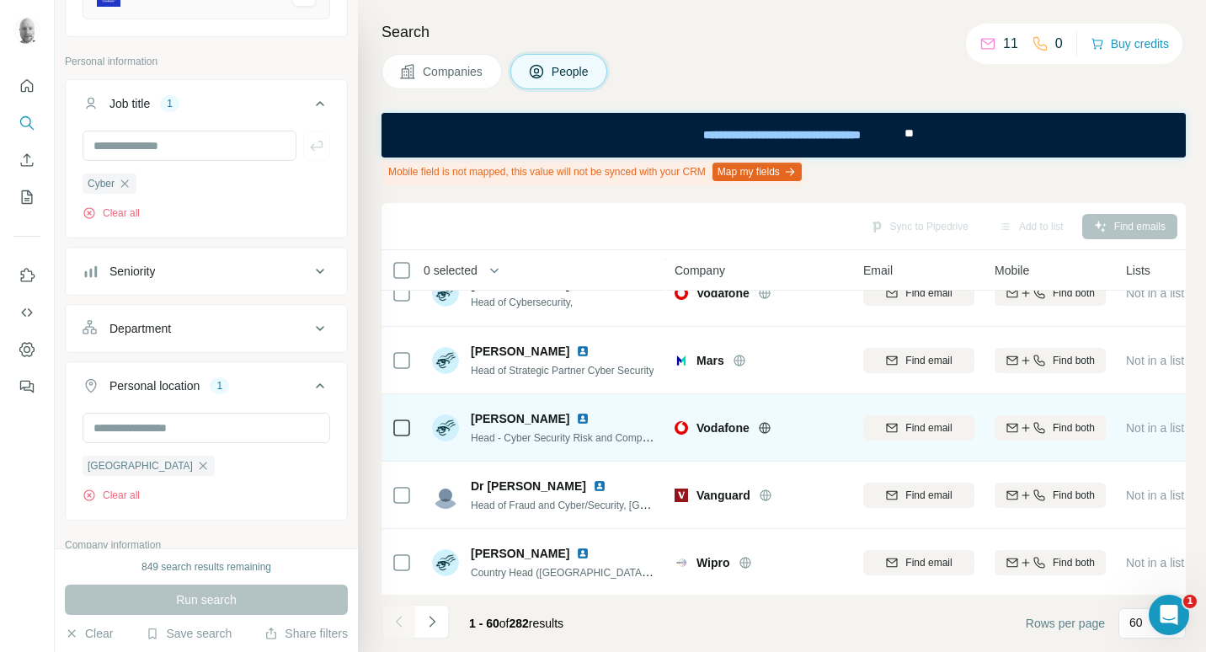
scroll to position [758, 0]
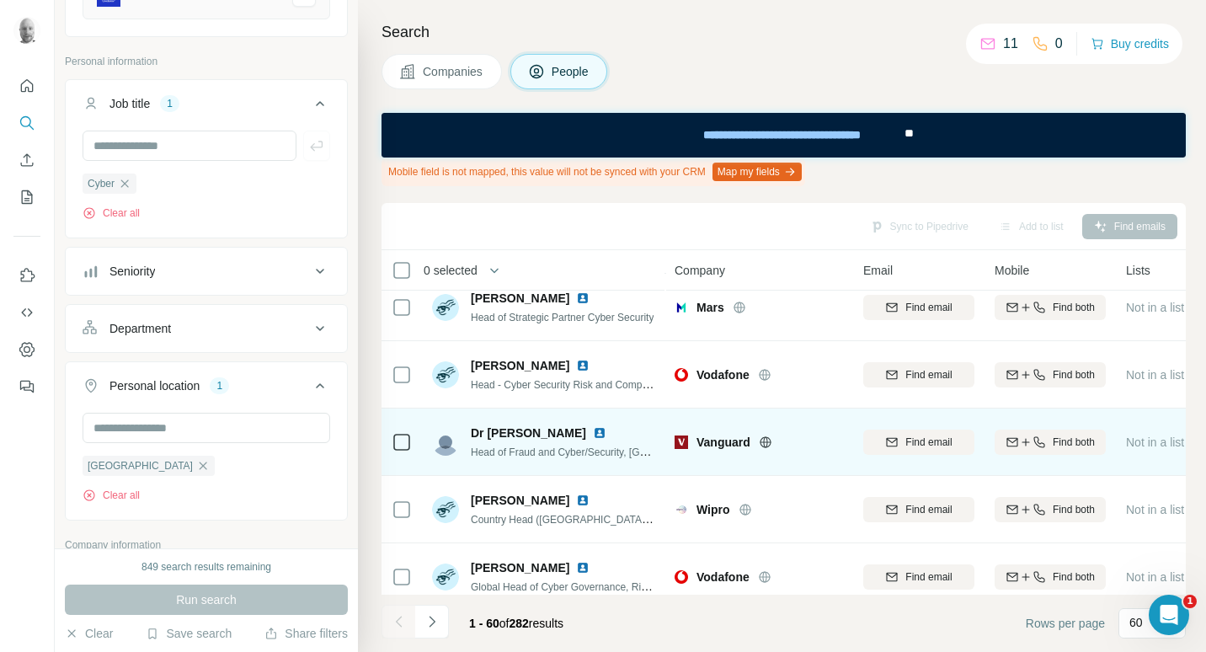
click at [765, 444] on icon at bounding box center [765, 441] width 13 height 13
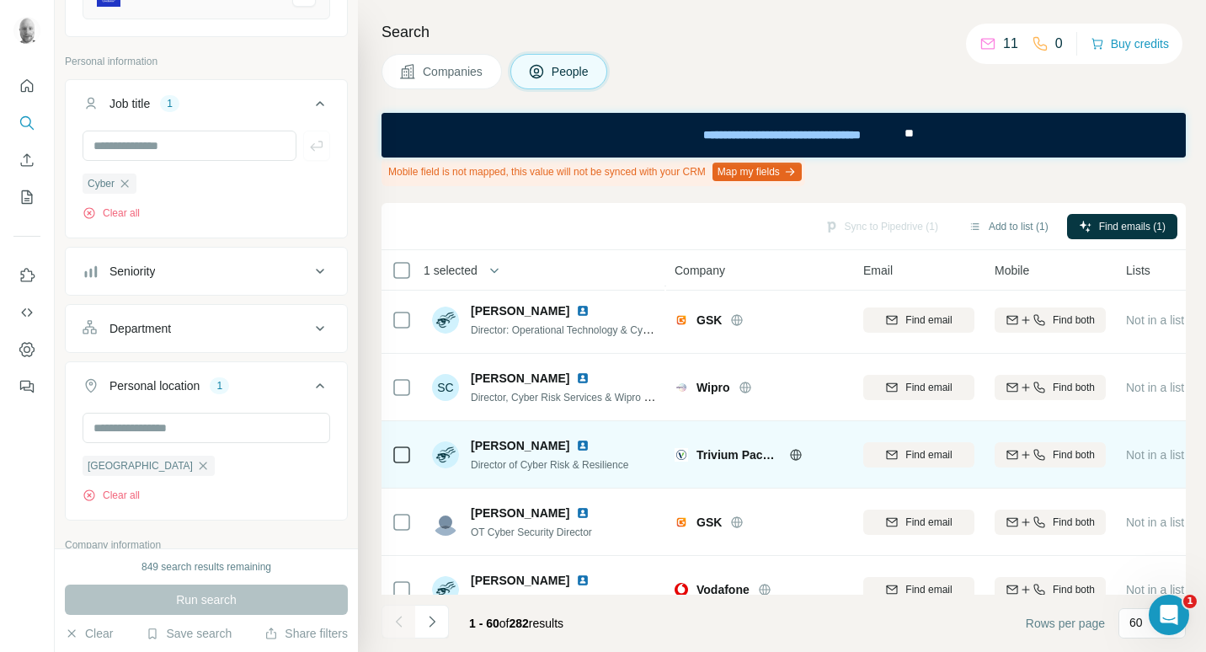
scroll to position [2274, 0]
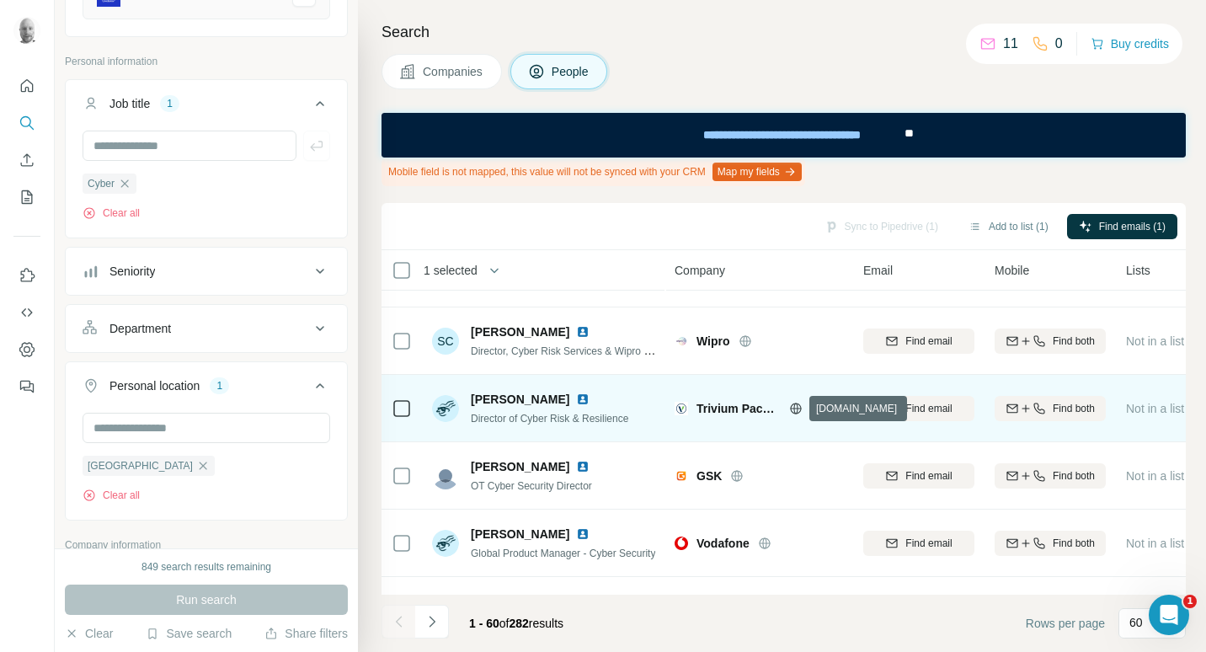
click at [796, 409] on icon at bounding box center [795, 408] width 13 height 13
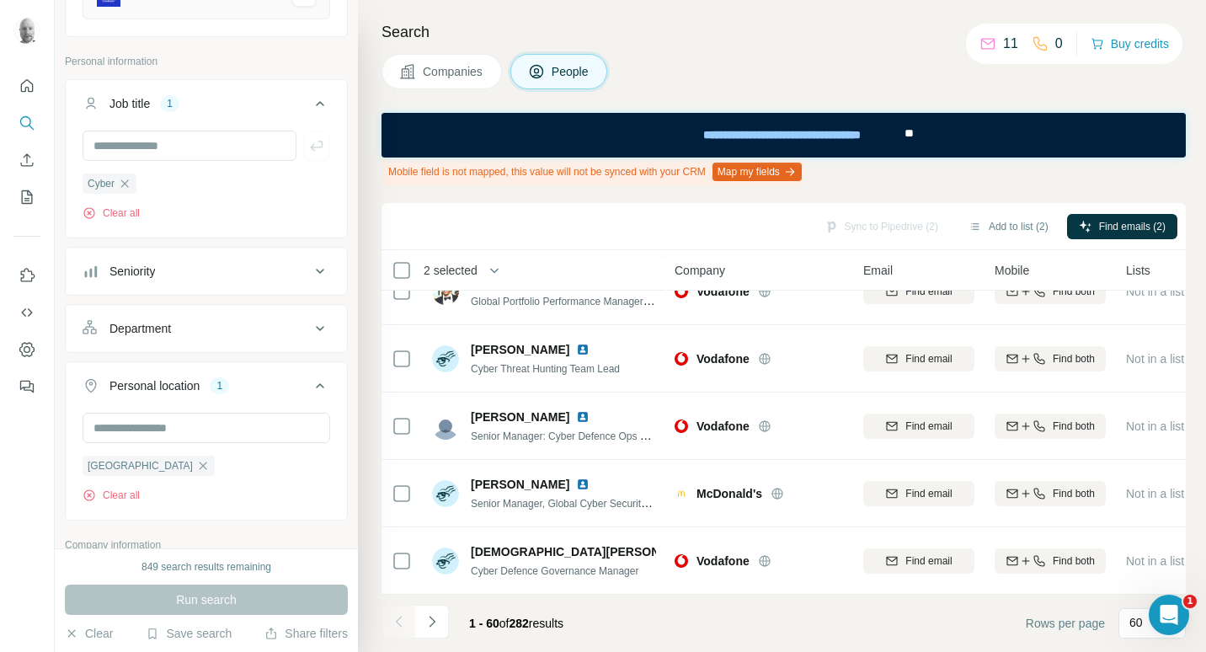
scroll to position [3746, 0]
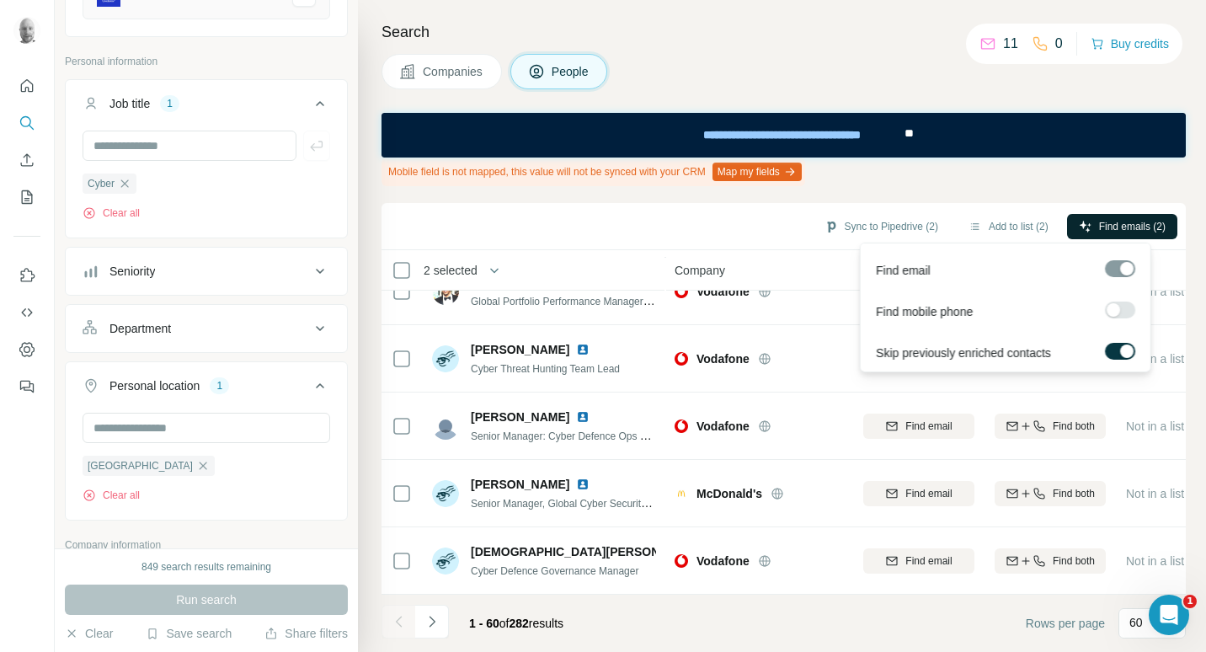
click at [1101, 225] on span "Find emails (2)" at bounding box center [1132, 226] width 67 height 15
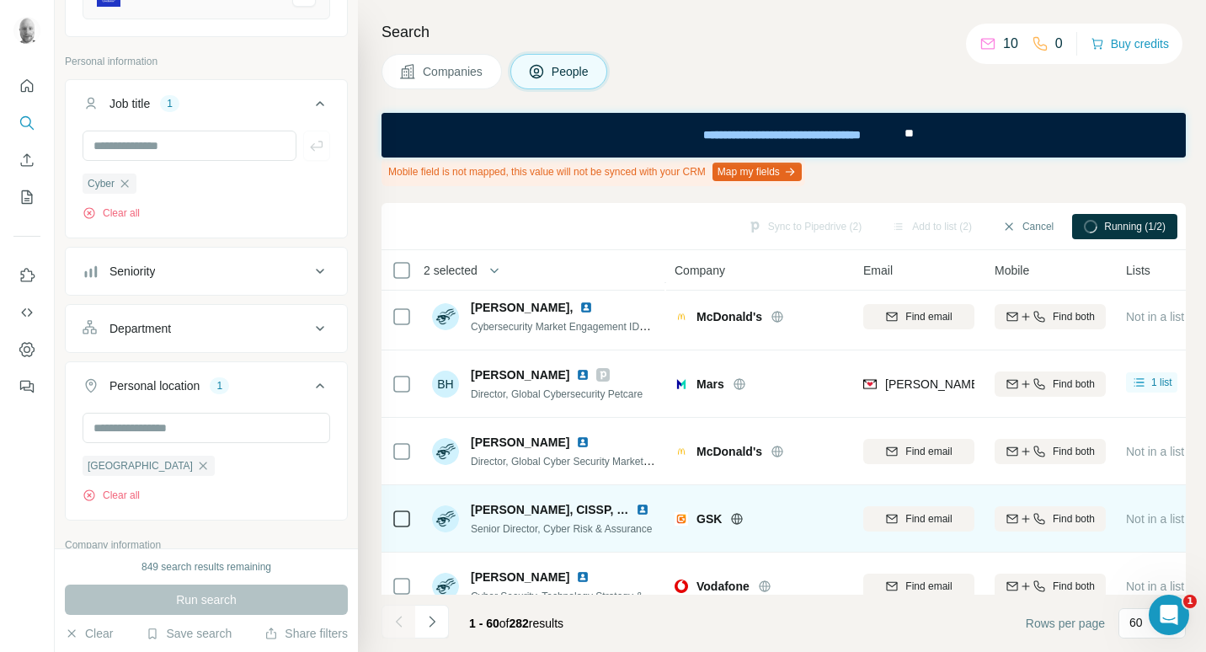
scroll to position [1725, 0]
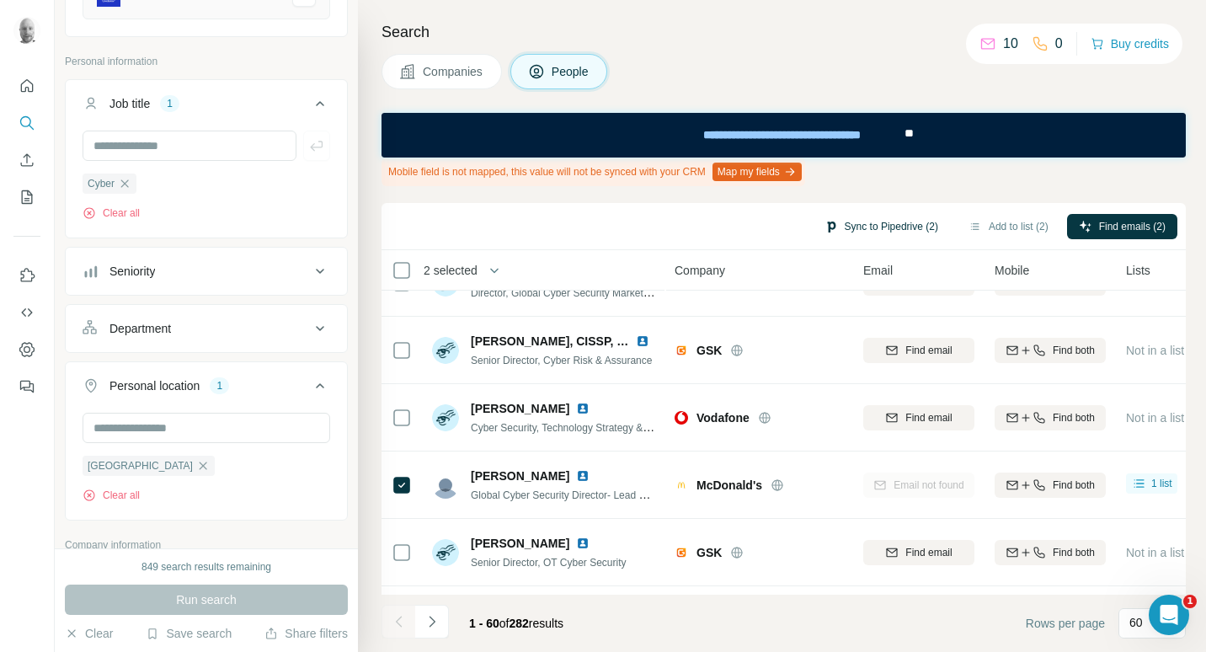
click at [890, 223] on button "Sync to Pipedrive (2)" at bounding box center [881, 226] width 137 height 25
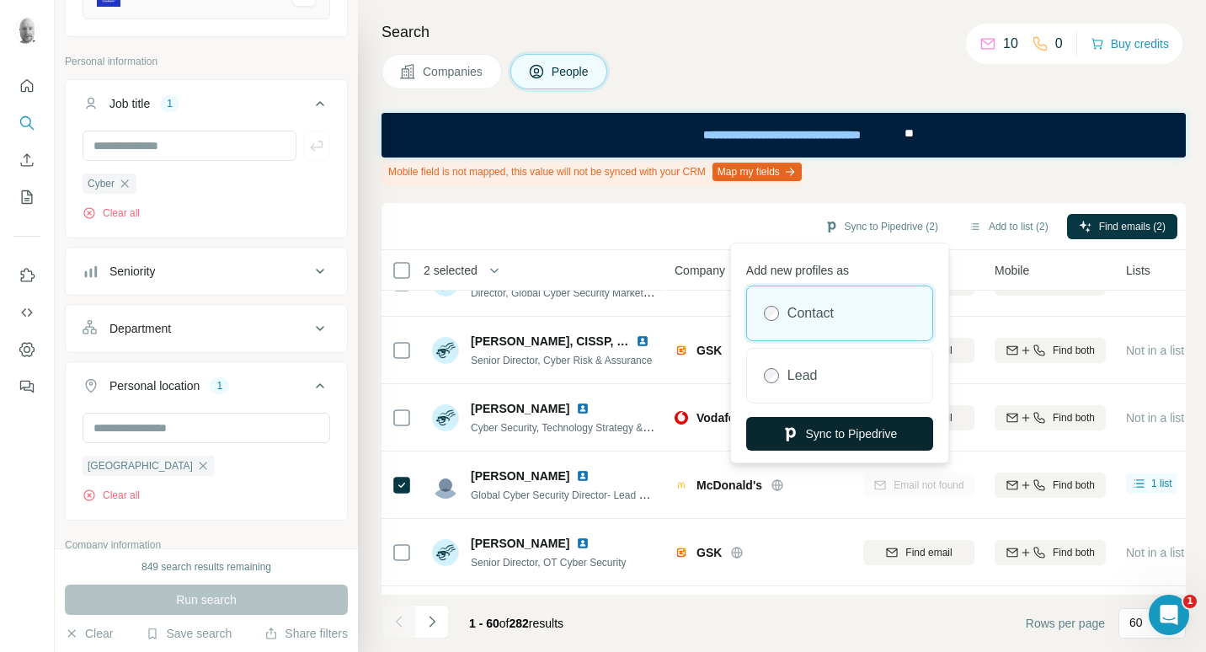
click at [860, 433] on button "Sync to Pipedrive" at bounding box center [839, 434] width 187 height 34
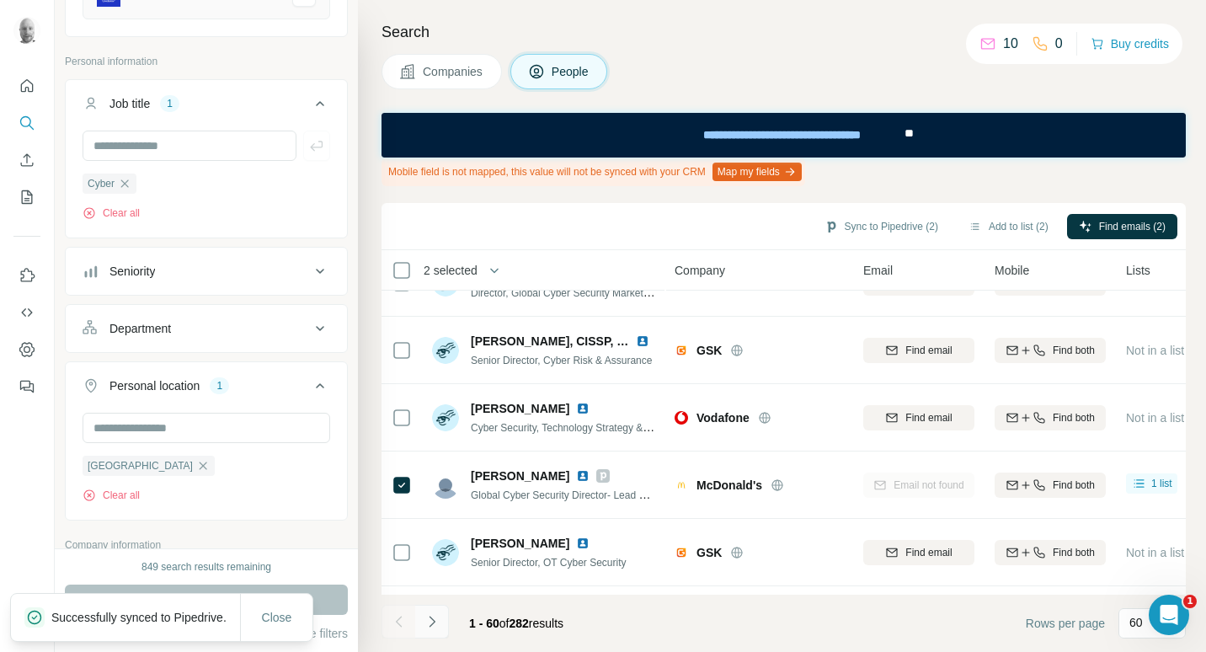
click at [434, 627] on icon "Navigate to next page" at bounding box center [432, 621] width 17 height 17
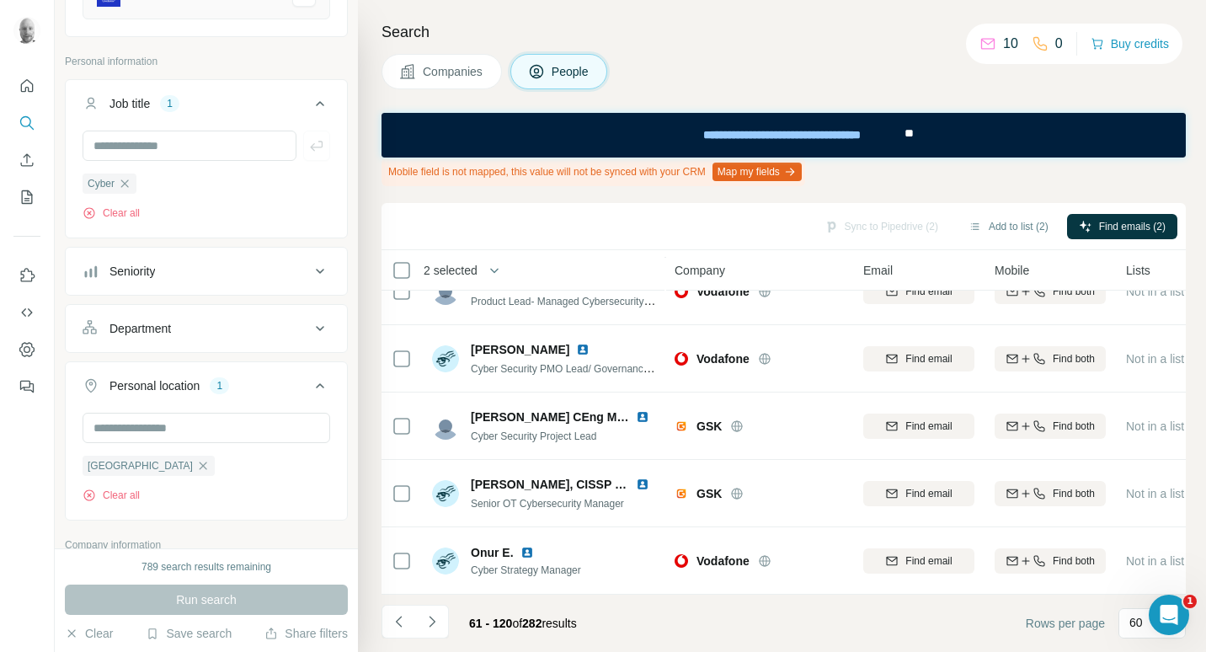
scroll to position [3746, 0]
click at [436, 625] on icon "Navigate to next page" at bounding box center [432, 621] width 17 height 17
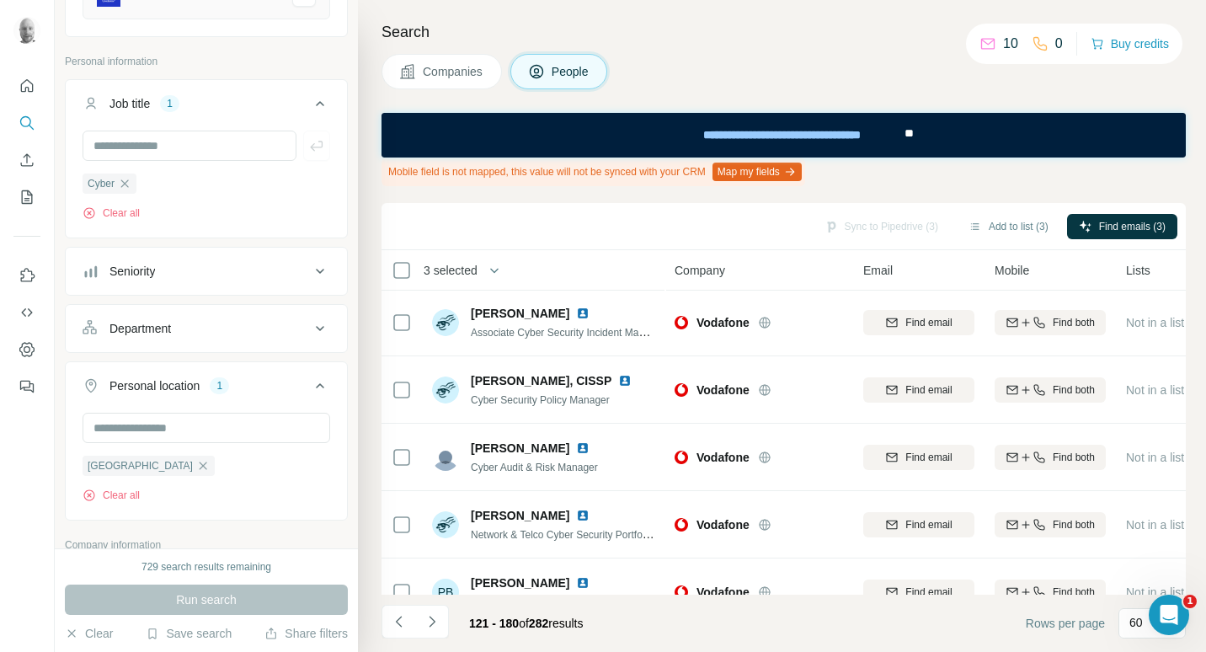
scroll to position [0, 0]
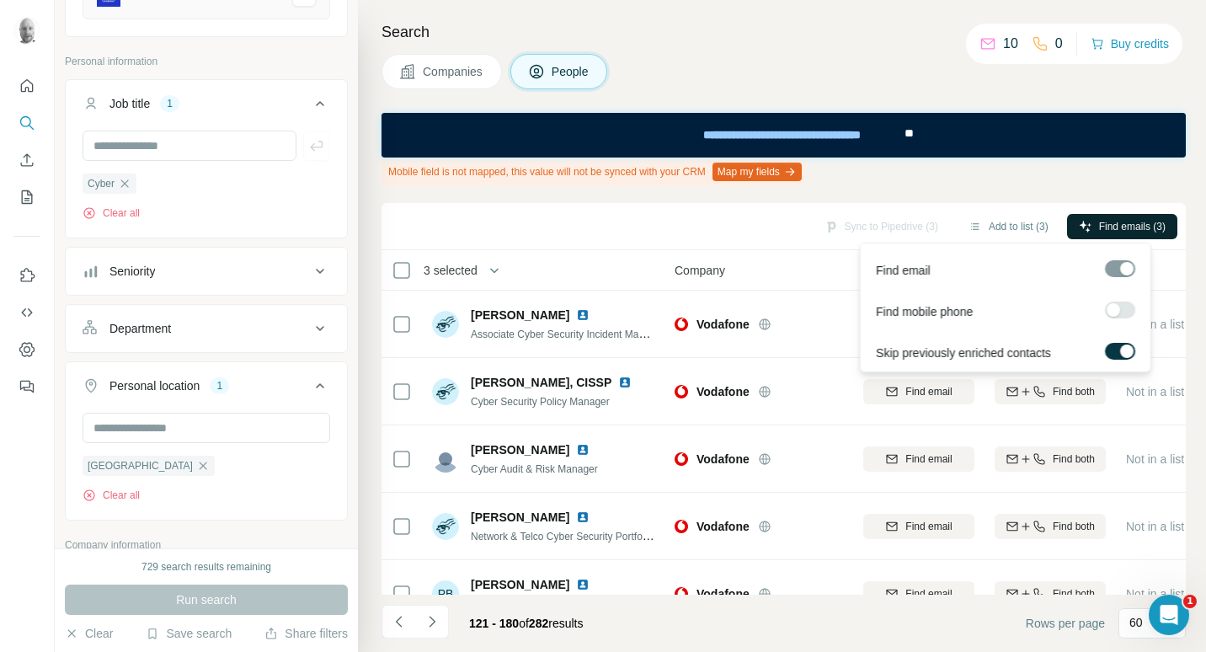
click at [1099, 230] on span "Find emails (3)" at bounding box center [1132, 226] width 67 height 15
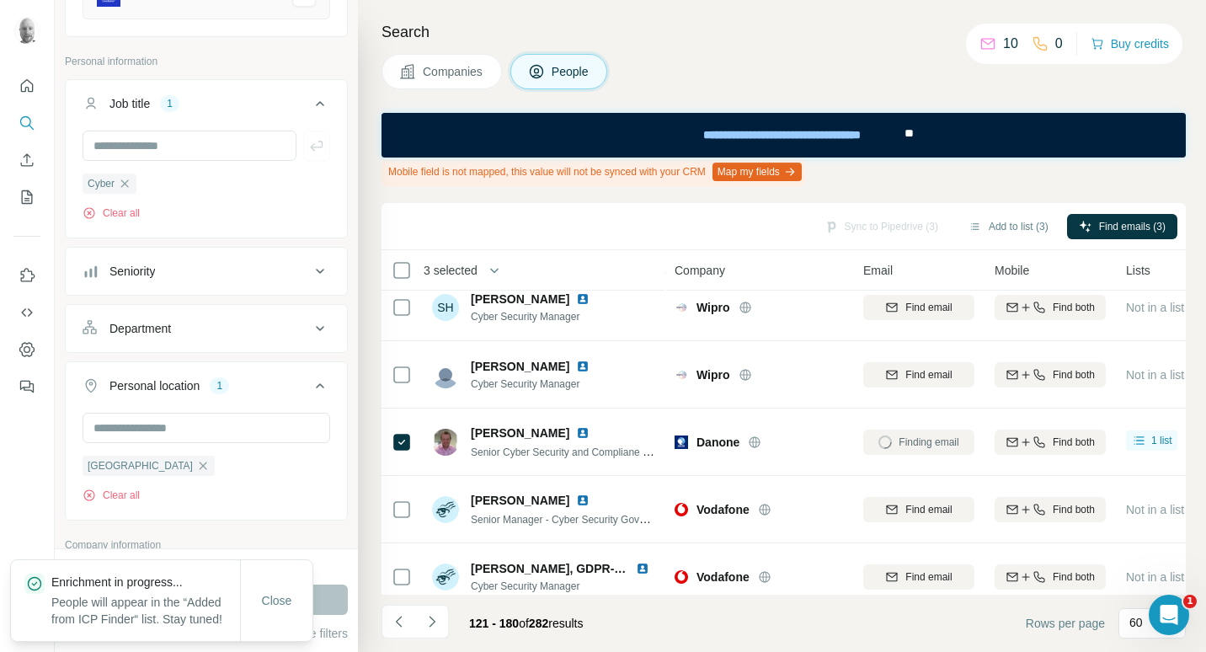
scroll to position [1516, 0]
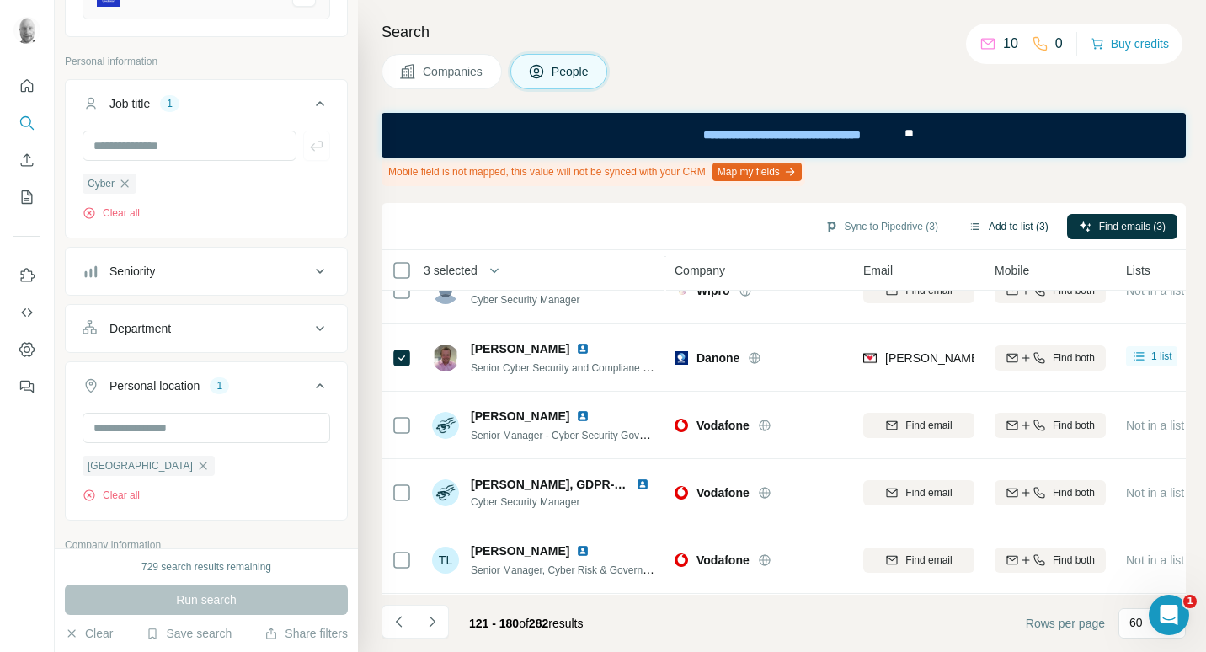
click at [1014, 227] on button "Add to list (3)" at bounding box center [1009, 226] width 104 height 25
click at [879, 228] on button "Sync to Pipedrive (3)" at bounding box center [881, 226] width 137 height 25
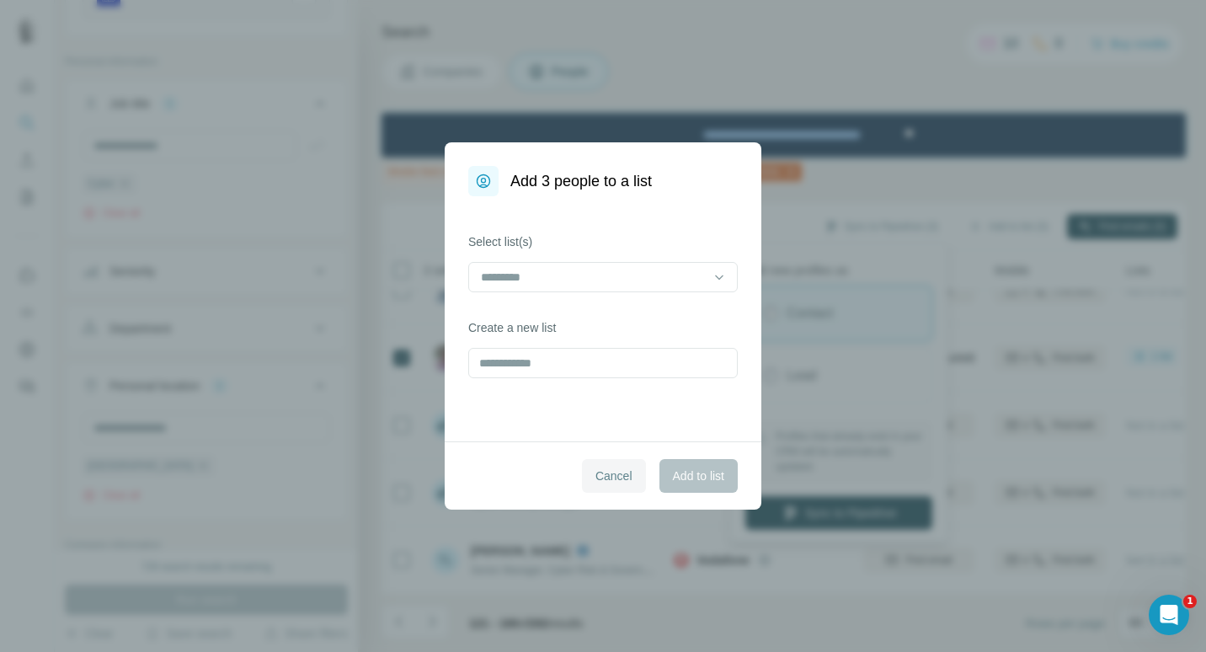
click at [607, 483] on span "Cancel" at bounding box center [613, 475] width 37 height 17
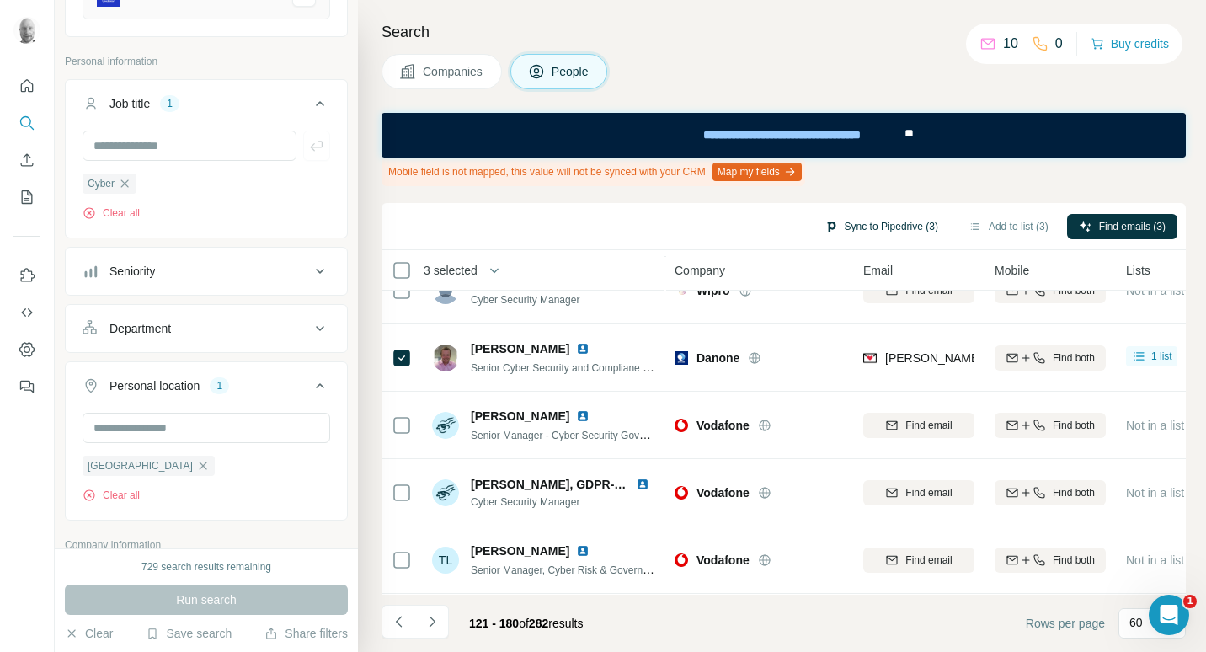
click at [896, 222] on button "Sync to Pipedrive (3)" at bounding box center [881, 226] width 137 height 25
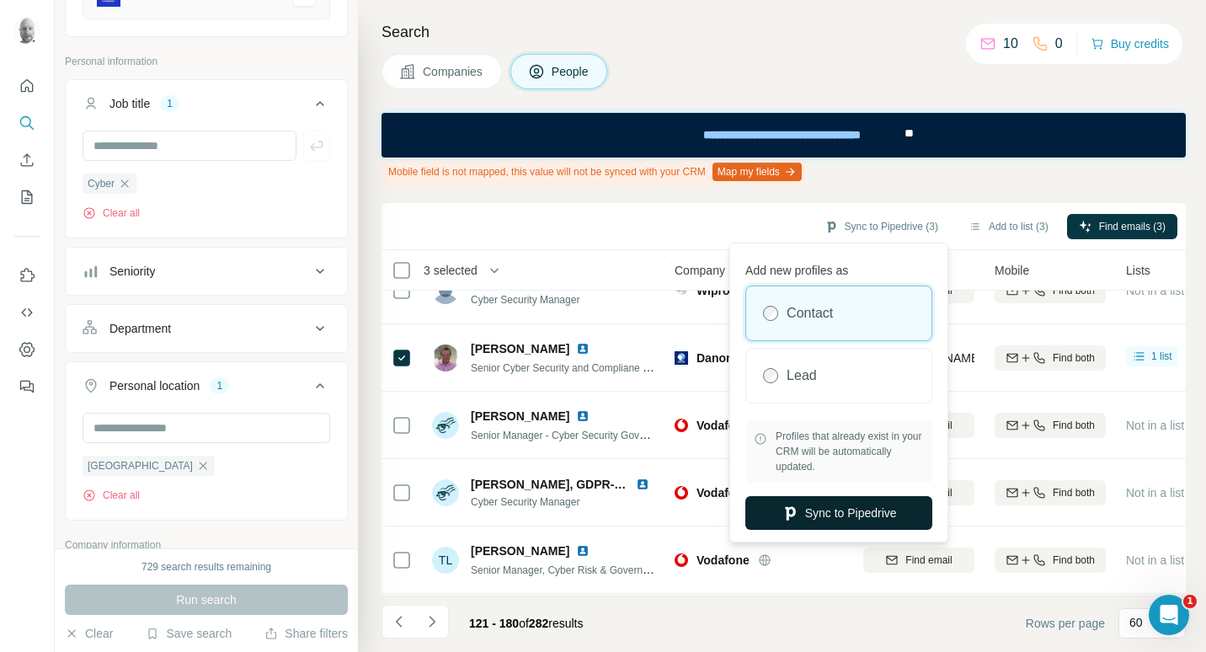
click at [815, 515] on button "Sync to Pipedrive" at bounding box center [838, 513] width 187 height 34
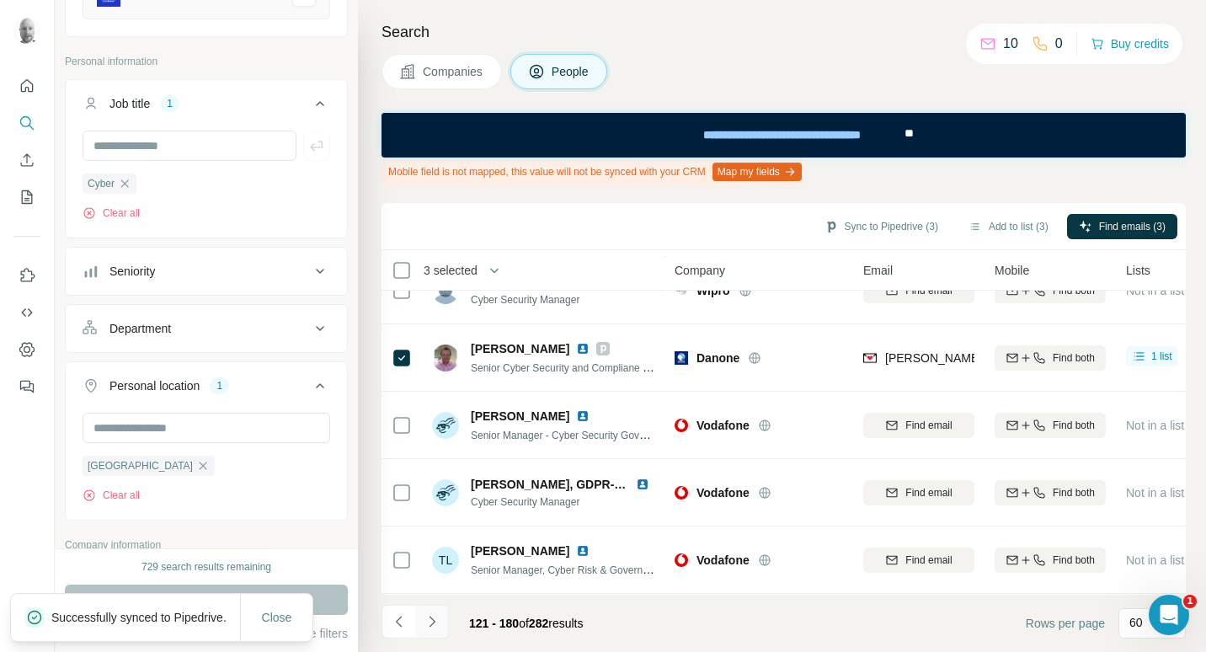
click at [430, 624] on icon "Navigate to next page" at bounding box center [432, 621] width 17 height 17
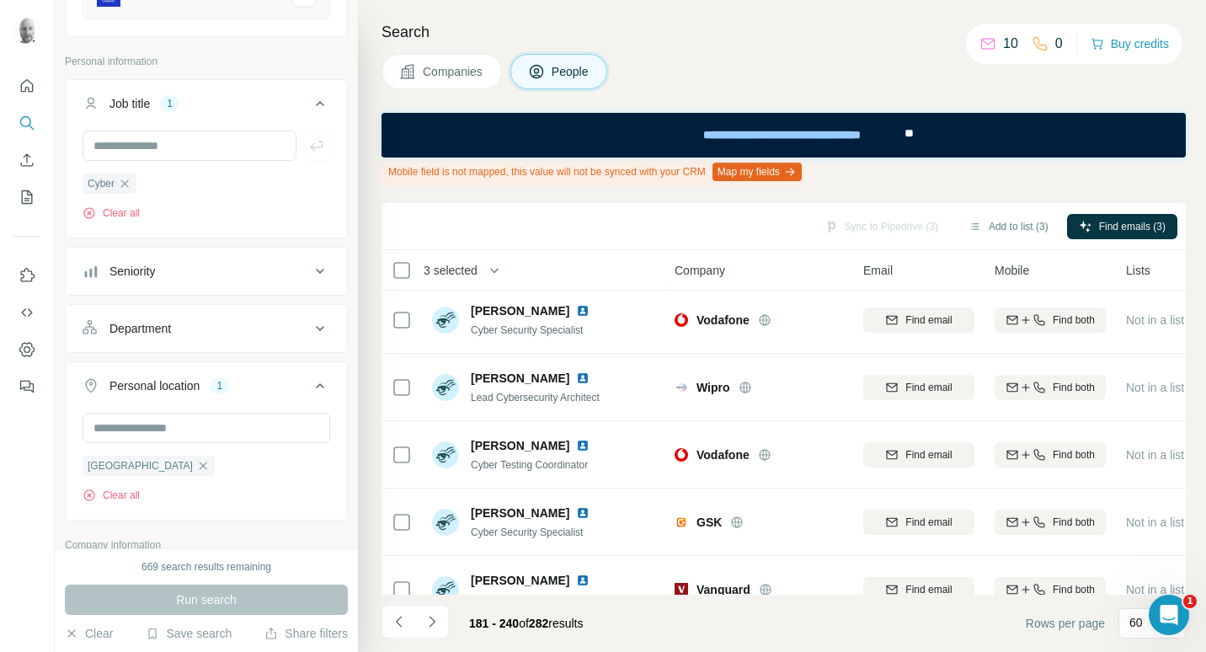
scroll to position [0, 0]
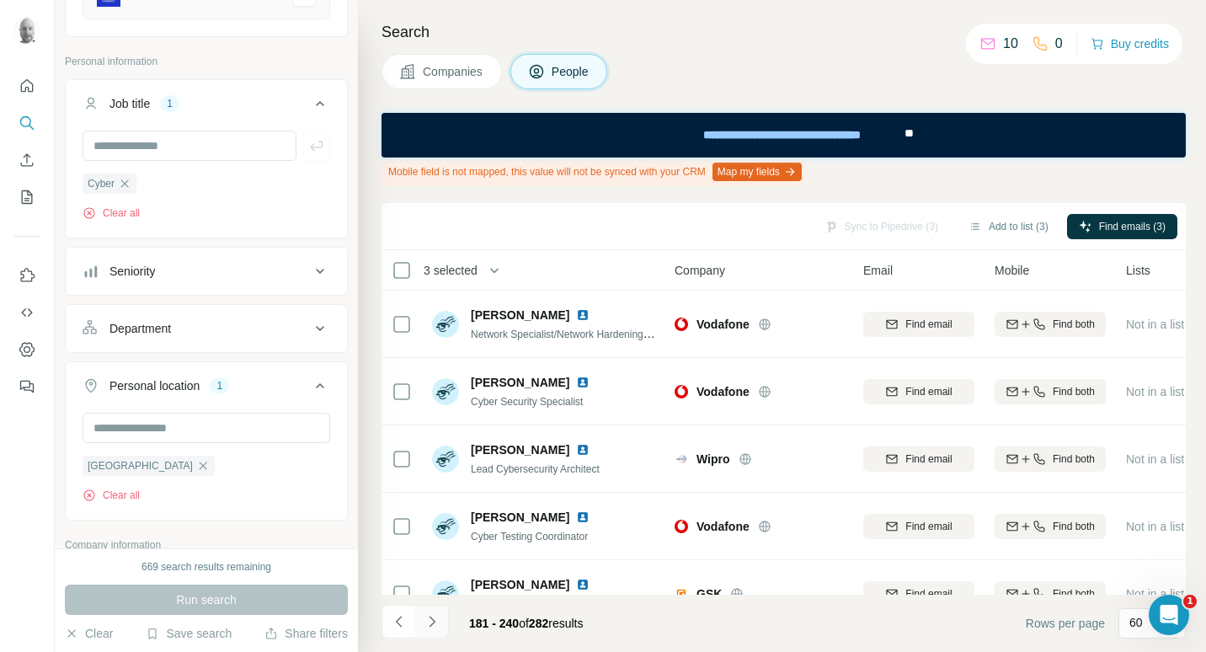
click at [435, 620] on icon "Navigate to next page" at bounding box center [432, 621] width 17 height 17
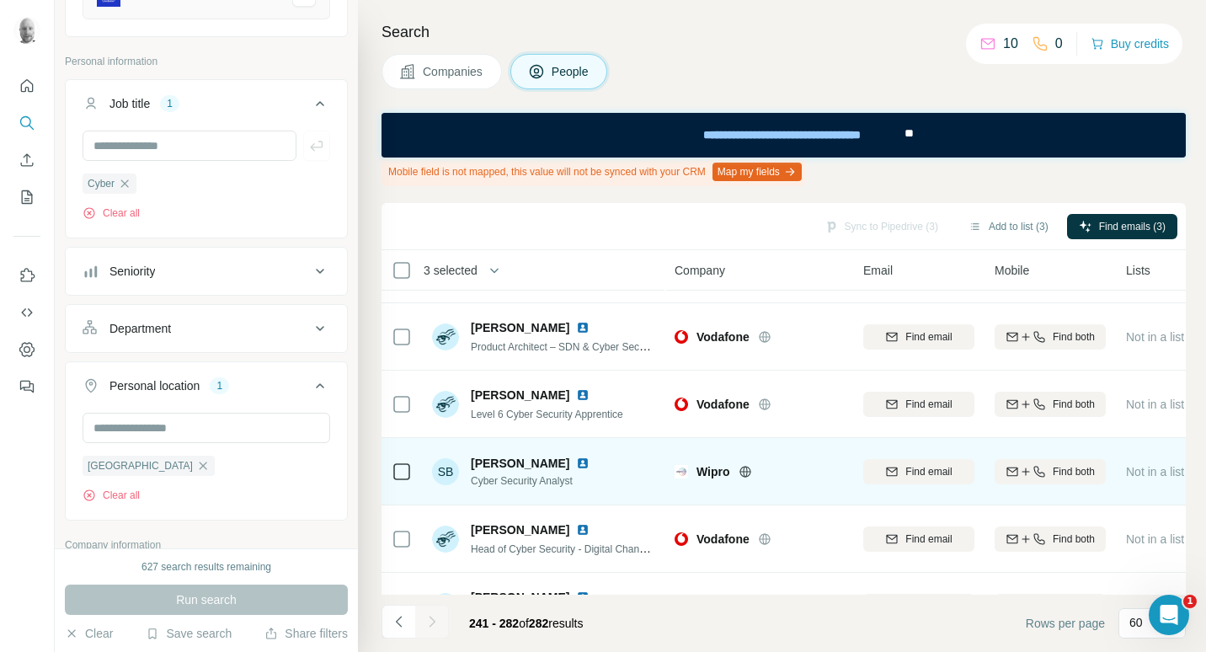
scroll to position [2534, 0]
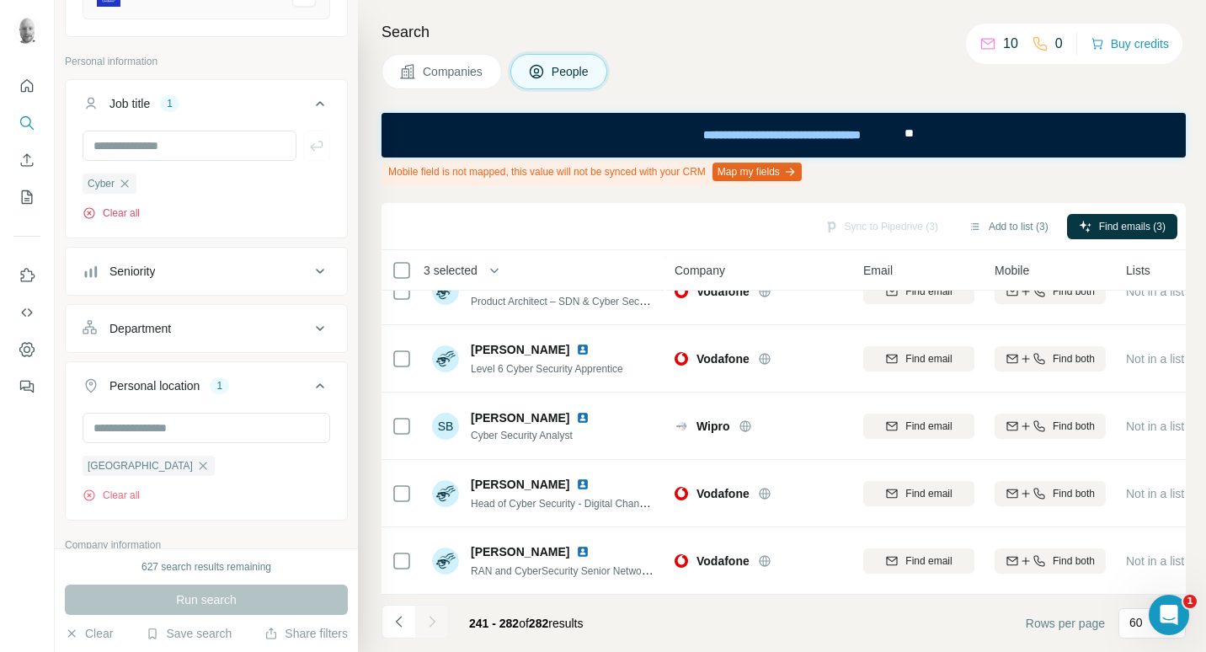
click at [120, 217] on button "Clear all" at bounding box center [111, 212] width 57 height 15
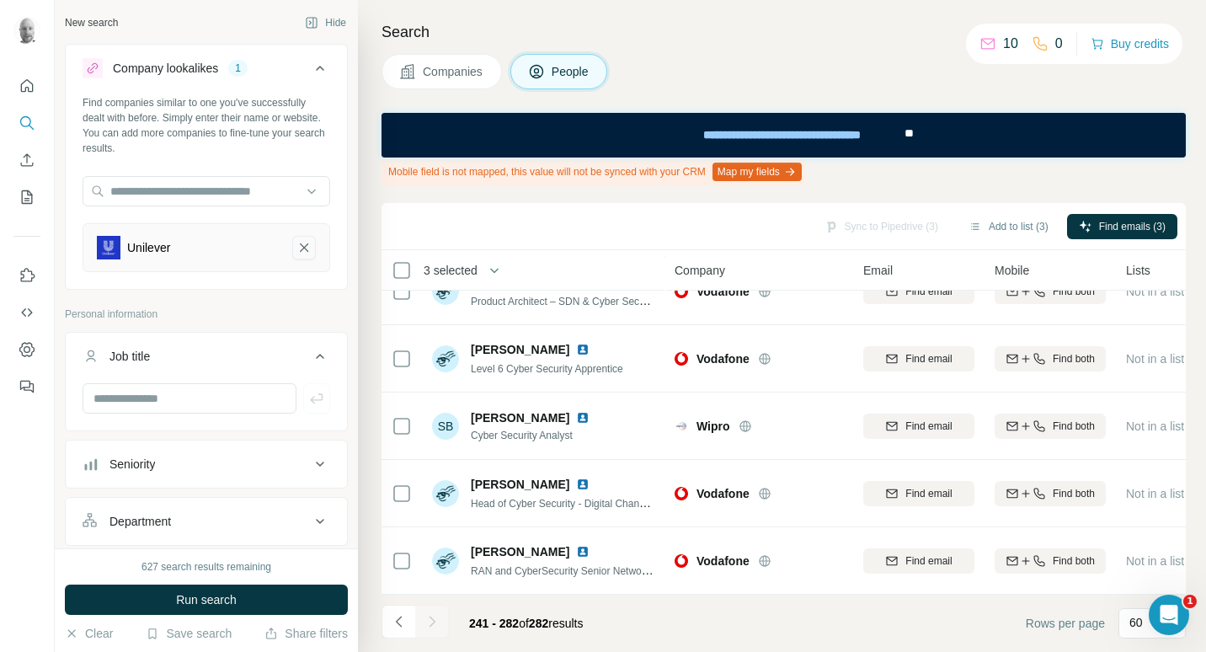
click at [300, 239] on button "Unilever-remove-button" at bounding box center [304, 248] width 24 height 24
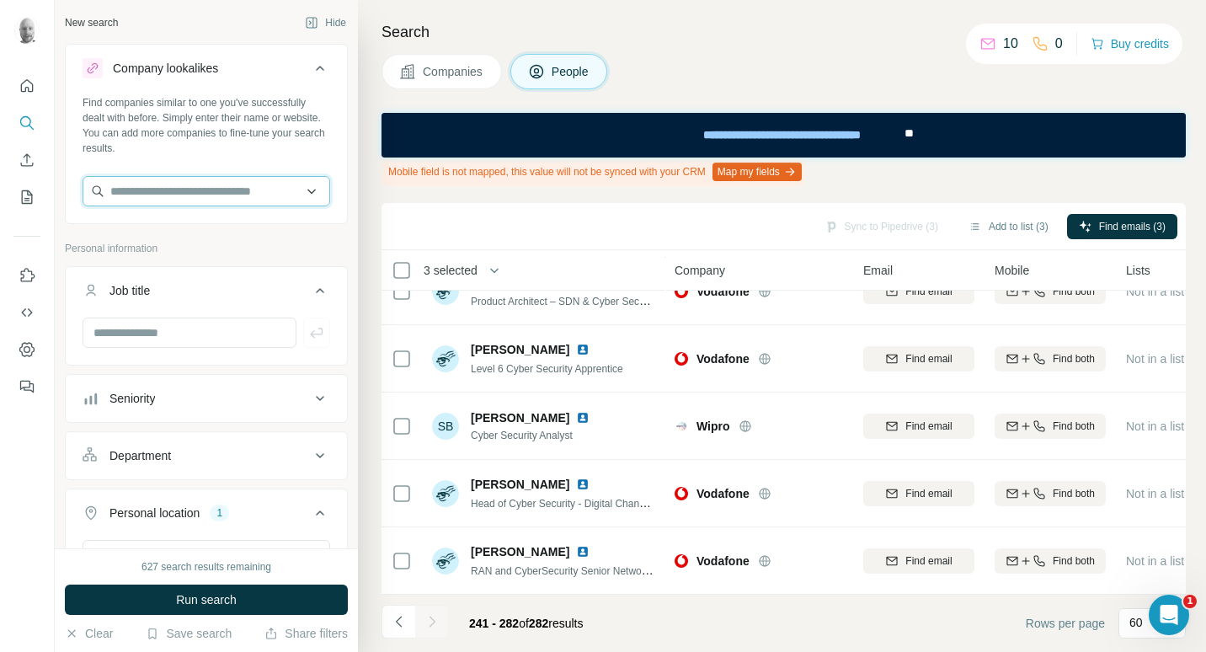
click at [179, 195] on input "text" at bounding box center [207, 191] width 248 height 30
click at [240, 195] on input "text" at bounding box center [207, 191] width 248 height 30
click at [183, 191] on input "text" at bounding box center [207, 191] width 248 height 30
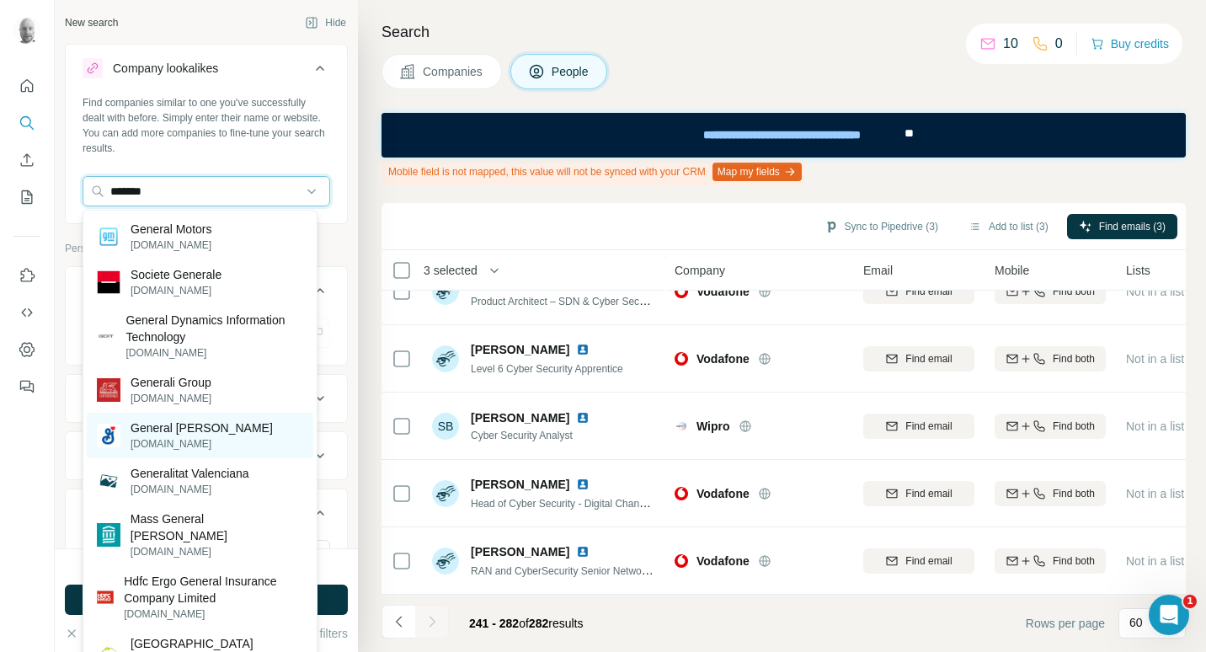
type input "*******"
click at [183, 437] on p "generalmills.com" at bounding box center [202, 443] width 142 height 15
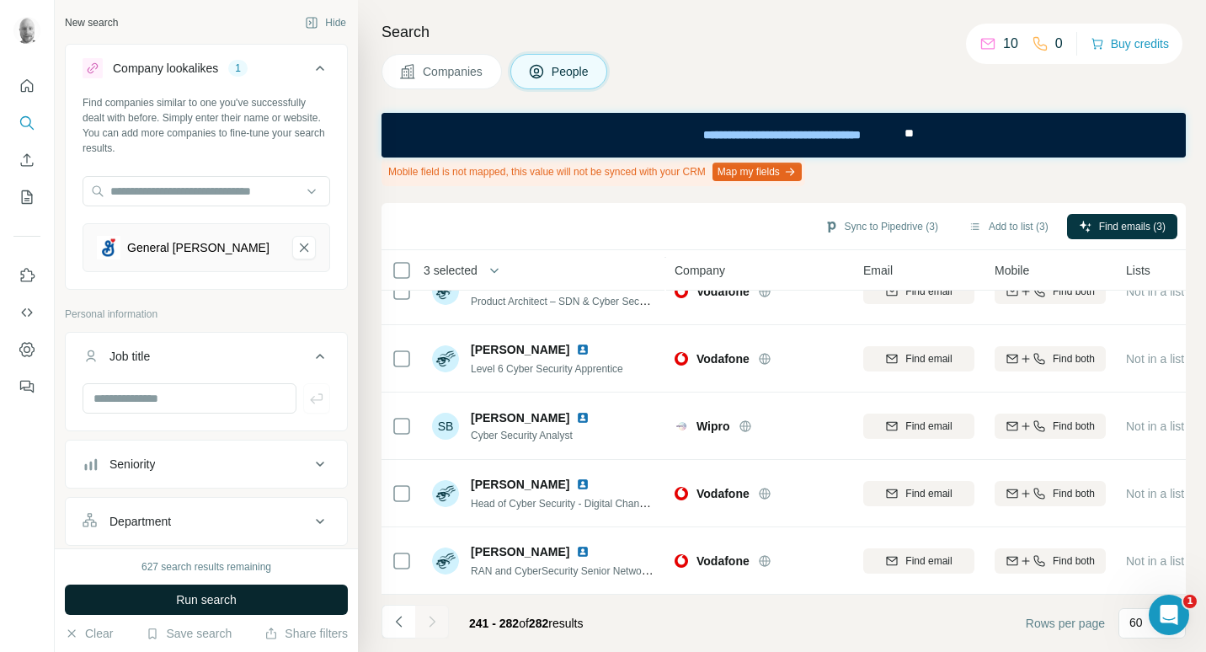
click at [238, 605] on button "Run search" at bounding box center [206, 599] width 283 height 30
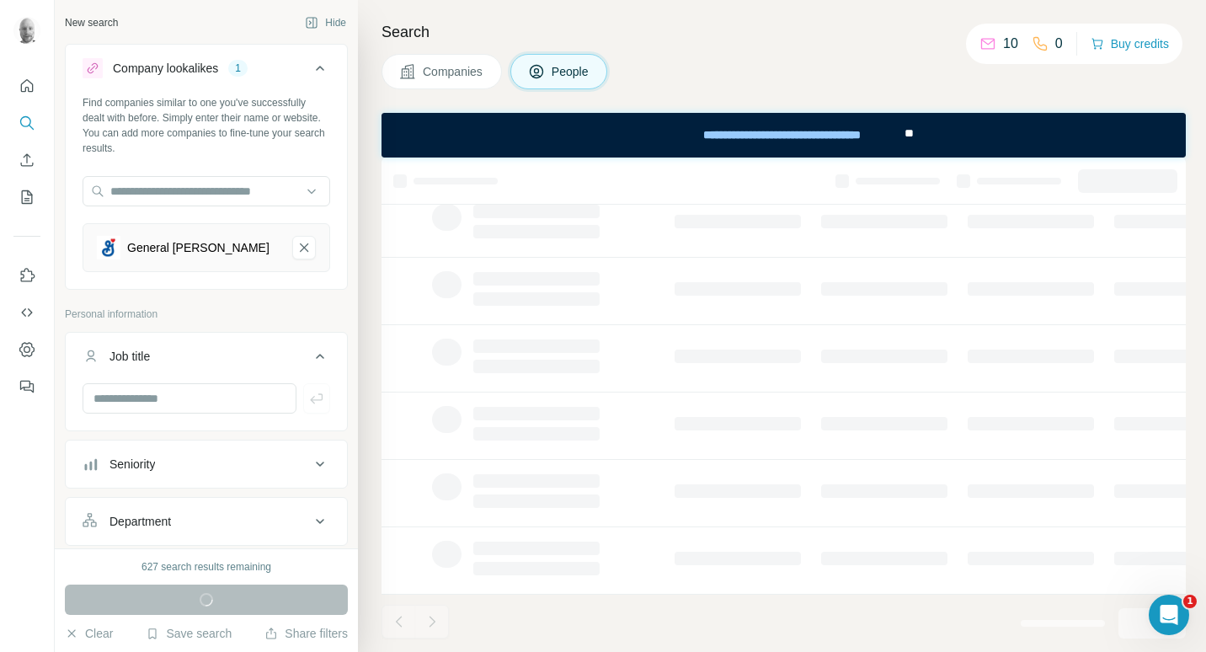
scroll to position [333, 0]
click at [459, 75] on span "Companies" at bounding box center [453, 71] width 61 height 17
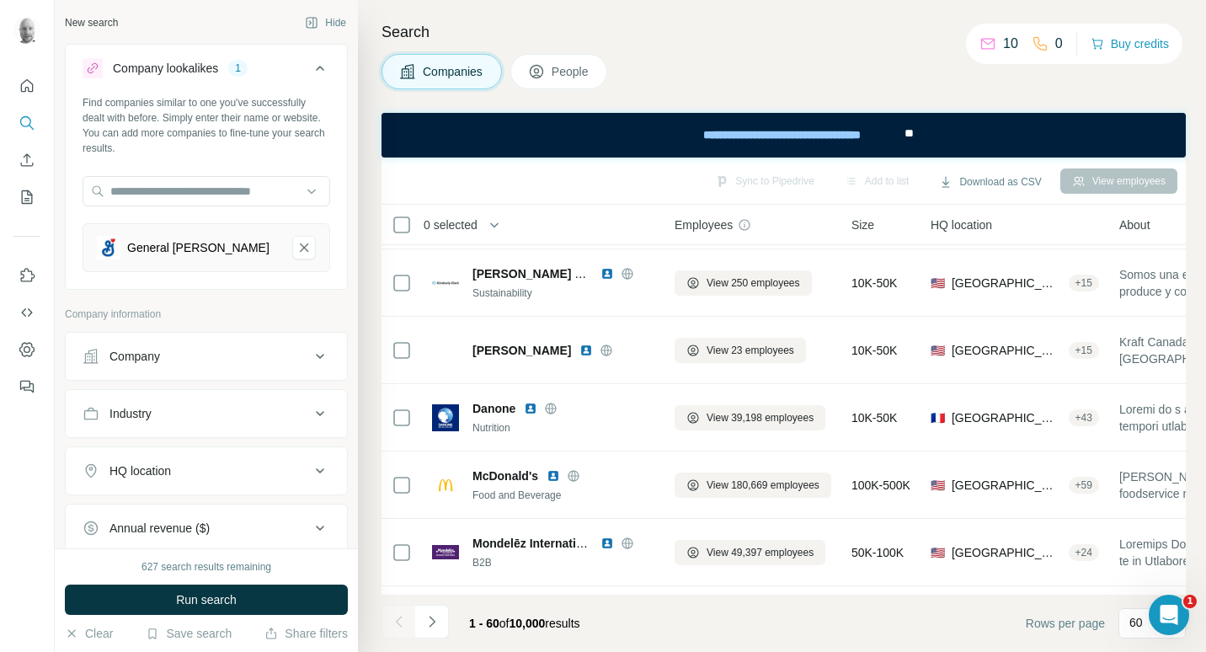
scroll to position [2534, 0]
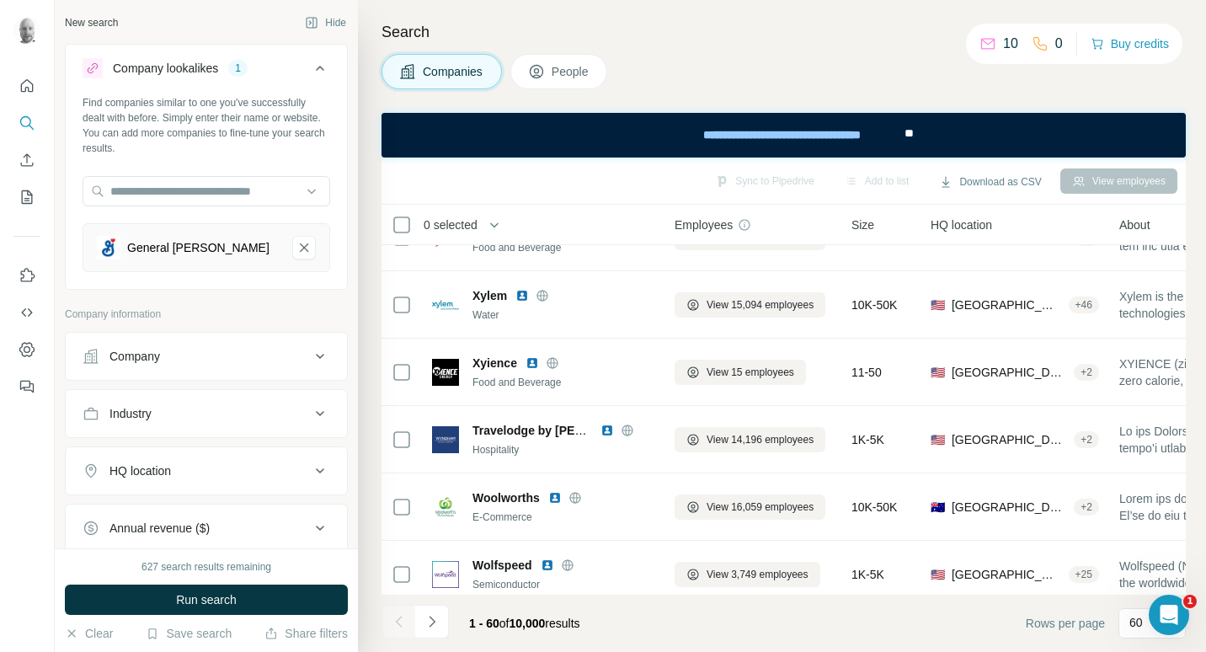
drag, startPoint x: 561, startPoint y: 78, endPoint x: 138, endPoint y: 9, distance: 428.3
click at [561, 78] on span "People" at bounding box center [571, 71] width 39 height 17
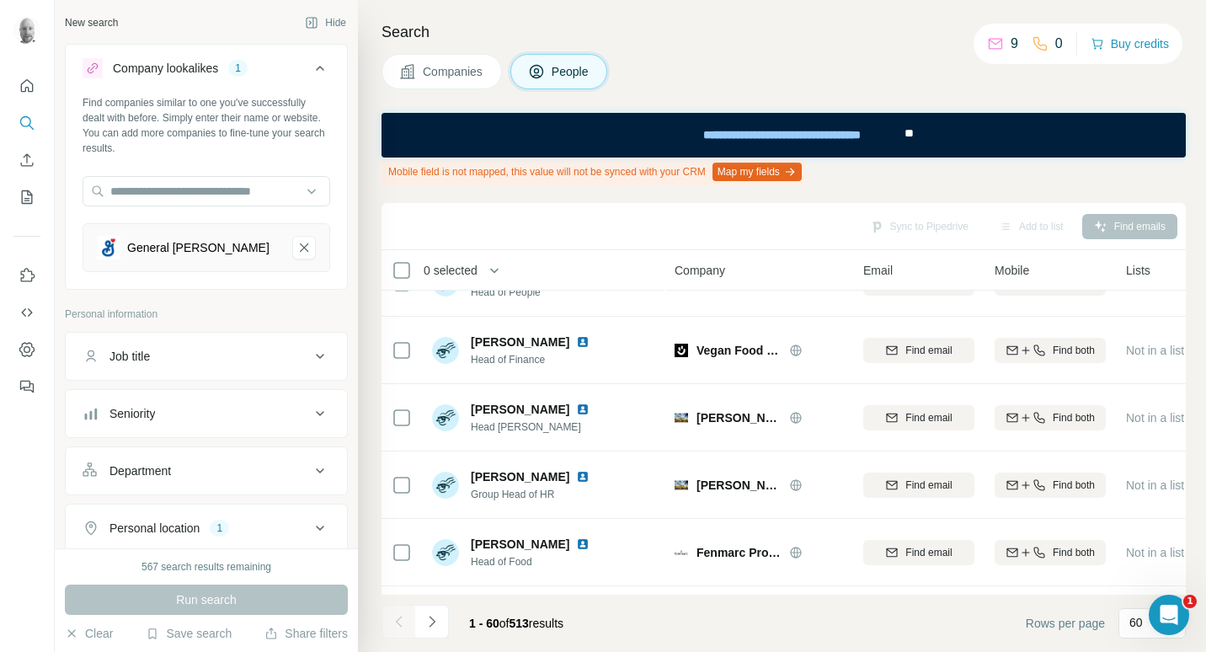
click at [245, 352] on div "Job title" at bounding box center [196, 356] width 227 height 17
click at [195, 403] on input "text" at bounding box center [190, 398] width 214 height 30
type input "*****"
click at [308, 403] on icon "button" at bounding box center [316, 398] width 17 height 17
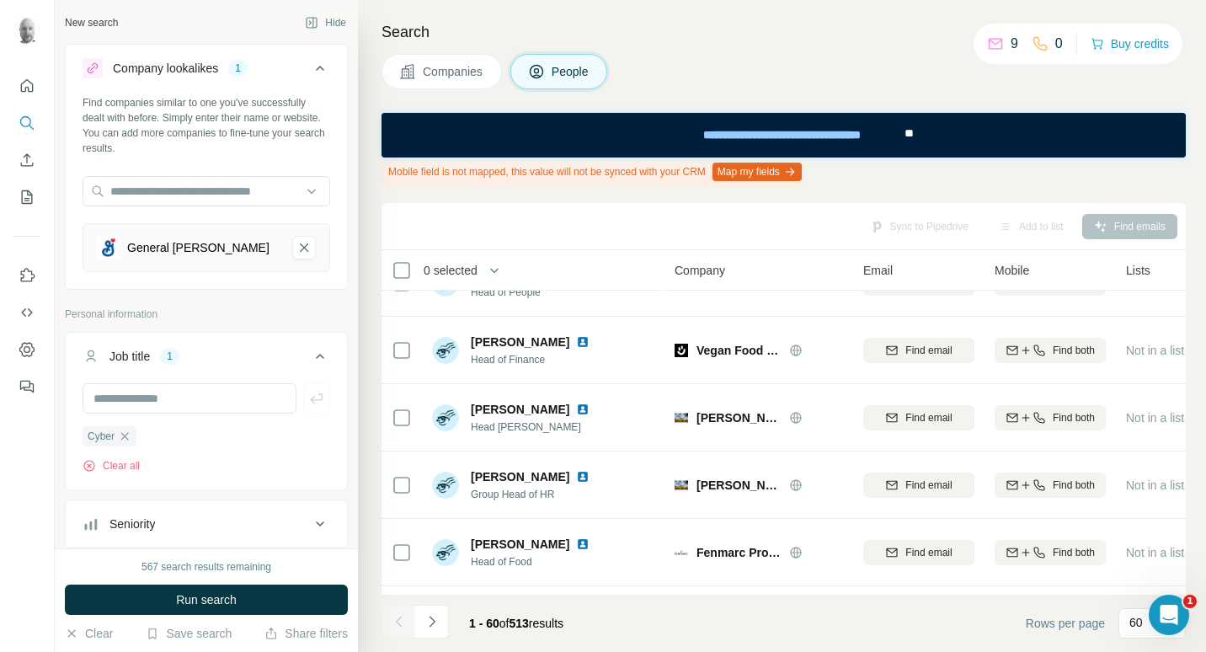
scroll to position [168, 0]
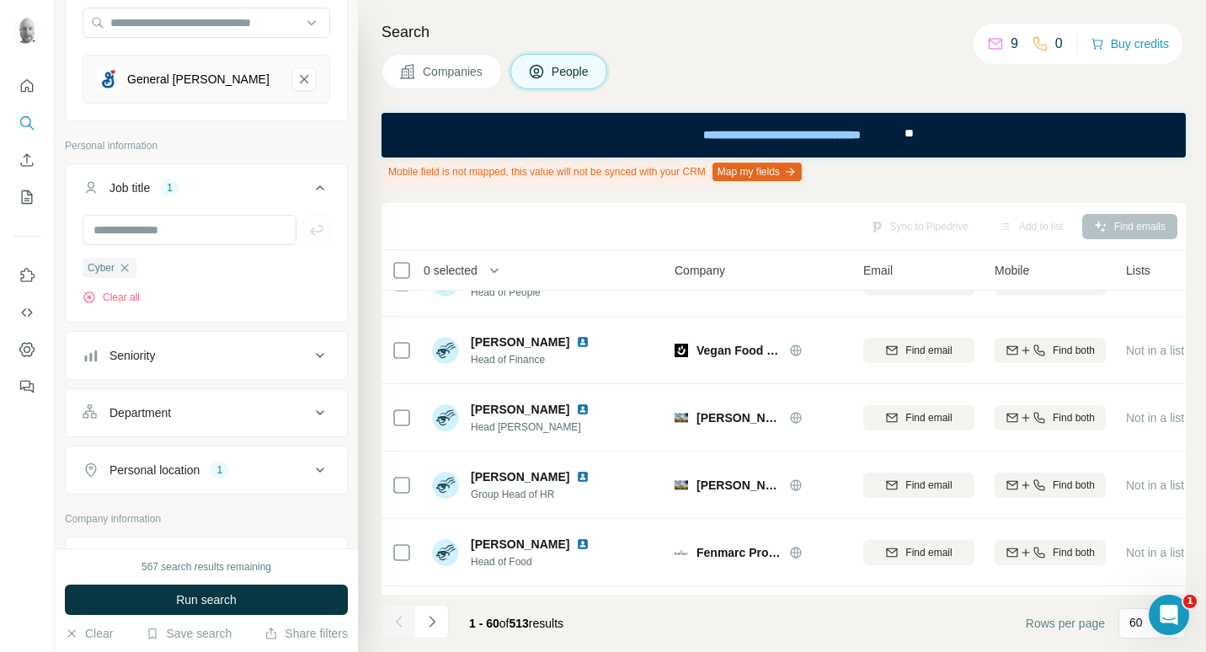
click at [260, 472] on div "Personal location 1" at bounding box center [196, 469] width 227 height 17
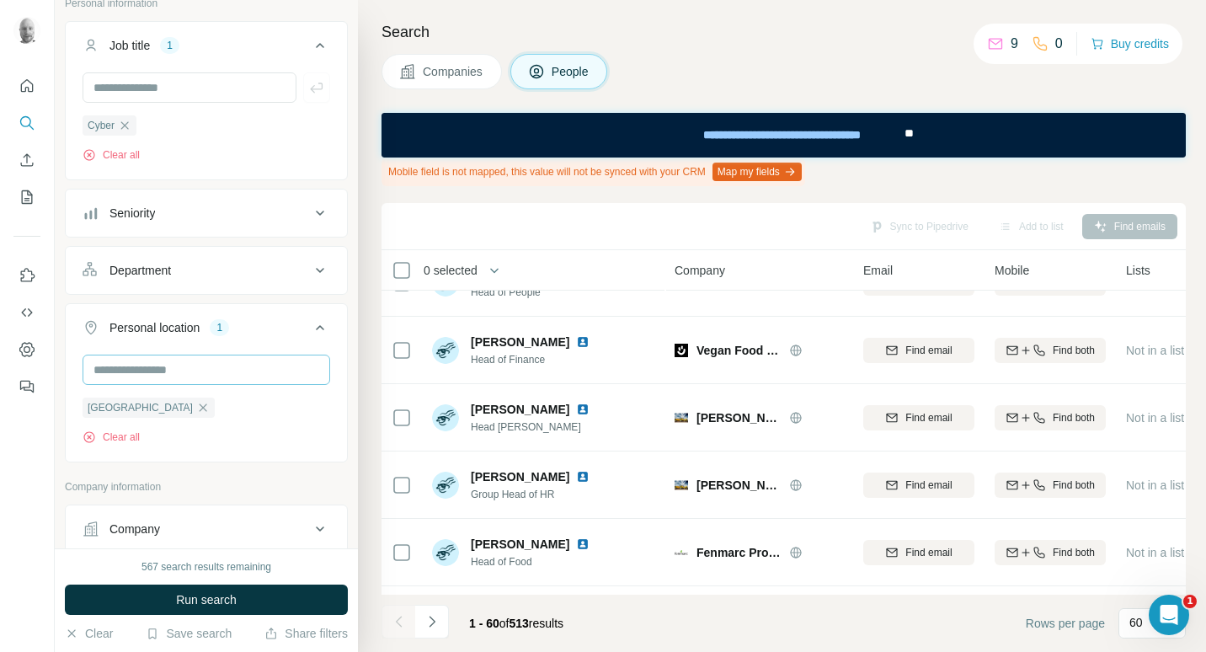
scroll to position [337, 0]
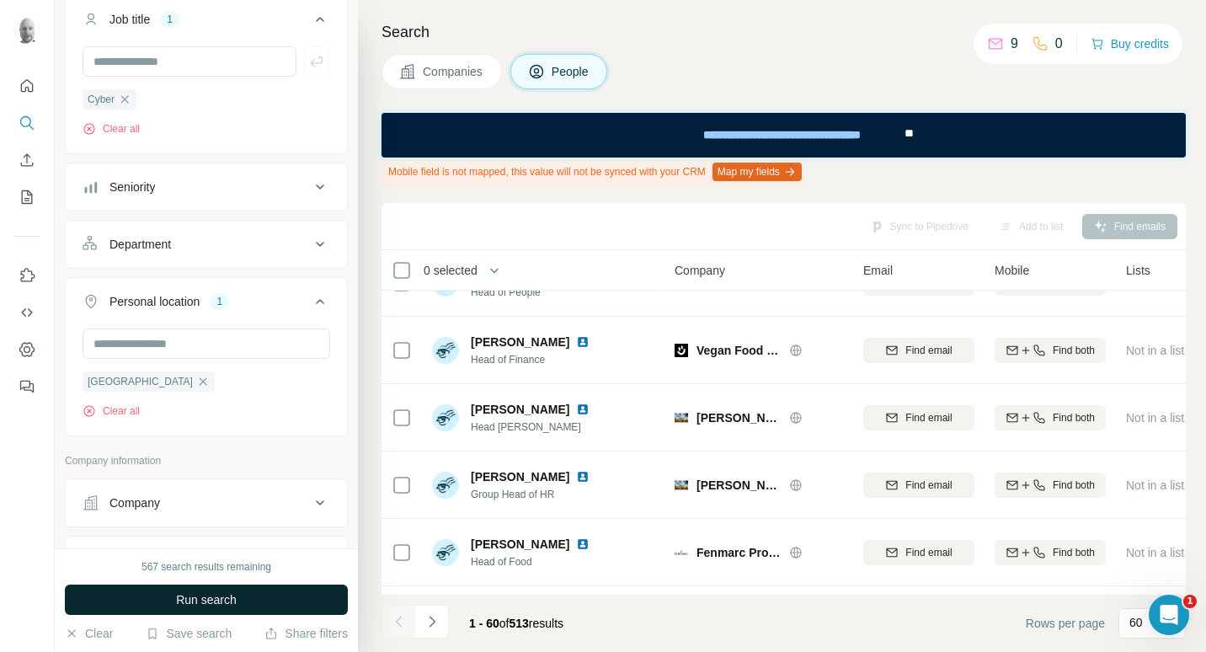
click at [212, 601] on span "Run search" at bounding box center [206, 599] width 61 height 17
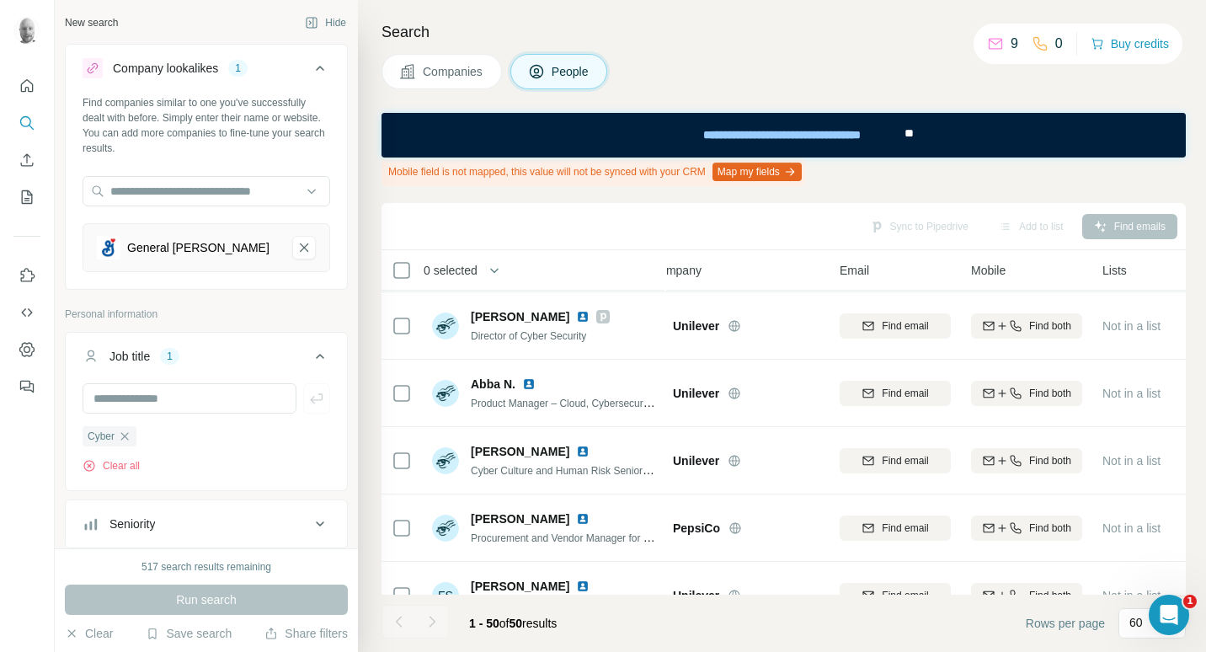
scroll to position [715, 24]
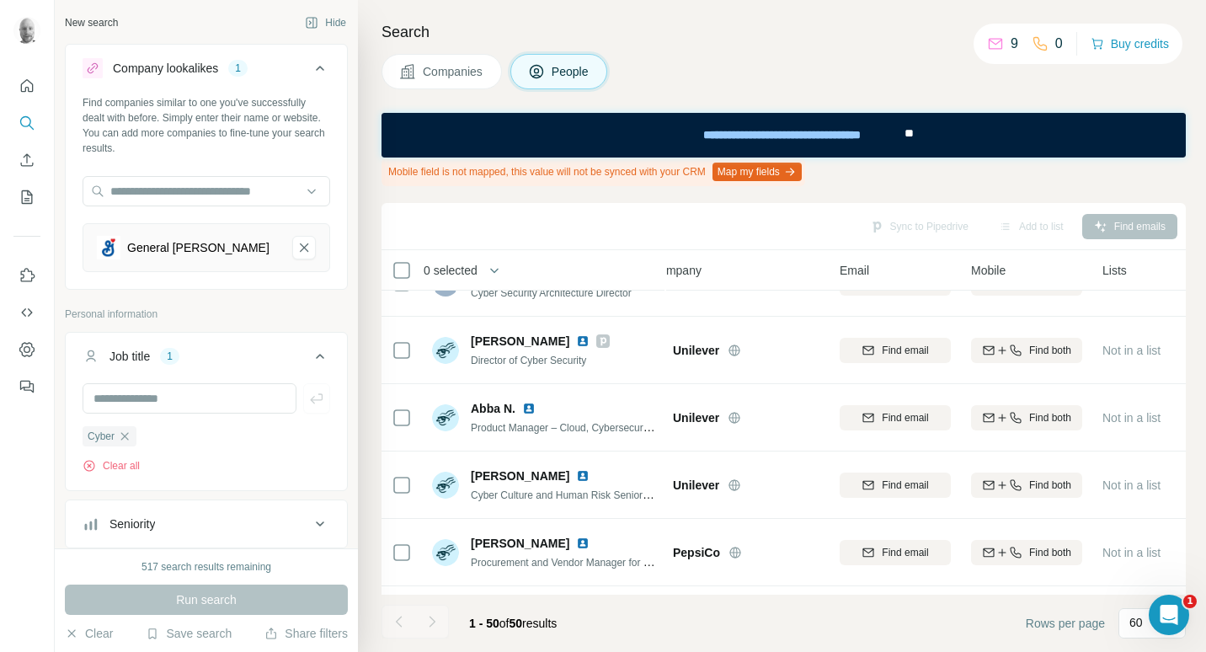
click at [438, 72] on span "Companies" at bounding box center [453, 71] width 61 height 17
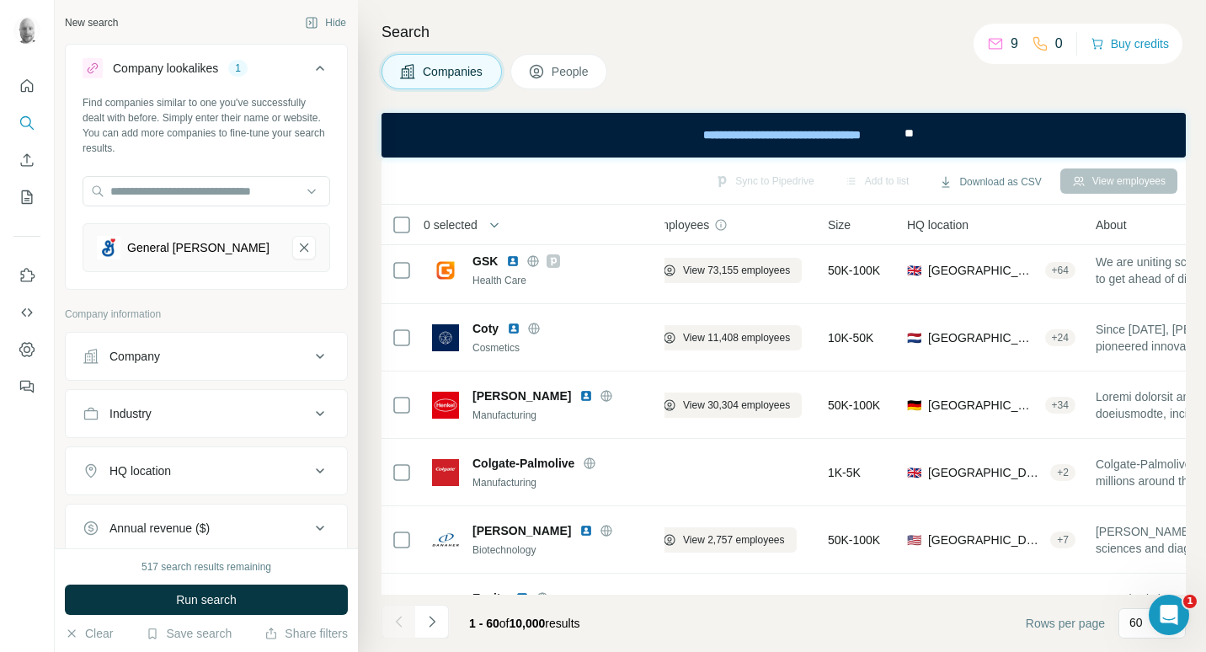
scroll to position [1263, 24]
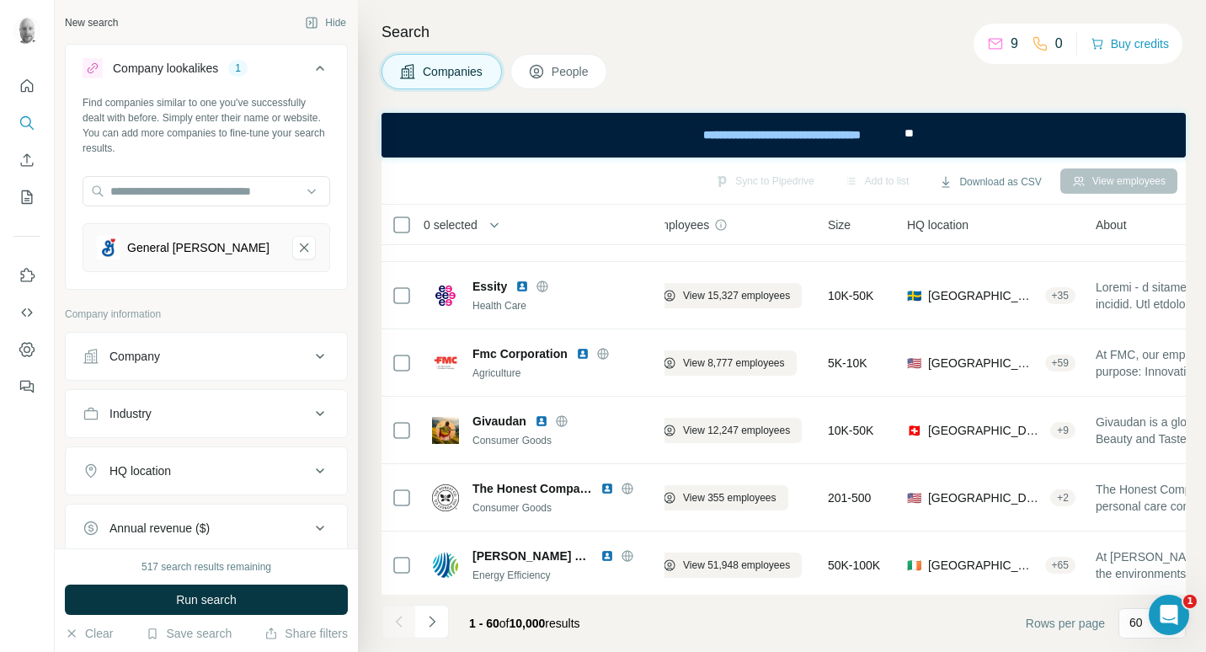
click at [549, 65] on button "People" at bounding box center [559, 71] width 98 height 35
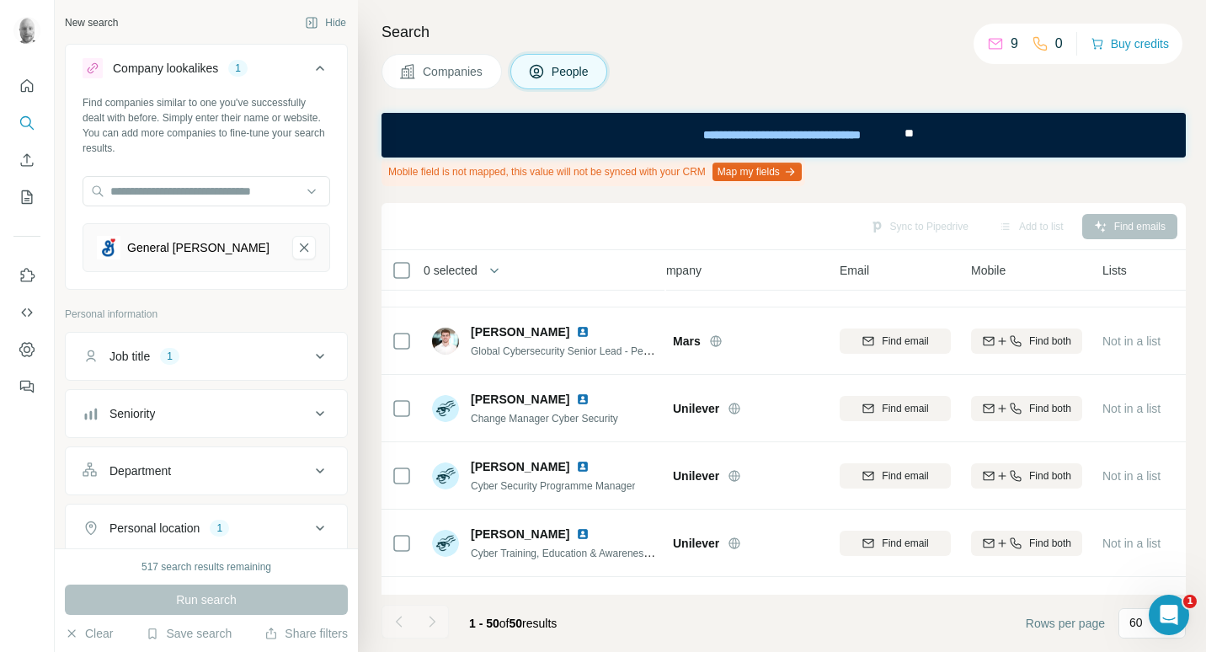
click at [267, 354] on div "Job title 1" at bounding box center [196, 356] width 227 height 17
click at [191, 396] on input "text" at bounding box center [190, 398] width 214 height 30
type input "*******"
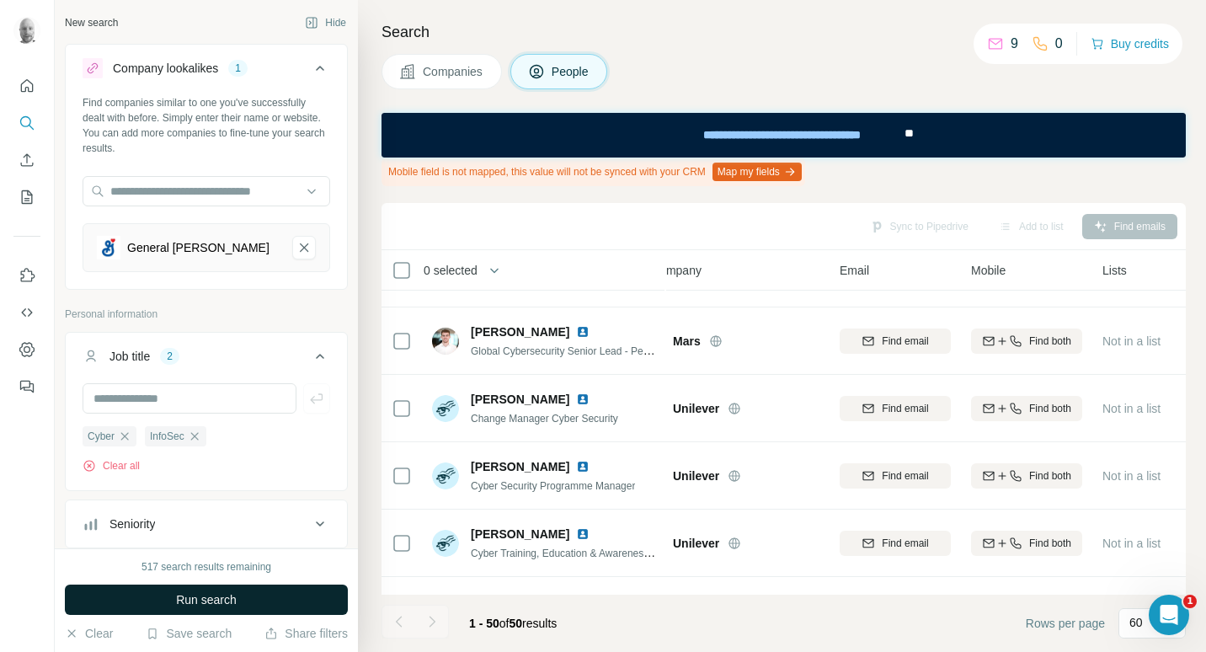
click at [263, 596] on button "Run search" at bounding box center [206, 599] width 283 height 30
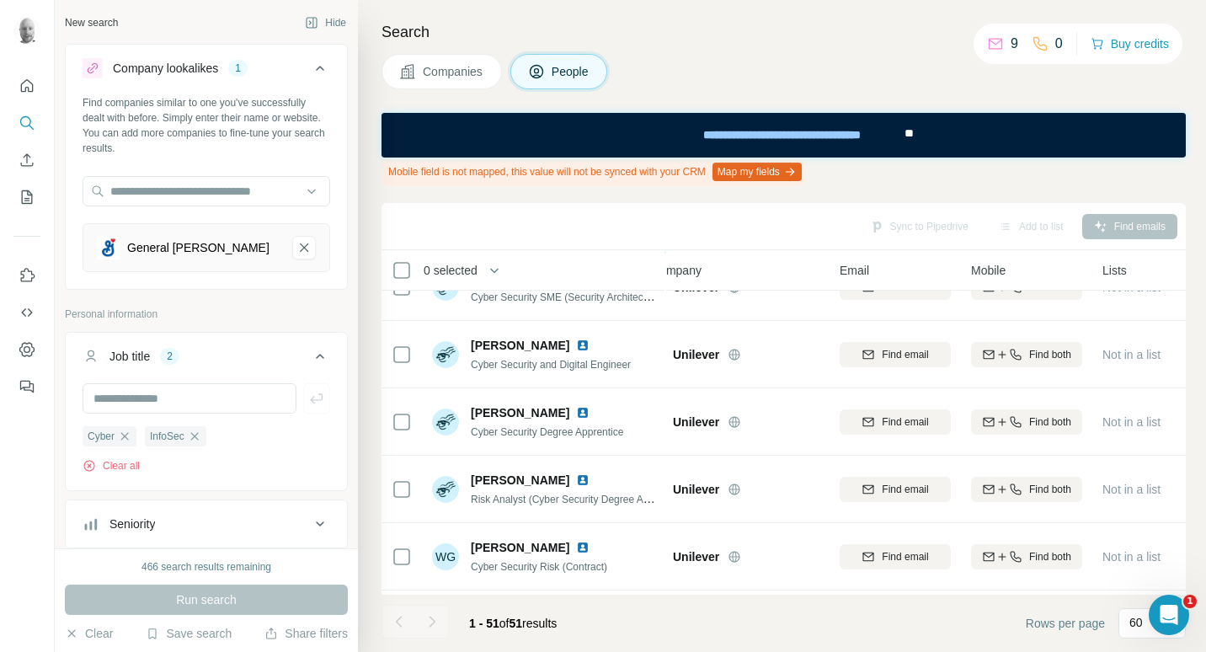
scroll to position [3140, 24]
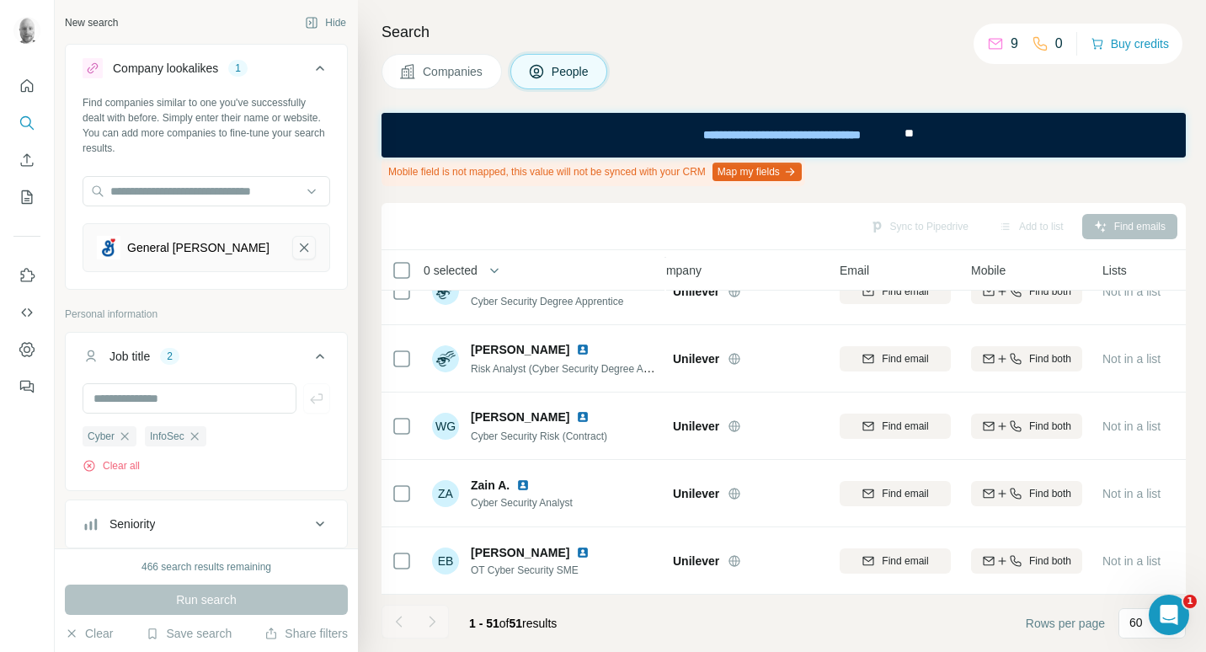
click at [296, 248] on icon "General Mills-remove-button" at bounding box center [303, 247] width 15 height 17
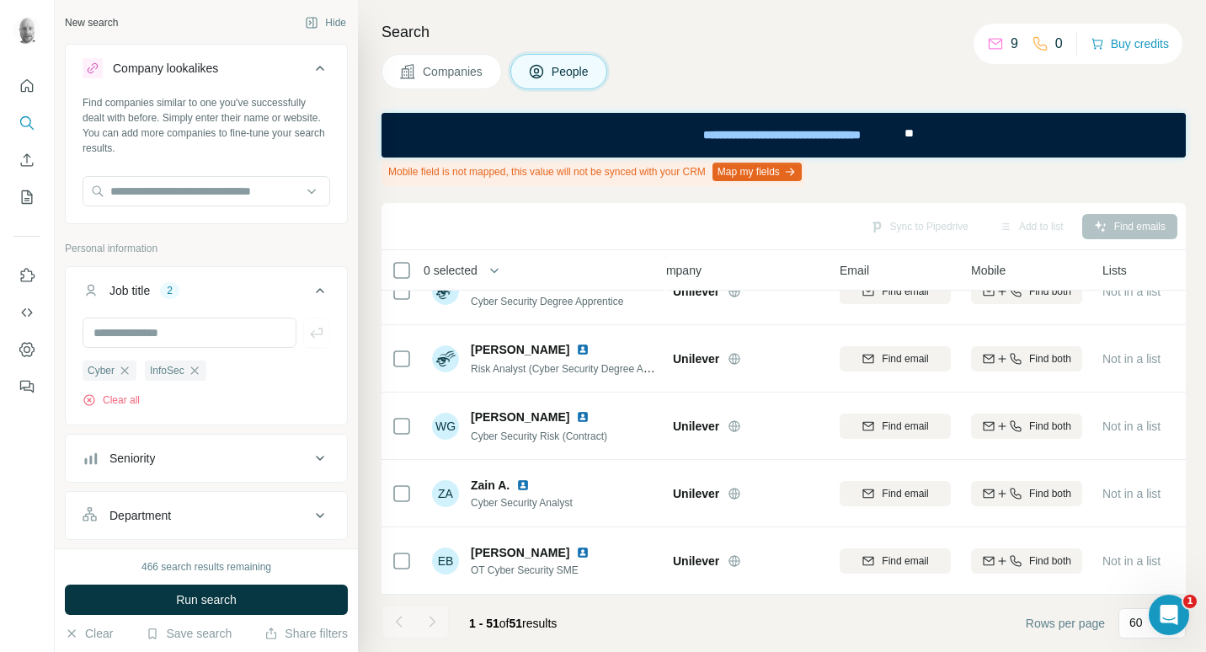
click at [86, 408] on div "Cyber InfoSec Clear all" at bounding box center [206, 369] width 281 height 104
click at [92, 400] on icon "button" at bounding box center [89, 399] width 13 height 13
click at [88, 636] on button "Clear" at bounding box center [89, 633] width 48 height 17
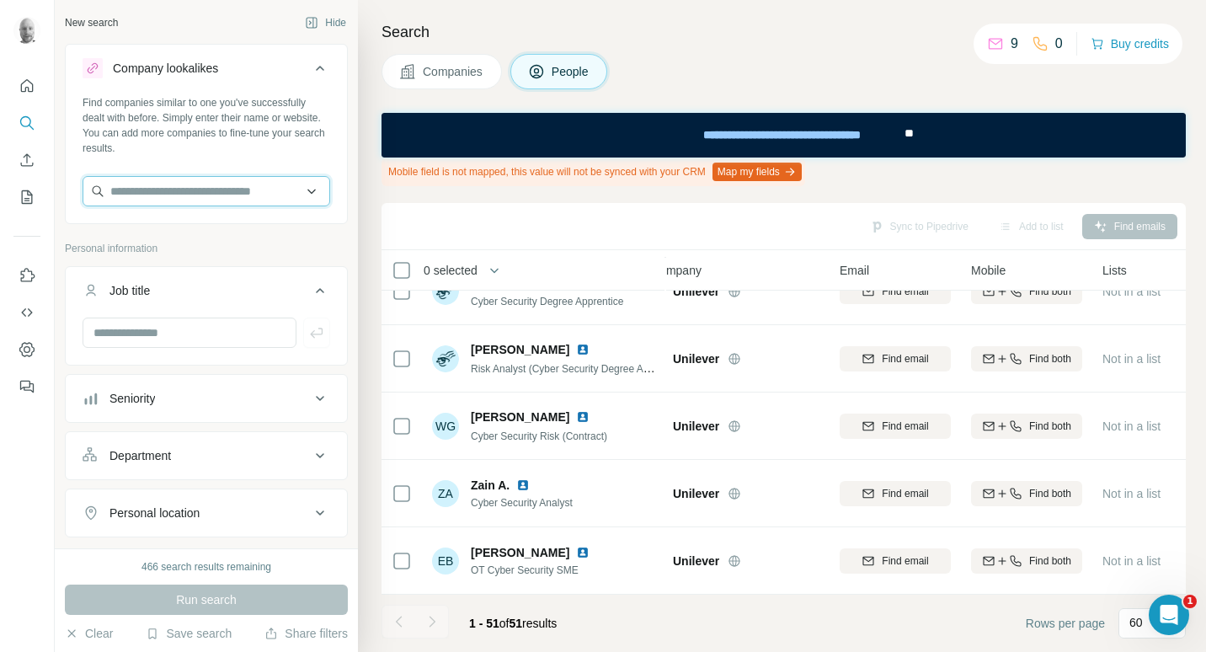
click at [233, 192] on input "text" at bounding box center [207, 191] width 248 height 30
click at [310, 74] on icon at bounding box center [320, 68] width 20 height 20
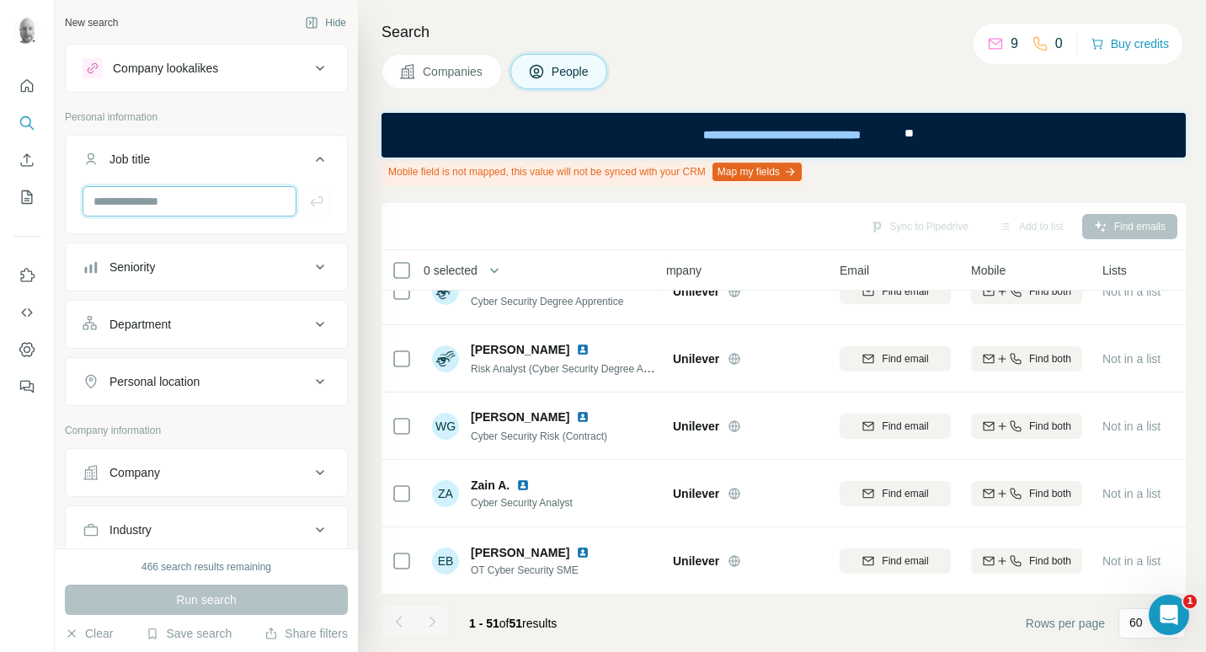
click at [192, 201] on input "text" at bounding box center [190, 201] width 214 height 30
click at [259, 67] on div "Company lookalikes" at bounding box center [196, 68] width 227 height 20
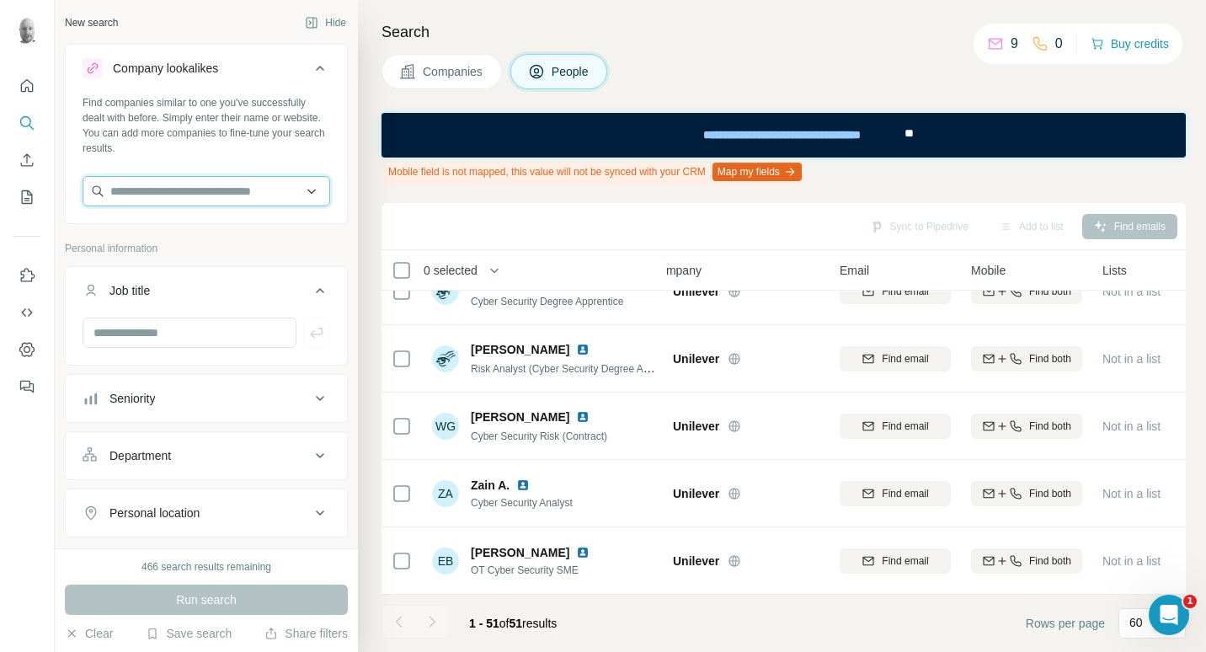
click at [138, 194] on input "text" at bounding box center [207, 191] width 248 height 30
type input "****"
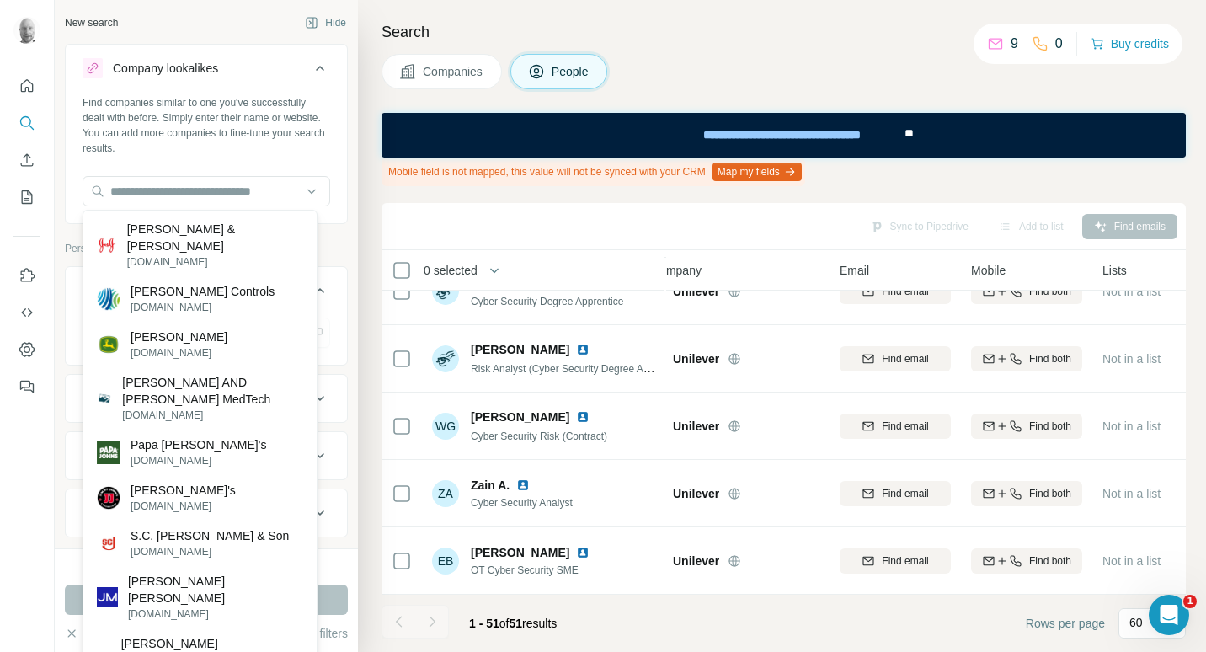
click at [455, 63] on span "Companies" at bounding box center [453, 71] width 61 height 17
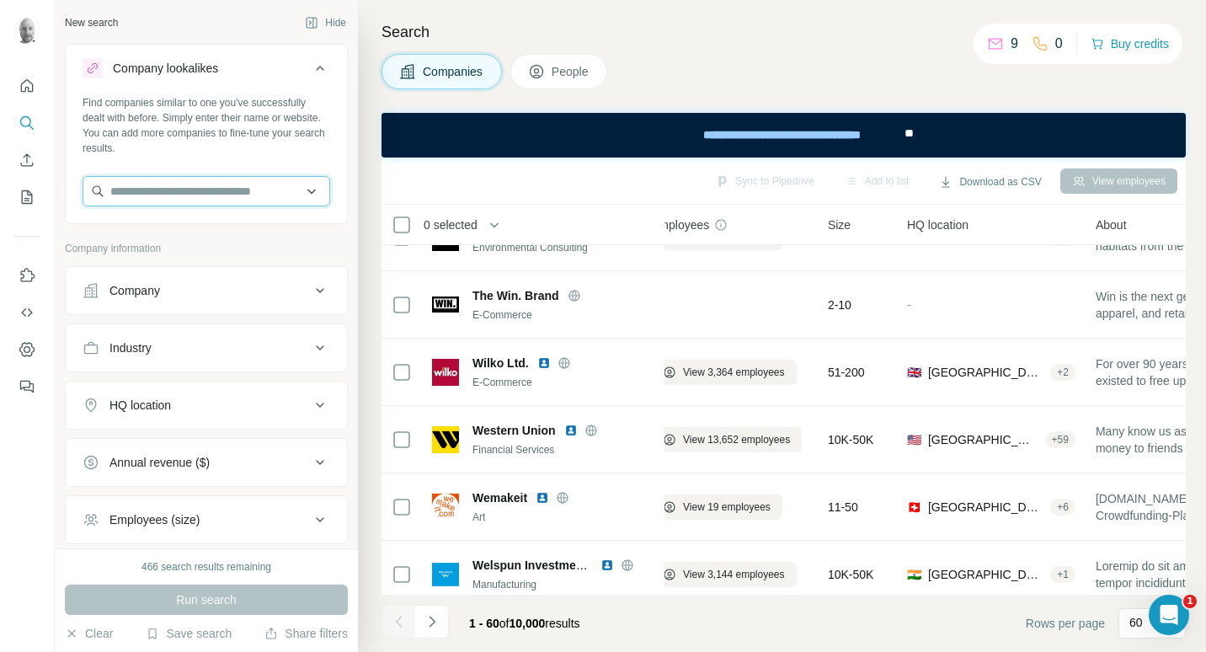
click at [140, 195] on input "text" at bounding box center [207, 191] width 248 height 30
drag, startPoint x: 181, startPoint y: 195, endPoint x: 45, endPoint y: 189, distance: 136.5
click at [46, 189] on div "New search Hide Company lookalikes Find companies similar to one you've success…" at bounding box center [603, 326] width 1206 height 652
type input "****"
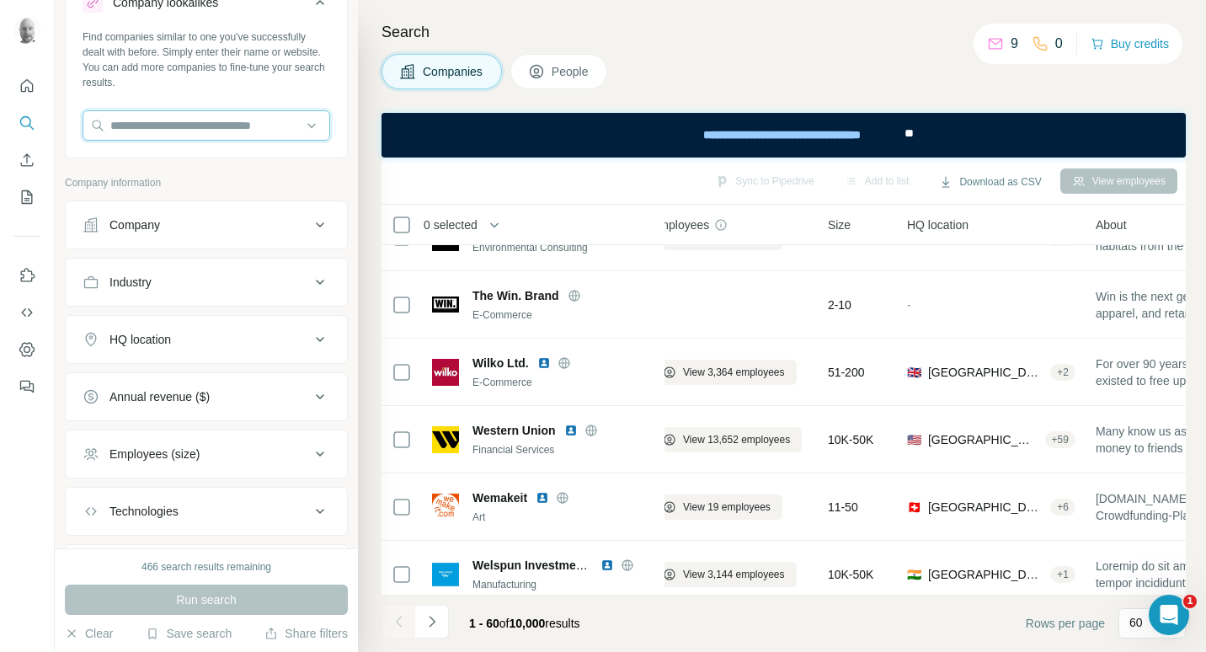
scroll to position [71, 0]
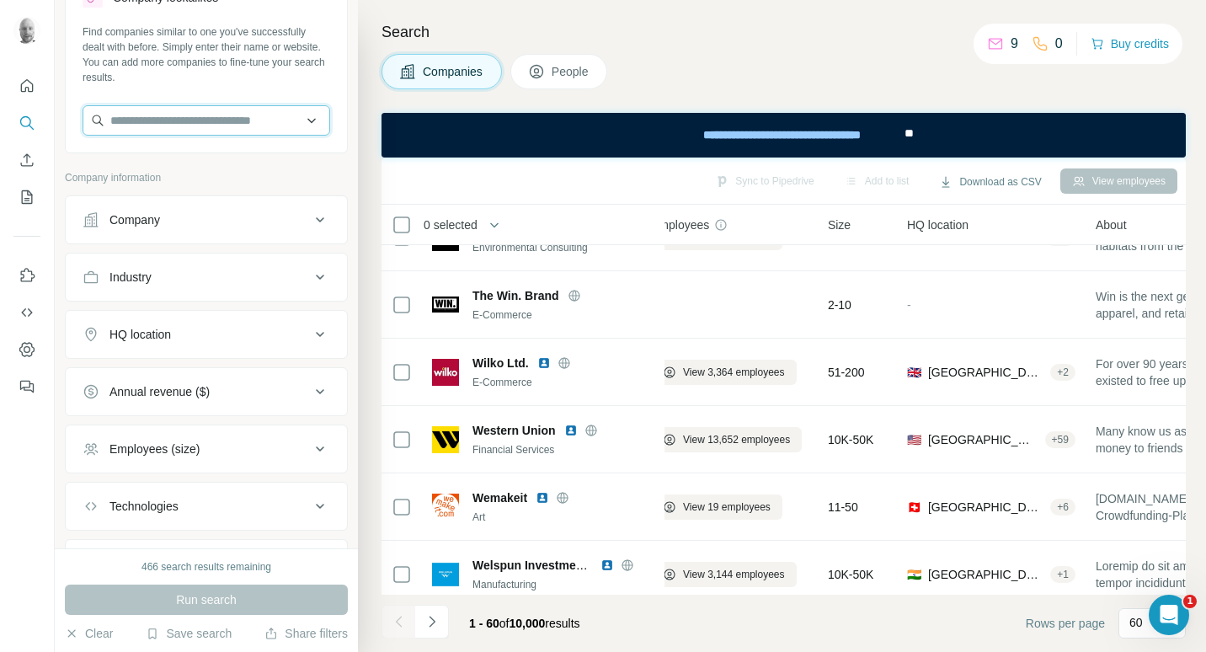
click at [254, 116] on input "text" at bounding box center [207, 120] width 248 height 30
click at [296, 116] on input "text" at bounding box center [207, 120] width 248 height 30
click at [224, 123] on input "text" at bounding box center [207, 120] width 248 height 30
type input "****"
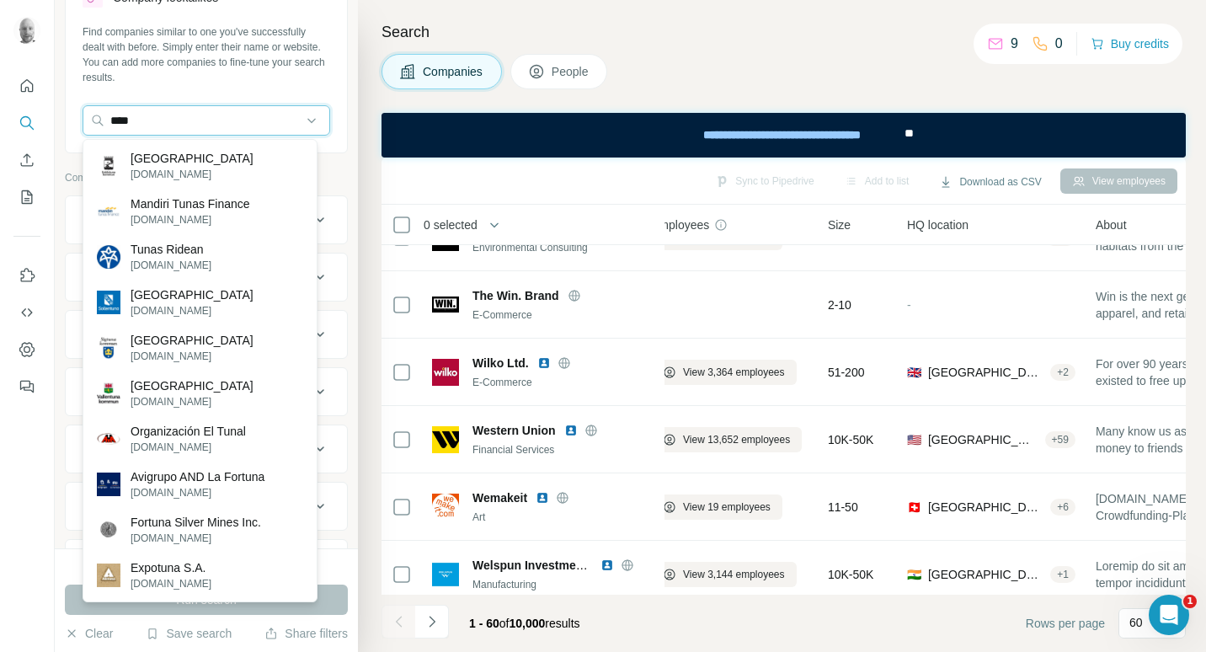
drag, startPoint x: 227, startPoint y: 125, endPoint x: 12, endPoint y: 97, distance: 217.4
click at [12, 97] on div "New search Hide Company lookalikes Find companies similar to one you've success…" at bounding box center [603, 326] width 1206 height 652
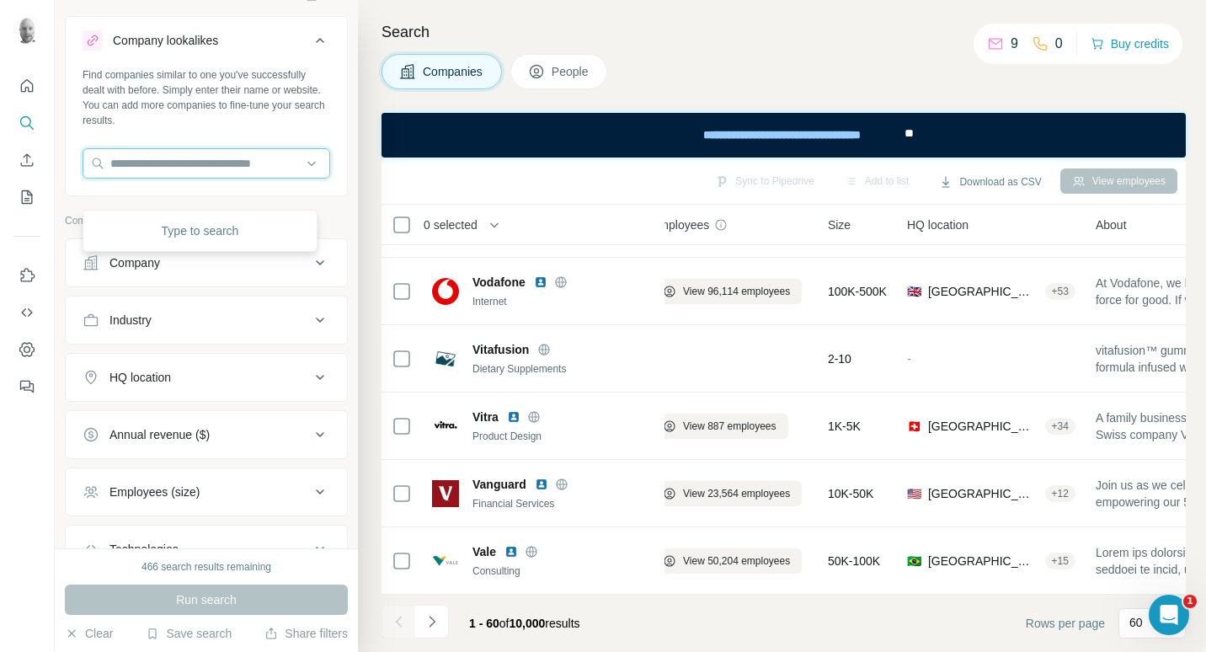
scroll to position [0, 0]
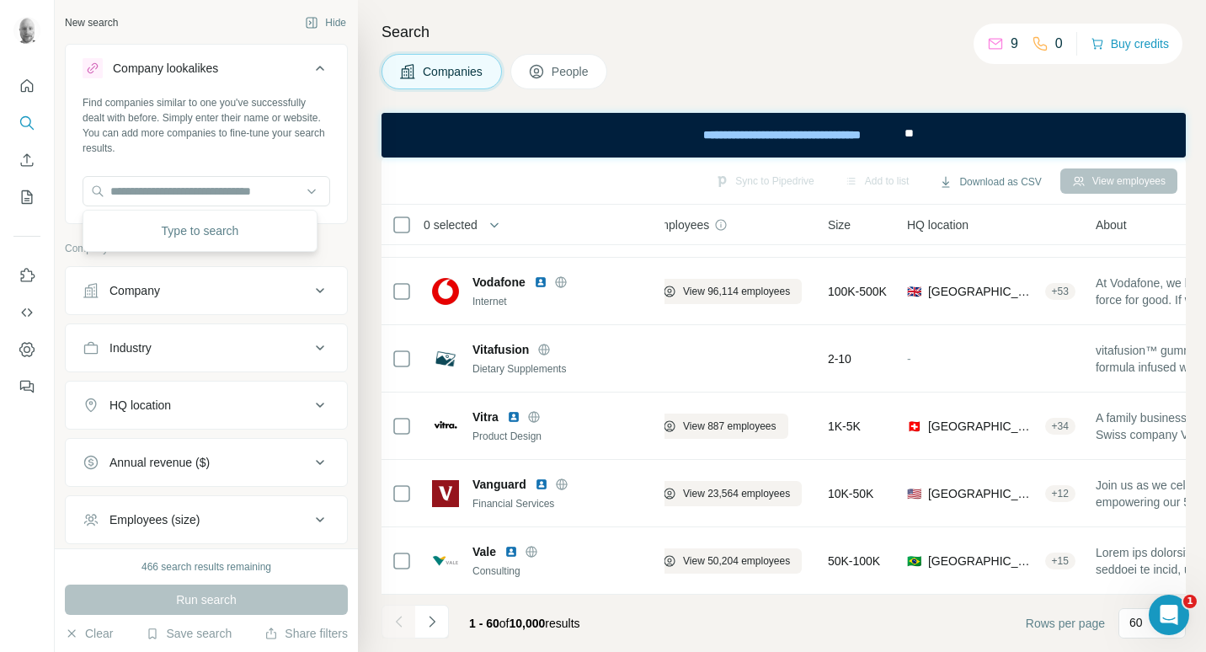
click at [245, 296] on div "Company" at bounding box center [196, 290] width 227 height 17
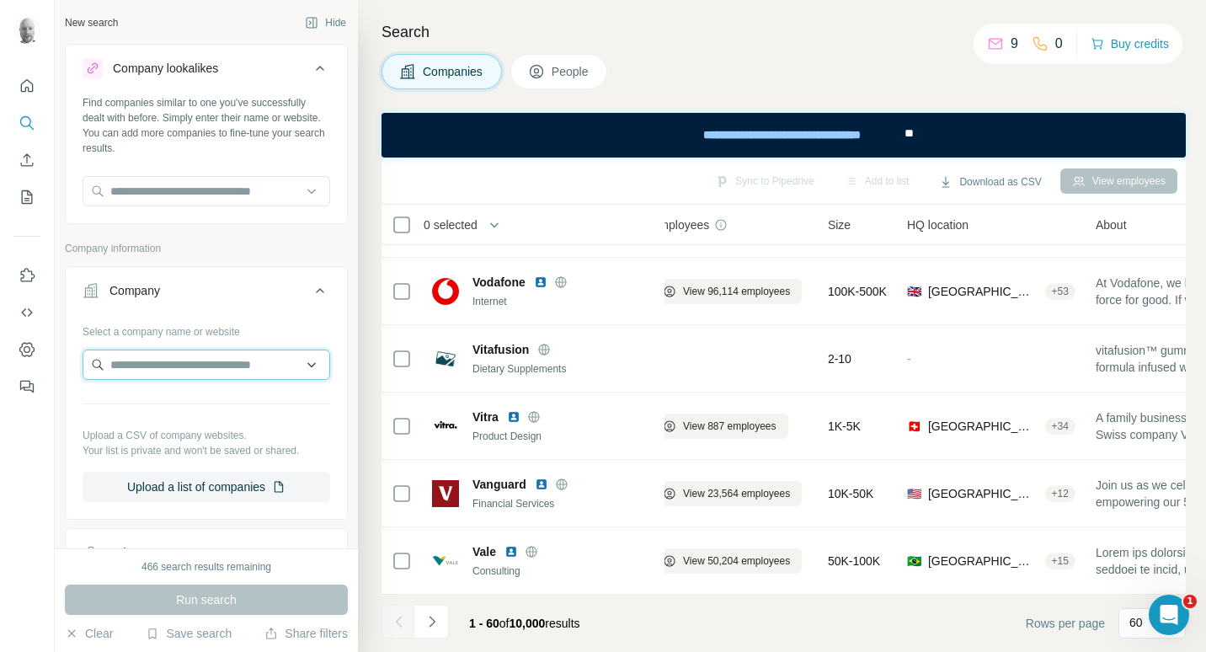
click at [185, 355] on input "text" at bounding box center [207, 364] width 248 height 30
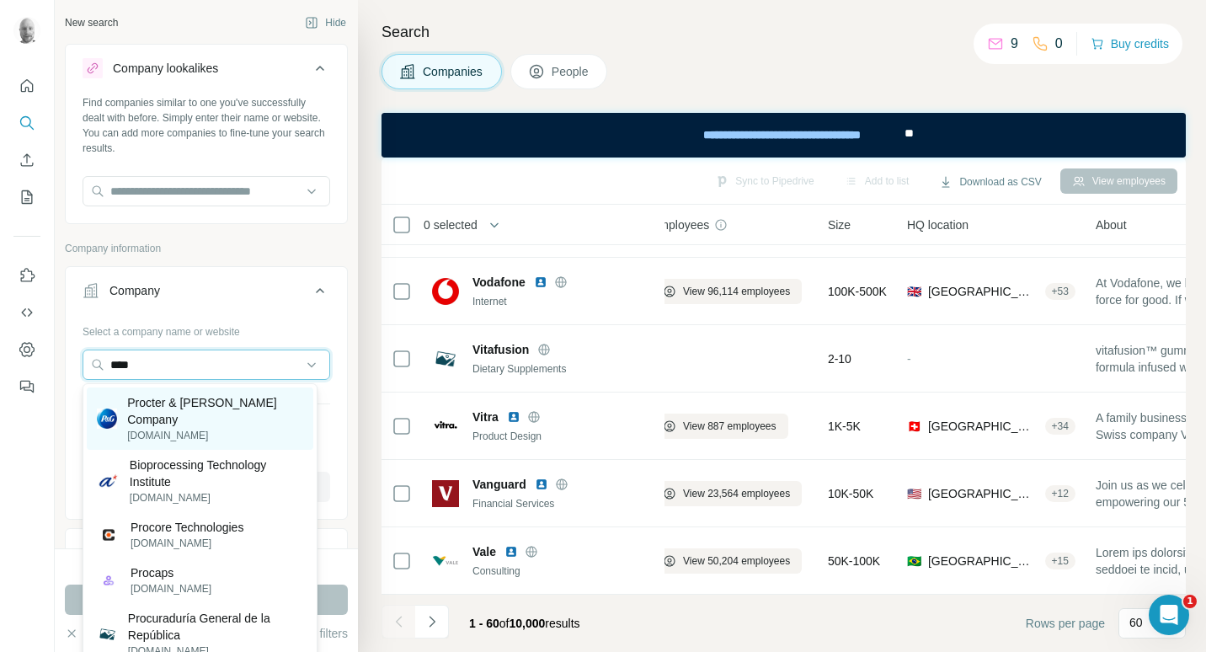
type input "****"
click at [183, 404] on p "Procter & Gamble Company" at bounding box center [215, 411] width 176 height 34
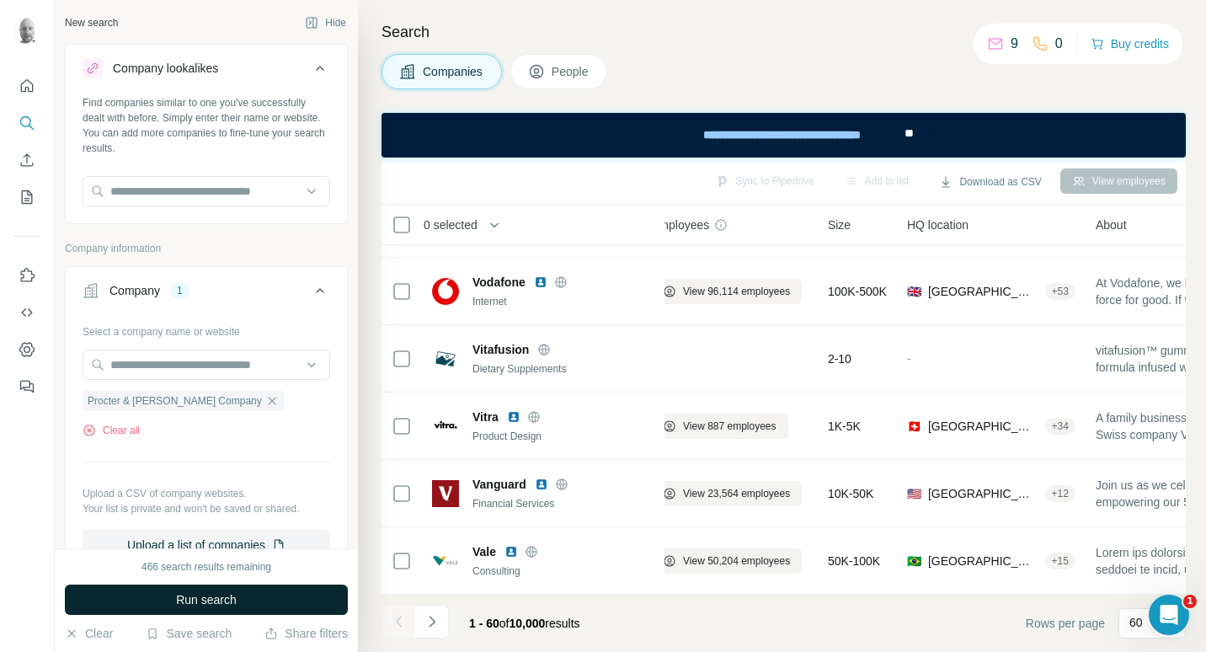
click at [234, 599] on span "Run search" at bounding box center [206, 599] width 61 height 17
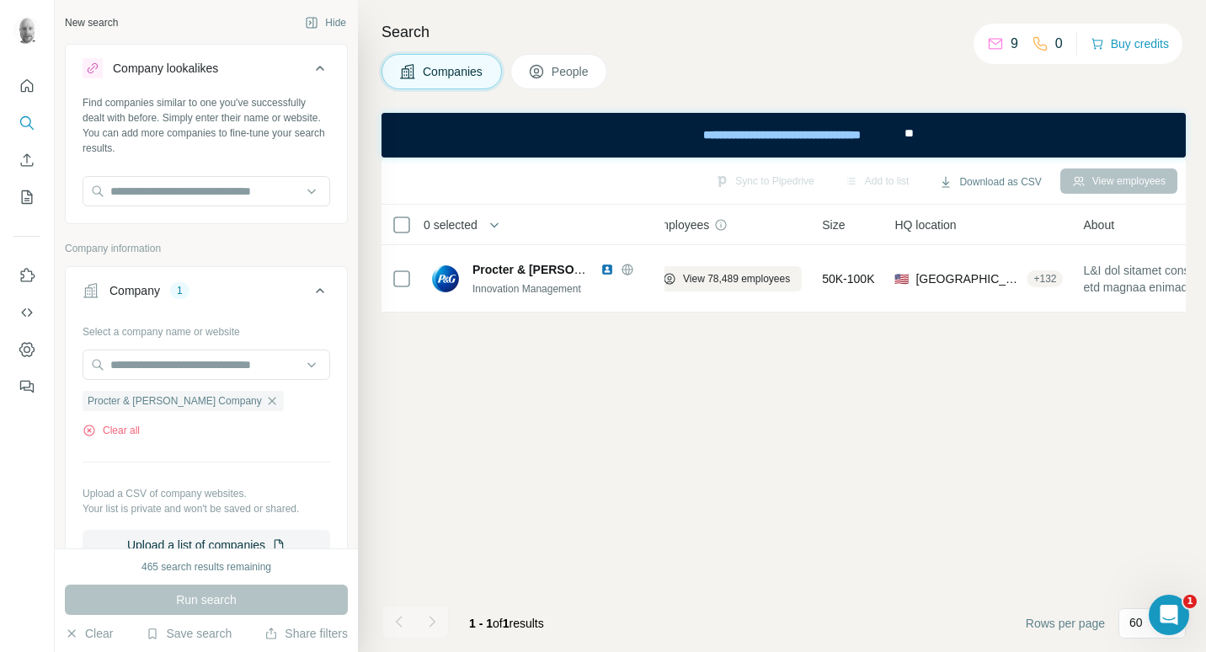
click at [592, 58] on button "People" at bounding box center [559, 71] width 98 height 35
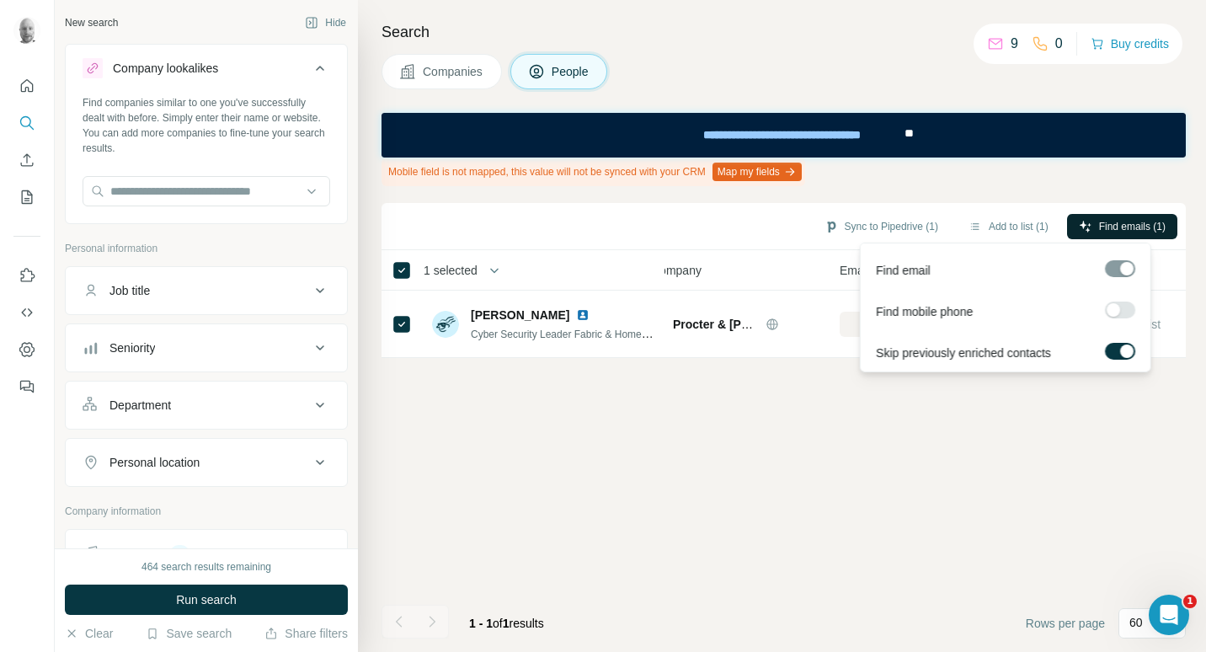
click at [1106, 225] on span "Find emails (1)" at bounding box center [1132, 226] width 67 height 15
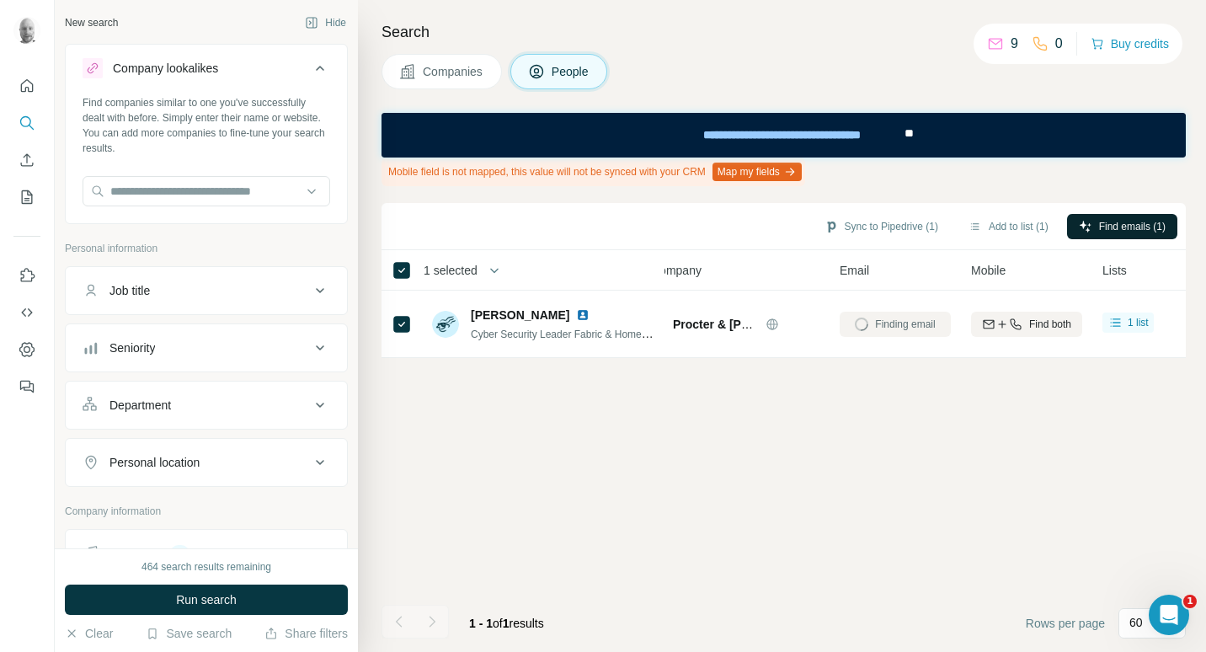
click at [635, 472] on div "Sync to Pipedrive (1) Add to list (1) Find emails (1) 1 selected People Company…" at bounding box center [783, 427] width 804 height 449
click at [893, 227] on button "Sync to Pipedrive (1)" at bounding box center [881, 226] width 137 height 25
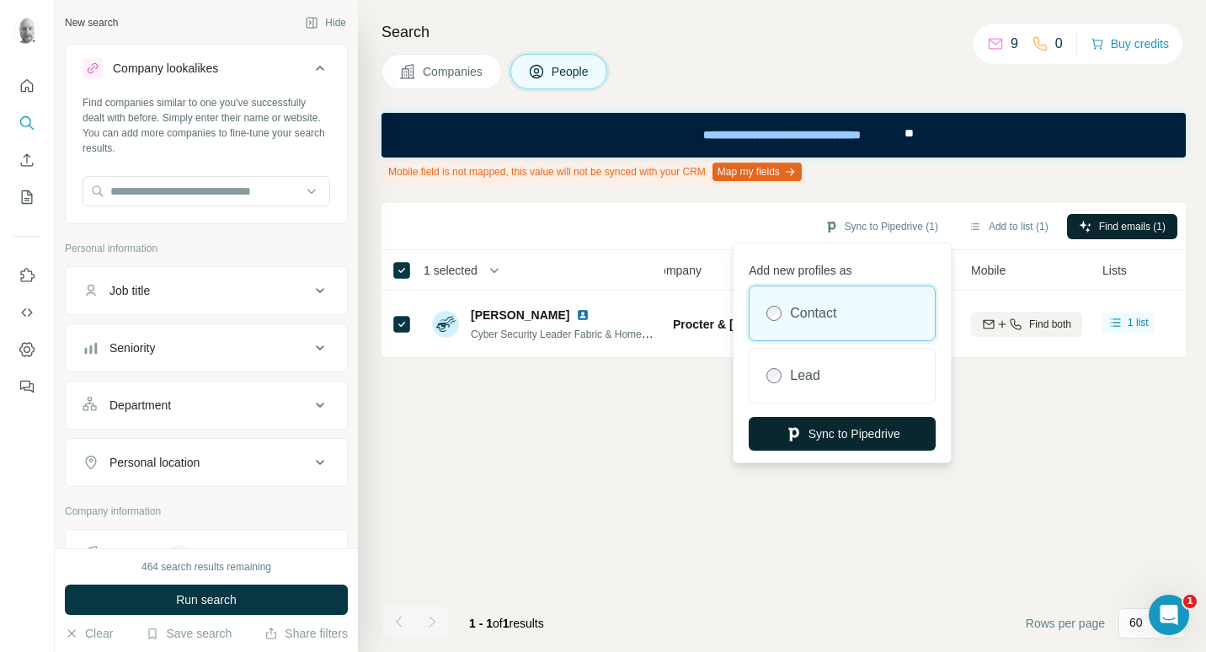
click at [843, 432] on button "Sync to Pipedrive" at bounding box center [842, 434] width 187 height 34
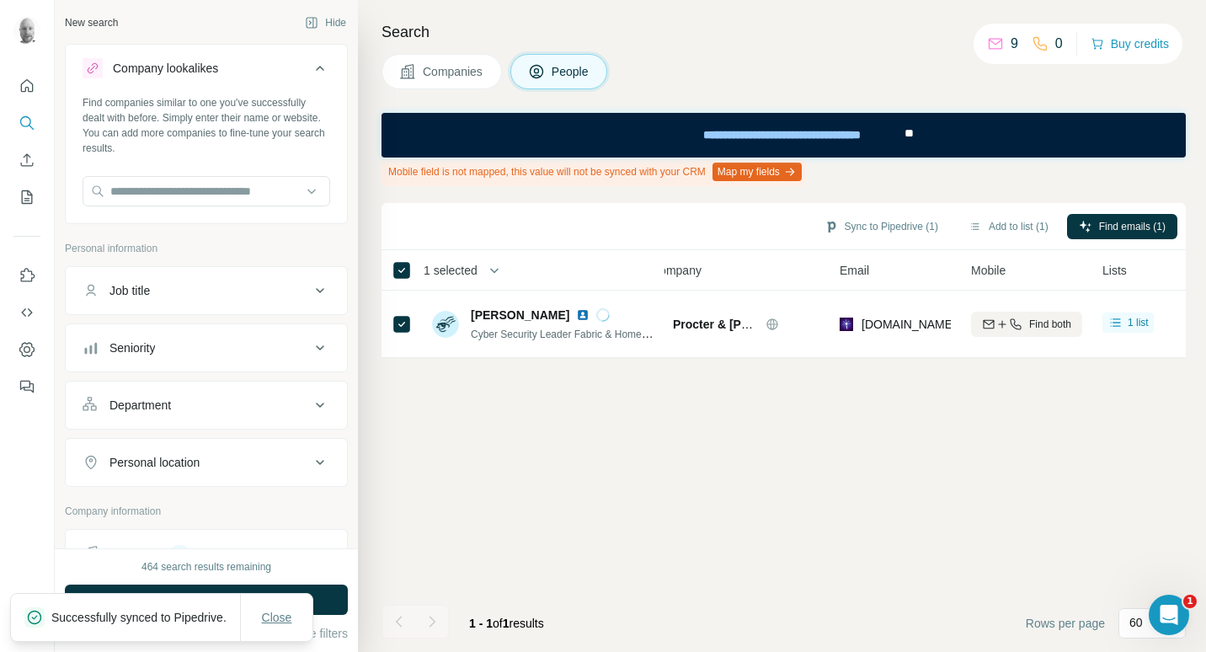
click at [284, 609] on span "Close" at bounding box center [277, 617] width 30 height 17
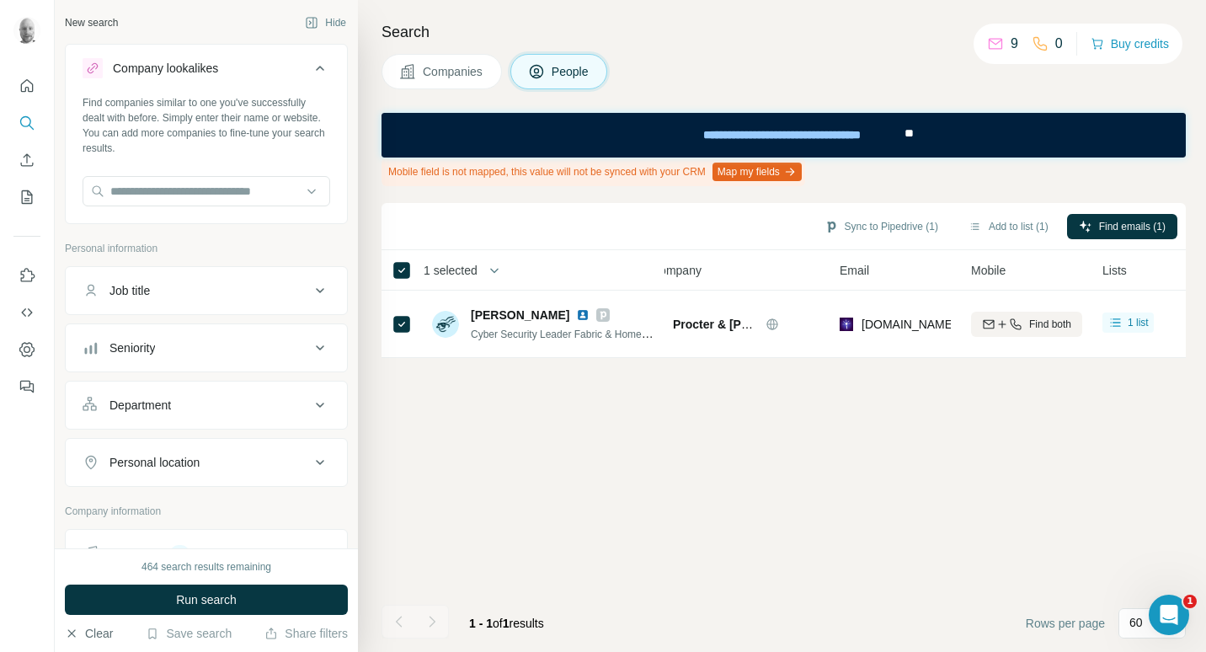
click at [98, 632] on button "Clear" at bounding box center [89, 633] width 48 height 17
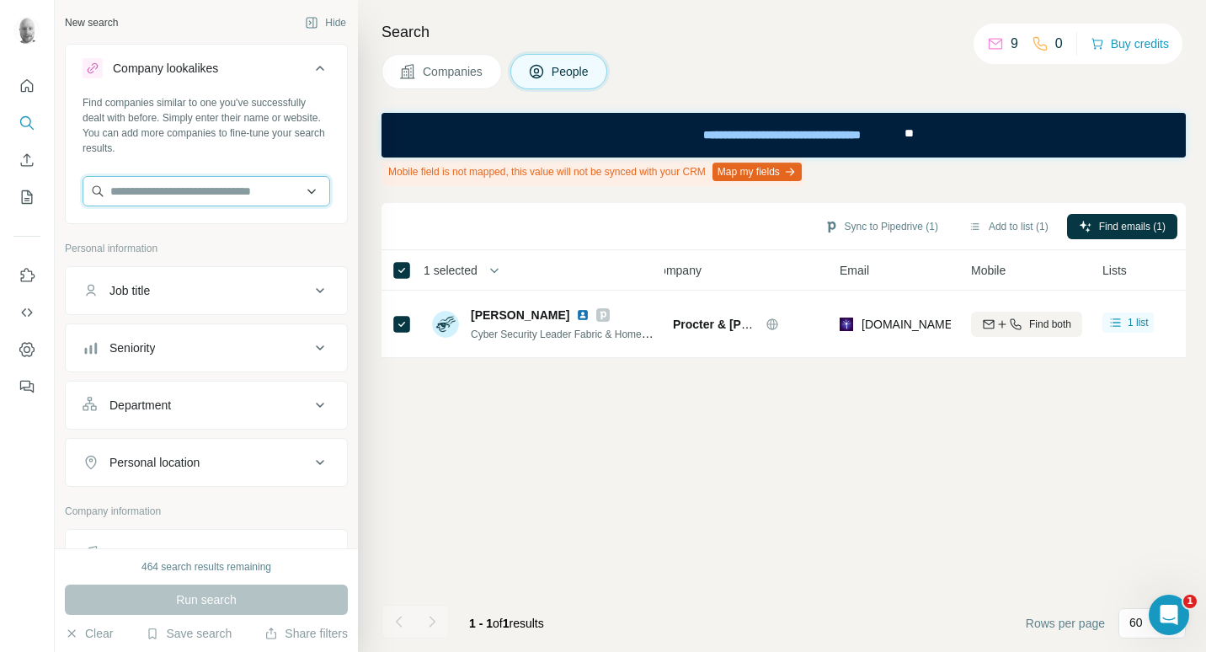
click at [293, 190] on input "text" at bounding box center [207, 191] width 248 height 30
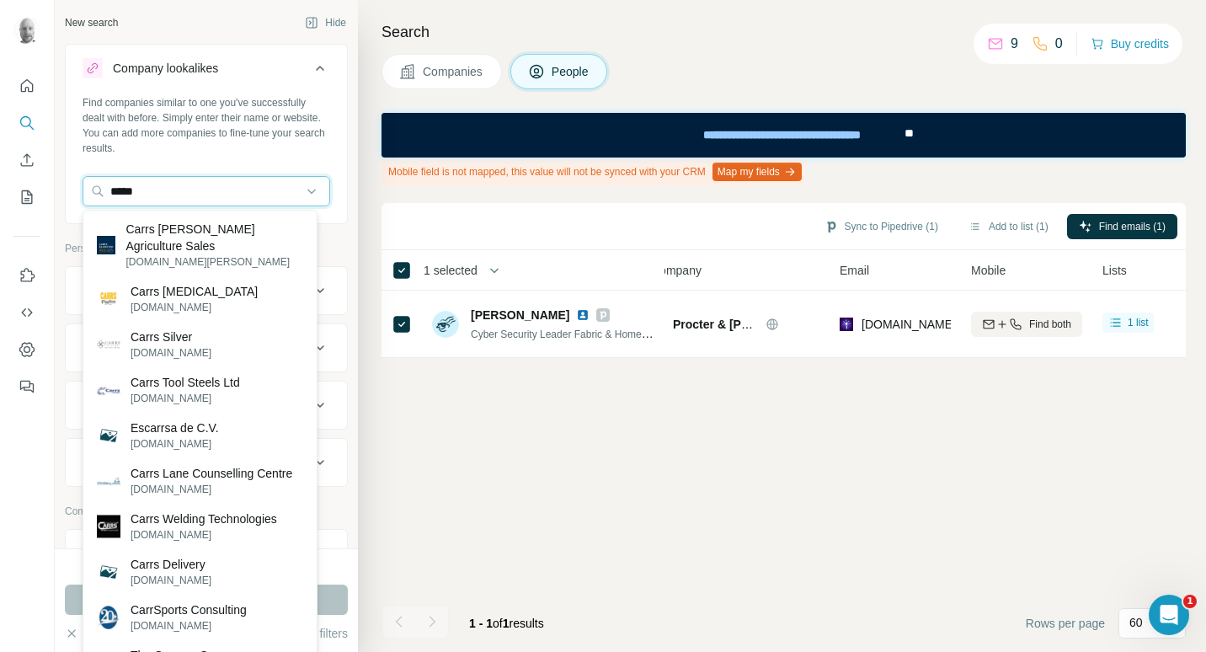
drag, startPoint x: 154, startPoint y: 190, endPoint x: 28, endPoint y: 183, distance: 126.5
click at [30, 183] on div "New search Hide Company lookalikes Find companies similar to one you've success…" at bounding box center [603, 326] width 1206 height 652
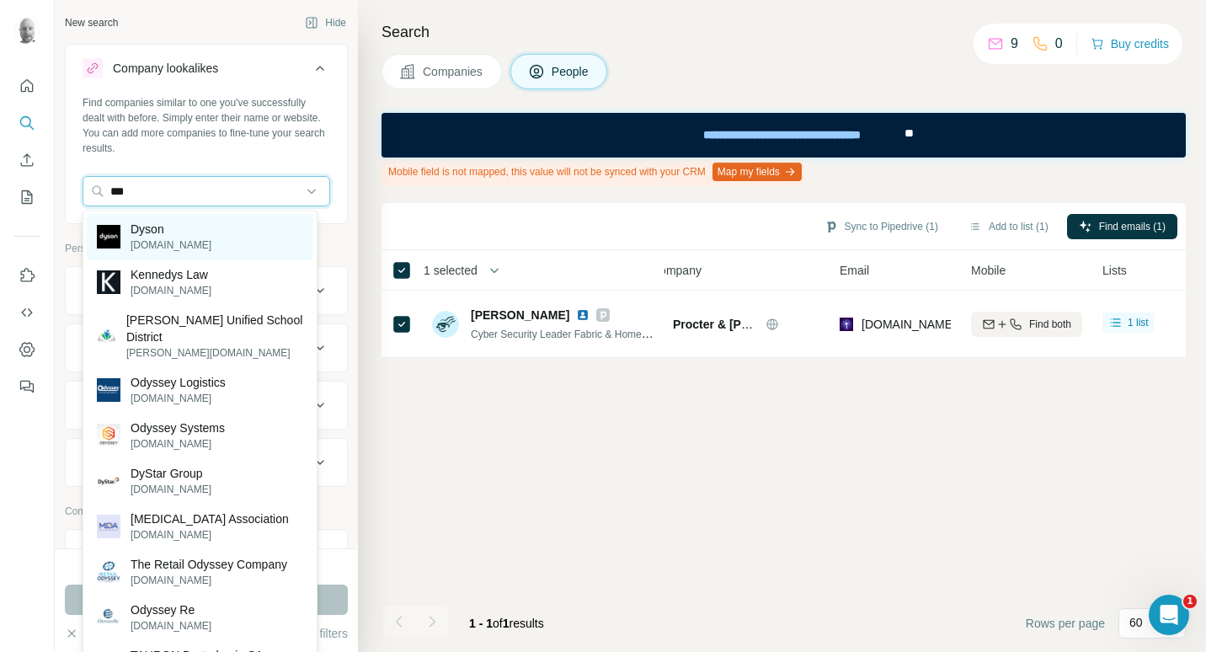
type input "***"
click at [213, 234] on div "Dyson dyson.com" at bounding box center [200, 236] width 227 height 45
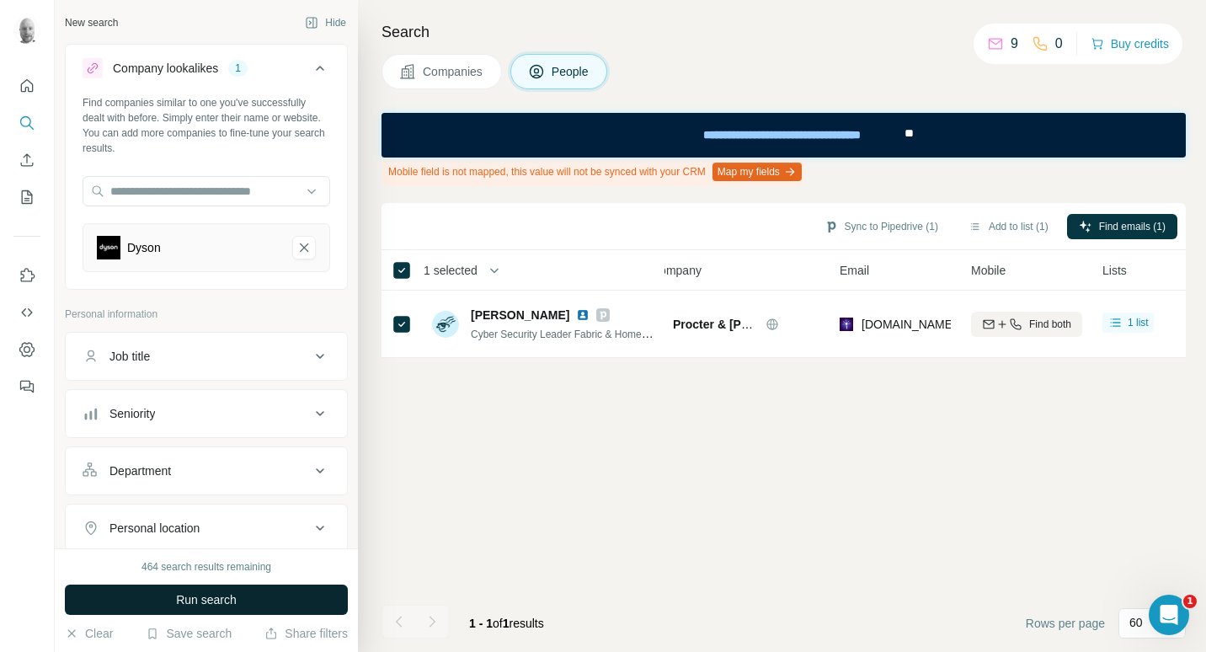
click at [242, 600] on button "Run search" at bounding box center [206, 599] width 283 height 30
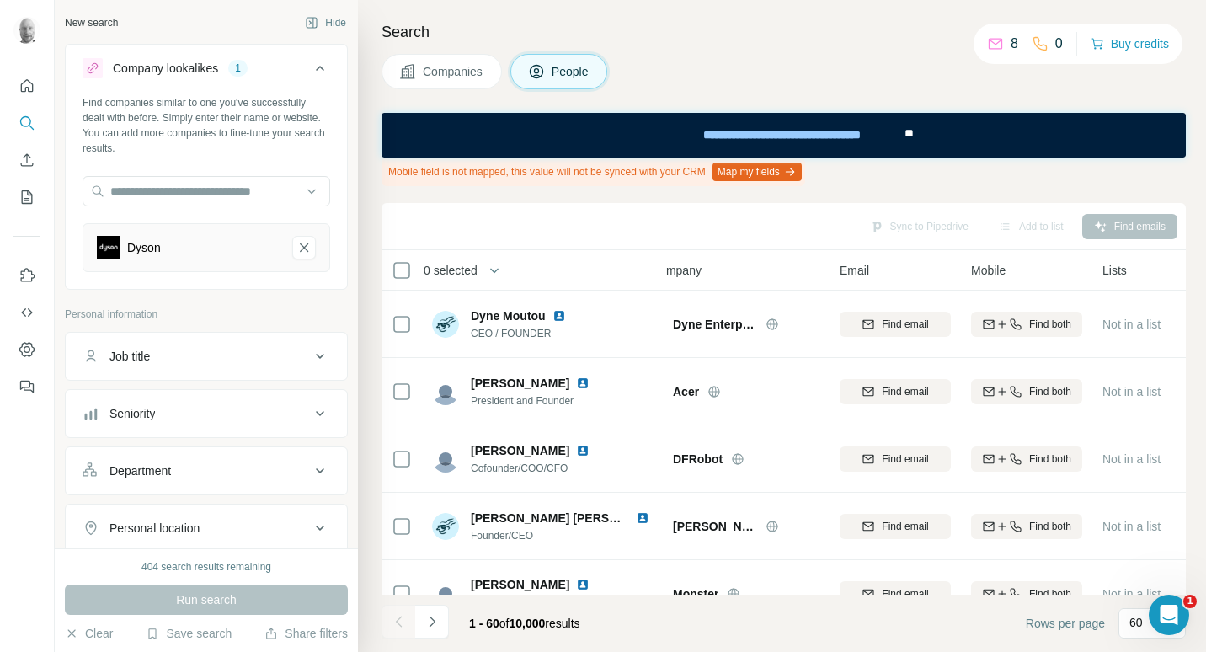
scroll to position [421, 24]
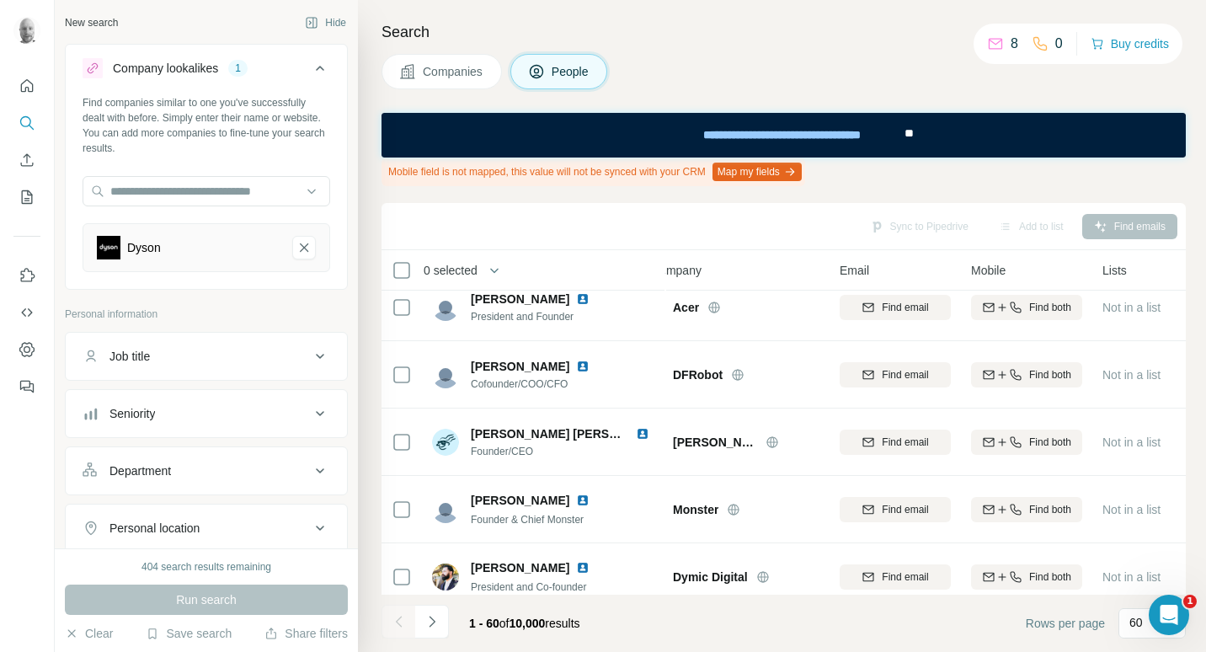
click at [470, 81] on button "Companies" at bounding box center [441, 71] width 120 height 35
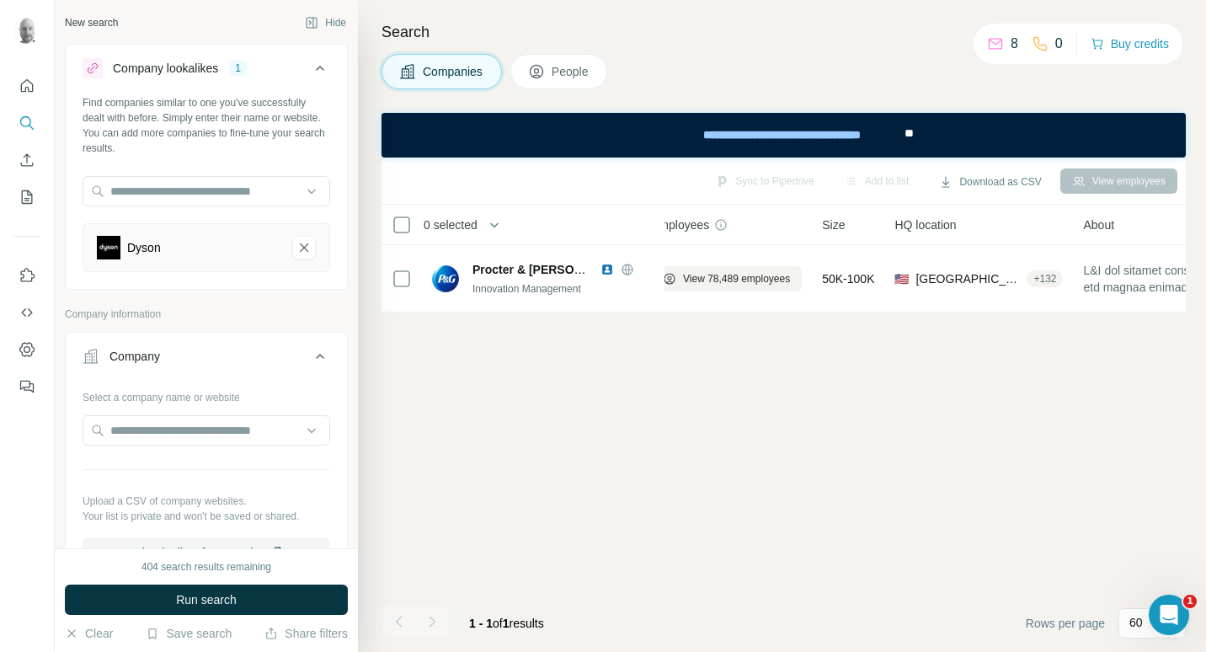
scroll to position [0, 24]
click at [541, 75] on icon at bounding box center [536, 72] width 8 height 9
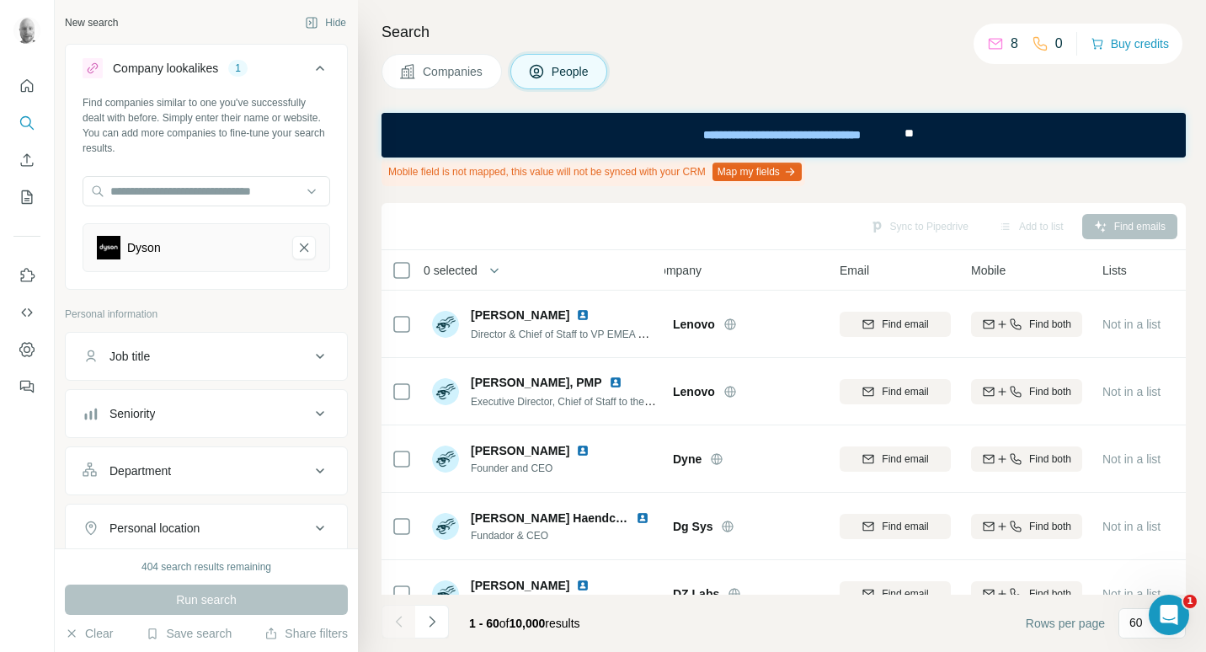
click at [300, 368] on button "Job title" at bounding box center [206, 356] width 281 height 40
click at [310, 364] on icon at bounding box center [320, 356] width 20 height 20
click at [310, 356] on icon at bounding box center [320, 356] width 20 height 20
click at [164, 404] on input "text" at bounding box center [190, 398] width 214 height 30
type input "****"
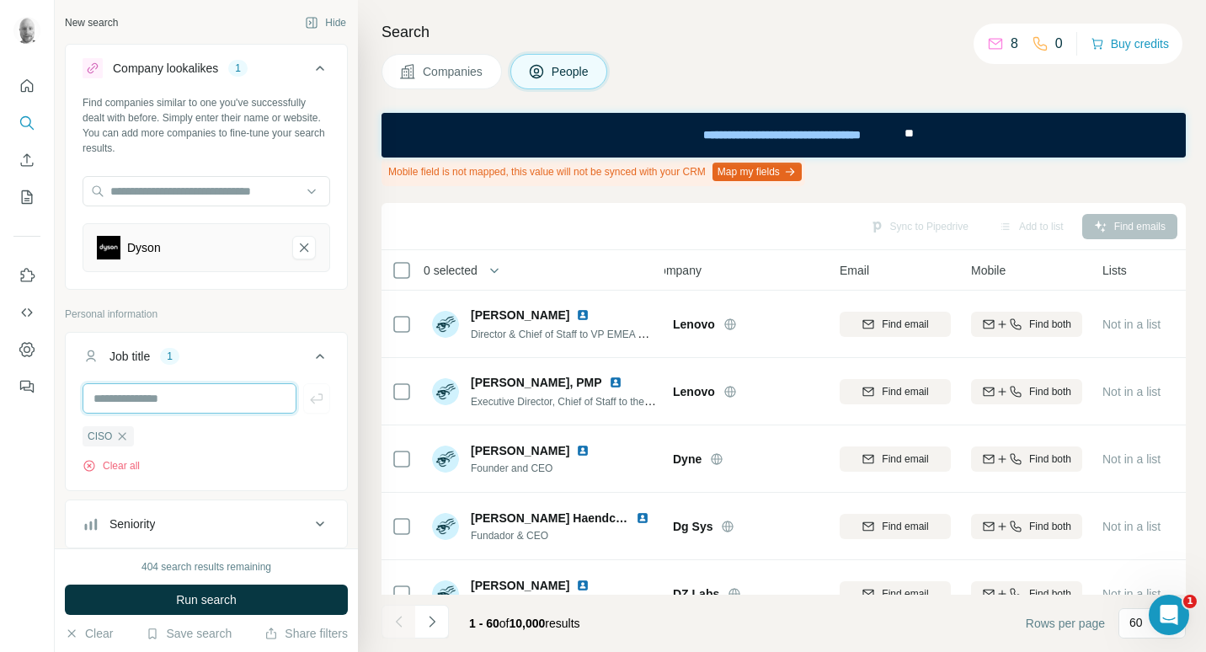
click at [163, 400] on input "text" at bounding box center [190, 398] width 214 height 30
type input "*****"
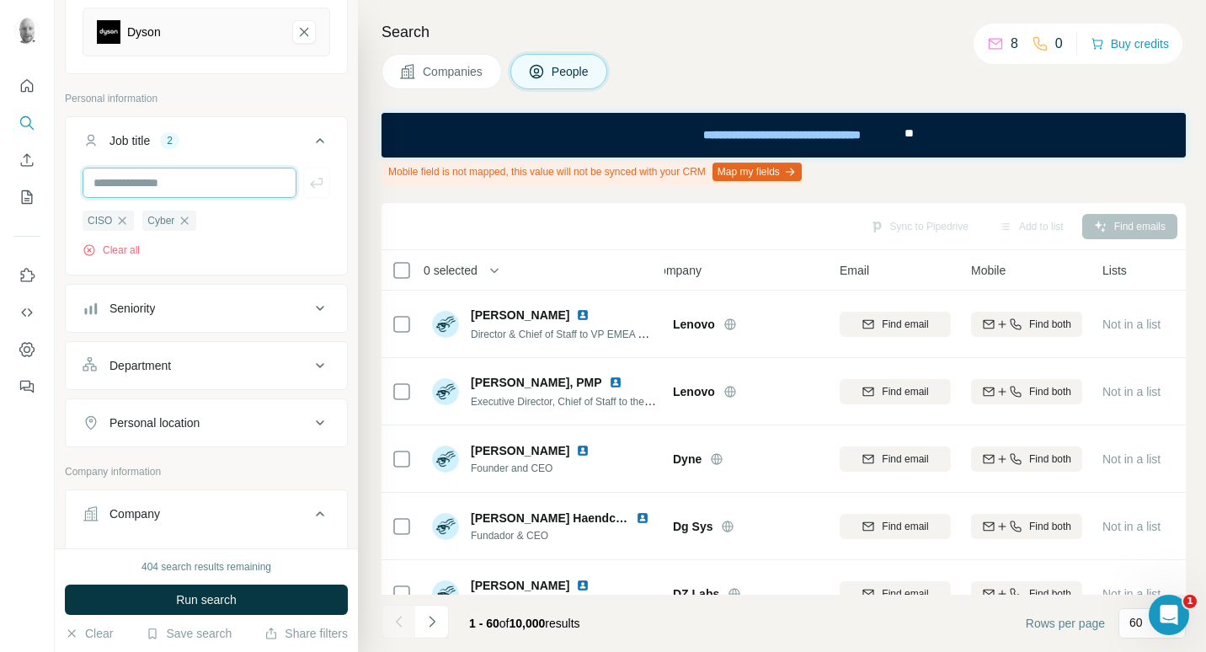
scroll to position [337, 0]
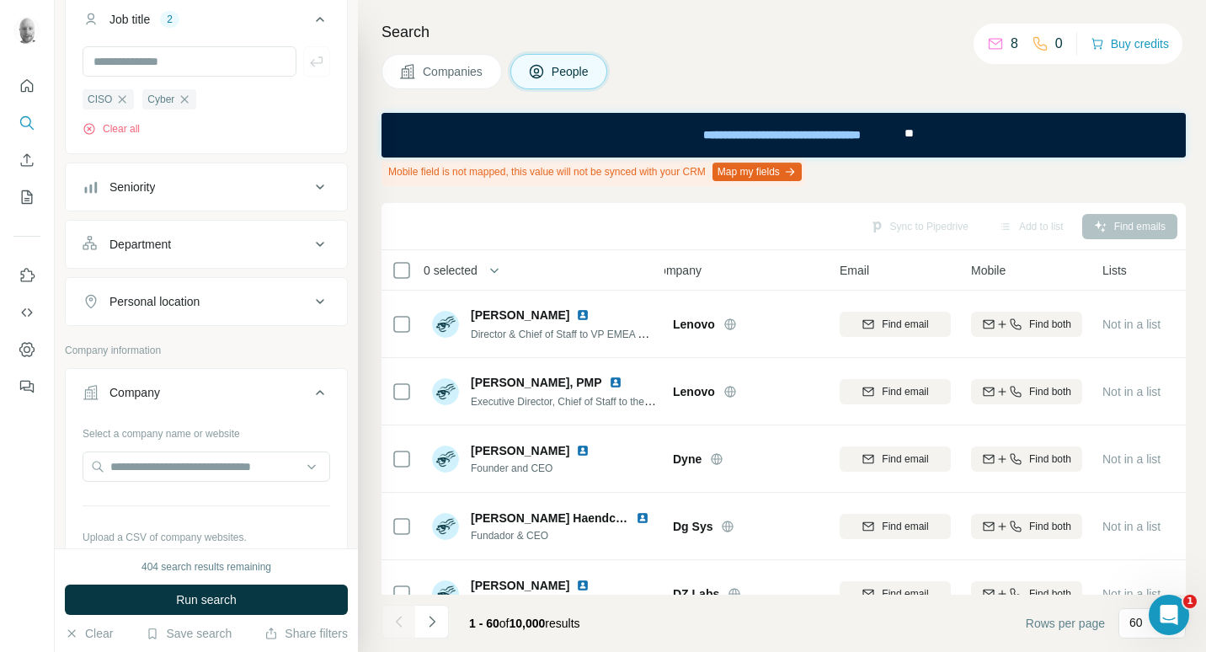
click at [195, 309] on div "Personal location" at bounding box center [154, 301] width 90 height 17
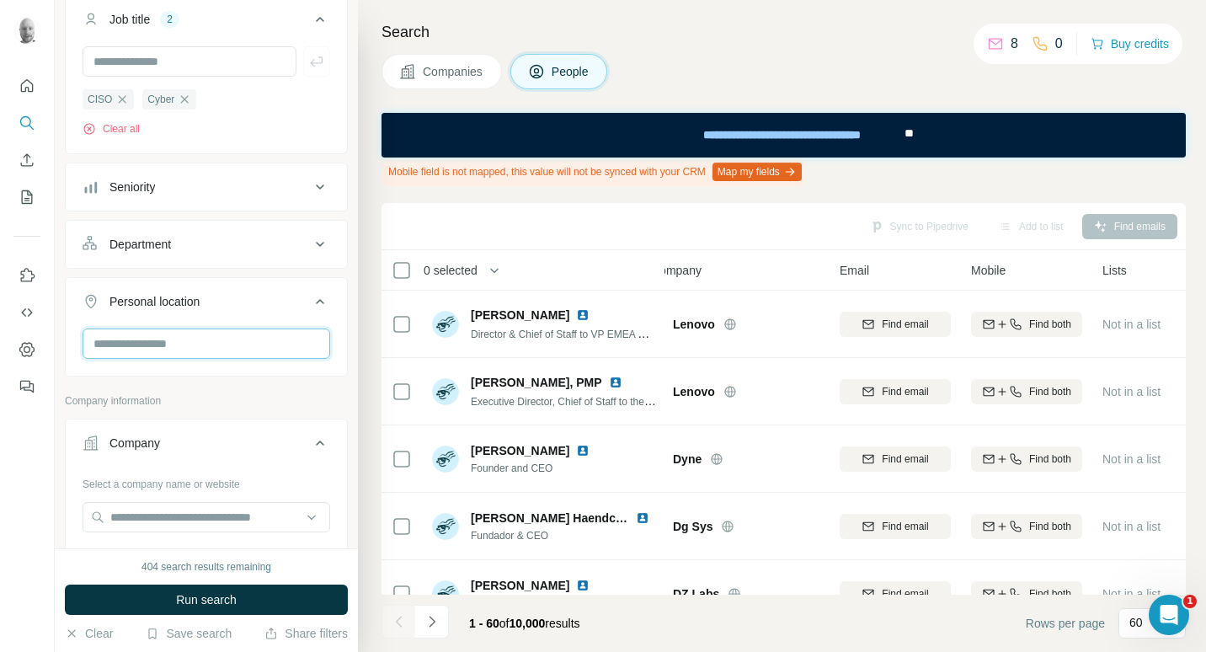
click at [189, 349] on input "text" at bounding box center [207, 343] width 248 height 30
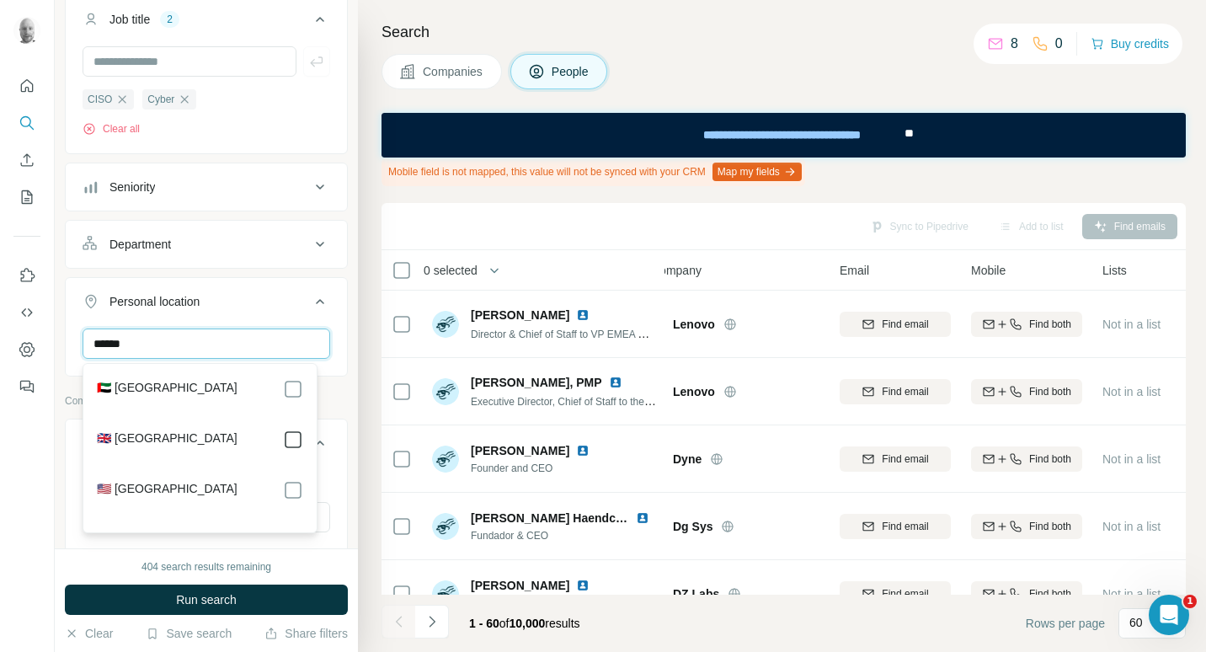
type input "******"
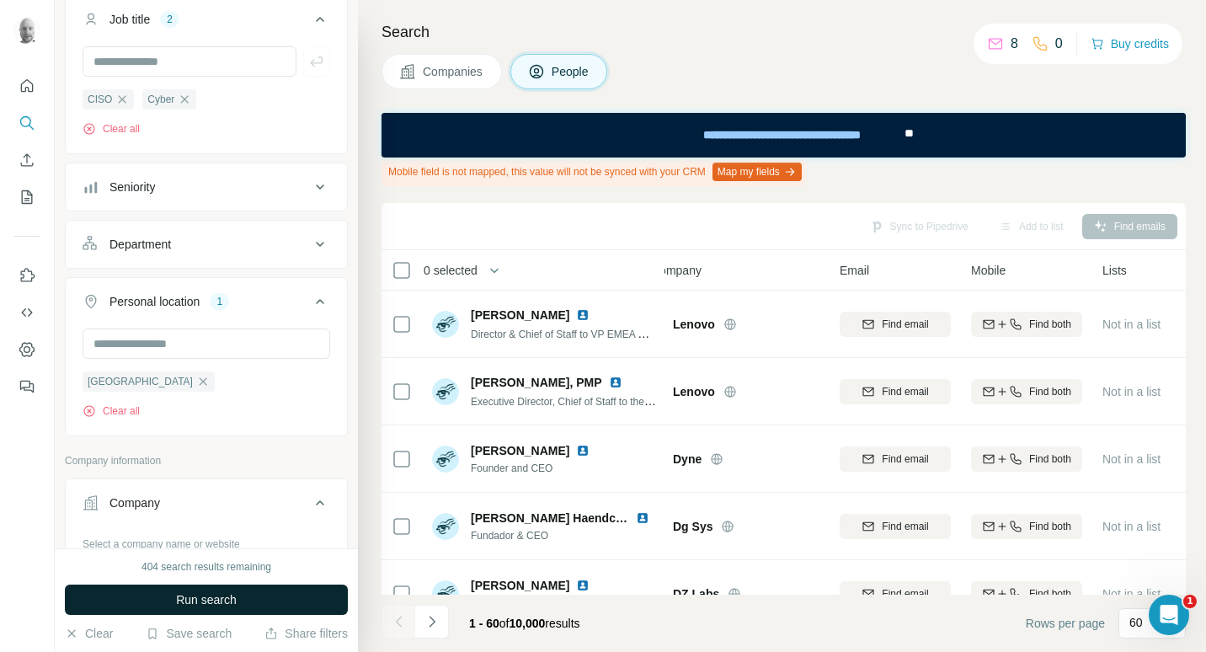
click at [315, 602] on button "Run search" at bounding box center [206, 599] width 283 height 30
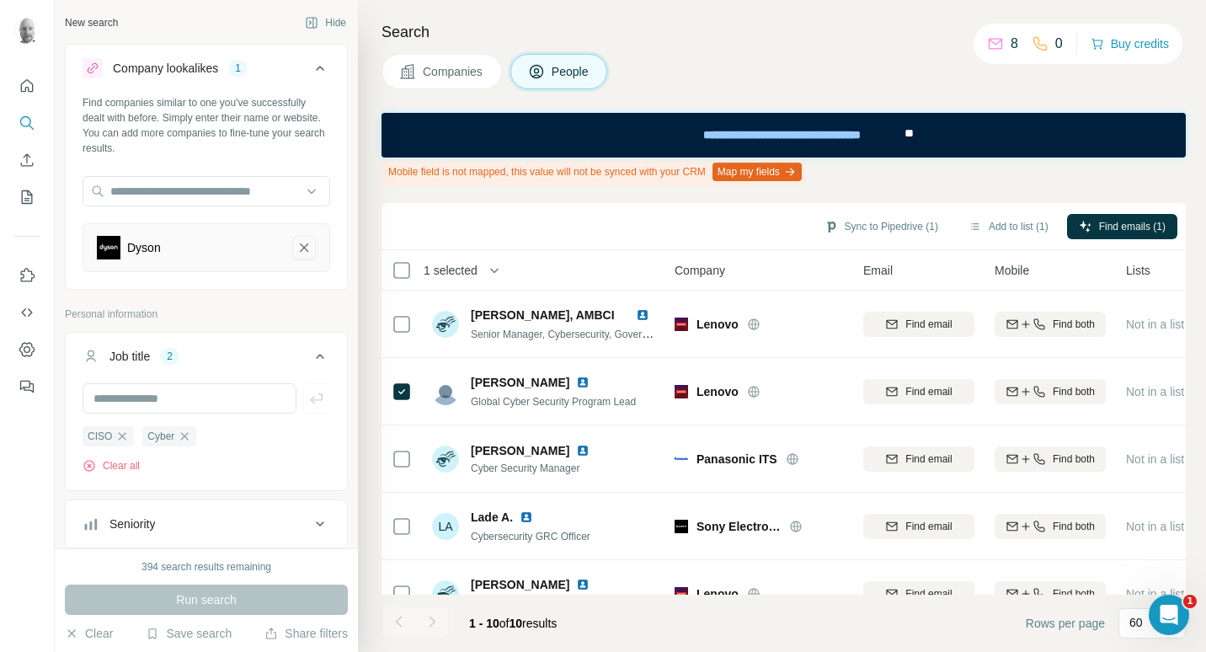
click at [297, 248] on icon "Dyson-remove-button" at bounding box center [303, 247] width 15 height 17
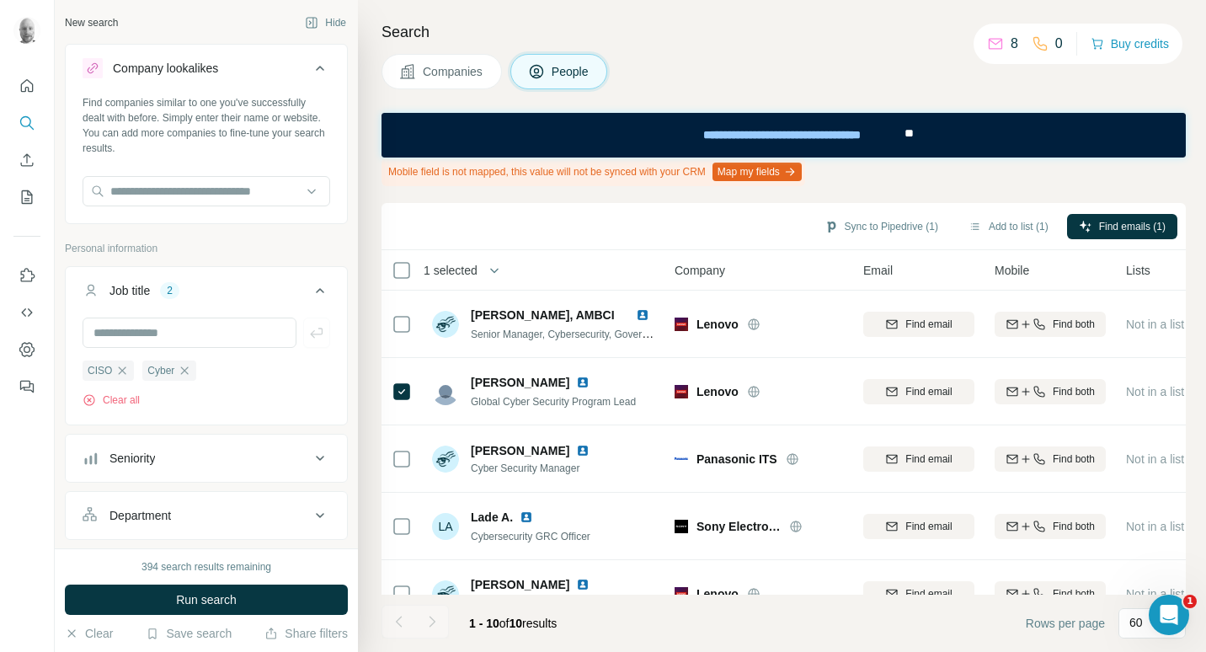
click at [464, 71] on span "Companies" at bounding box center [453, 71] width 61 height 17
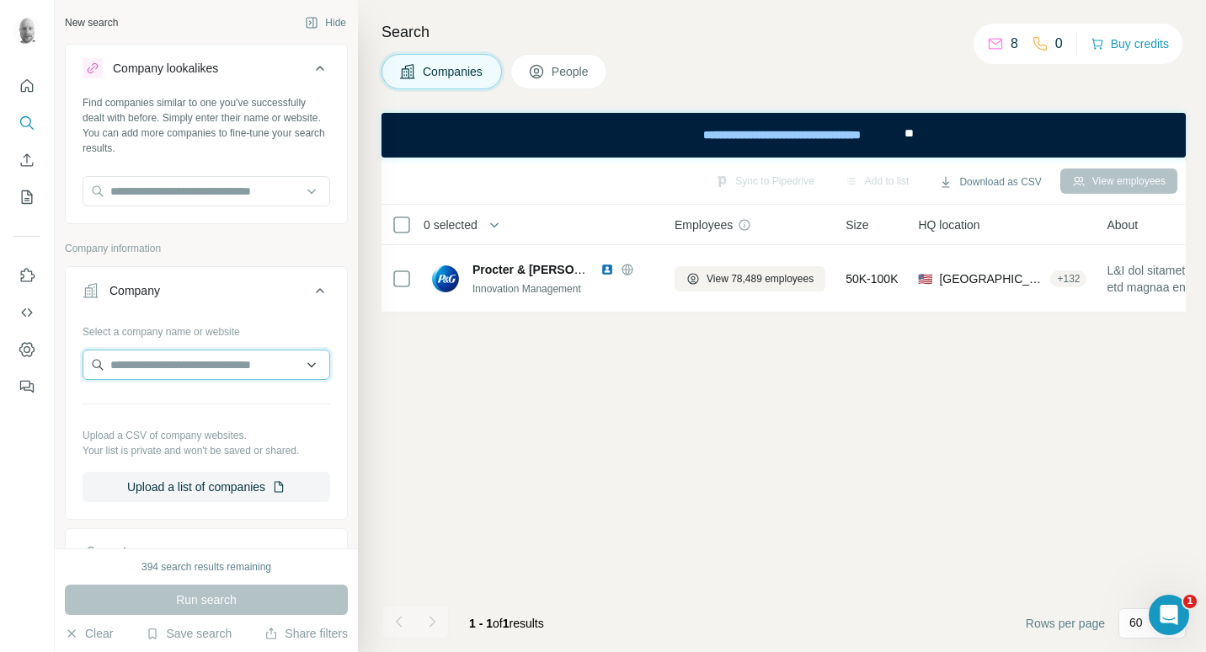
click at [214, 367] on input "text" at bounding box center [207, 364] width 248 height 30
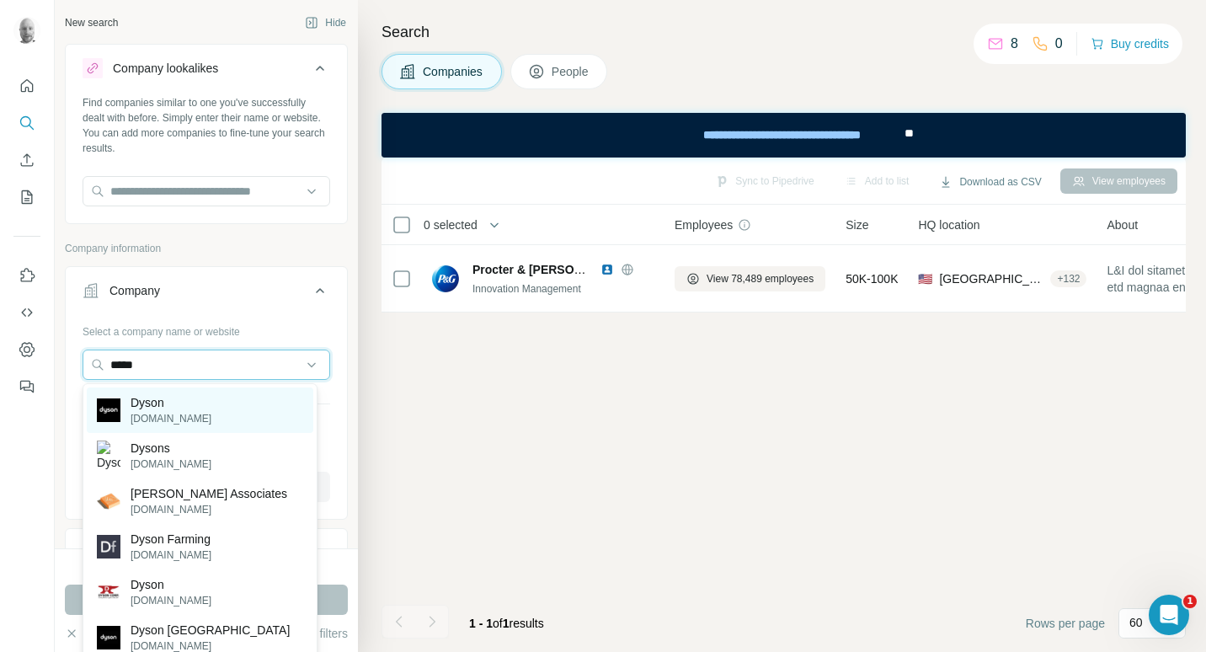
type input "*****"
click at [193, 415] on div "Dyson dyson.com" at bounding box center [200, 409] width 227 height 45
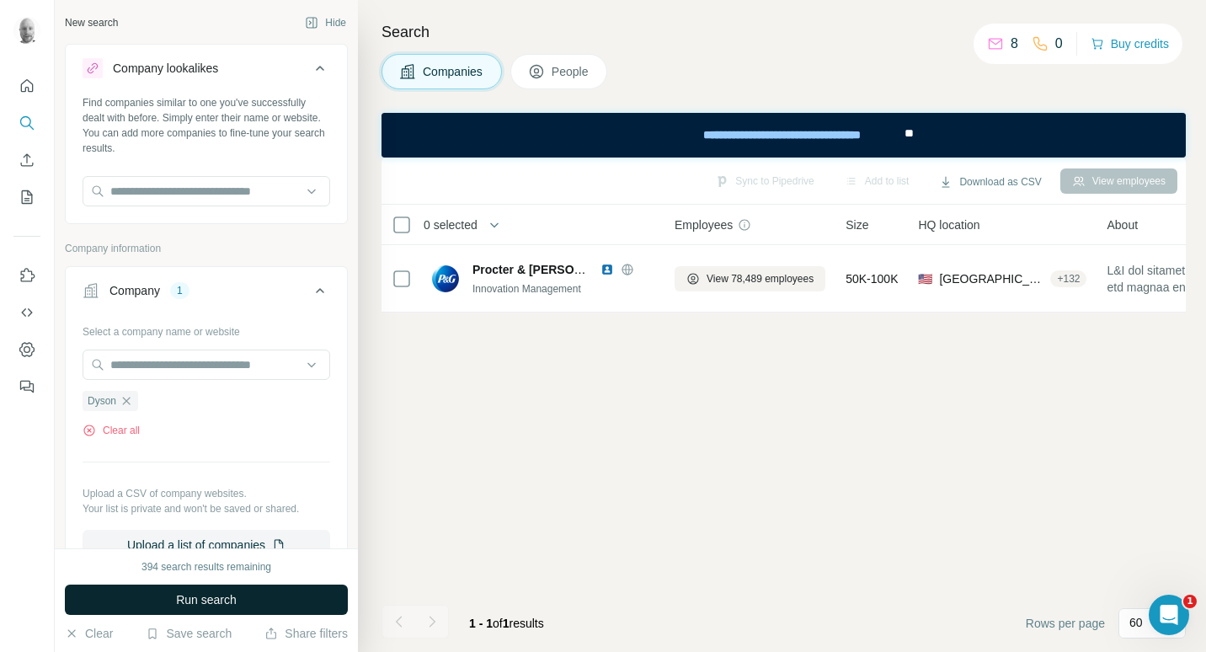
click at [224, 593] on span "Run search" at bounding box center [206, 599] width 61 height 17
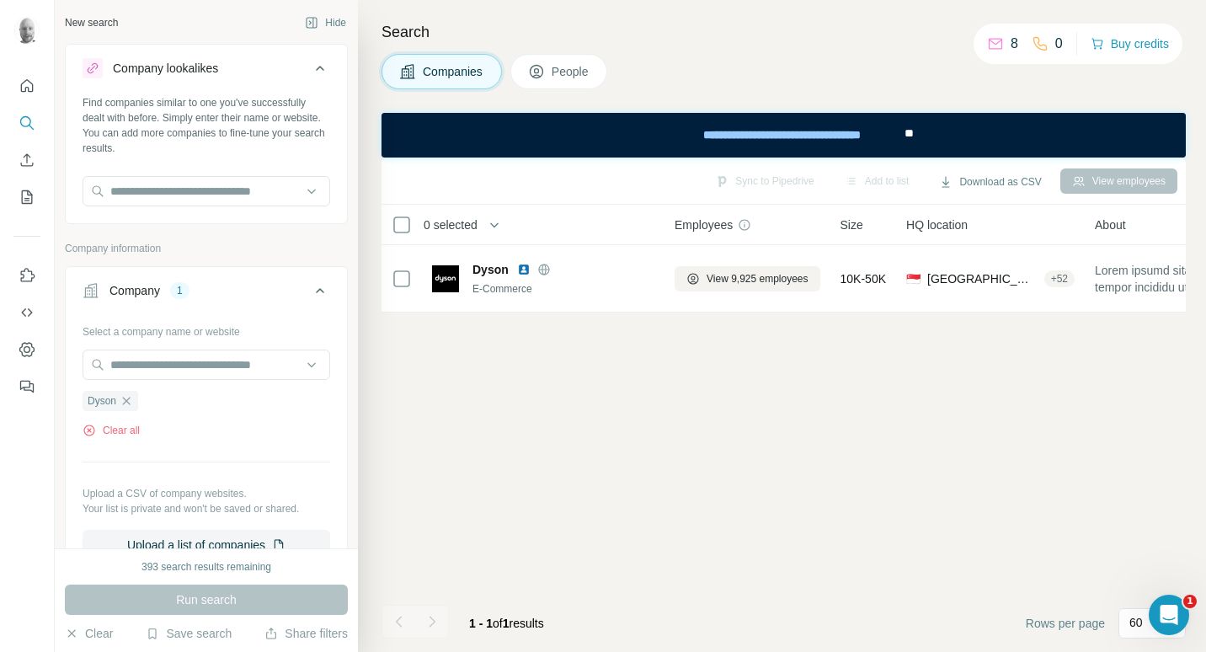
click at [585, 60] on button "People" at bounding box center [559, 71] width 98 height 35
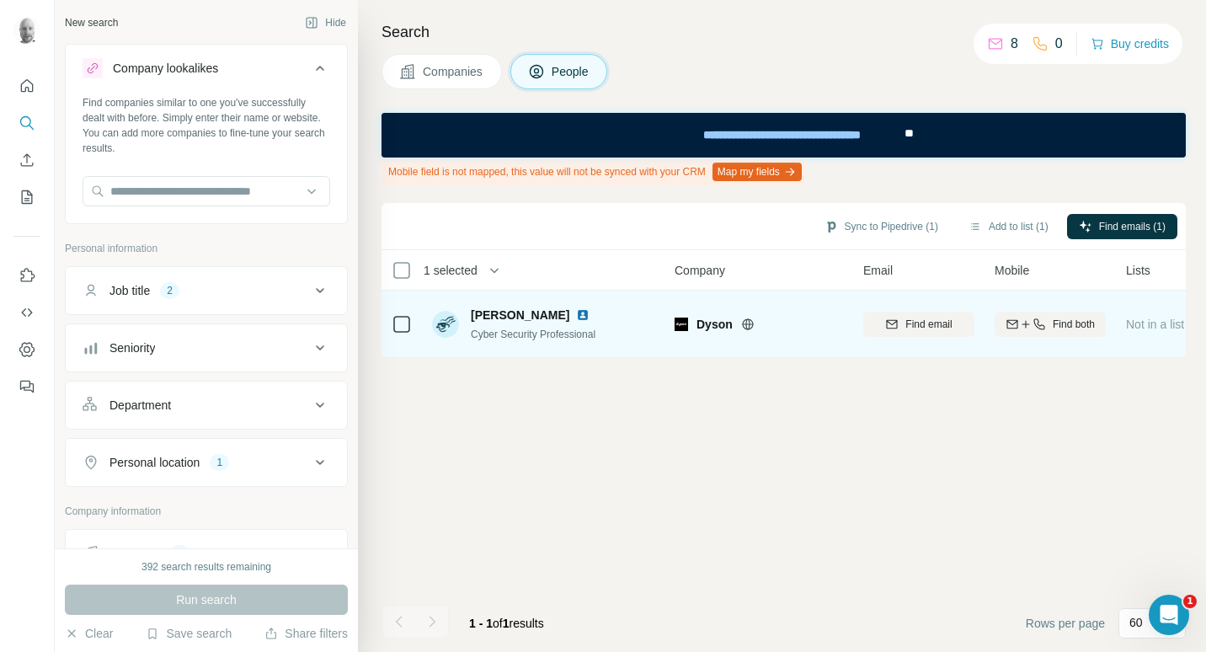
click at [520, 316] on span "Arohi Bhate" at bounding box center [520, 315] width 99 height 17
click at [576, 316] on img at bounding box center [582, 314] width 13 height 13
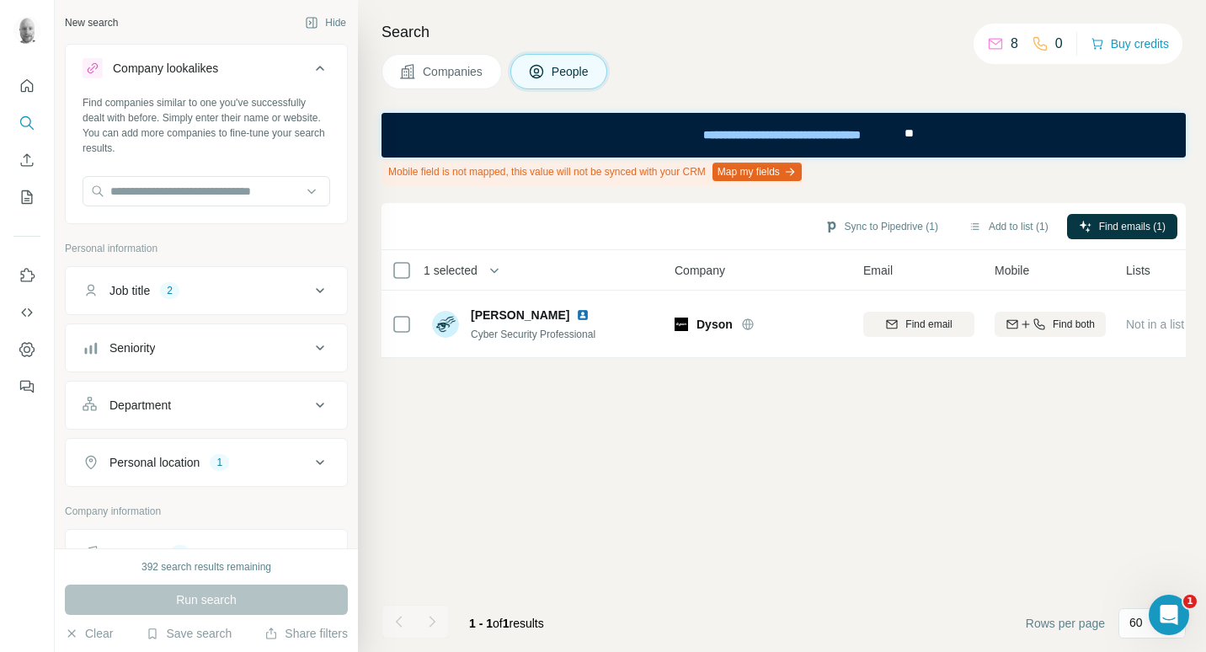
click at [431, 88] on button "Companies" at bounding box center [441, 71] width 120 height 35
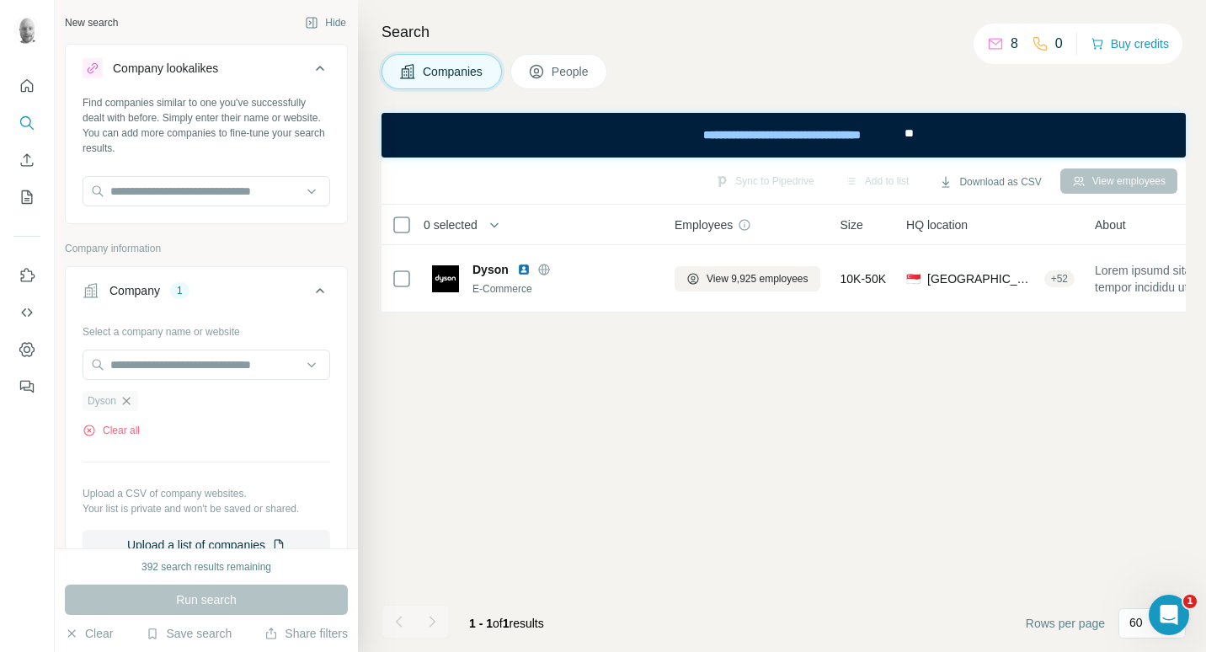
click at [125, 402] on icon "button" at bounding box center [126, 400] width 13 height 13
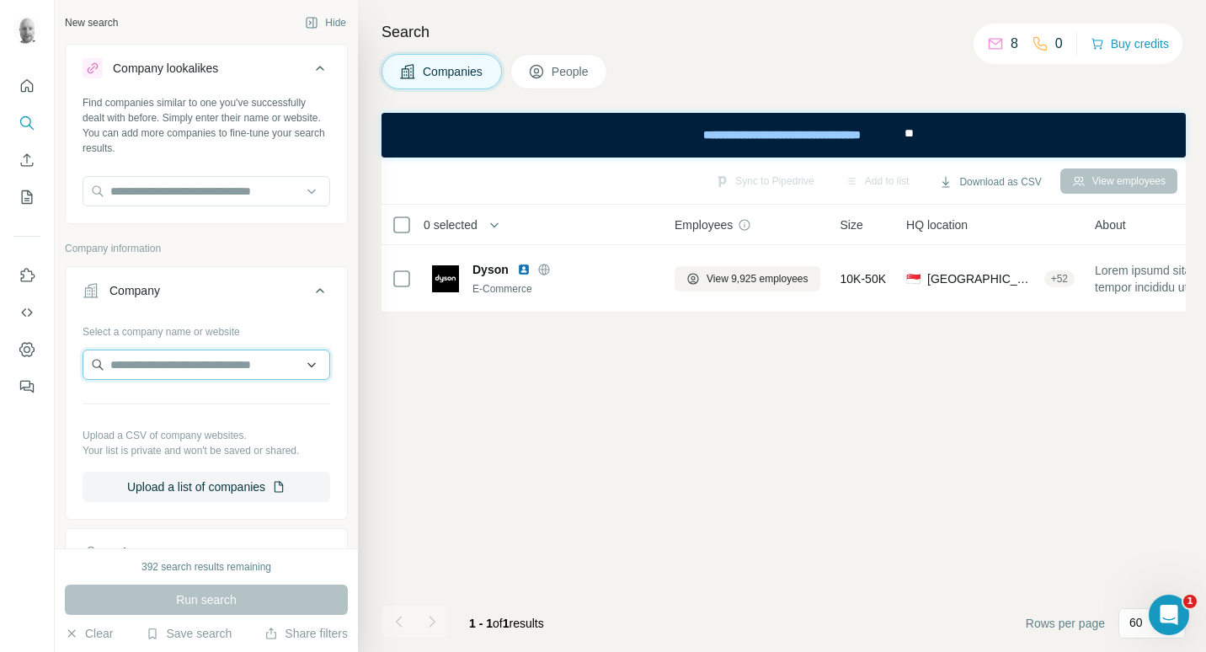
click at [156, 365] on input "text" at bounding box center [207, 364] width 248 height 30
click at [164, 382] on div at bounding box center [207, 366] width 248 height 34
click at [173, 372] on input "text" at bounding box center [207, 364] width 248 height 30
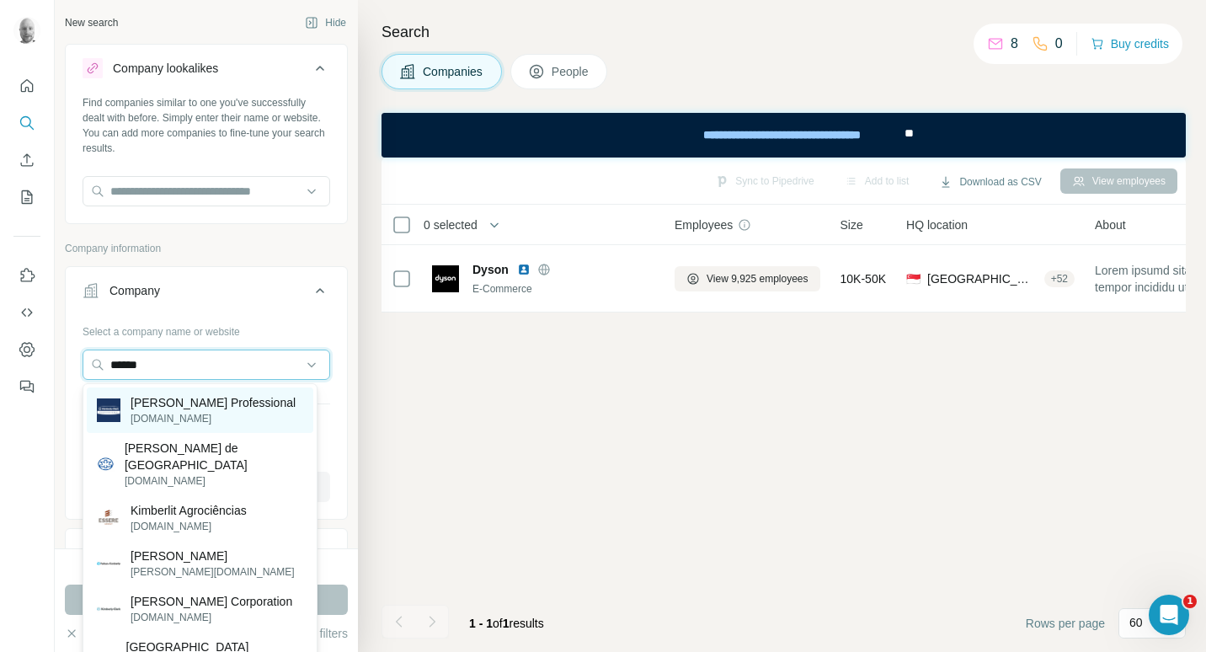
type input "******"
click at [193, 412] on p "kcprofessional.com" at bounding box center [213, 418] width 165 height 15
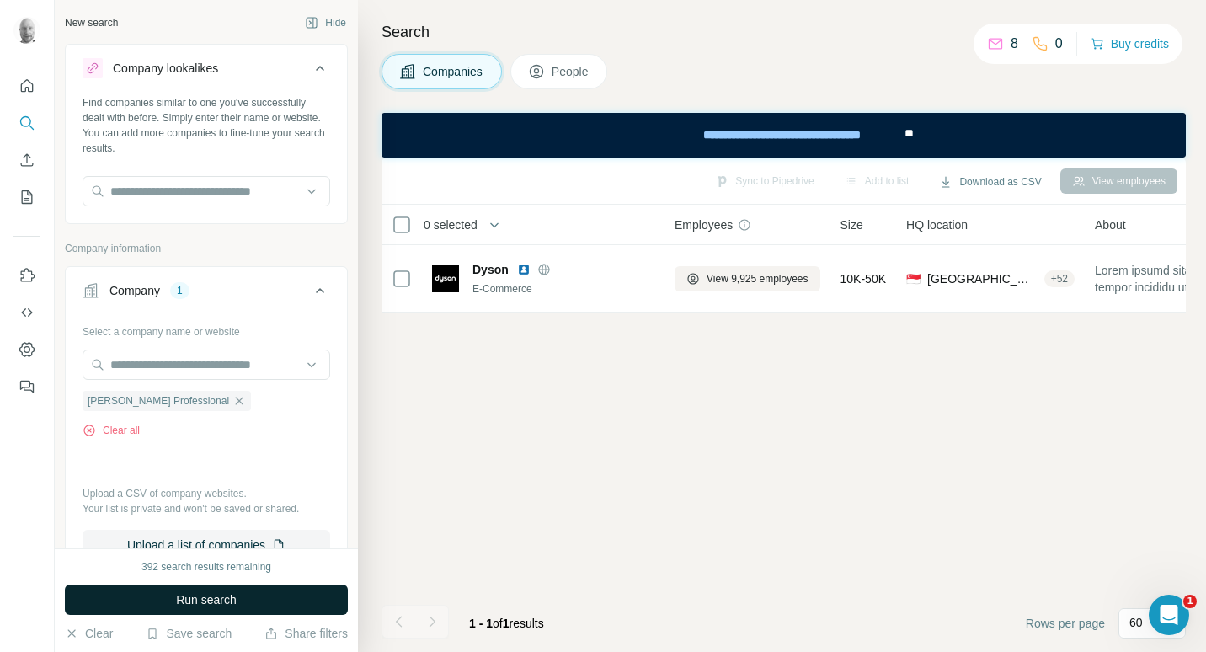
click at [188, 603] on span "Run search" at bounding box center [206, 599] width 61 height 17
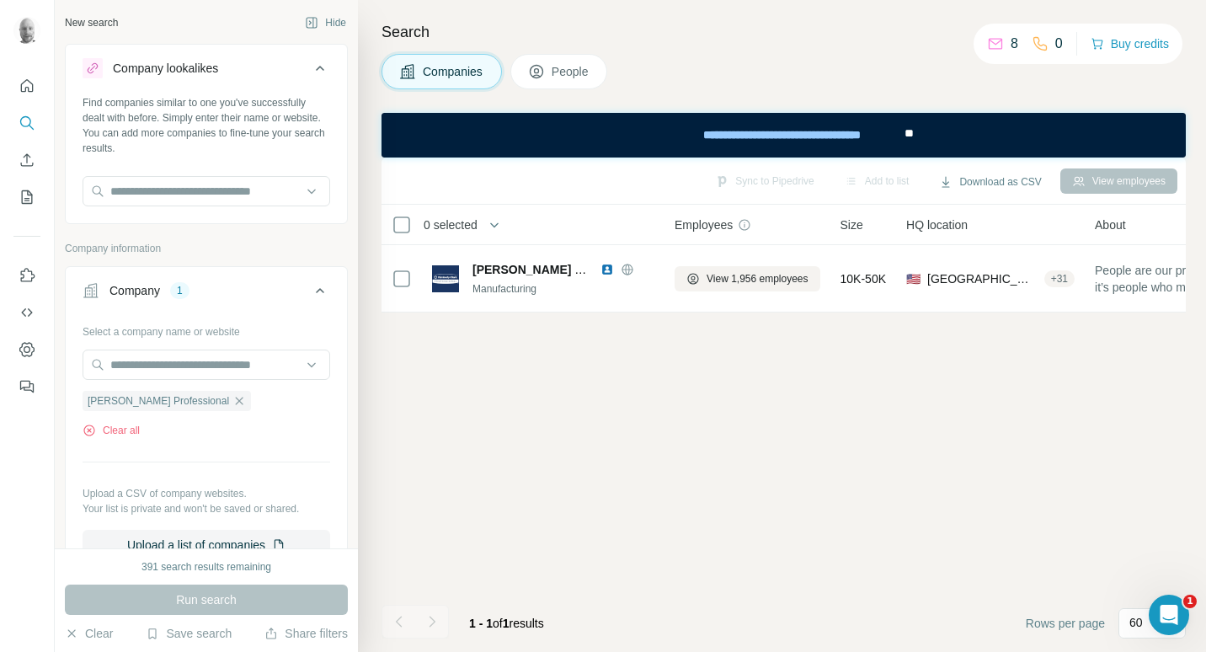
click at [567, 75] on span "People" at bounding box center [571, 71] width 39 height 17
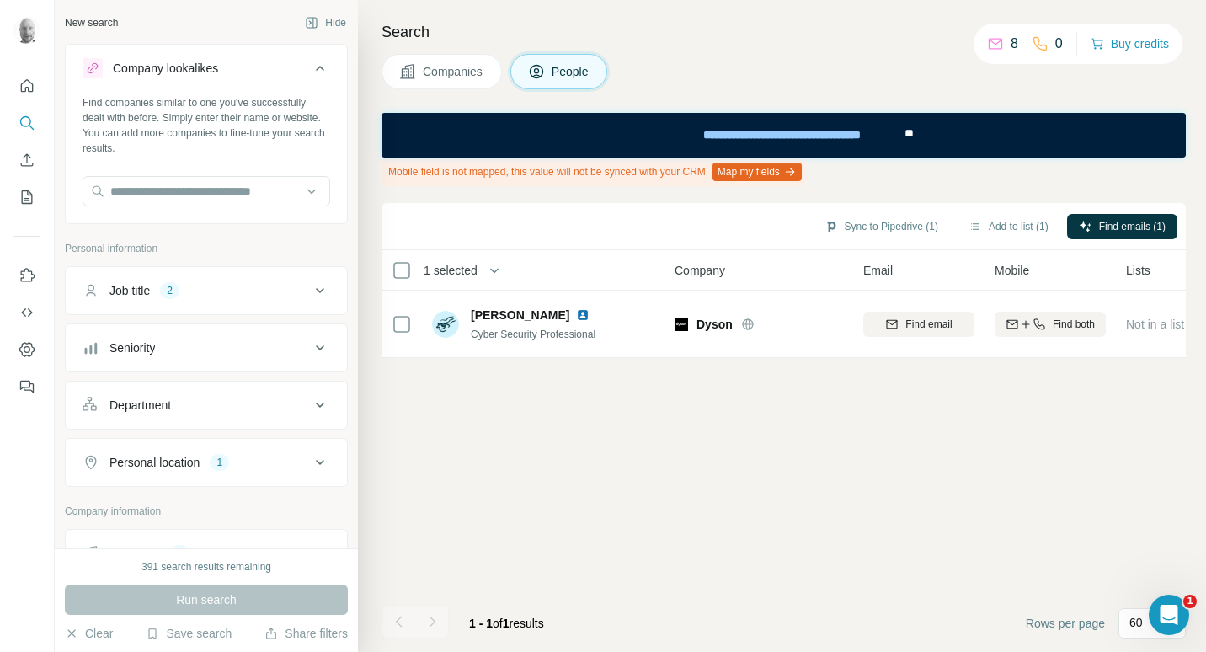
click at [311, 296] on icon at bounding box center [320, 290] width 20 height 20
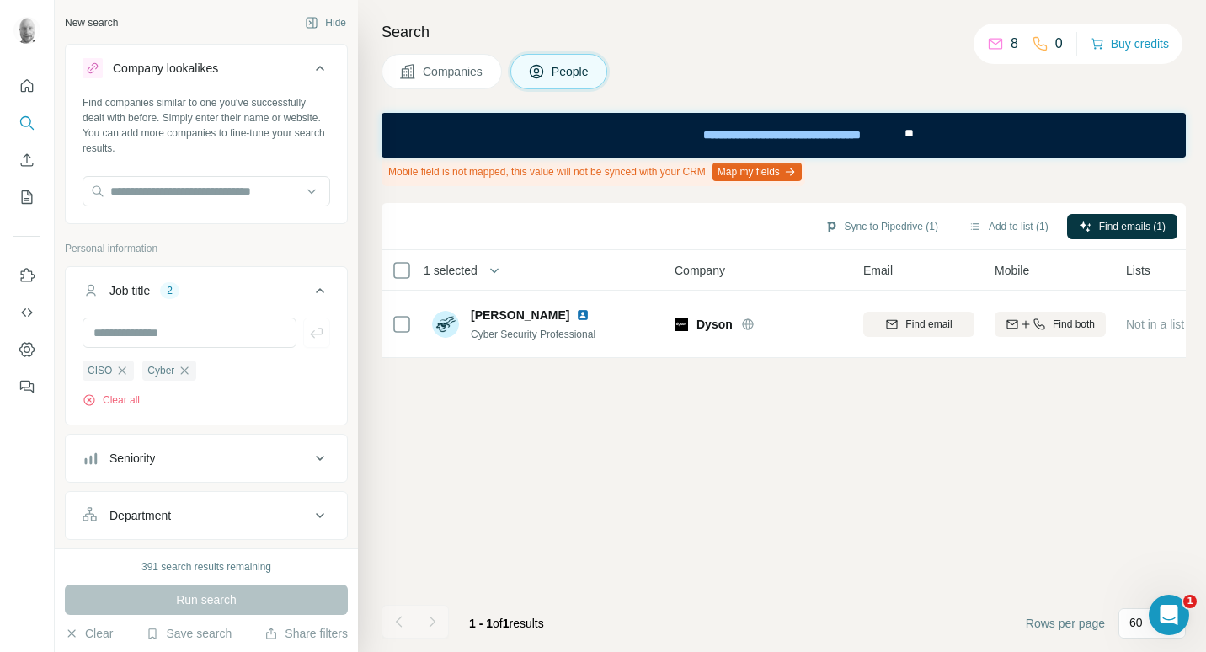
click at [93, 644] on div "391 search results remaining Run search Clear Save search Share filters" at bounding box center [206, 600] width 303 height 104
click at [101, 637] on button "Clear" at bounding box center [89, 633] width 48 height 17
click at [458, 60] on button "Companies" at bounding box center [441, 71] width 120 height 35
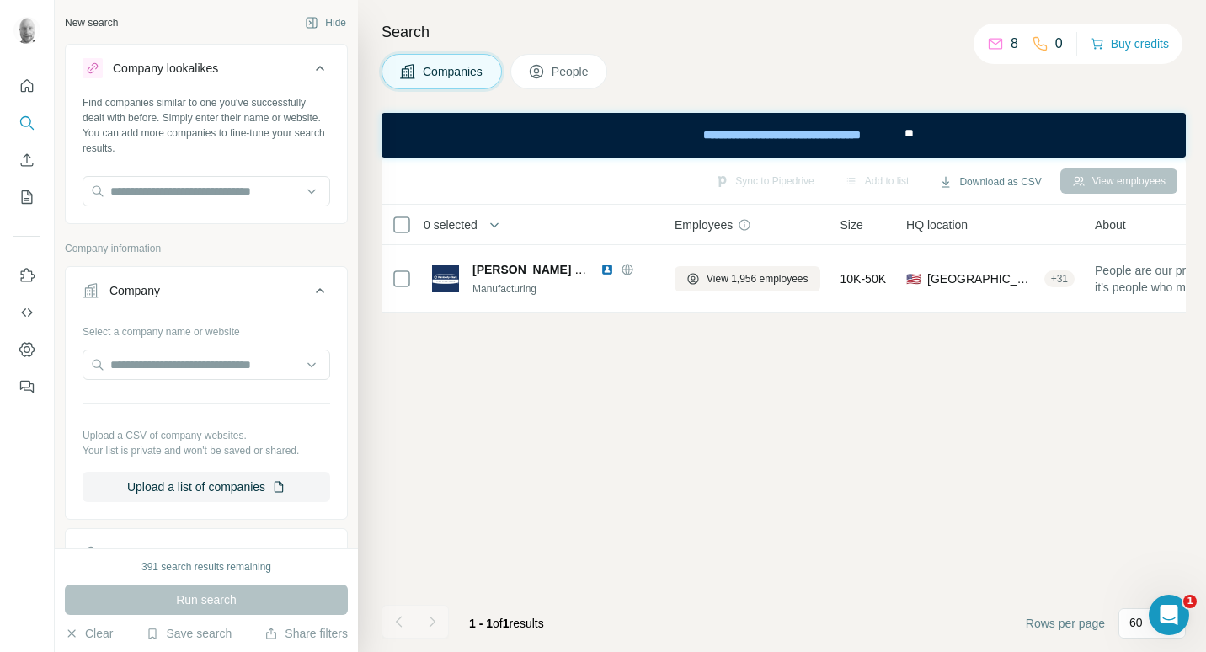
click at [461, 69] on span "Companies" at bounding box center [453, 71] width 61 height 17
click at [1110, 180] on button "View employees" at bounding box center [1118, 180] width 117 height 25
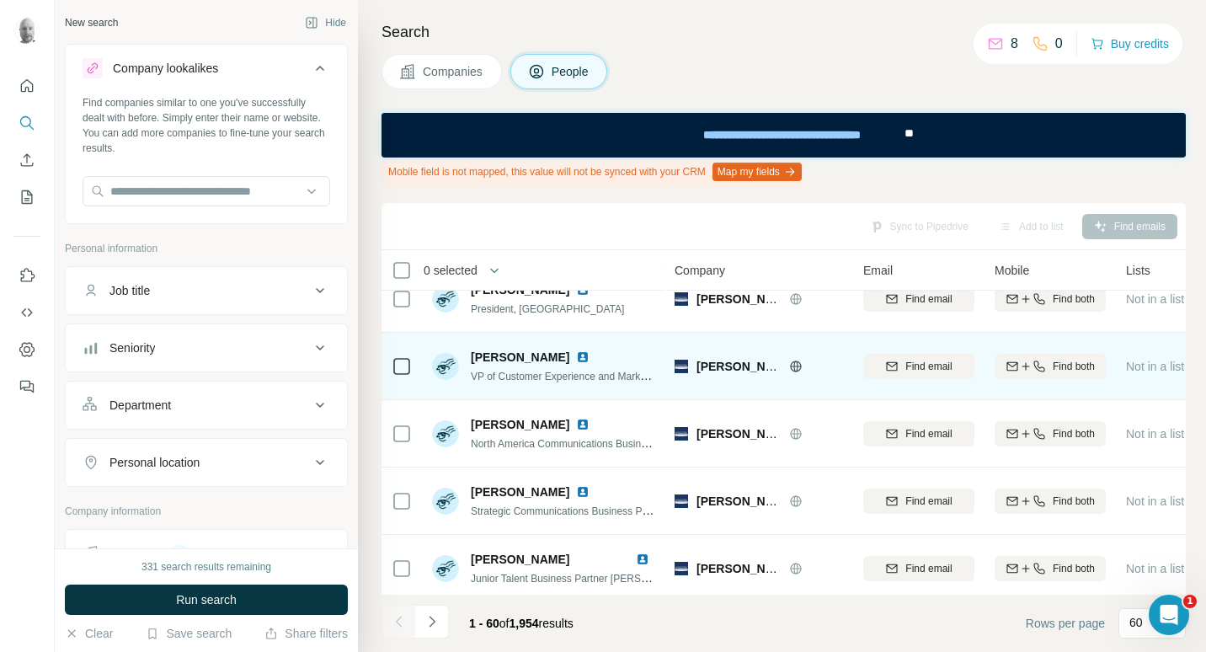
scroll to position [168, 0]
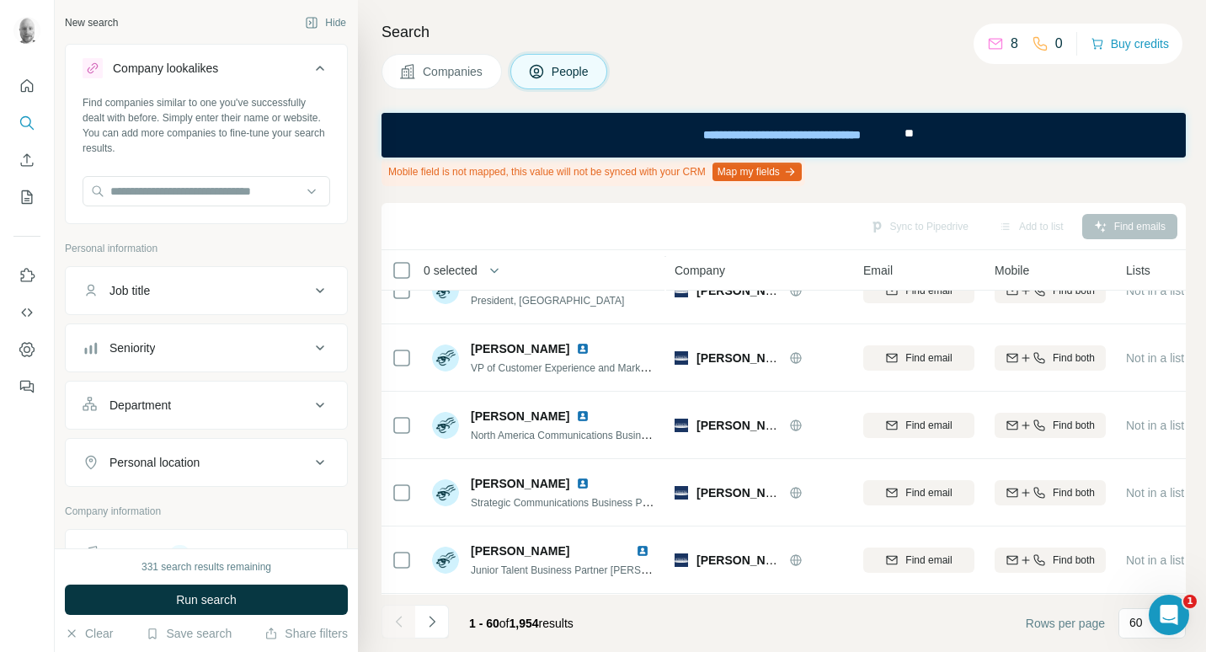
click at [289, 281] on button "Job title" at bounding box center [206, 290] width 281 height 40
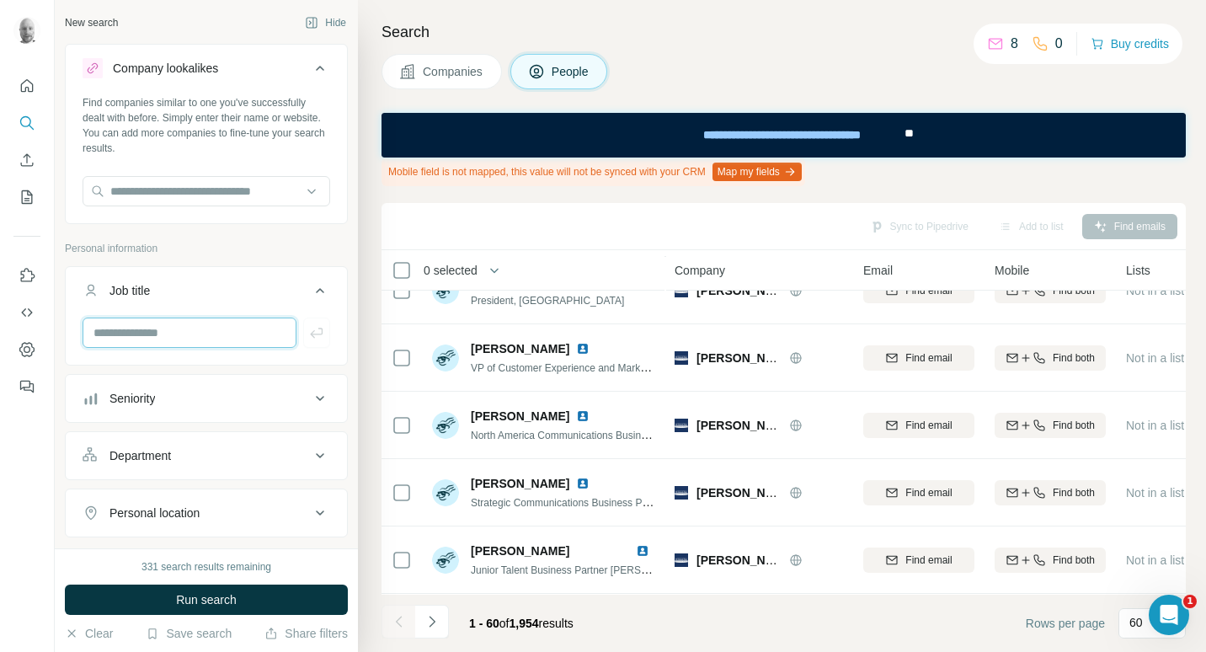
click at [196, 328] on input "text" at bounding box center [190, 332] width 214 height 30
type input "*****"
click at [308, 333] on icon "button" at bounding box center [316, 332] width 17 height 17
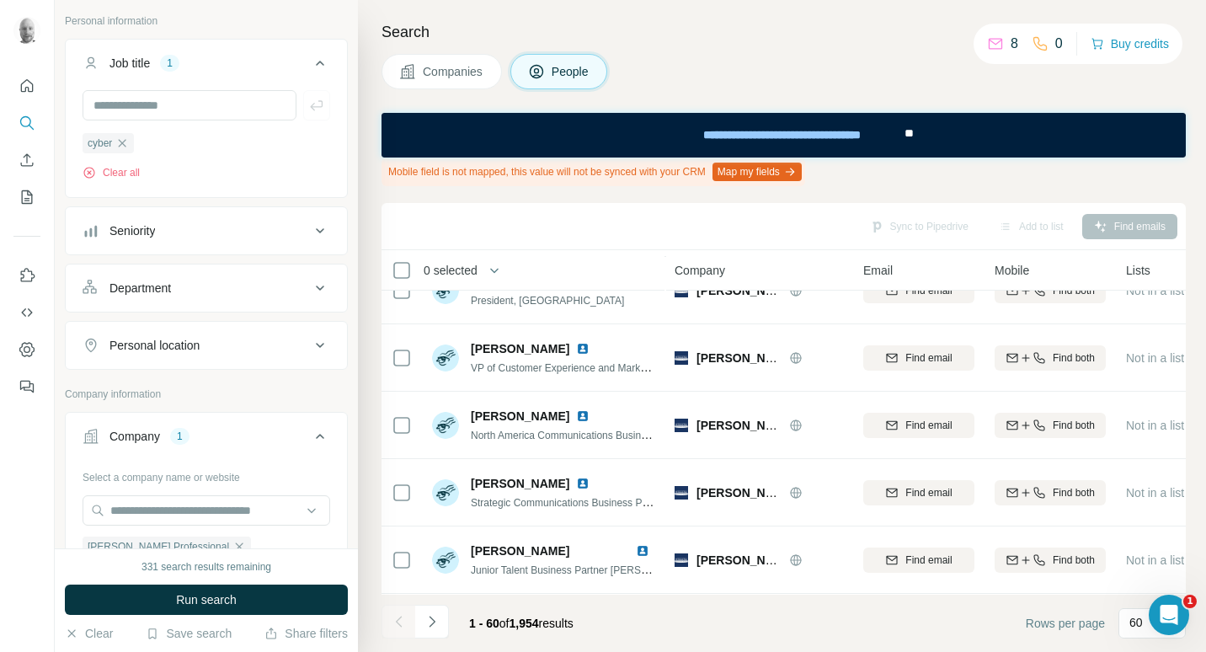
scroll to position [421, 0]
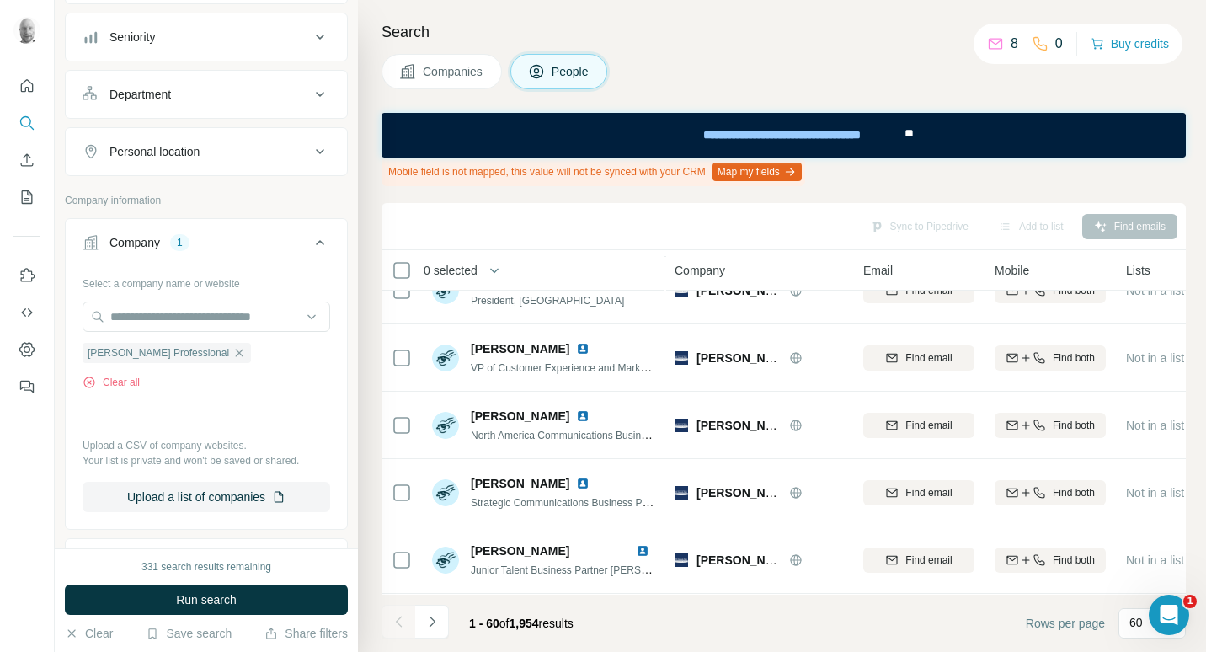
click at [299, 140] on button "Personal location" at bounding box center [206, 151] width 281 height 40
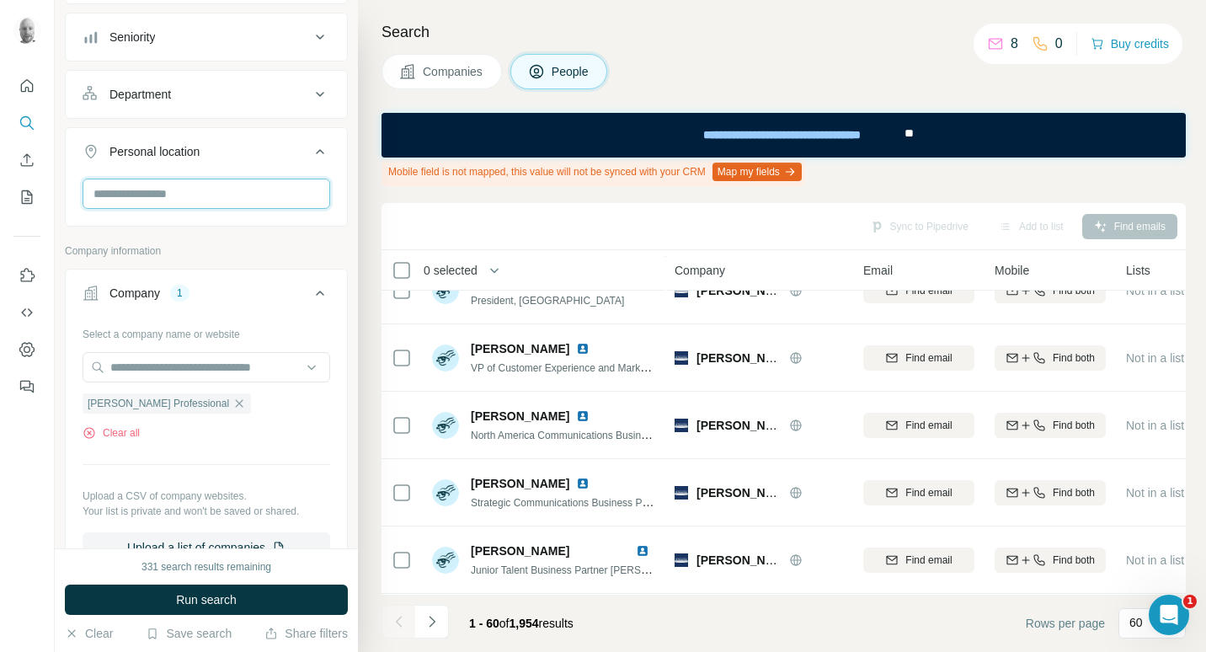
click at [195, 194] on input "text" at bounding box center [207, 194] width 248 height 30
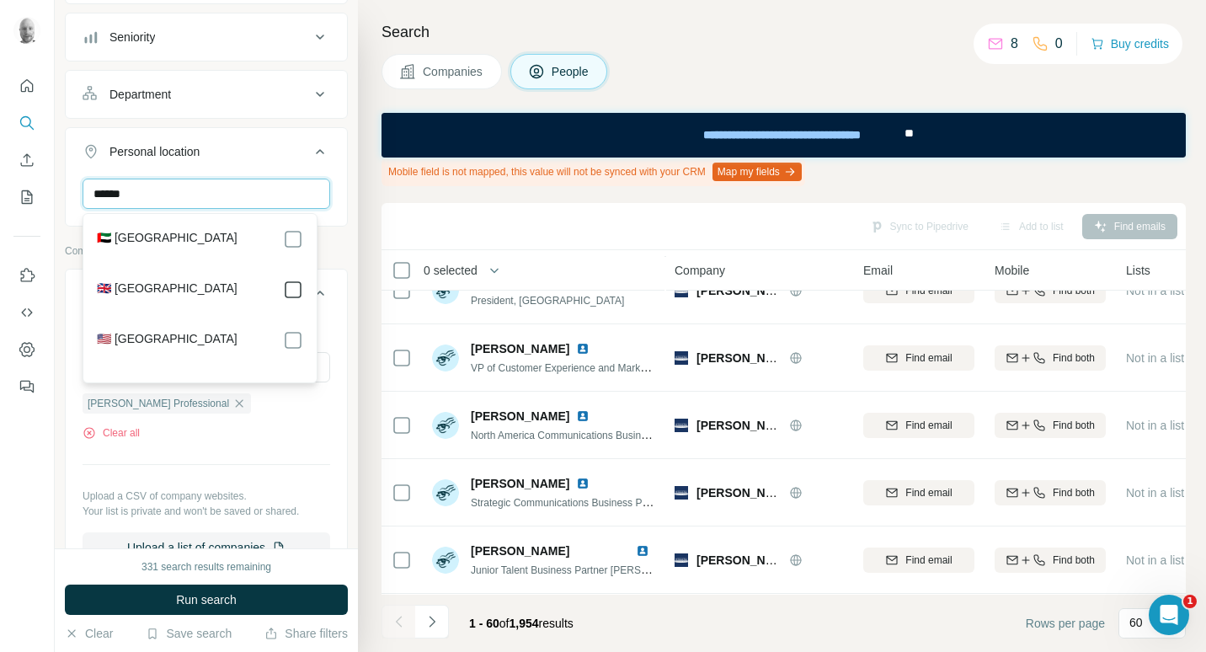
type input "******"
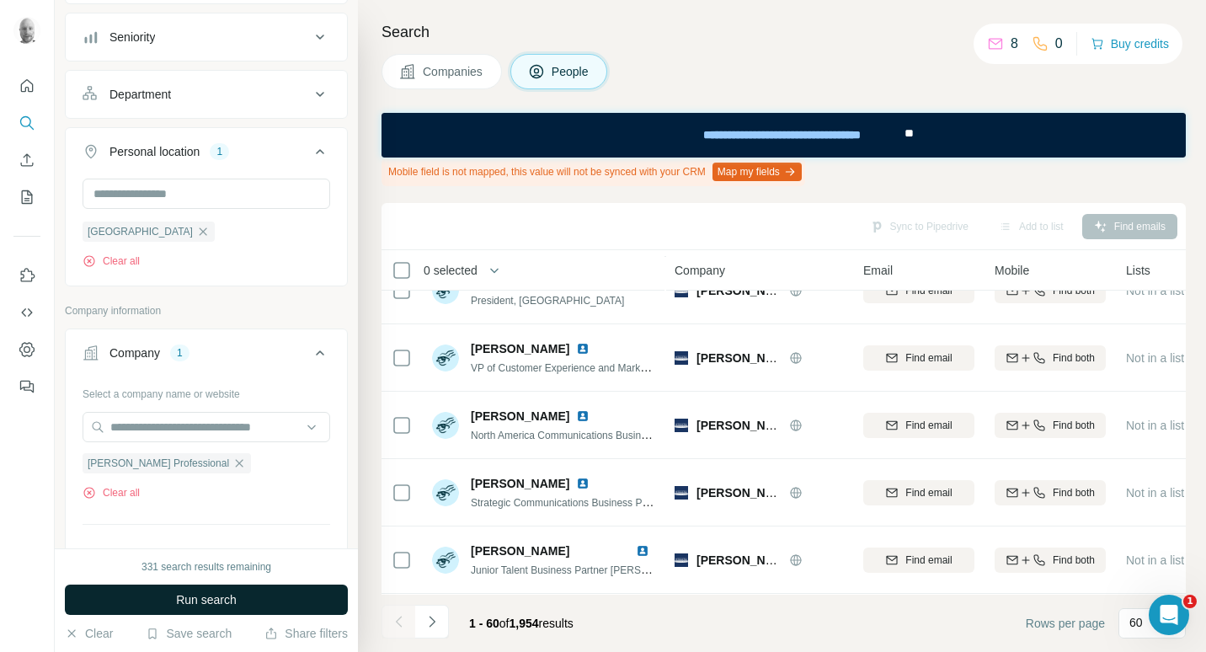
click at [296, 593] on button "Run search" at bounding box center [206, 599] width 283 height 30
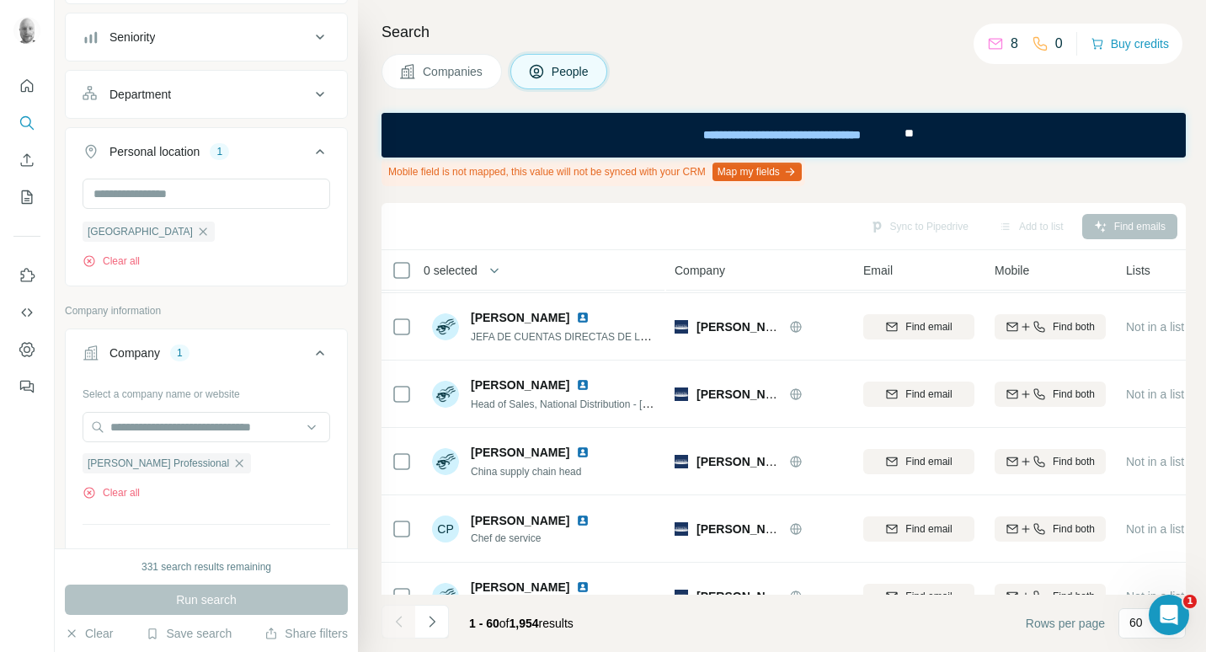
scroll to position [926, 0]
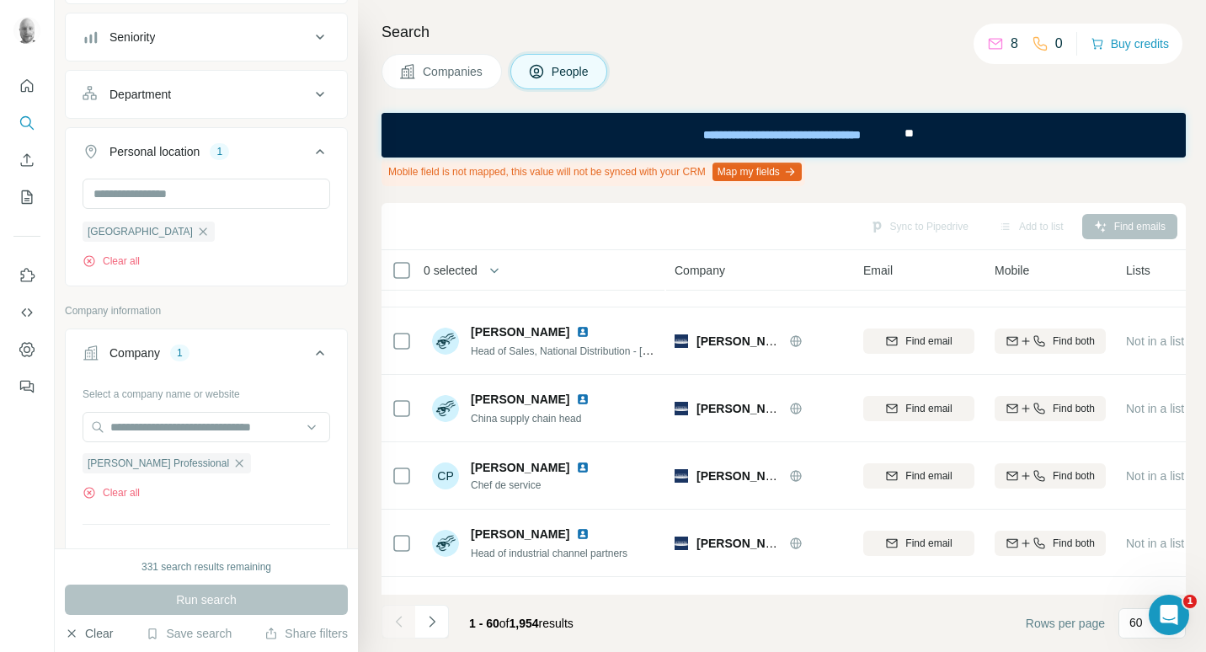
click at [96, 632] on button "Clear" at bounding box center [89, 633] width 48 height 17
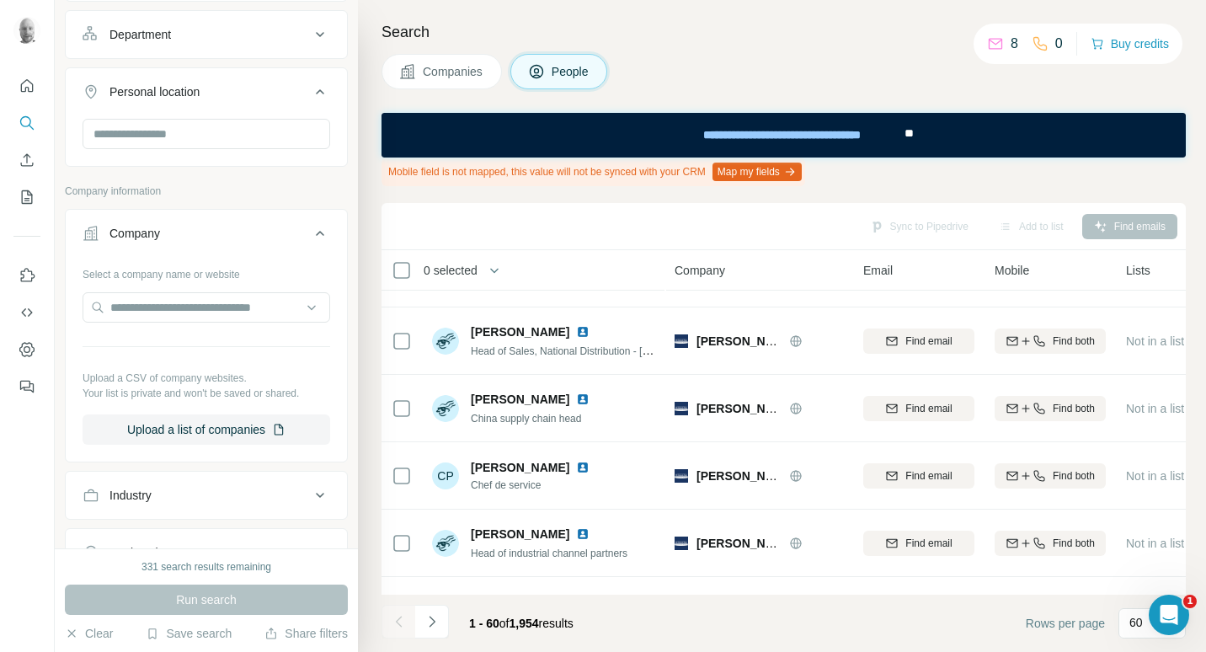
click at [456, 77] on span "Companies" at bounding box center [453, 71] width 61 height 17
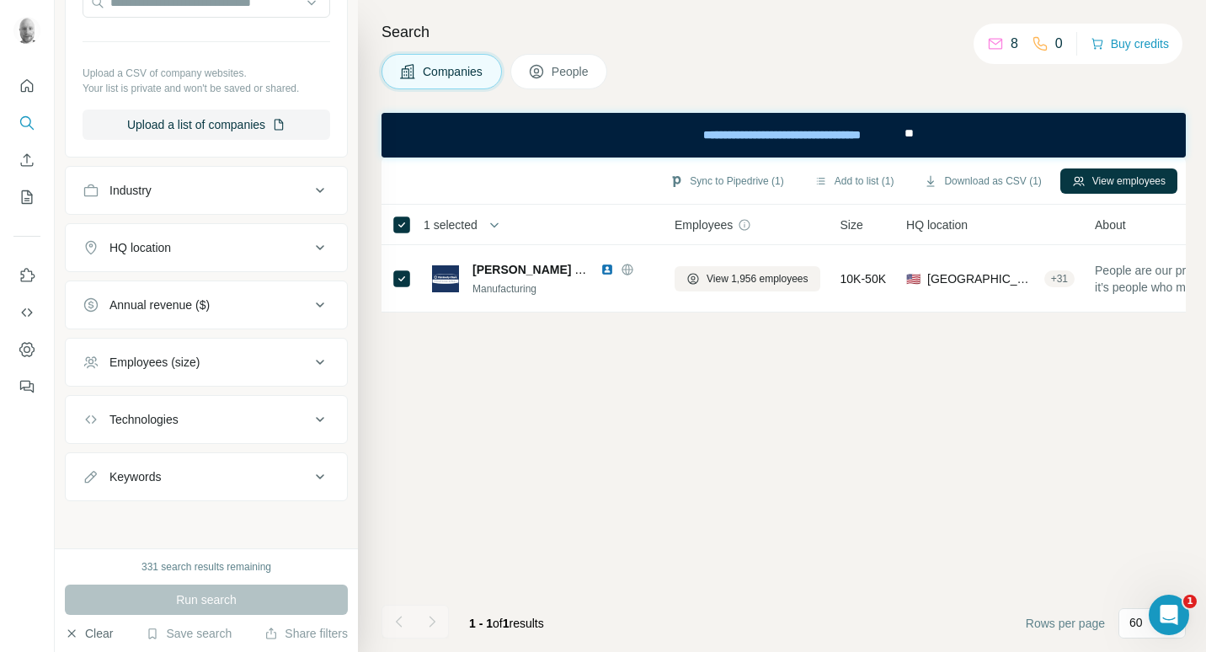
click at [111, 629] on button "Clear" at bounding box center [89, 633] width 48 height 17
click at [142, 630] on div "Clear Save search Share filters" at bounding box center [206, 633] width 283 height 17
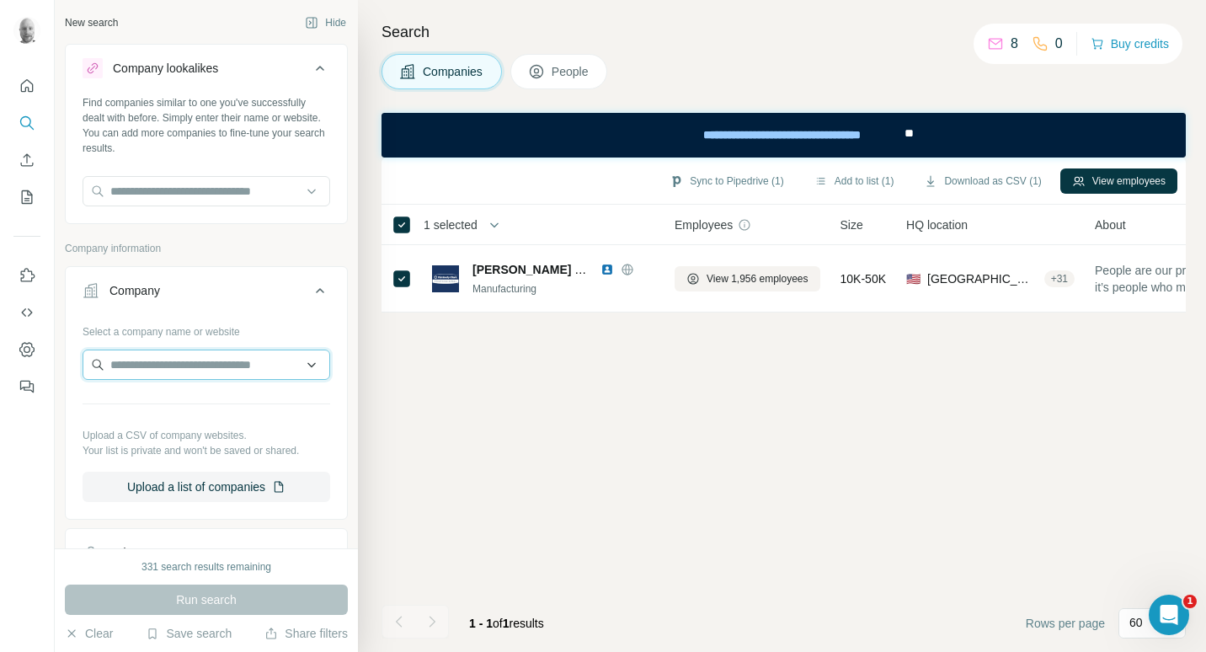
click at [211, 375] on input "text" at bounding box center [207, 364] width 248 height 30
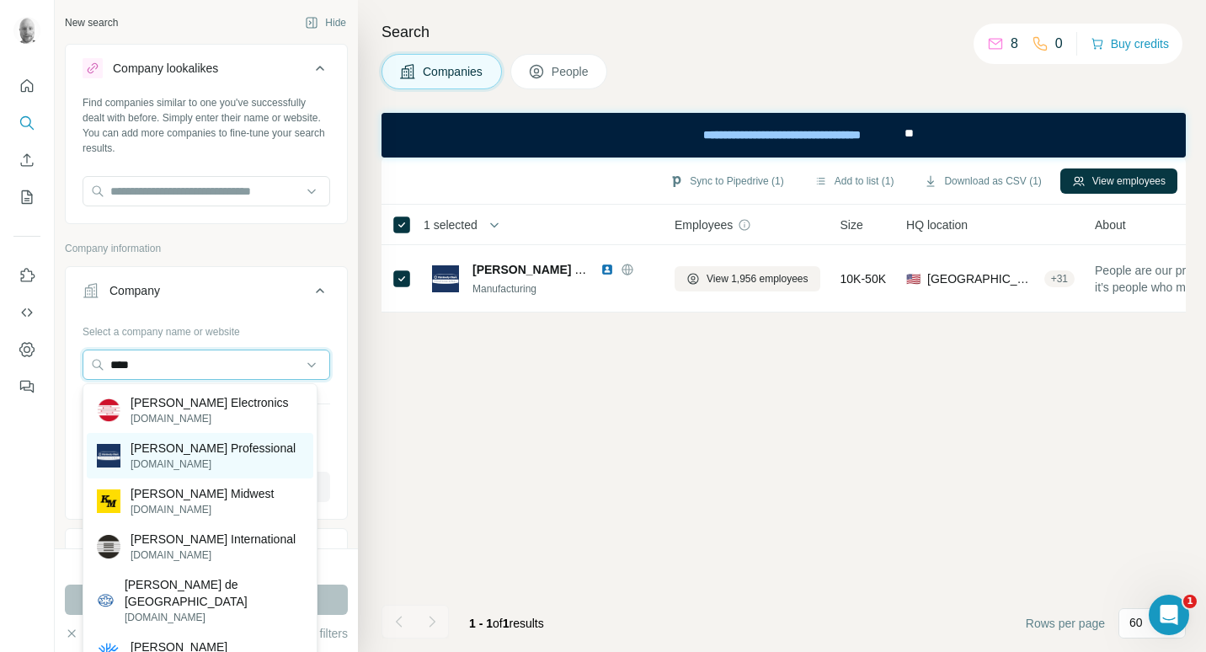
type input "****"
click at [228, 455] on p "[PERSON_NAME] Professional" at bounding box center [213, 448] width 165 height 17
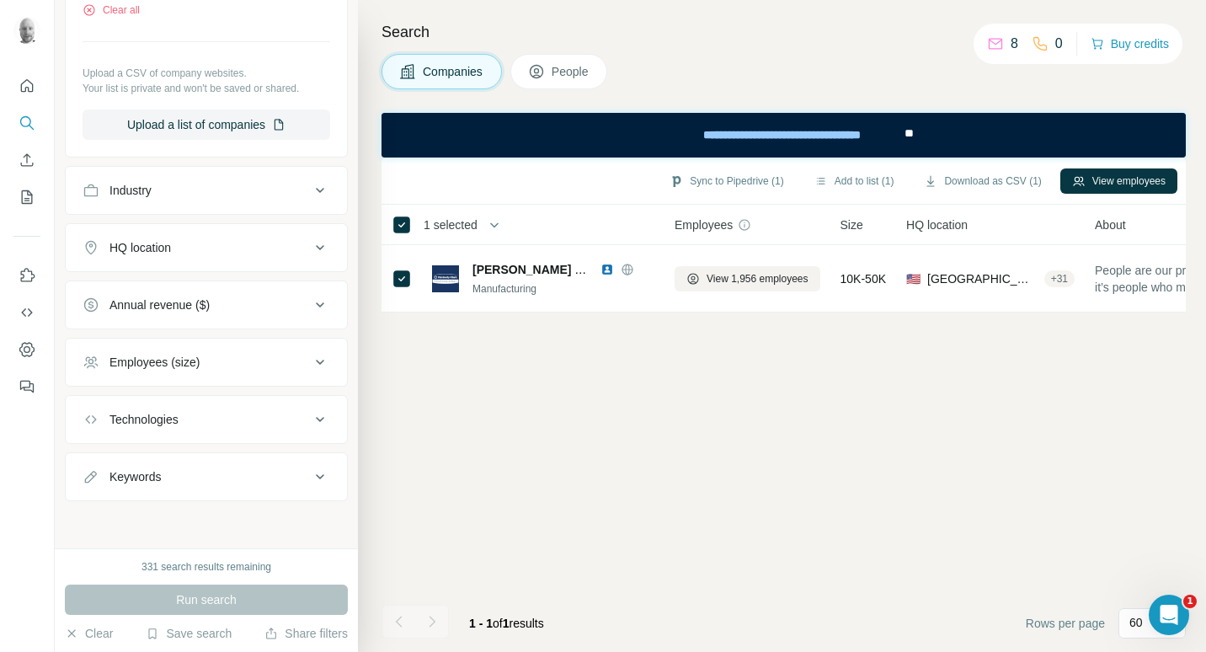
scroll to position [83, 0]
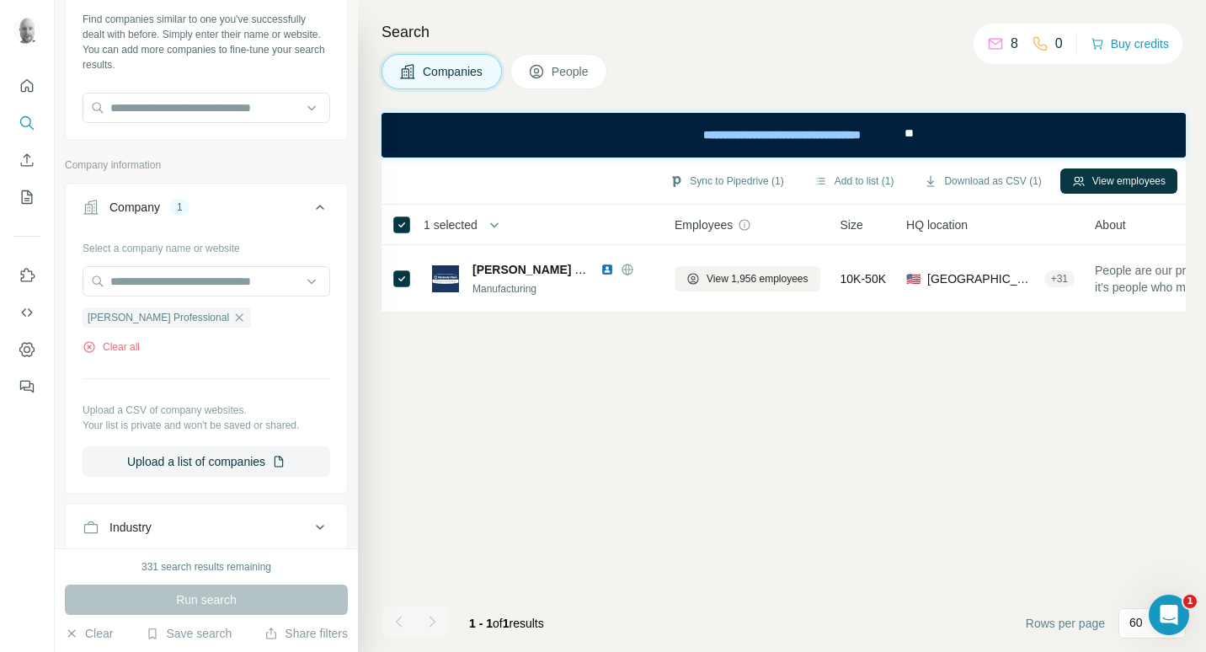
click at [570, 66] on span "People" at bounding box center [571, 71] width 39 height 17
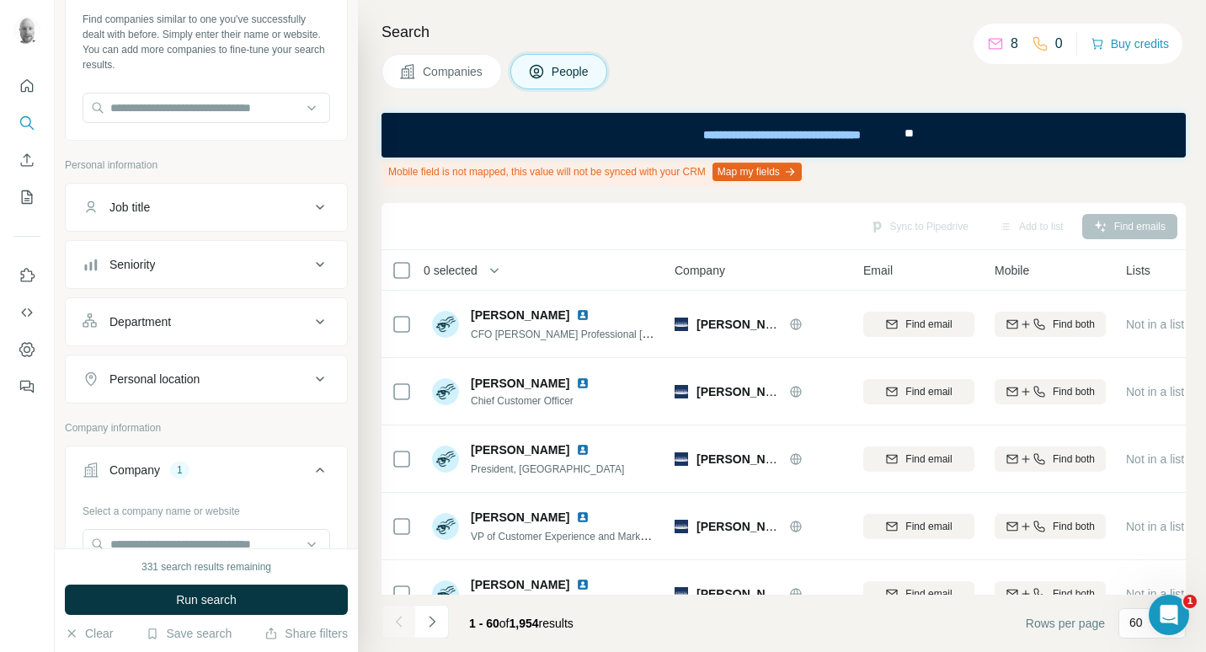
click at [248, 211] on div "Job title" at bounding box center [196, 207] width 227 height 17
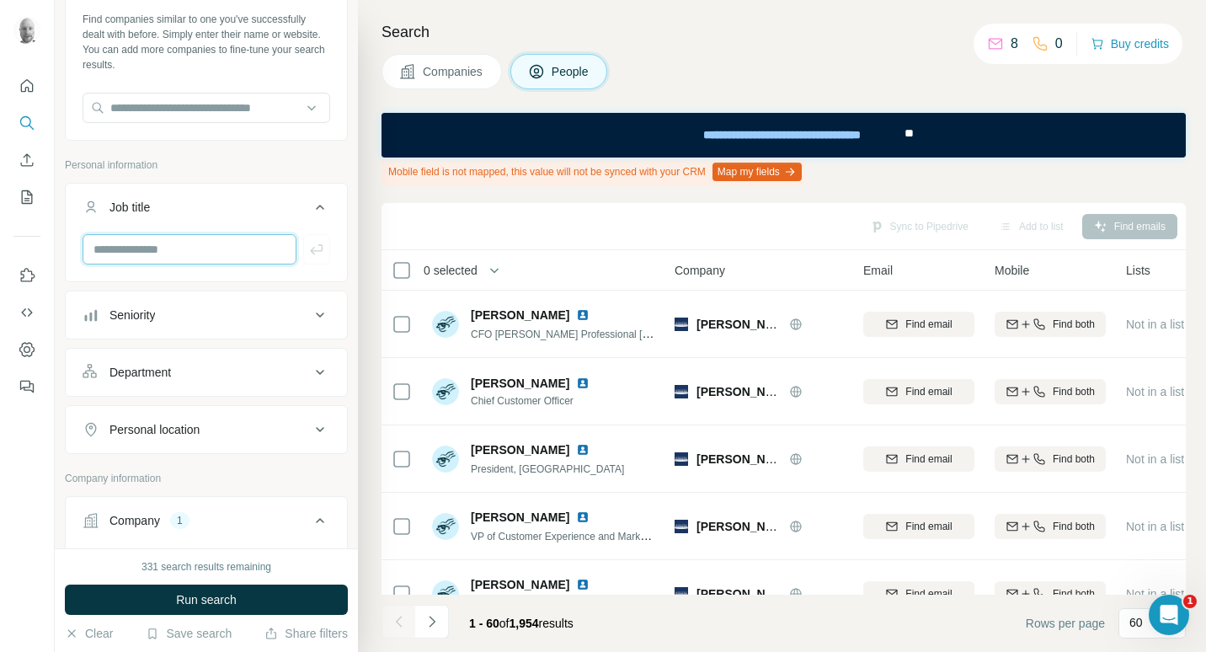
click at [179, 256] on input "text" at bounding box center [190, 249] width 214 height 30
type input "*****"
click at [308, 249] on icon "button" at bounding box center [316, 249] width 17 height 17
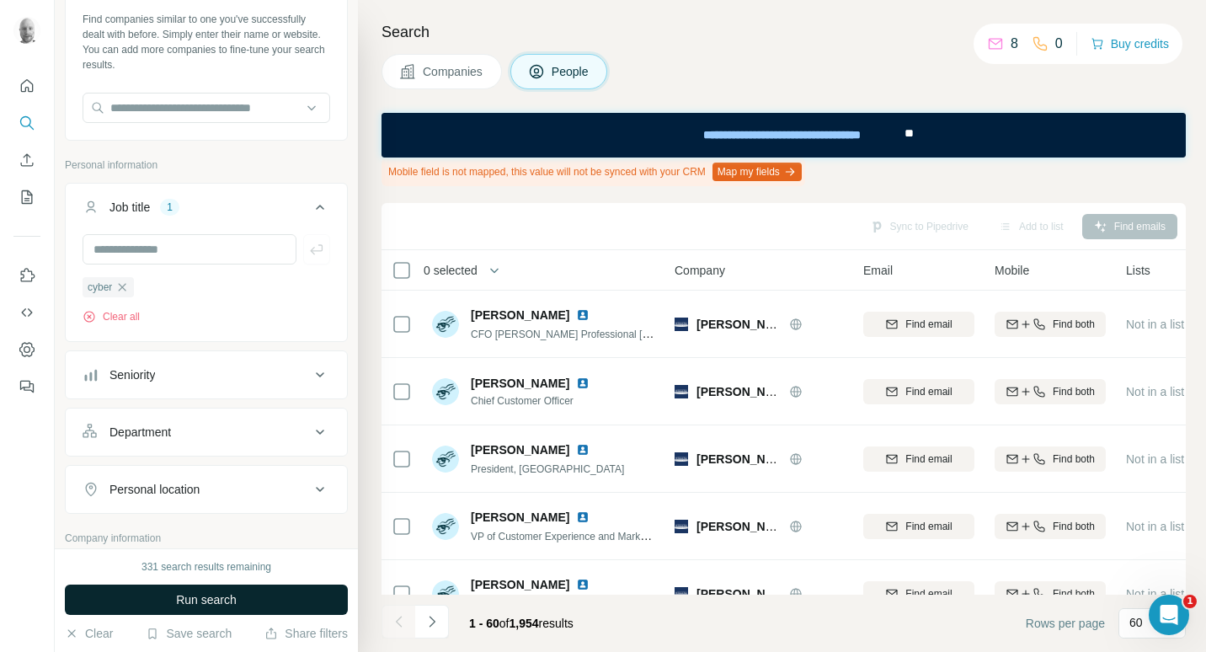
click at [233, 604] on span "Run search" at bounding box center [206, 599] width 61 height 17
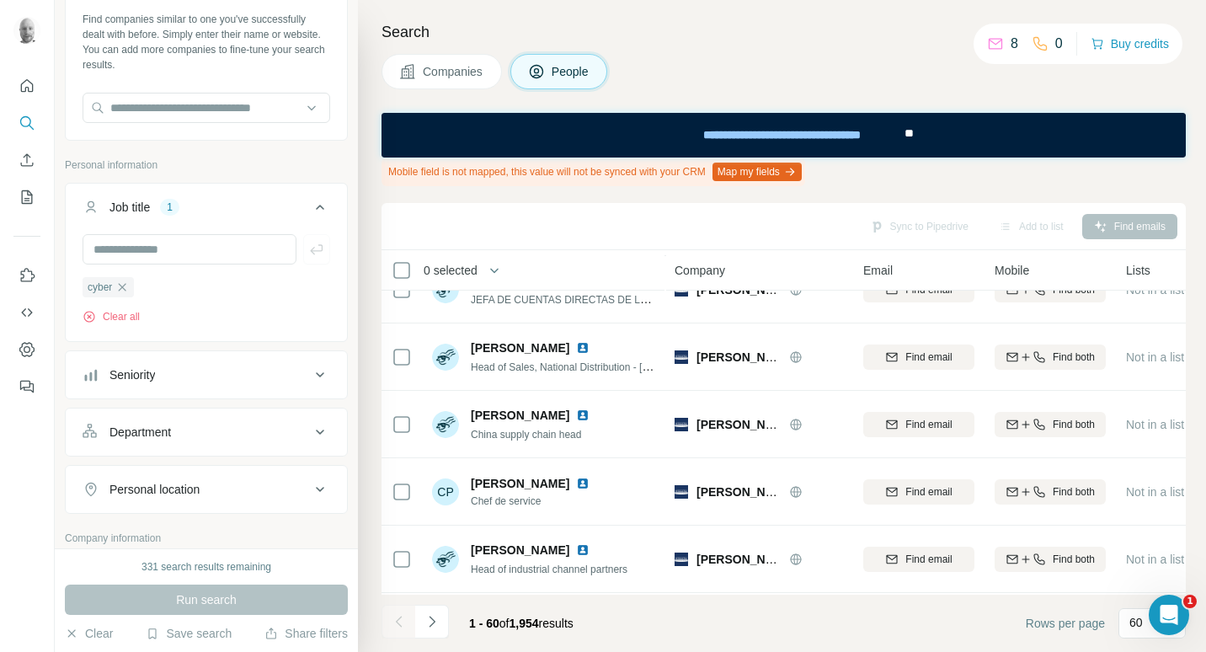
scroll to position [926, 0]
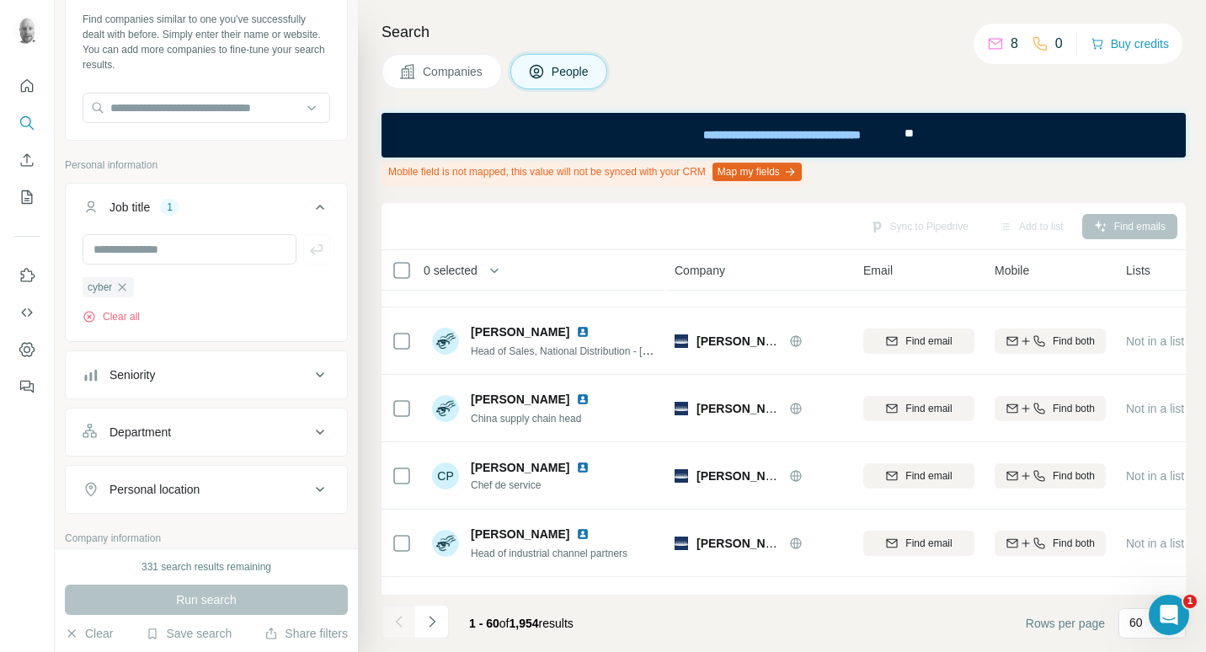
click at [440, 64] on span "Companies" at bounding box center [453, 71] width 61 height 17
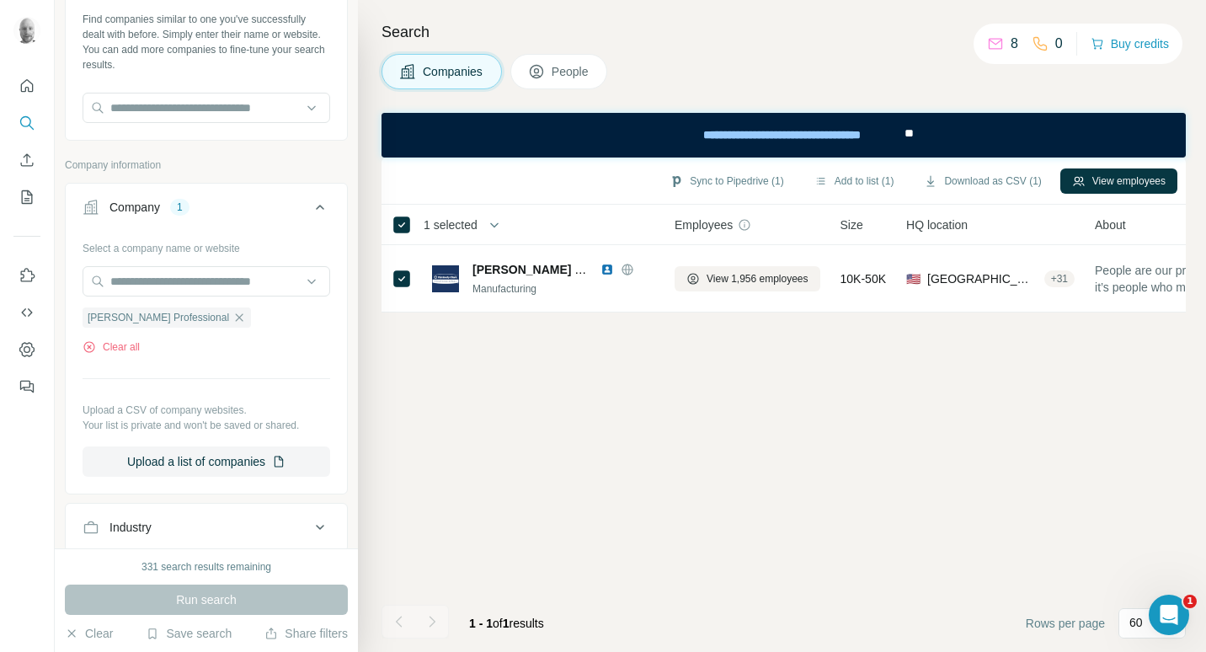
scroll to position [0, 0]
click at [563, 77] on span "People" at bounding box center [571, 71] width 39 height 17
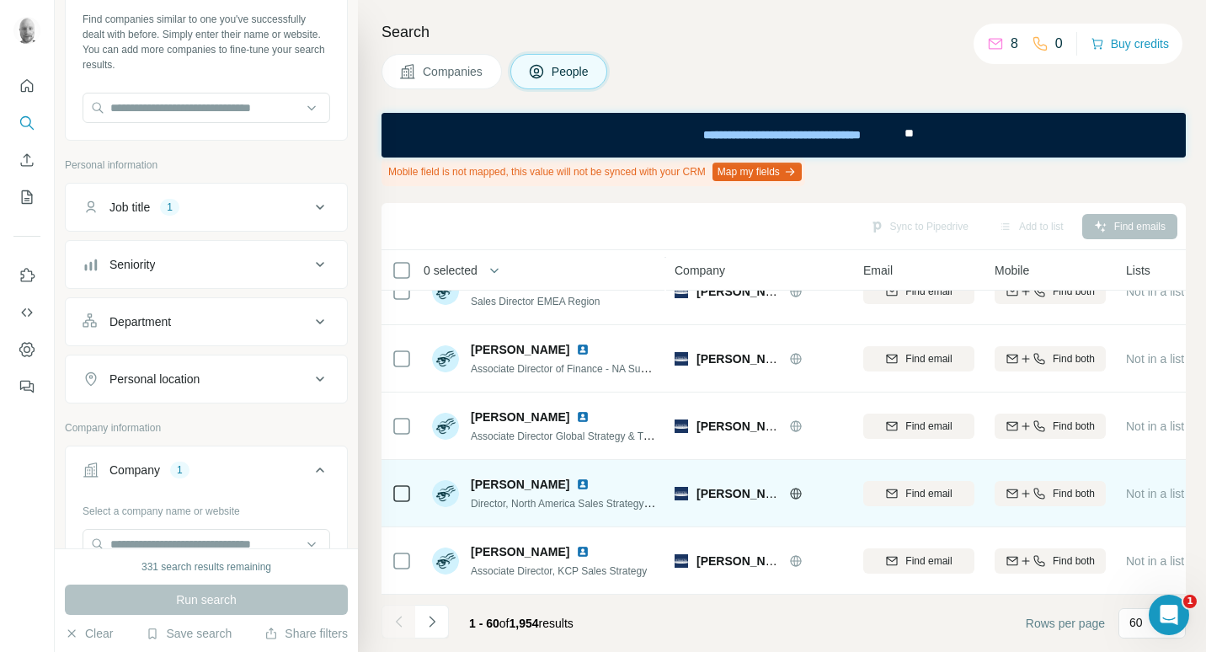
scroll to position [3746, 0]
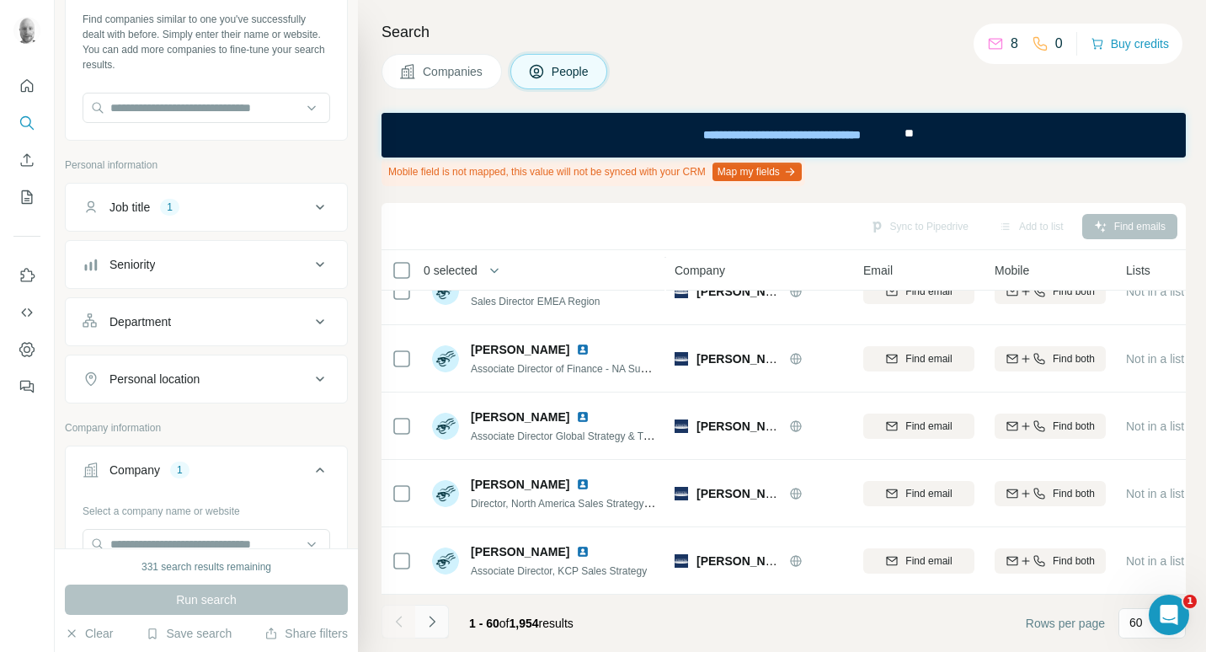
click at [435, 626] on icon "Navigate to next page" at bounding box center [432, 621] width 17 height 17
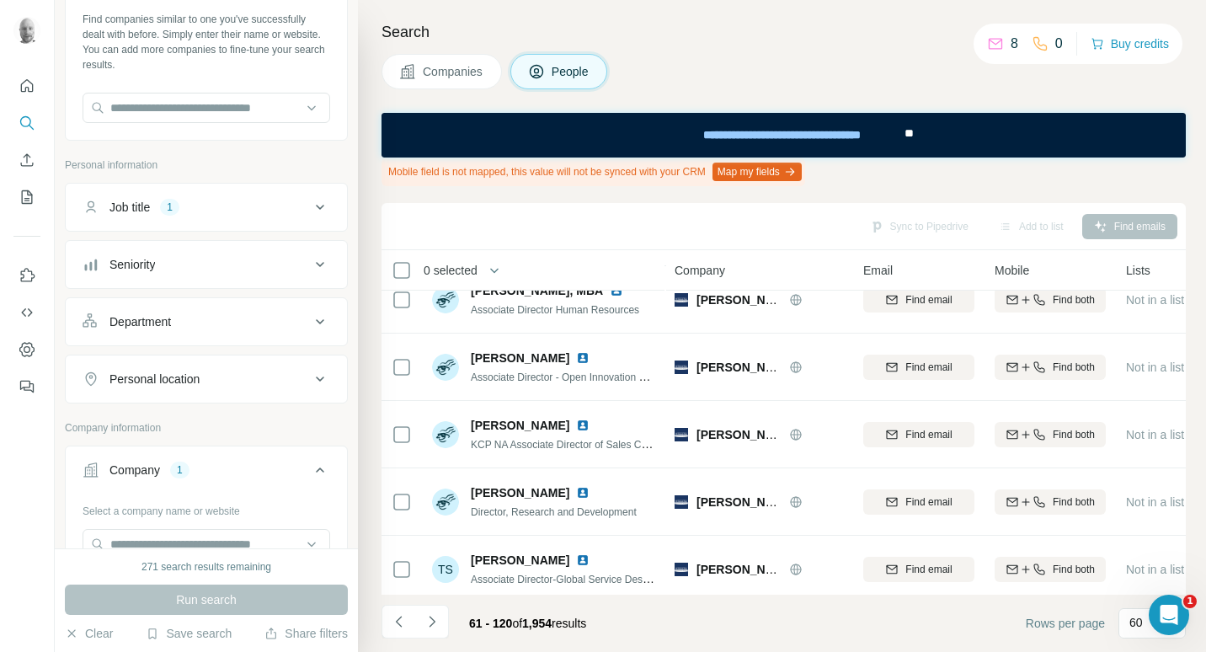
scroll to position [1546, 0]
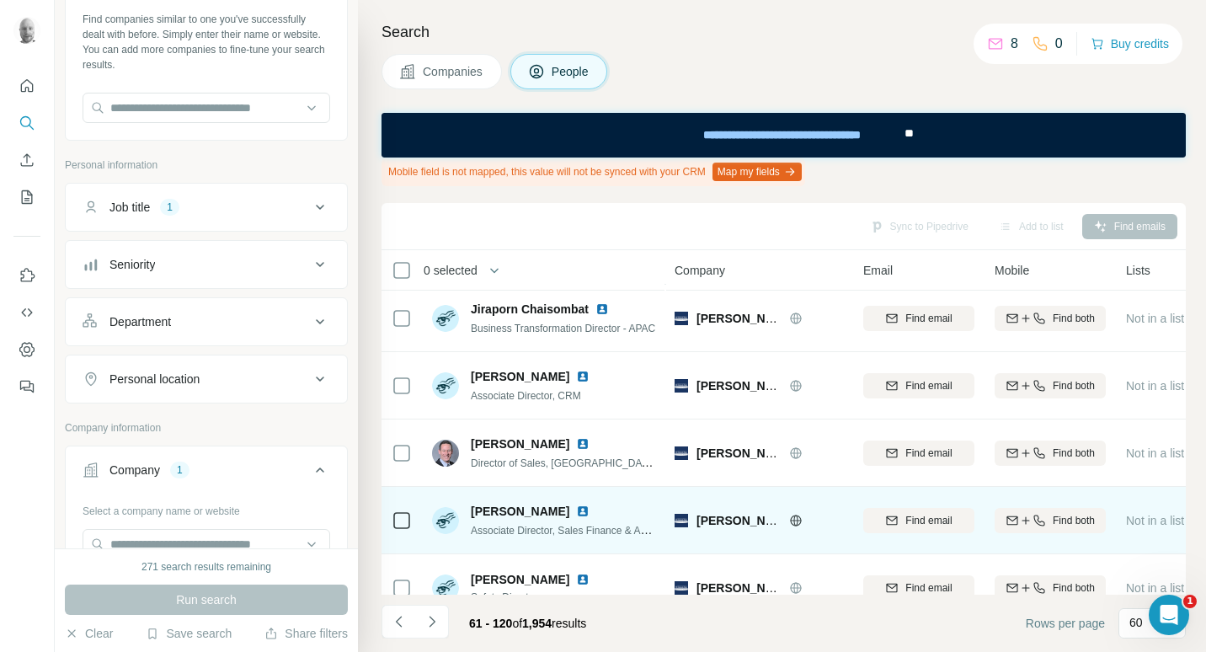
scroll to position [168, 0]
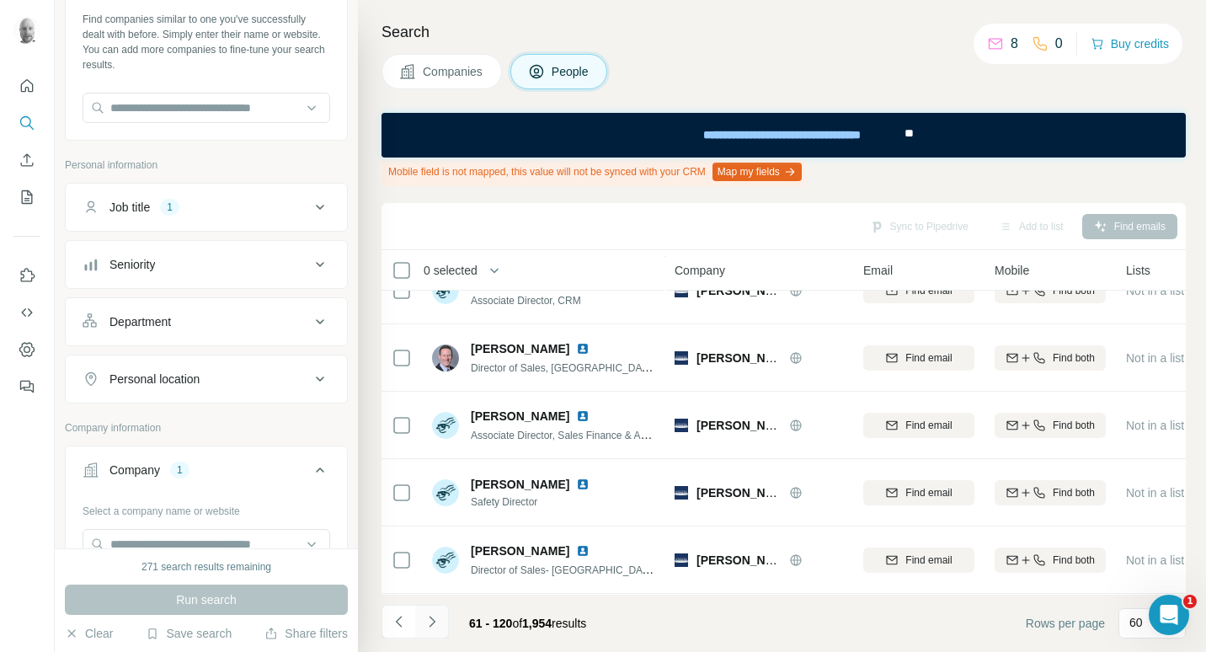
click at [434, 623] on icon "Navigate to next page" at bounding box center [432, 621] width 17 height 17
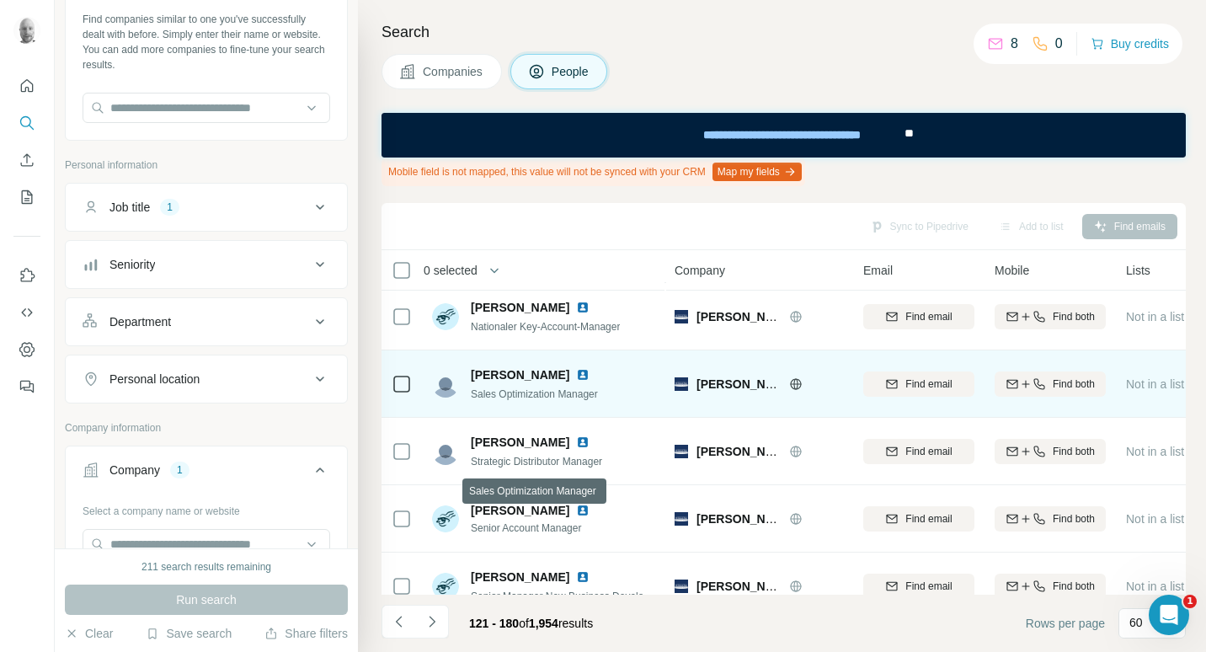
scroll to position [1516, 0]
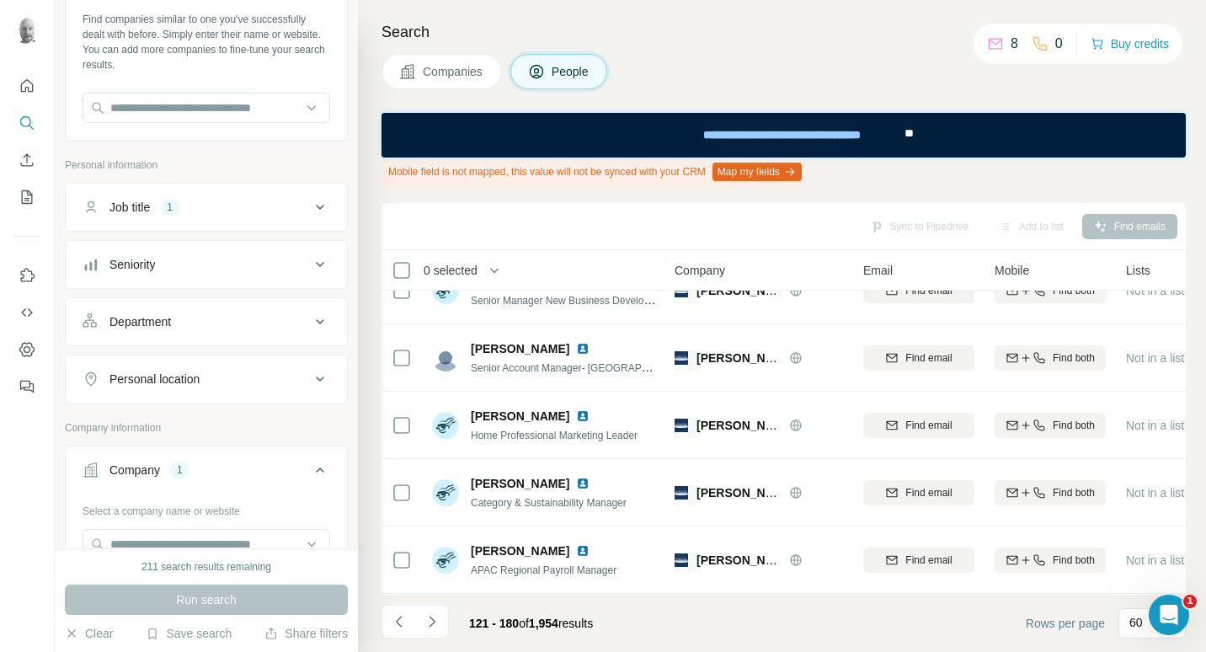
click at [1010, 42] on p "8" at bounding box center [1014, 44] width 8 height 20
drag, startPoint x: 1010, startPoint y: 43, endPoint x: 999, endPoint y: 43, distance: 10.9
click at [999, 43] on div "8" at bounding box center [1002, 44] width 31 height 20
click at [994, 42] on icon at bounding box center [995, 43] width 17 height 17
drag, startPoint x: 1010, startPoint y: 45, endPoint x: 989, endPoint y: 45, distance: 21.1
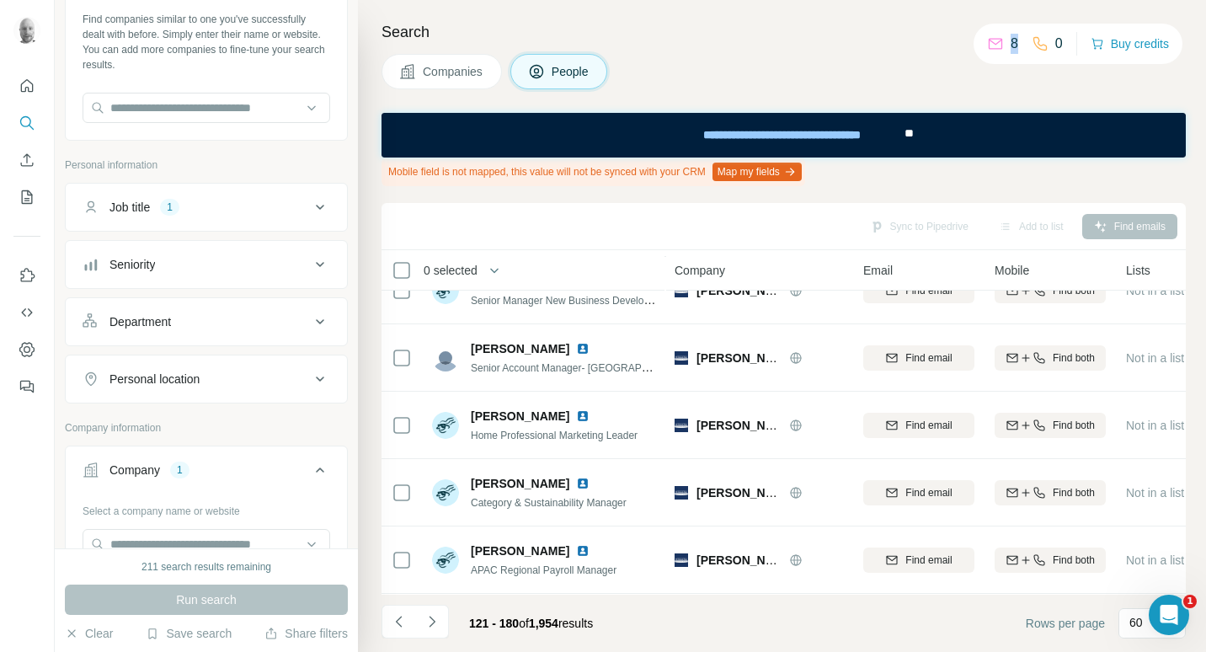
click at [989, 45] on div "8" at bounding box center [1002, 44] width 31 height 20
drag, startPoint x: 989, startPoint y: 45, endPoint x: 945, endPoint y: 63, distance: 47.5
click at [945, 63] on div "Companies People" at bounding box center [783, 71] width 804 height 35
click at [1126, 50] on button "Buy credits" at bounding box center [1129, 44] width 78 height 24
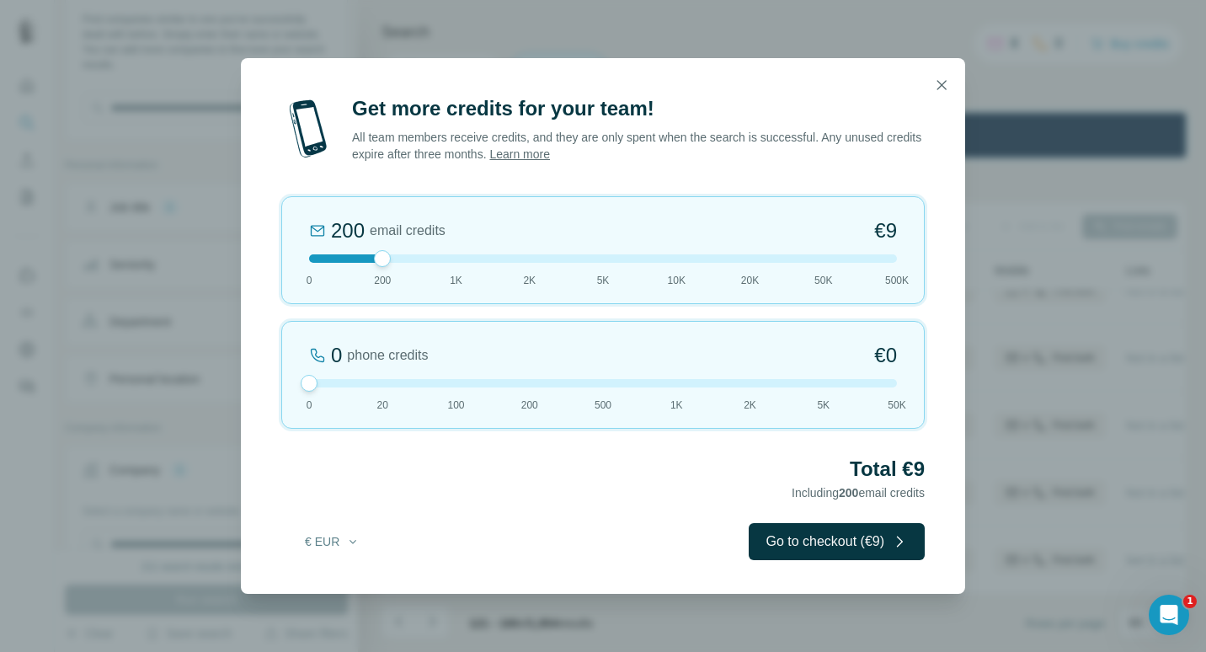
drag, startPoint x: 377, startPoint y: 389, endPoint x: 315, endPoint y: 397, distance: 62.8
click at [315, 397] on div "0 phone credits €0 [PHONE_NUMBER] 1K 2K 5K 50K" at bounding box center [602, 375] width 643 height 108
drag, startPoint x: 384, startPoint y: 262, endPoint x: 450, endPoint y: 267, distance: 65.9
click at [450, 267] on div "1K email credits €42 0 200 1K 2K 5K 10K 20K 50K 500K" at bounding box center [602, 250] width 643 height 108
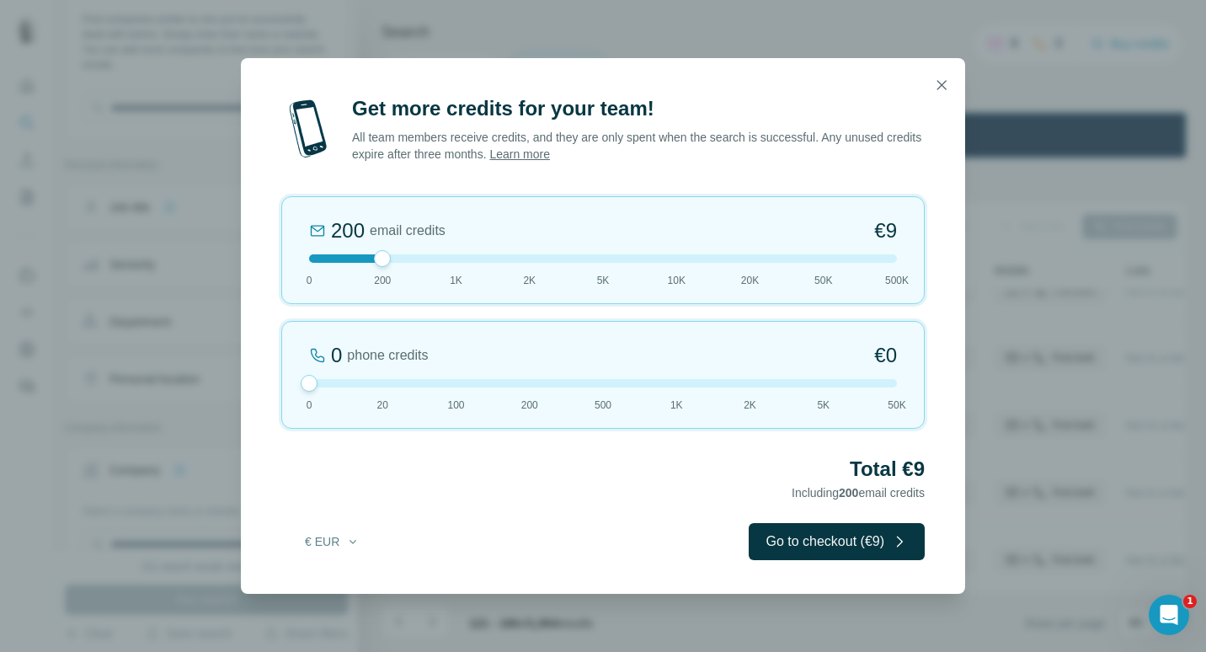
drag, startPoint x: 453, startPoint y: 254, endPoint x: 368, endPoint y: 271, distance: 86.7
click at [368, 271] on div "200 email credits €9 0 200 1K 2K 5K 10K 20K 50K 500K" at bounding box center [602, 250] width 643 height 108
click at [942, 88] on icon "button" at bounding box center [941, 85] width 17 height 17
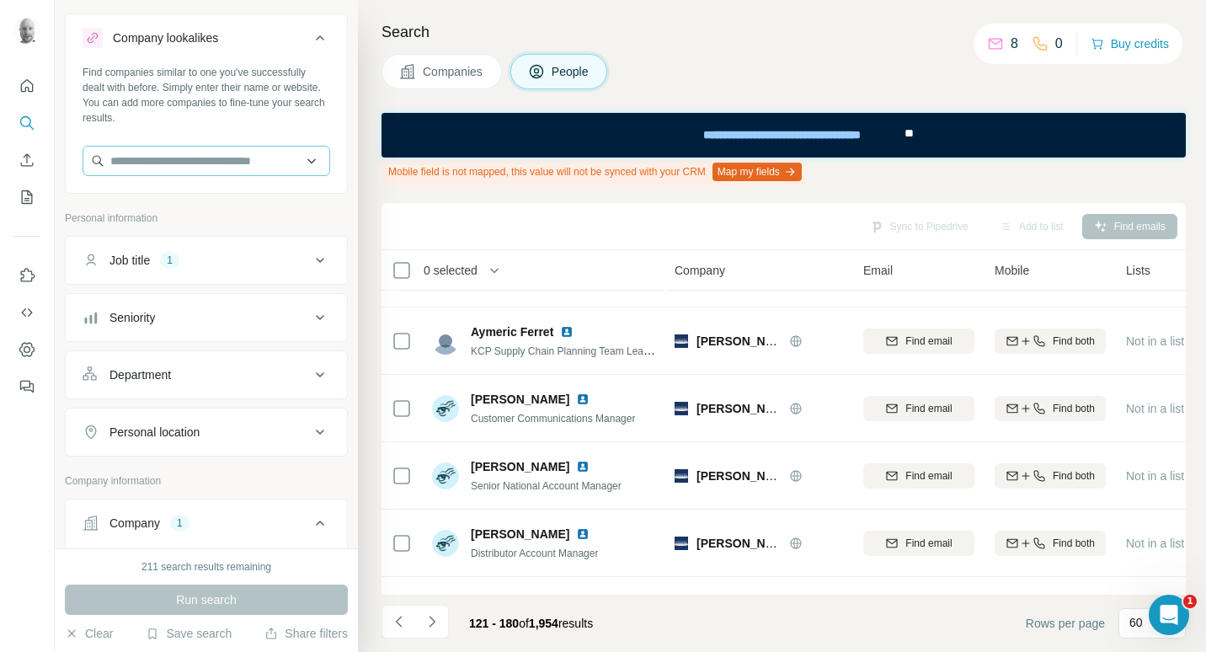
scroll to position [0, 0]
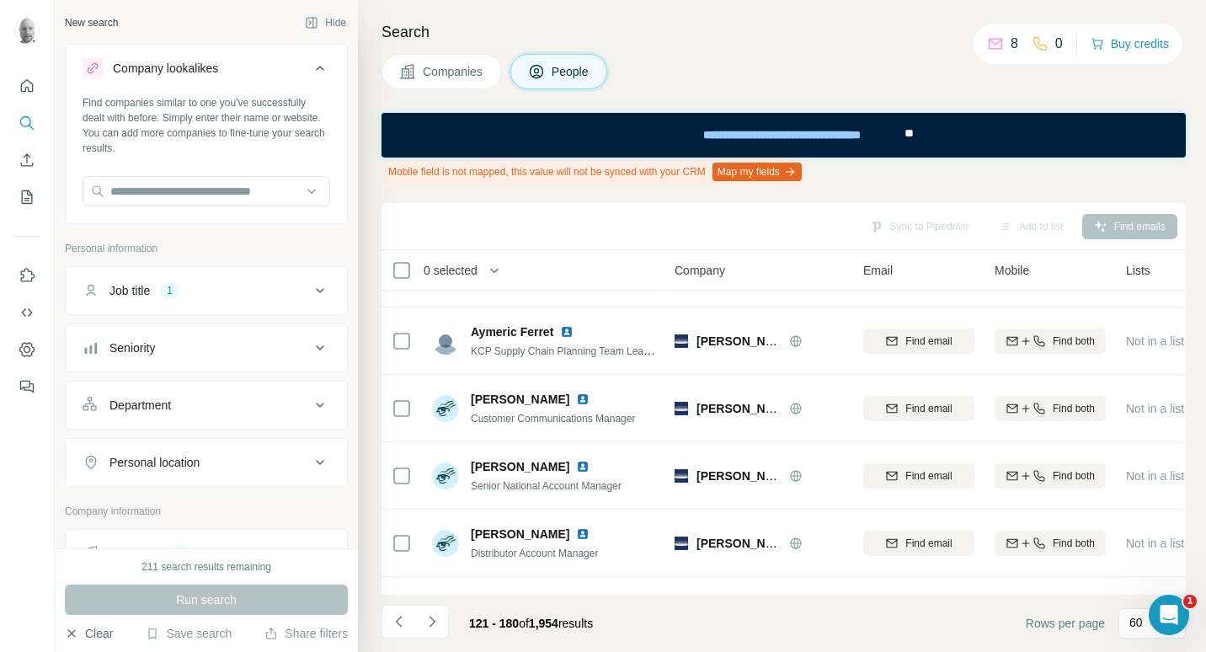
click at [97, 637] on button "Clear" at bounding box center [89, 633] width 48 height 17
click at [455, 72] on span "Companies" at bounding box center [453, 71] width 61 height 17
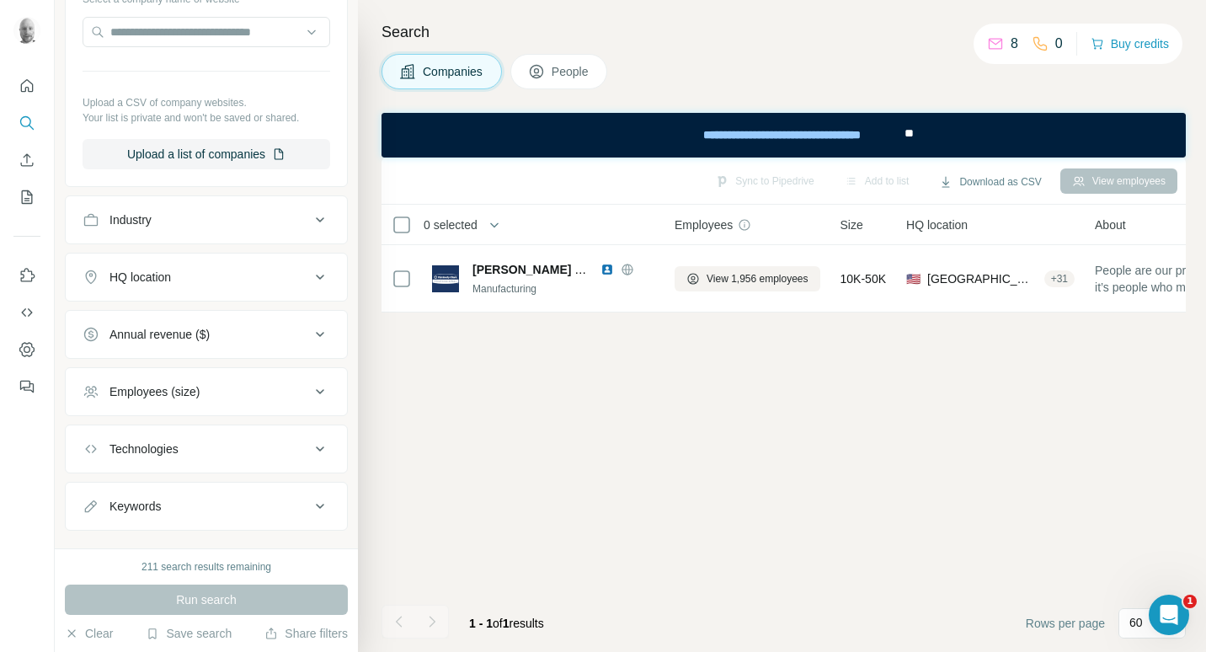
scroll to position [337, 0]
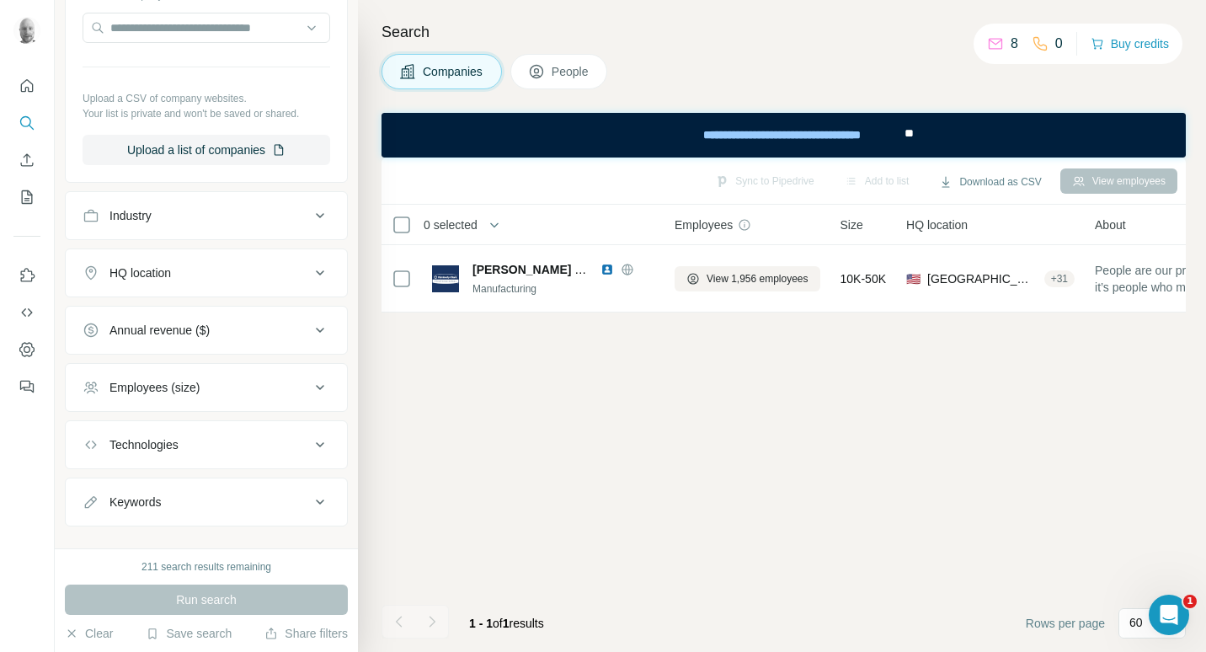
click at [292, 217] on div "Industry" at bounding box center [196, 215] width 227 height 17
click at [241, 259] on input at bounding box center [197, 257] width 208 height 19
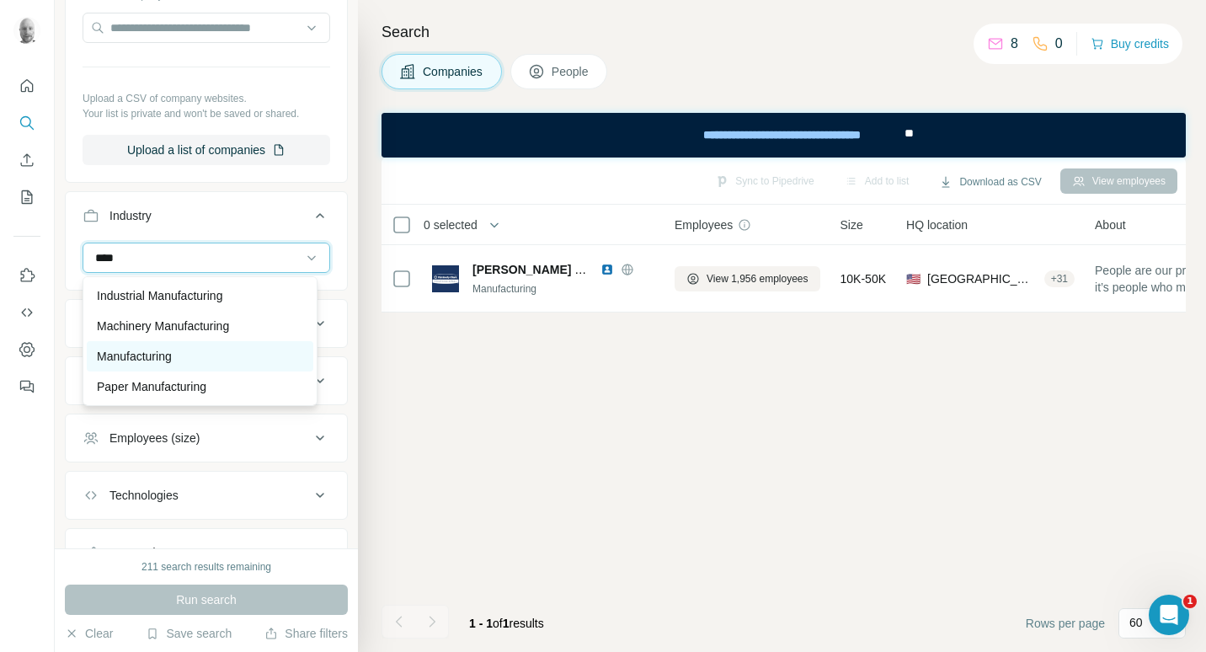
type input "****"
click at [182, 356] on div "Manufacturing" at bounding box center [200, 356] width 206 height 17
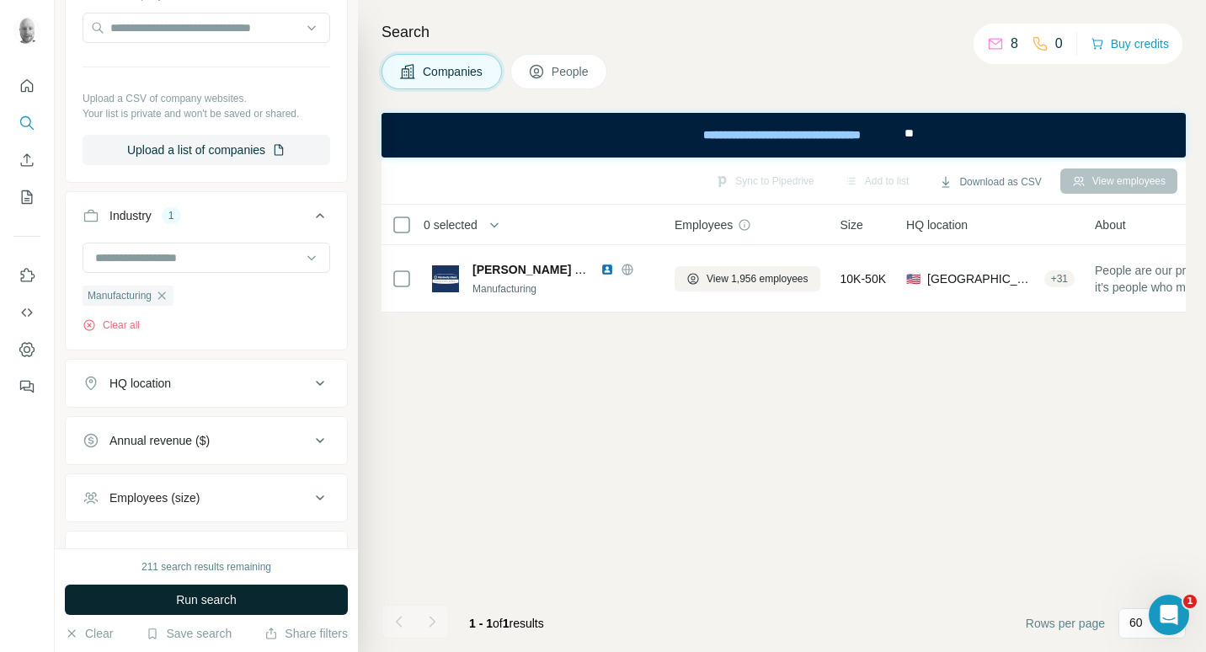
click at [216, 594] on span "Run search" at bounding box center [206, 599] width 61 height 17
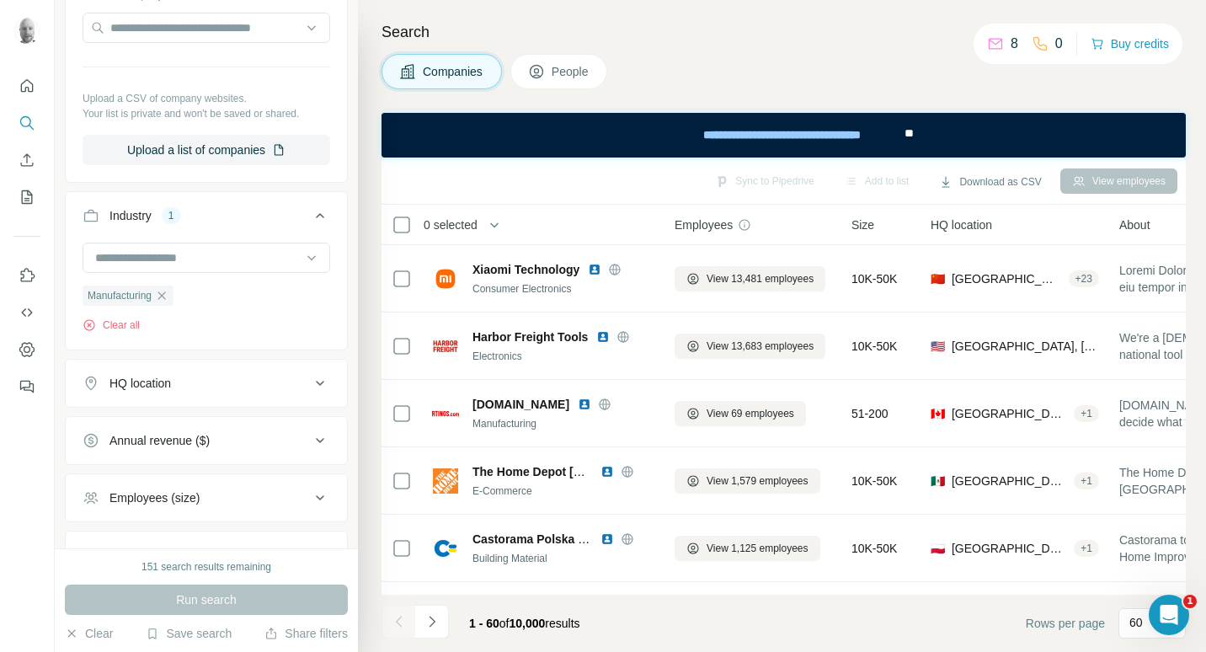
click at [555, 74] on span "People" at bounding box center [571, 71] width 39 height 17
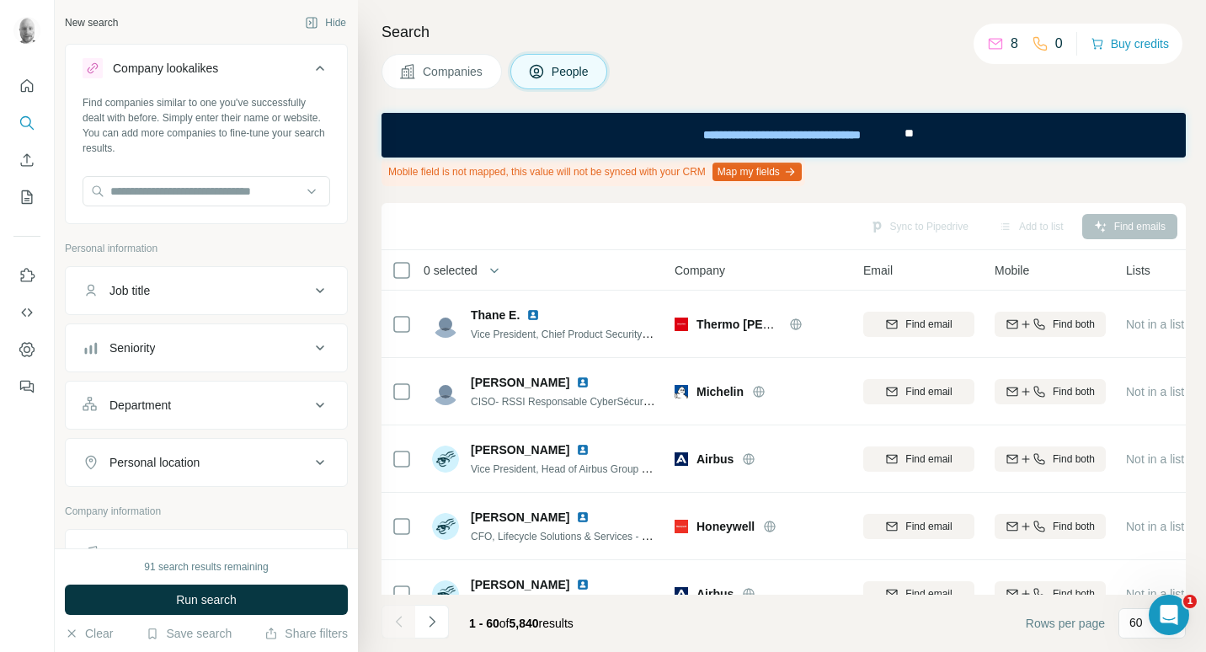
click at [273, 294] on div "Job title" at bounding box center [196, 290] width 227 height 17
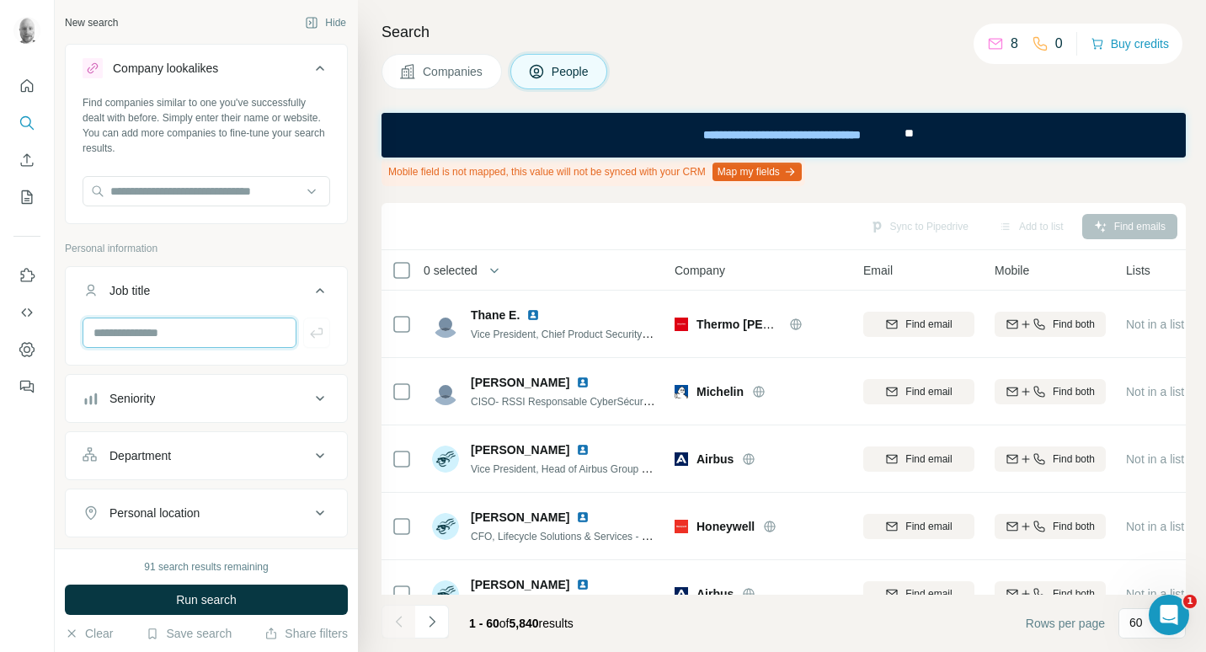
click at [200, 324] on input "text" at bounding box center [190, 332] width 214 height 30
type input "*****"
click at [464, 77] on span "Companies" at bounding box center [453, 71] width 61 height 17
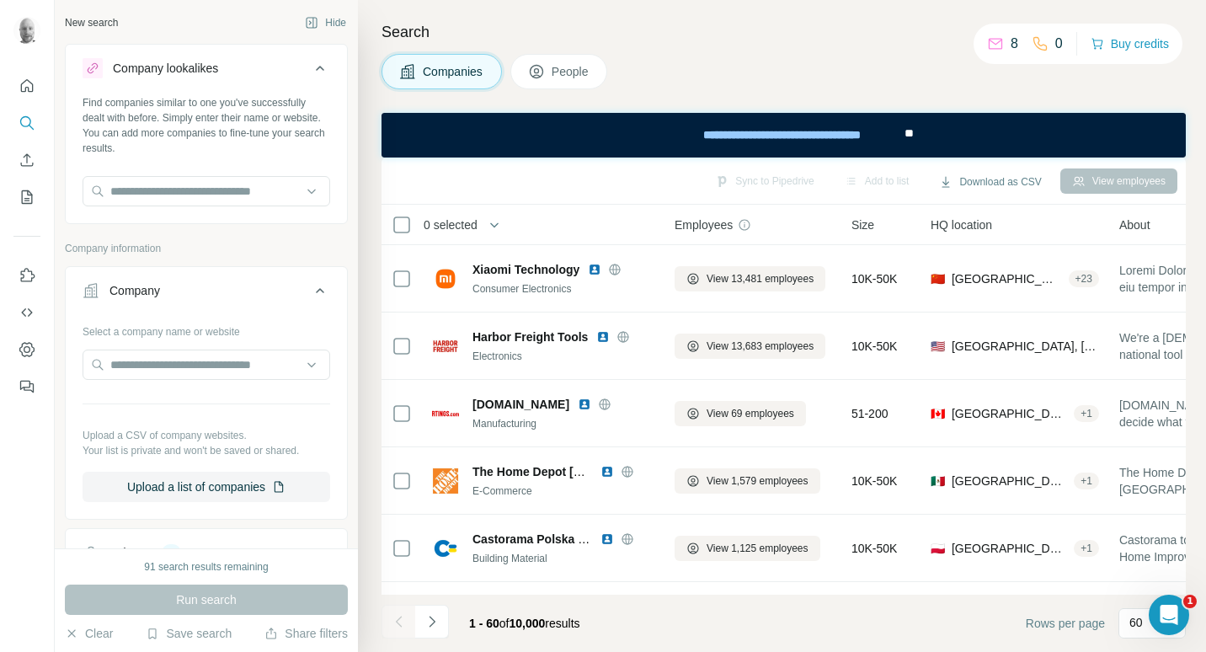
drag, startPoint x: 567, startPoint y: 75, endPoint x: 29, endPoint y: 22, distance: 539.9
click at [567, 75] on span "People" at bounding box center [571, 71] width 39 height 17
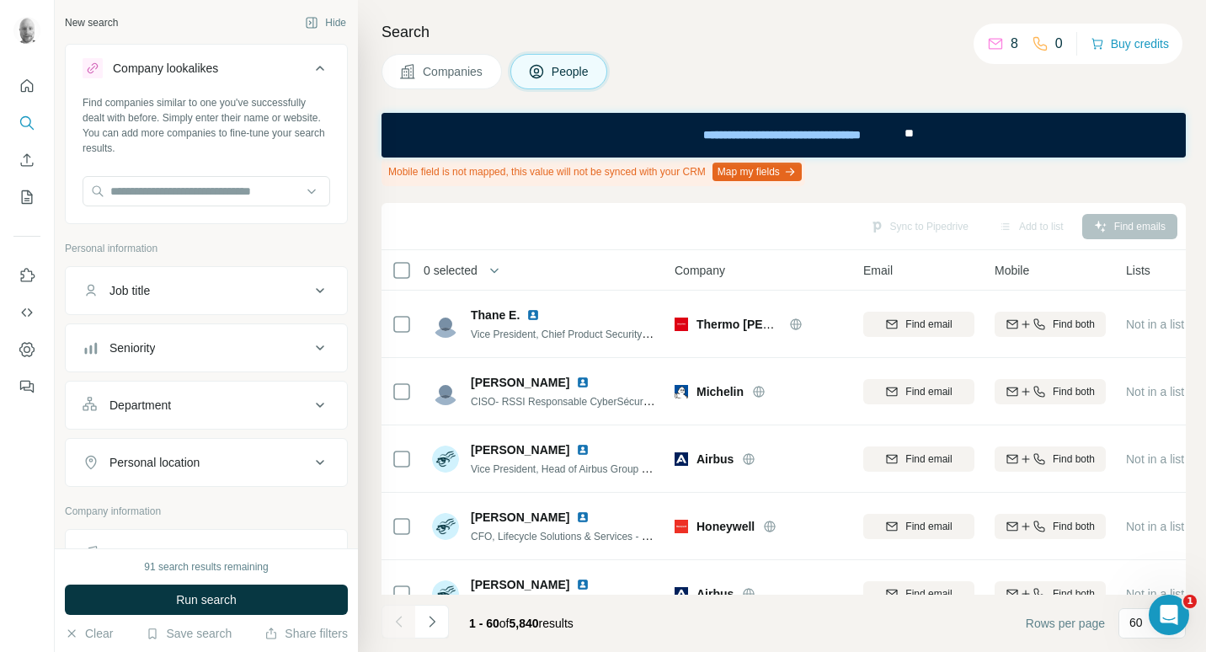
click at [224, 291] on div "Job title" at bounding box center [196, 290] width 227 height 17
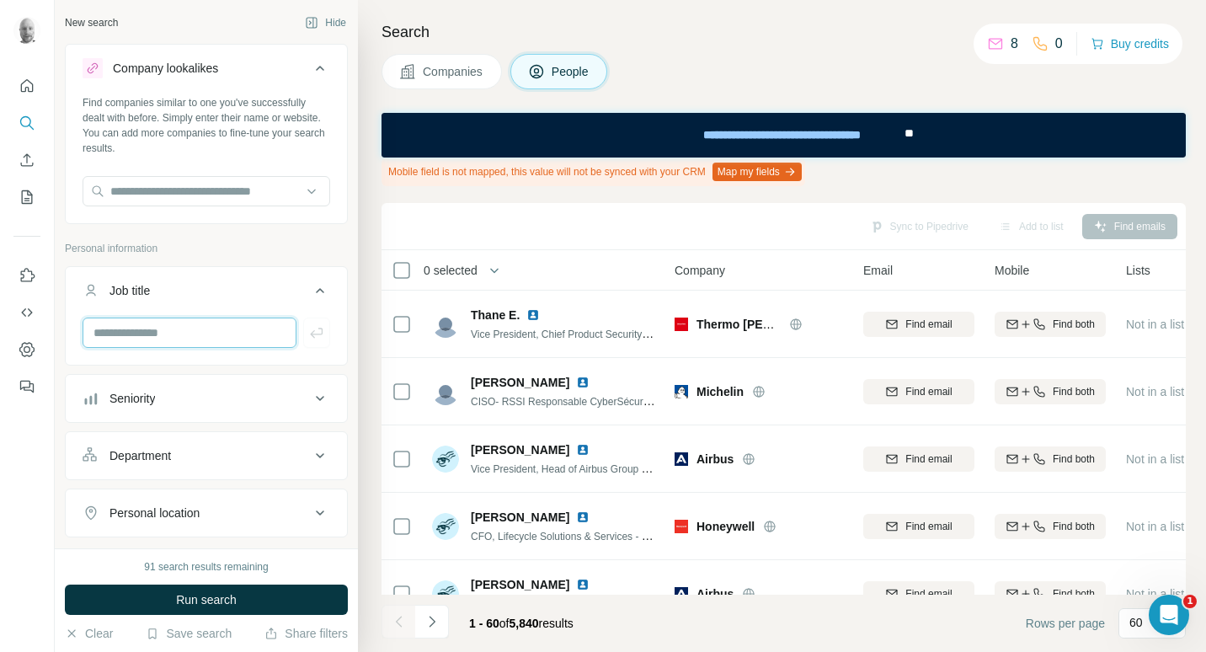
click at [186, 344] on input "text" at bounding box center [190, 332] width 214 height 30
type input "*****"
click at [308, 333] on icon "button" at bounding box center [316, 332] width 17 height 17
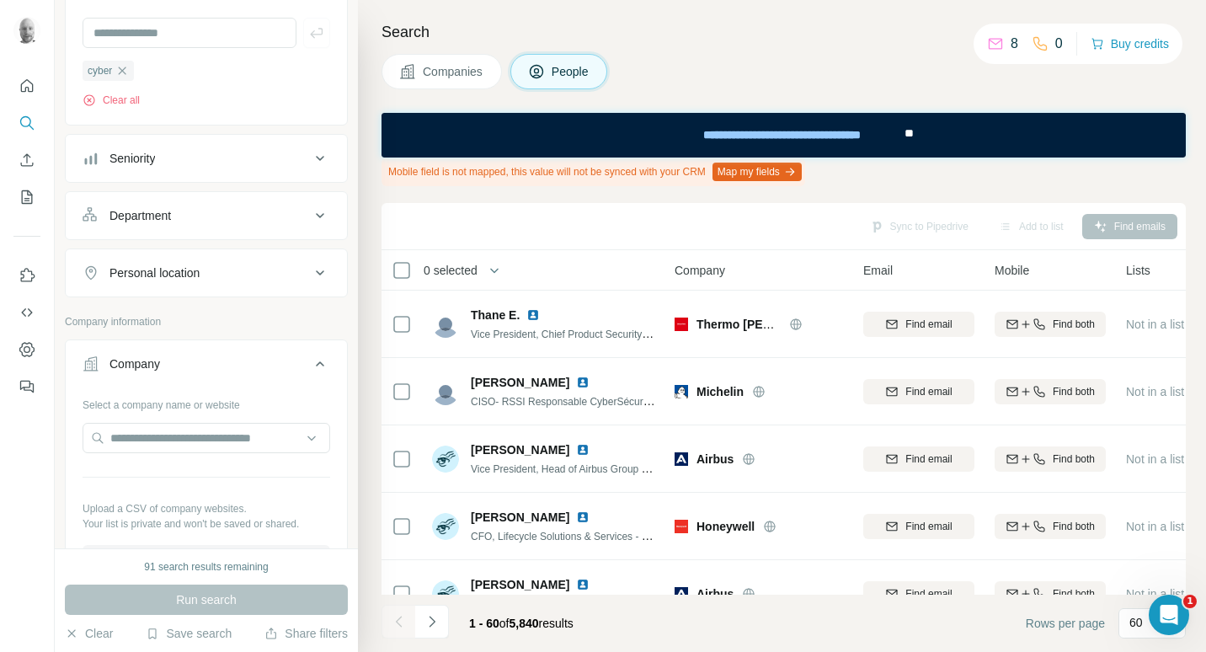
scroll to position [421, 0]
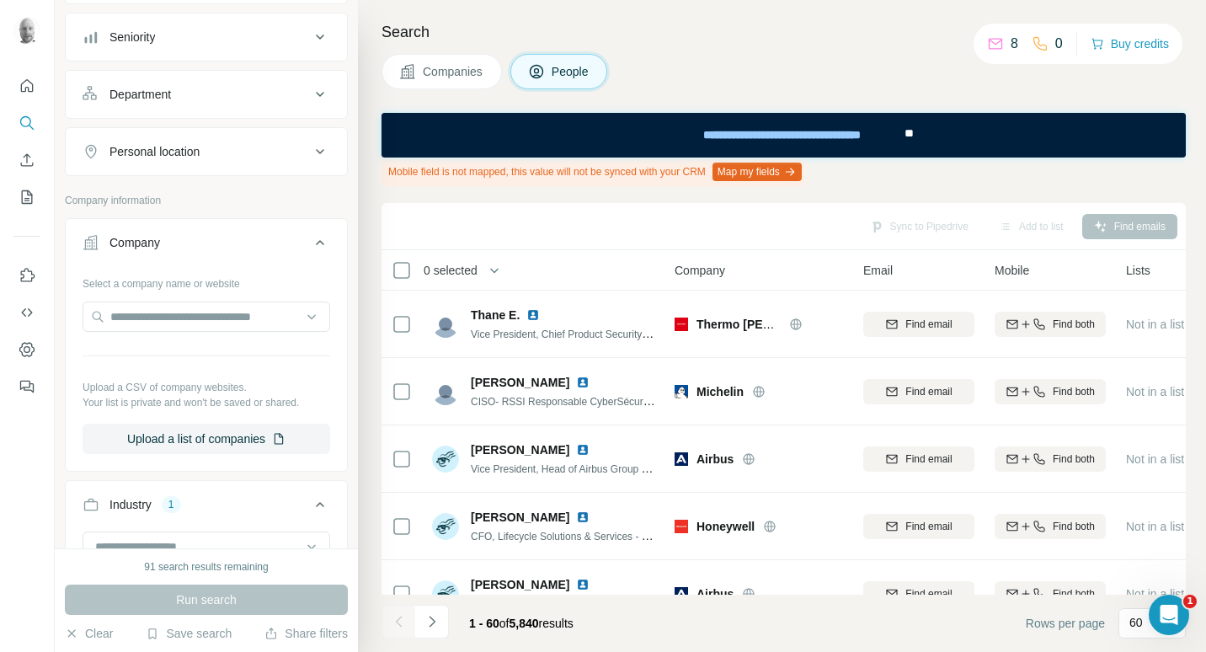
click at [265, 153] on div "Personal location" at bounding box center [196, 151] width 227 height 17
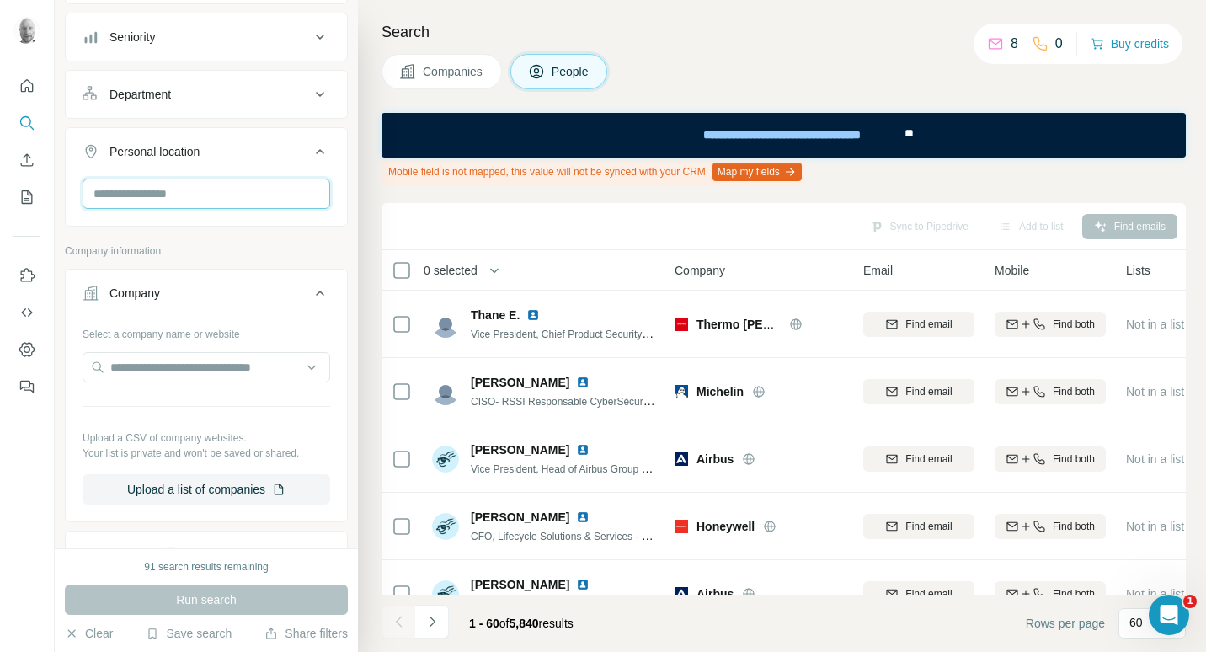
click at [208, 200] on input "text" at bounding box center [207, 194] width 248 height 30
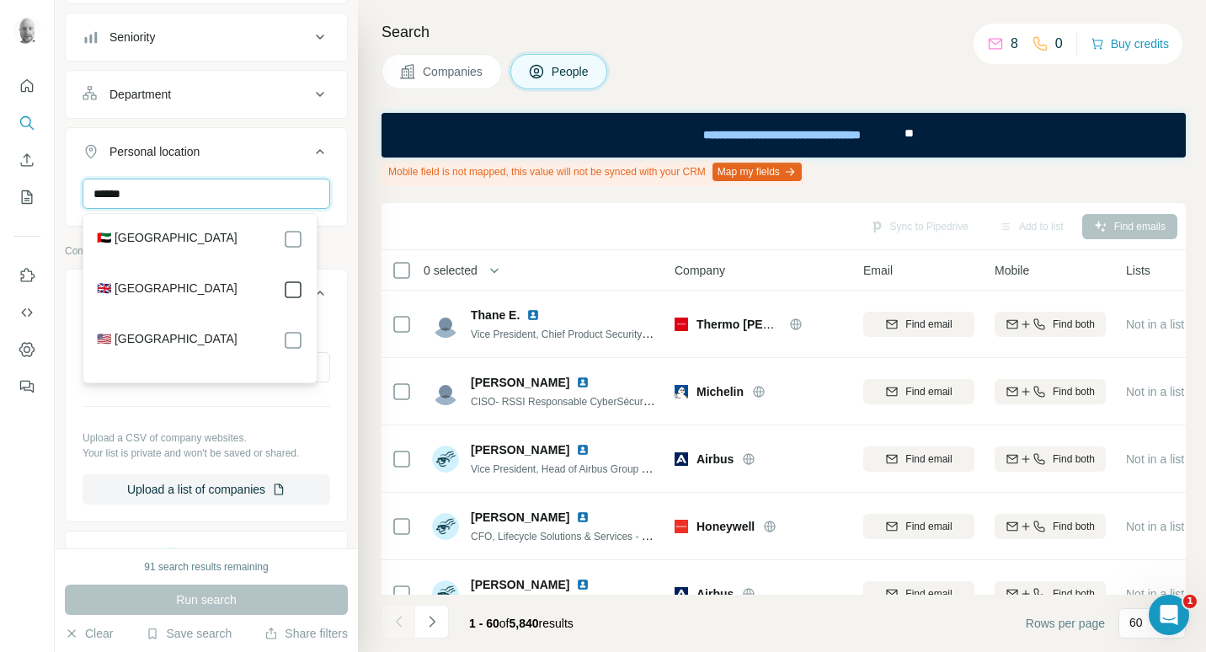
type input "******"
click at [301, 295] on icon at bounding box center [293, 290] width 20 height 20
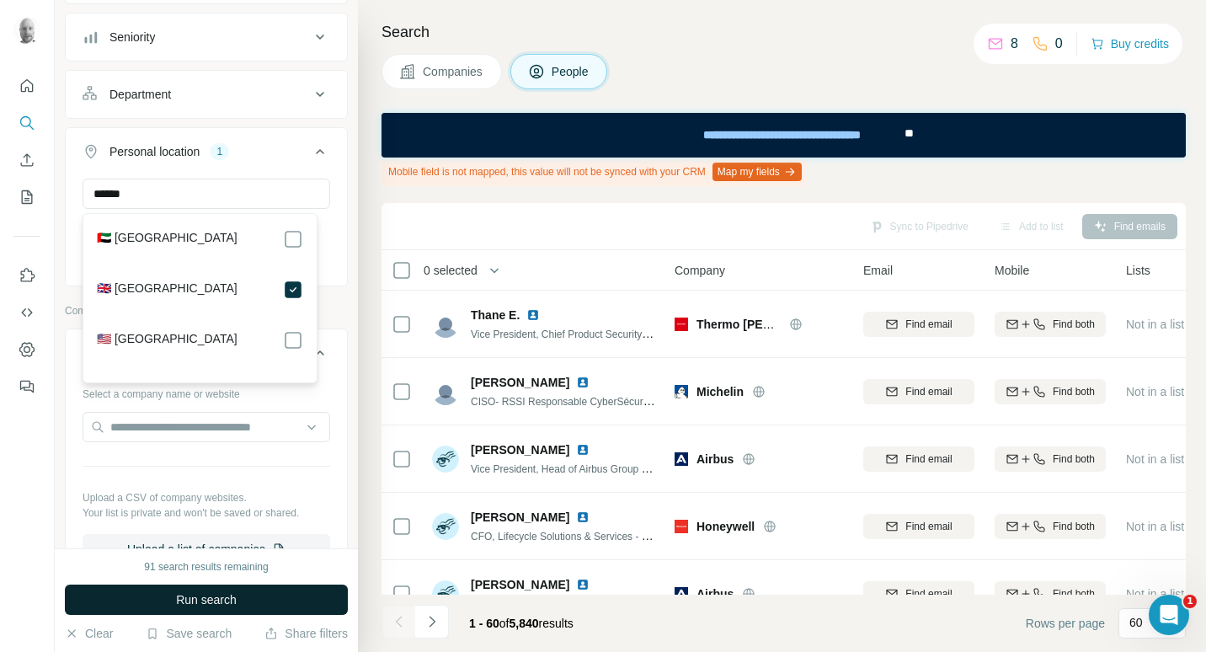
click at [315, 594] on button "Run search" at bounding box center [206, 599] width 283 height 30
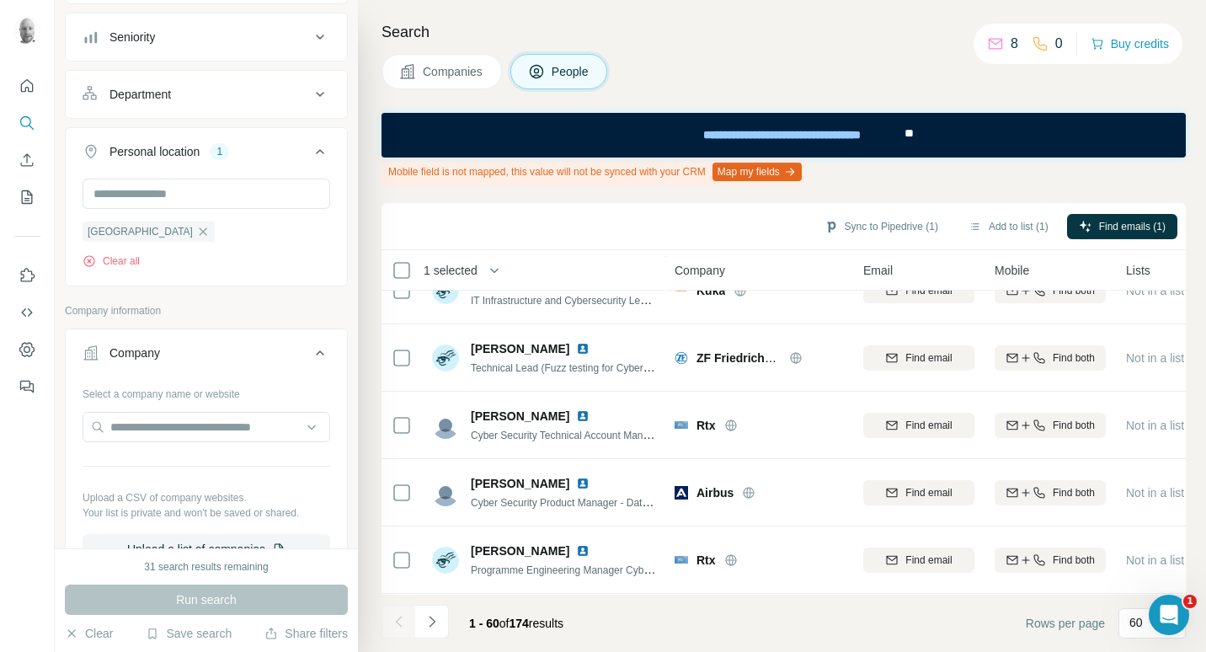
scroll to position [2695, 0]
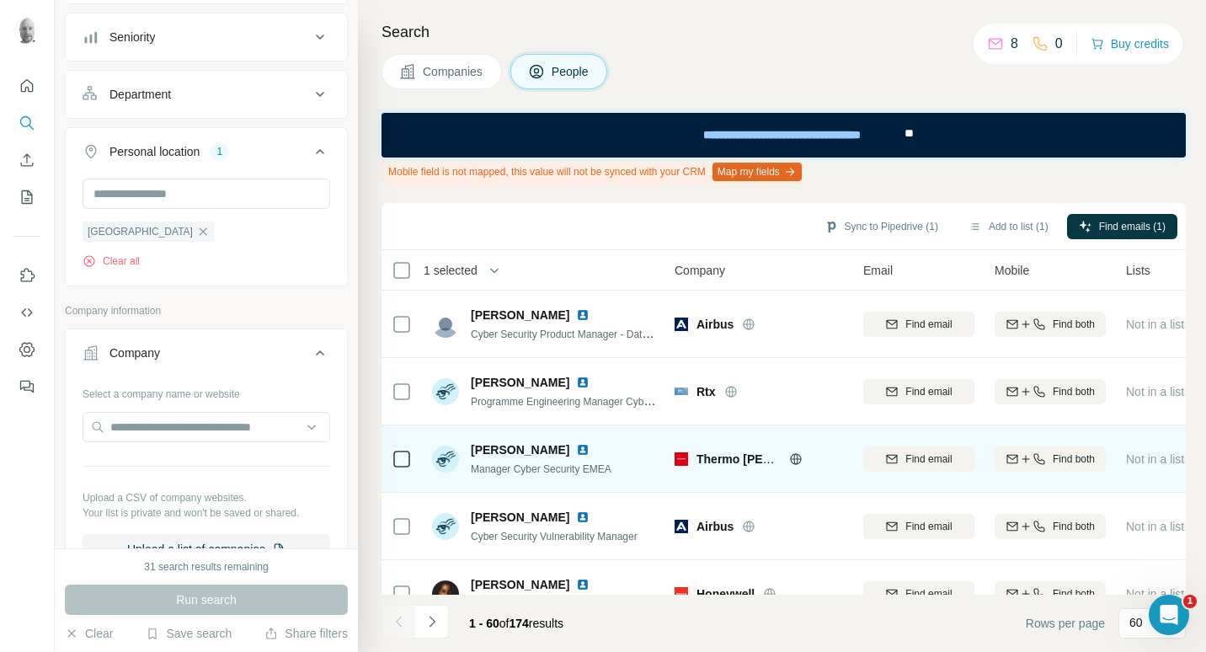
click at [795, 462] on icon at bounding box center [795, 458] width 4 height 11
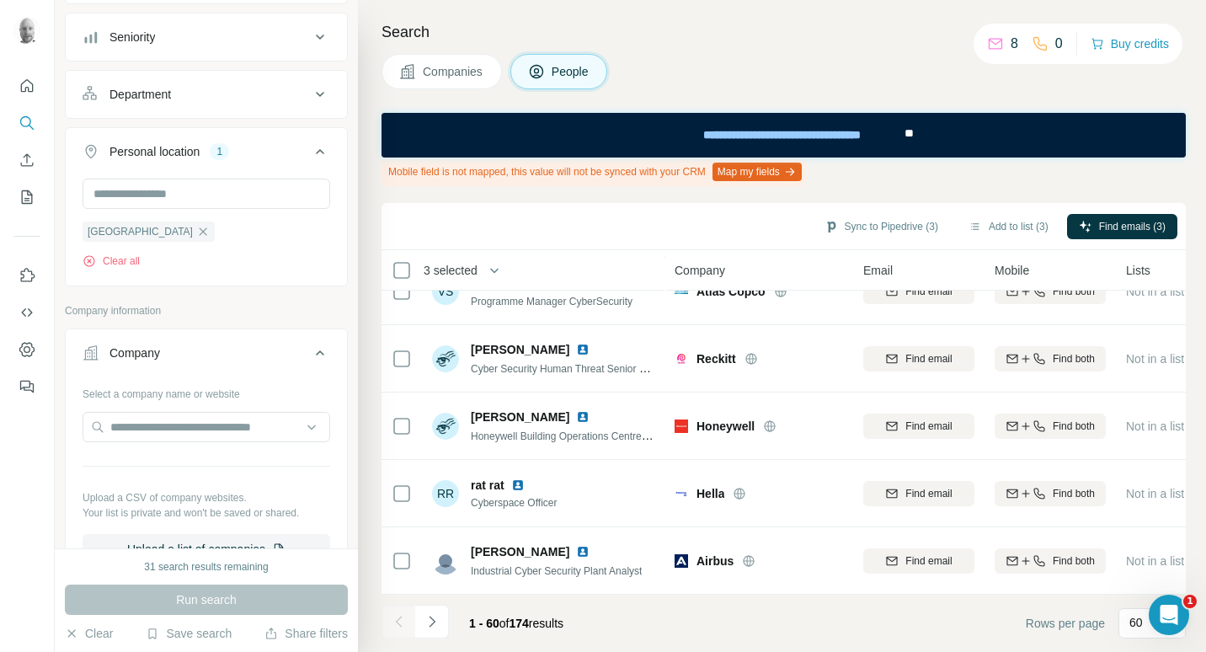
scroll to position [3746, 0]
click at [434, 623] on icon "Navigate to next page" at bounding box center [432, 621] width 17 height 17
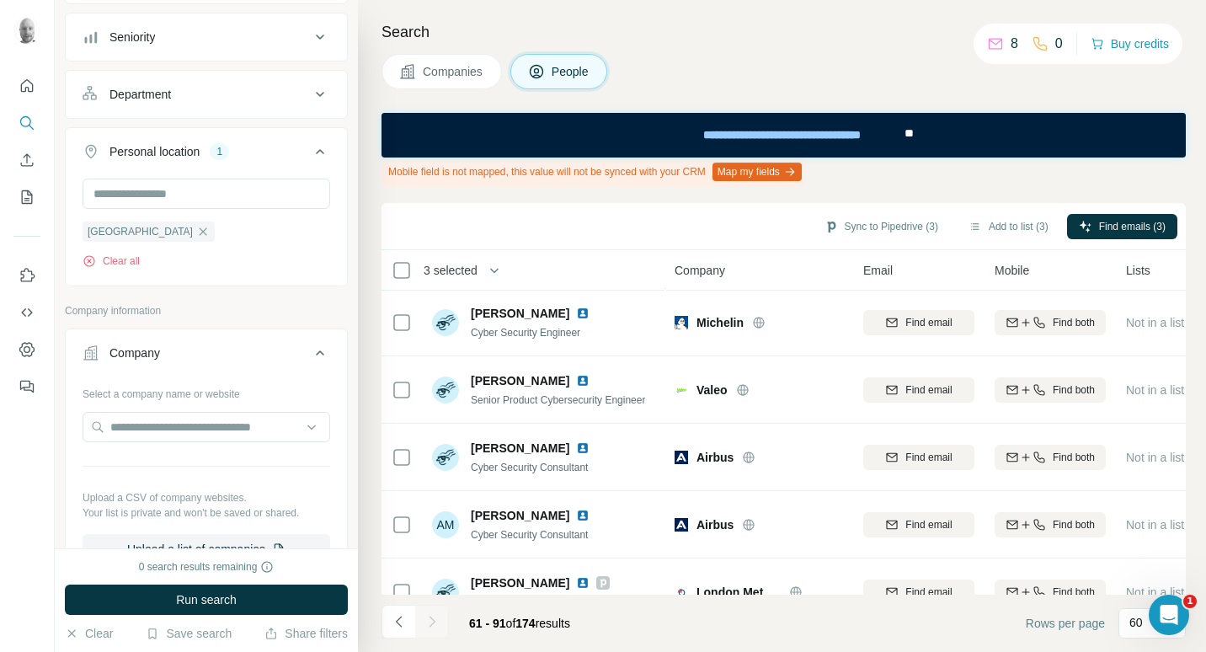
scroll to position [0, 0]
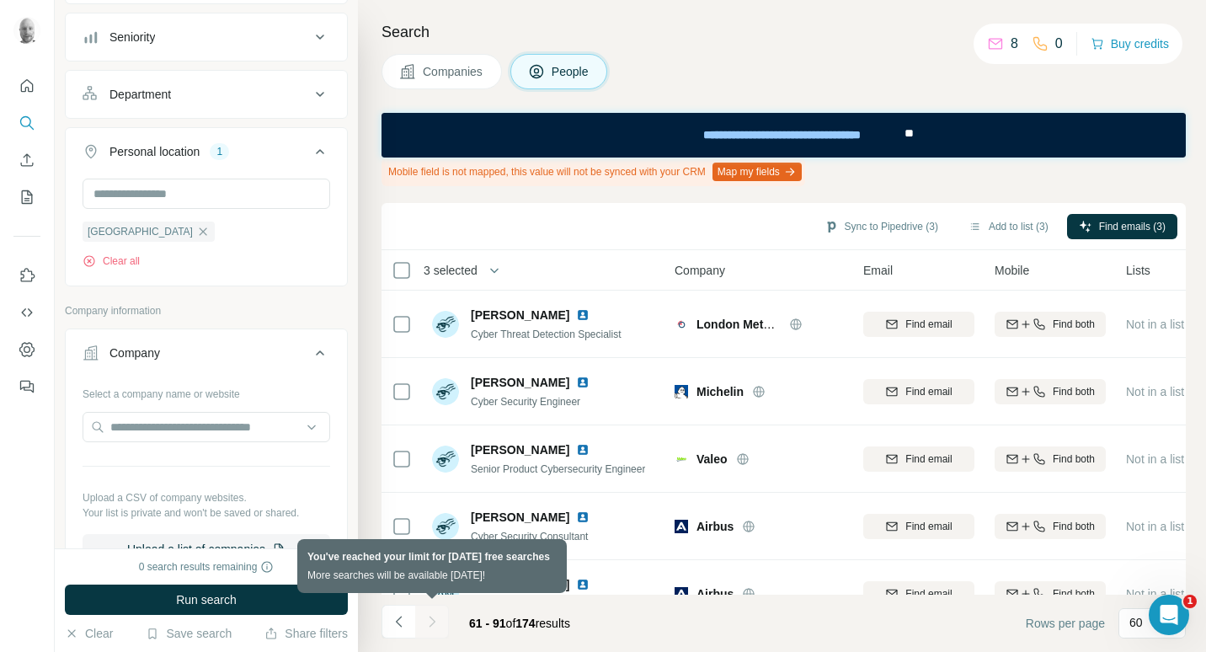
click at [431, 621] on div at bounding box center [432, 622] width 34 height 34
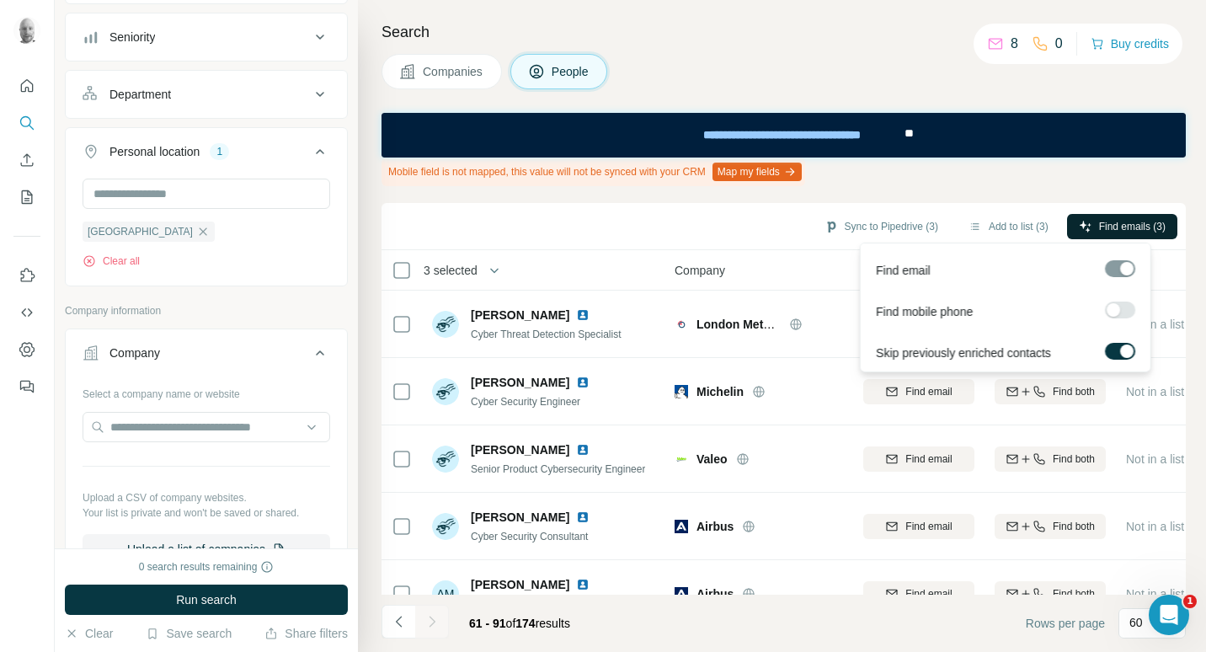
click at [1085, 225] on icon "button" at bounding box center [1085, 226] width 13 height 13
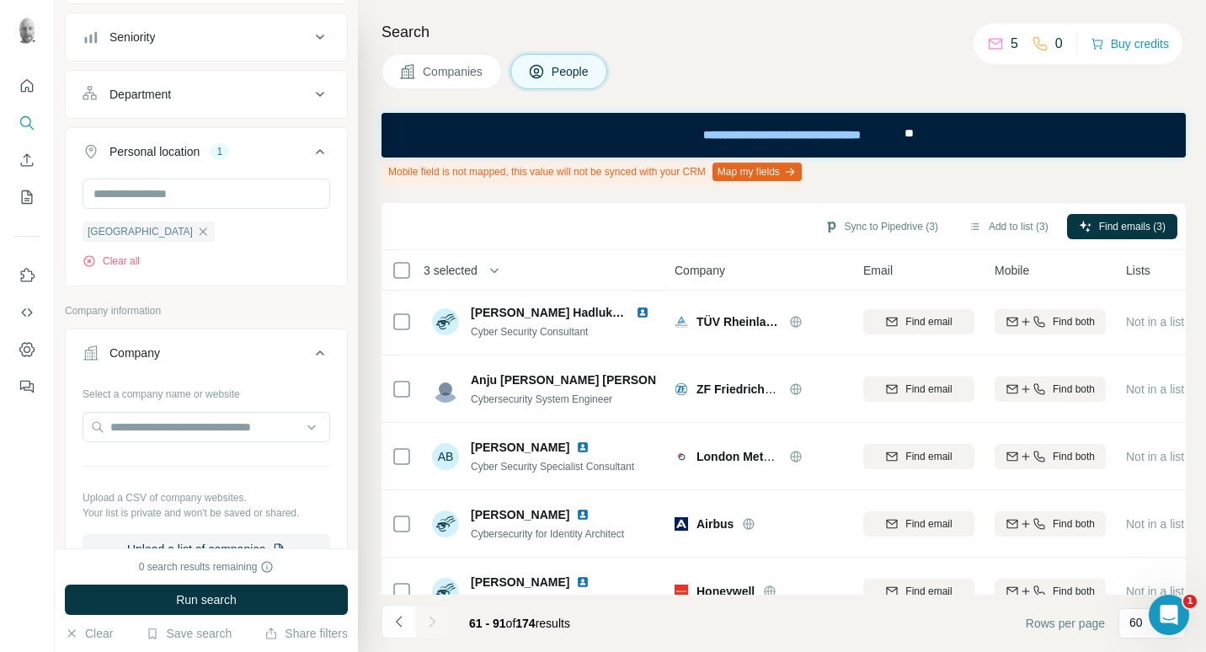
scroll to position [421, 0]
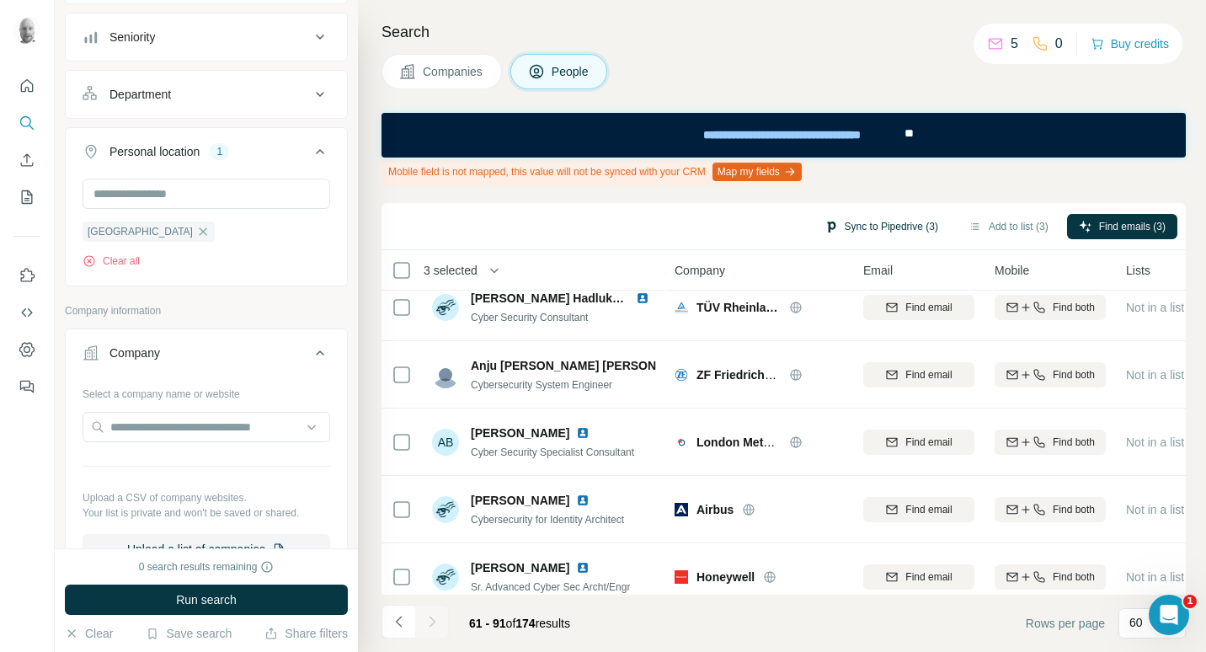
click at [872, 229] on button "Sync to Pipedrive (3)" at bounding box center [881, 226] width 137 height 25
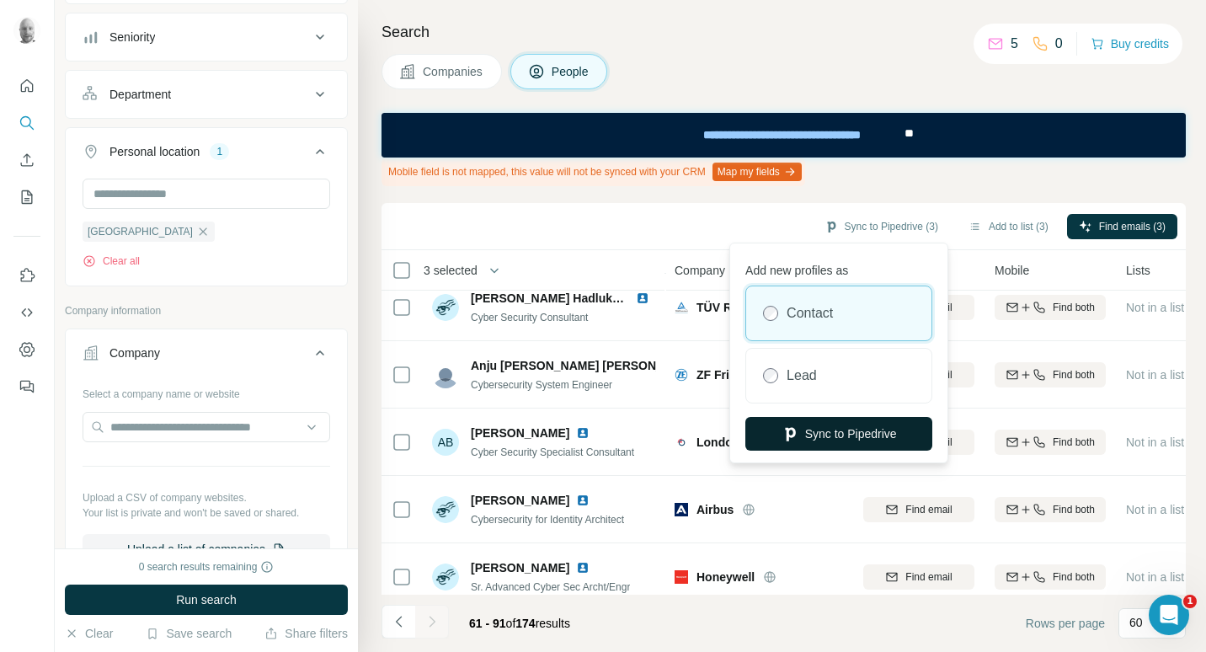
click at [852, 439] on button "Sync to Pipedrive" at bounding box center [838, 434] width 187 height 34
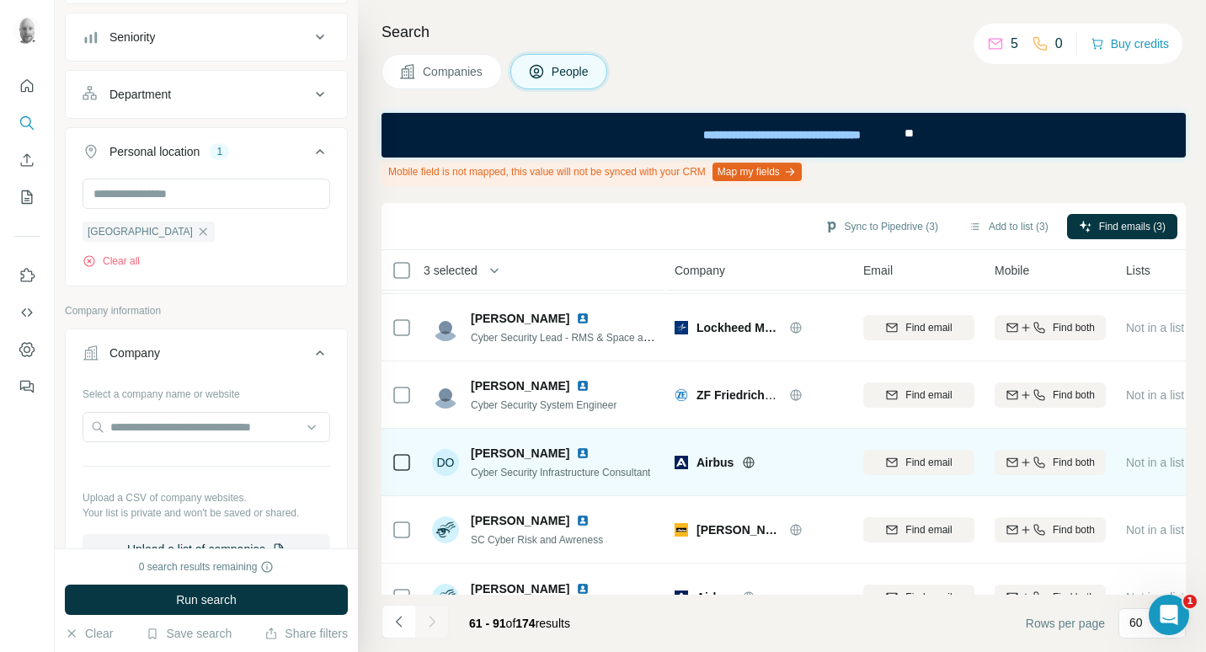
scroll to position [1793, 0]
